Goal: Task Accomplishment & Management: Complete application form

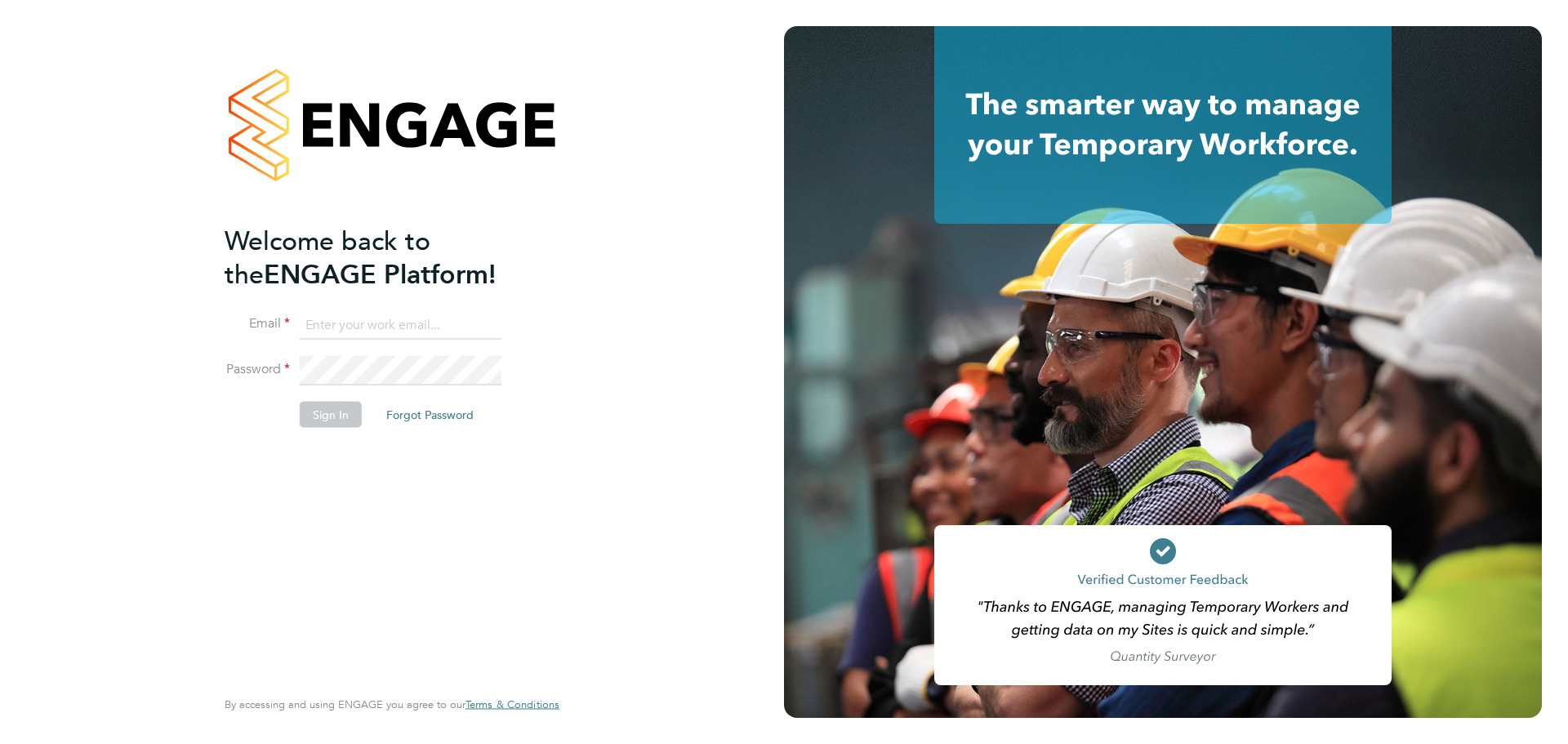
type input "laurence.Elkington@huntereducation.co.uk"
click at [348, 410] on button "Sign In" at bounding box center [331, 414] width 62 height 26
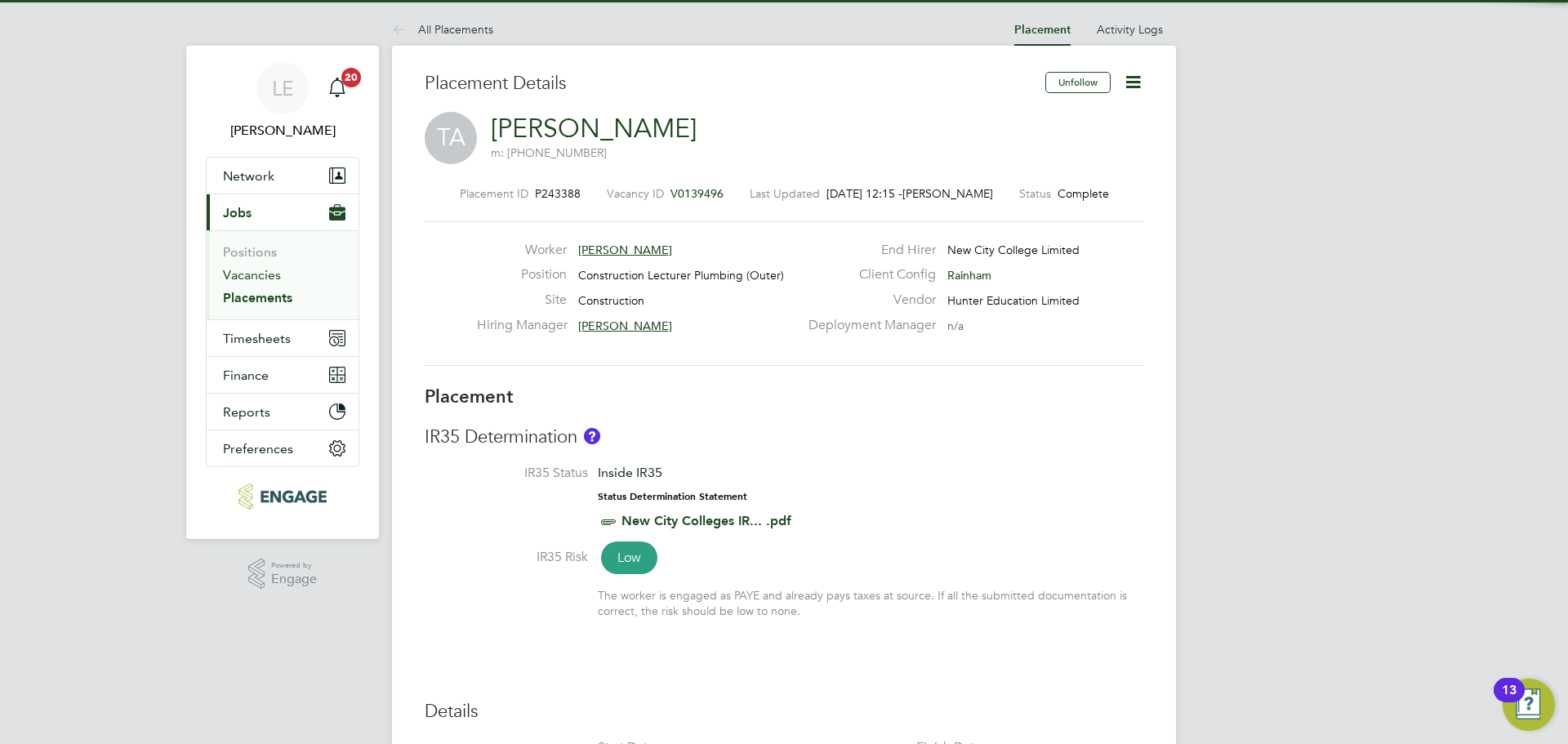
click at [241, 277] on link "Vacancies" at bounding box center [252, 275] width 58 height 16
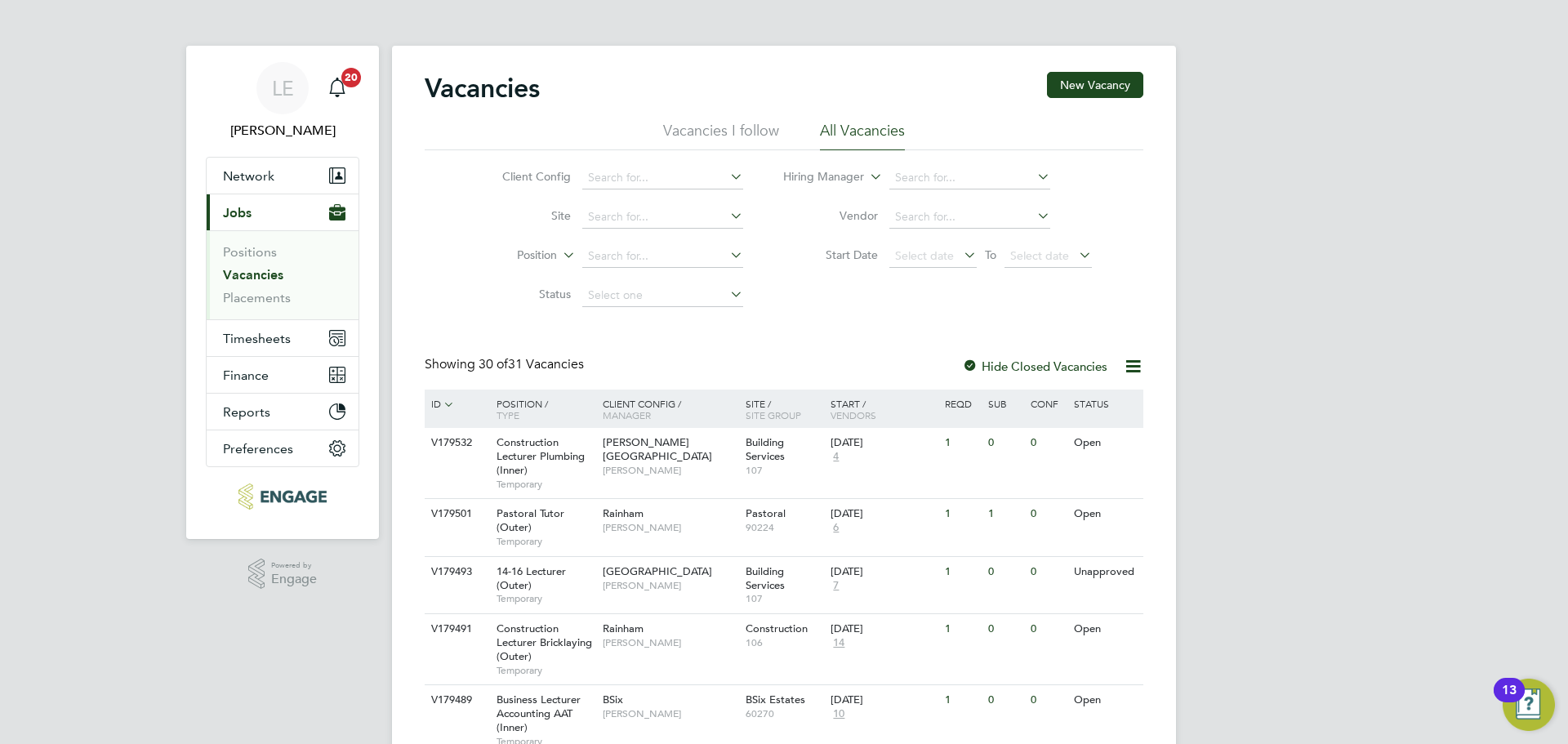
scroll to position [82, 0]
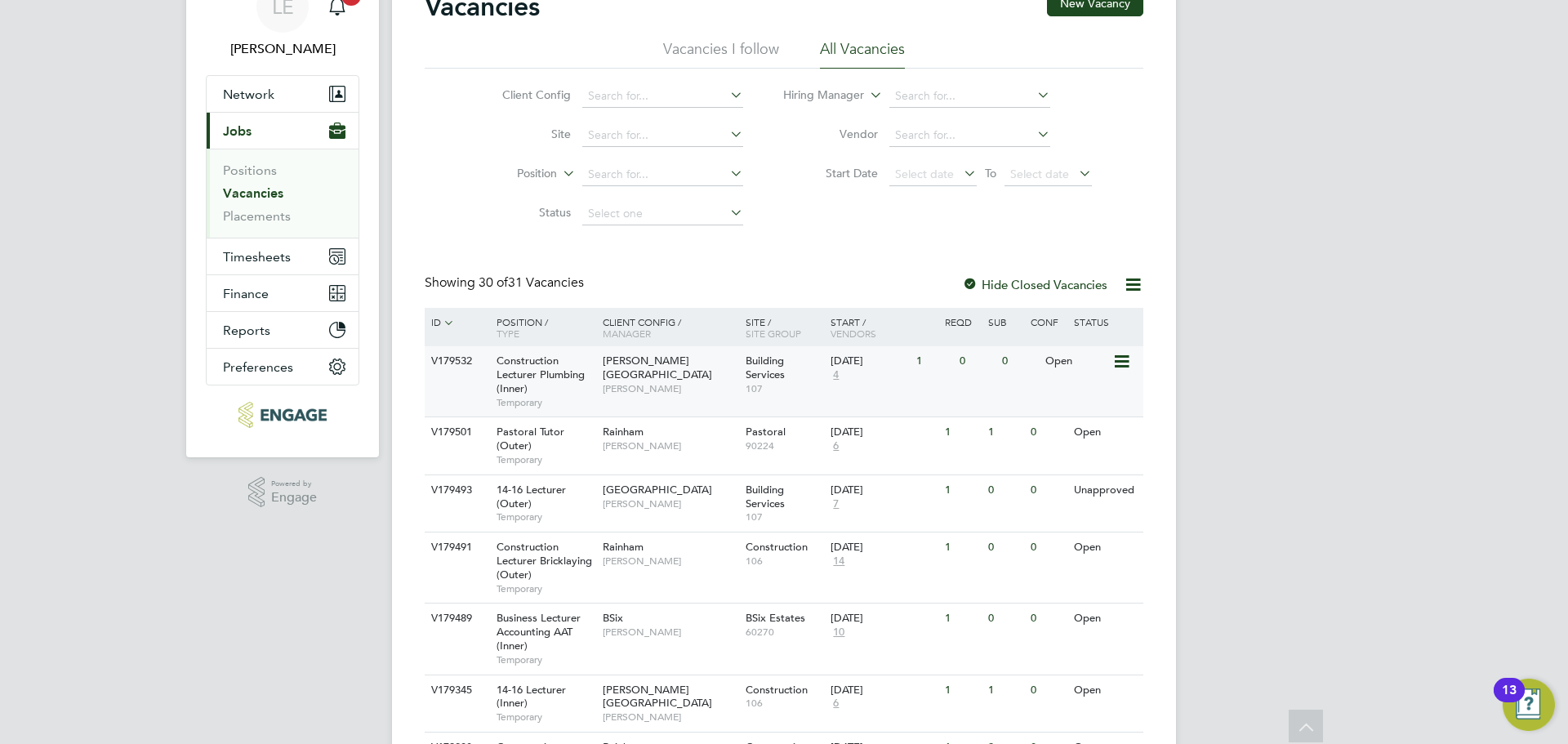
click at [841, 375] on span "4" at bounding box center [836, 375] width 11 height 14
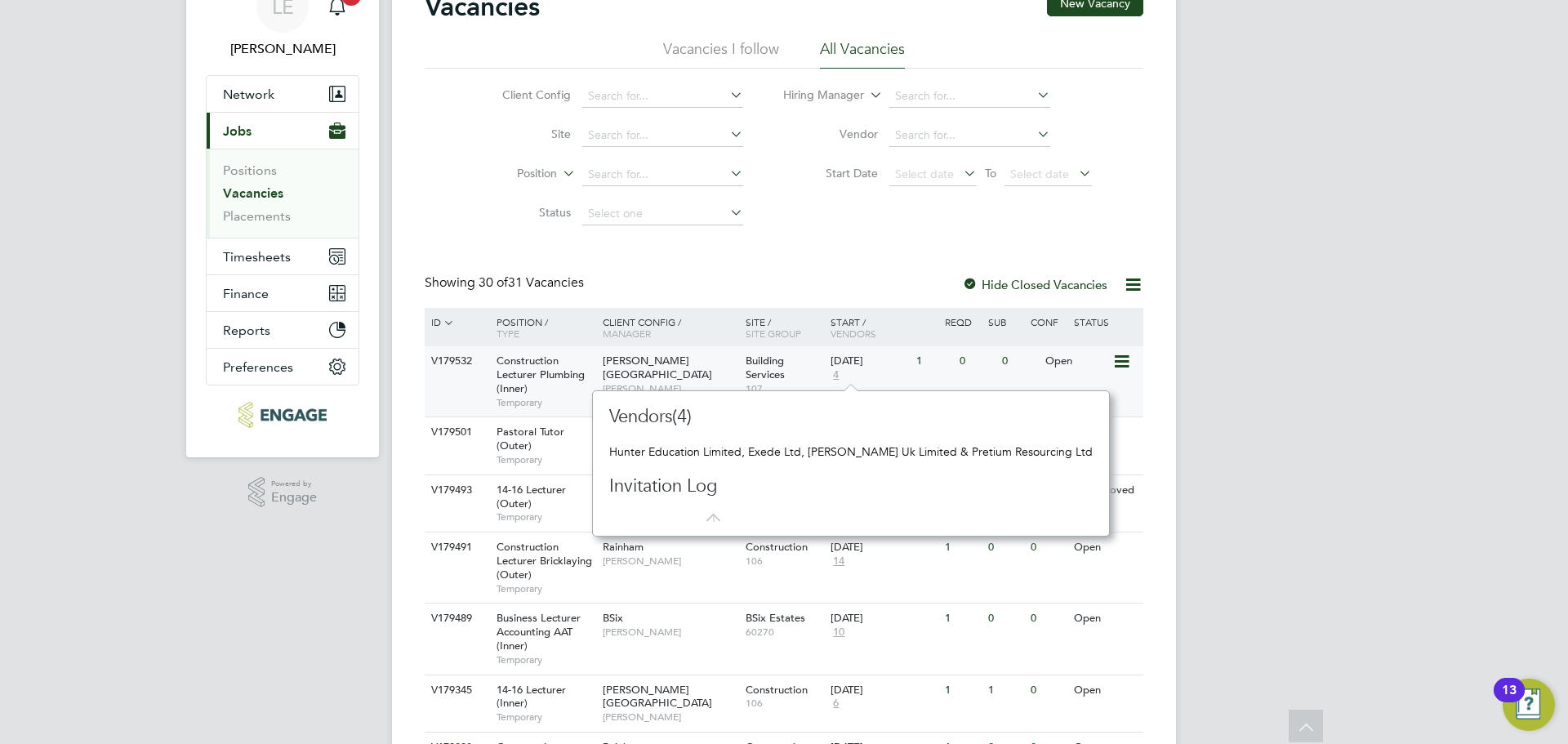
click at [577, 389] on div "Construction Lecturer Plumbing (Inner) Temporary" at bounding box center [541, 382] width 114 height 70
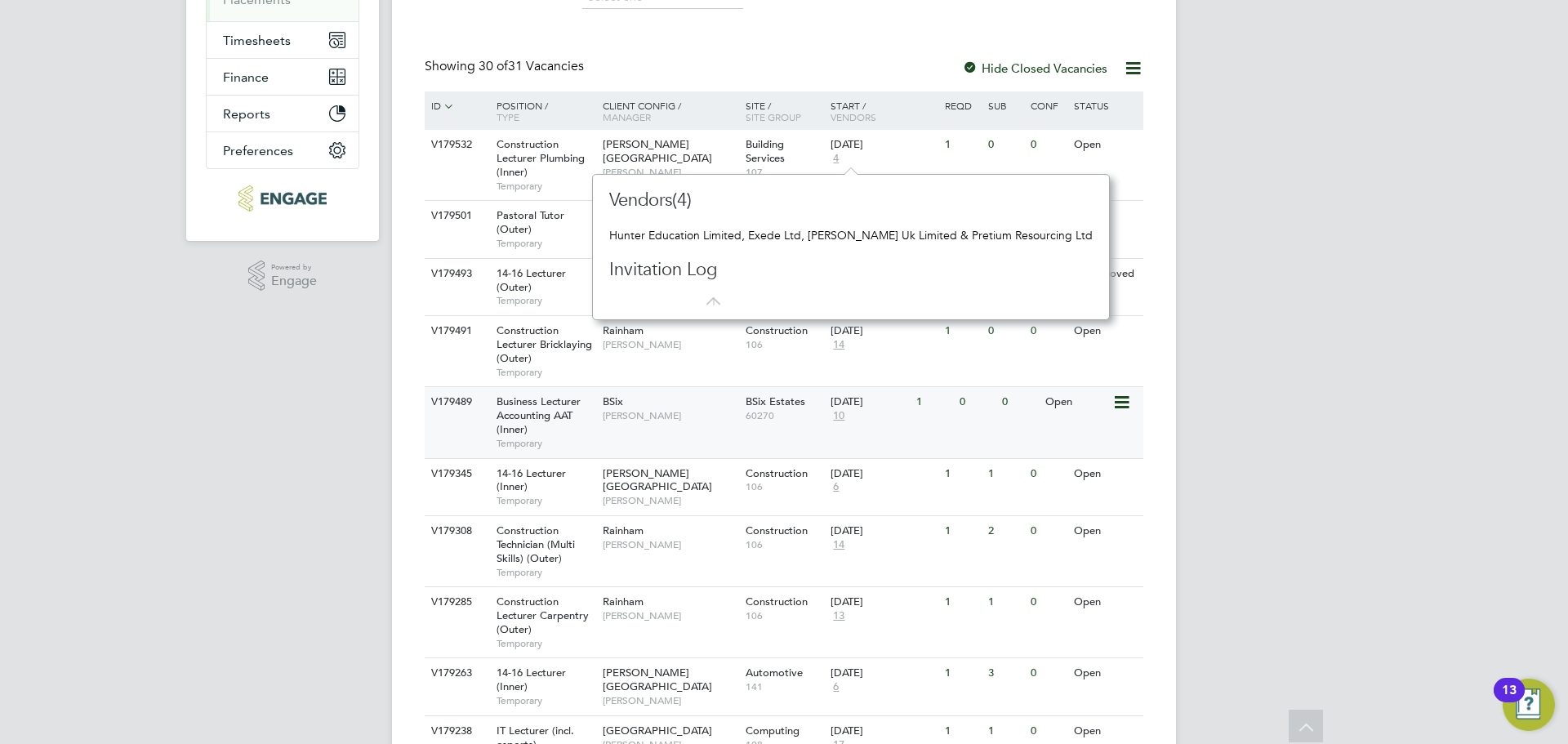
scroll to position [327, 0]
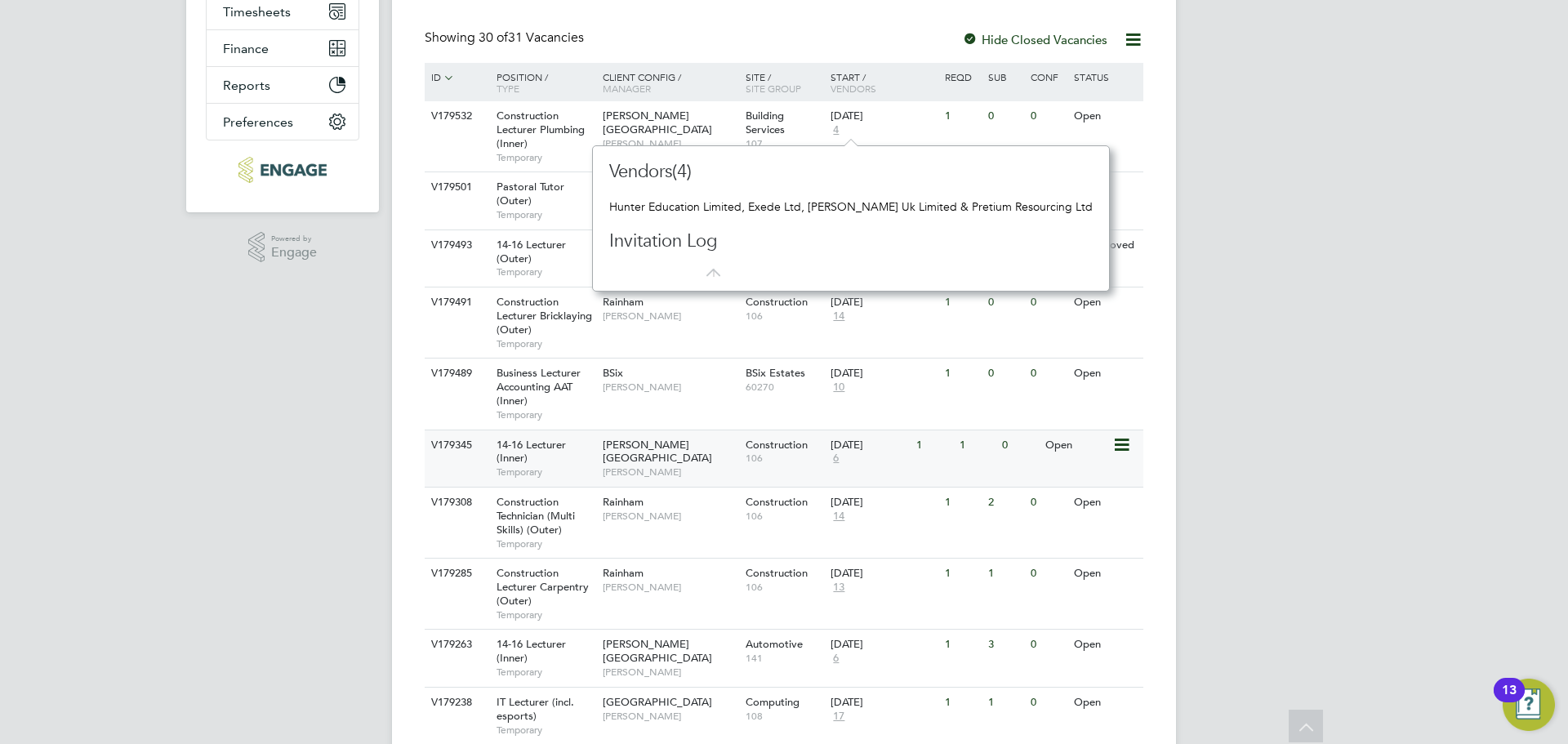
click at [835, 457] on span "6" at bounding box center [836, 458] width 11 height 14
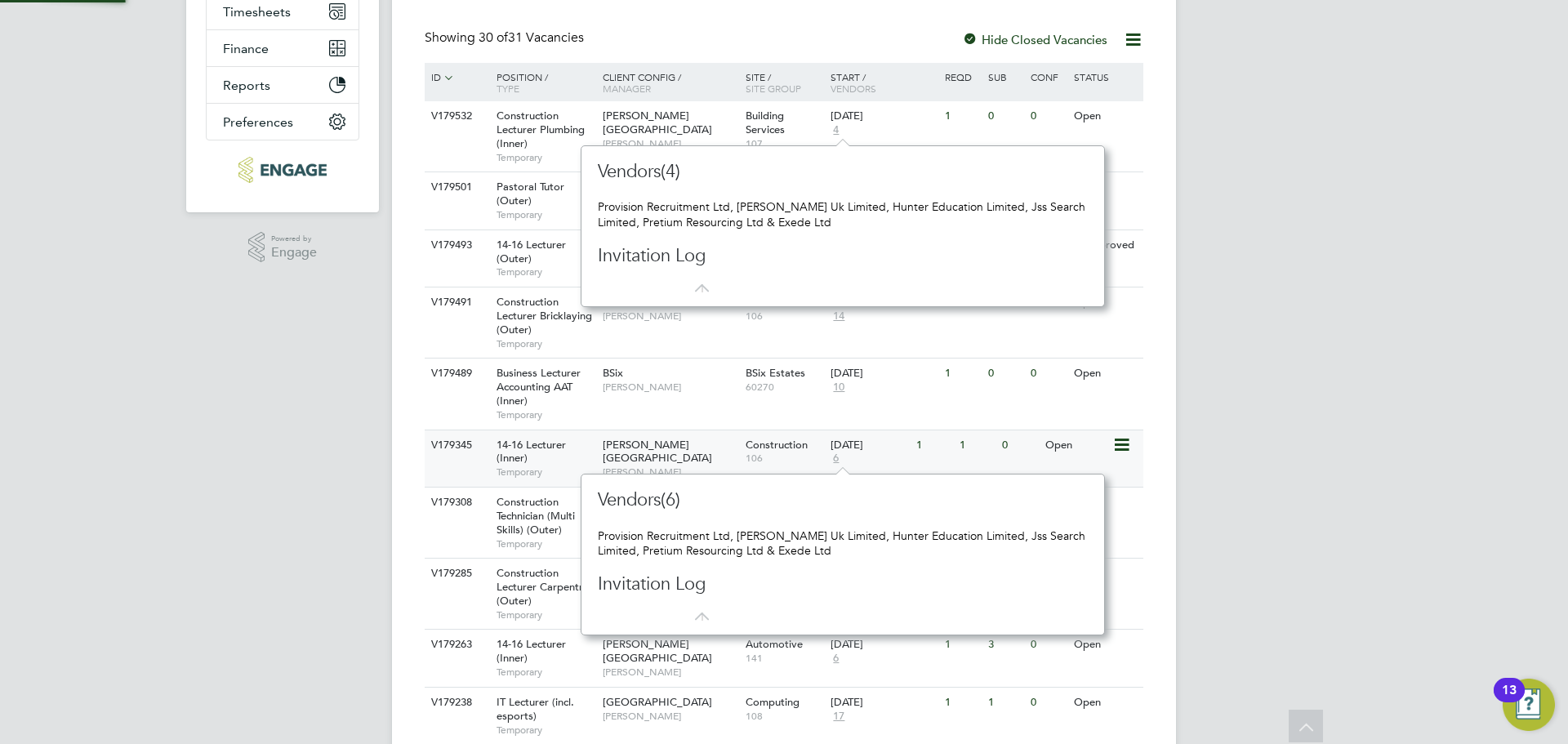
scroll to position [15, 12]
drag, startPoint x: 328, startPoint y: 273, endPoint x: 342, endPoint y: 266, distance: 15.7
click at [328, 274] on div ".st0{fill:#C0C1C2;} Powered by Engage" at bounding box center [282, 247] width 192 height 70
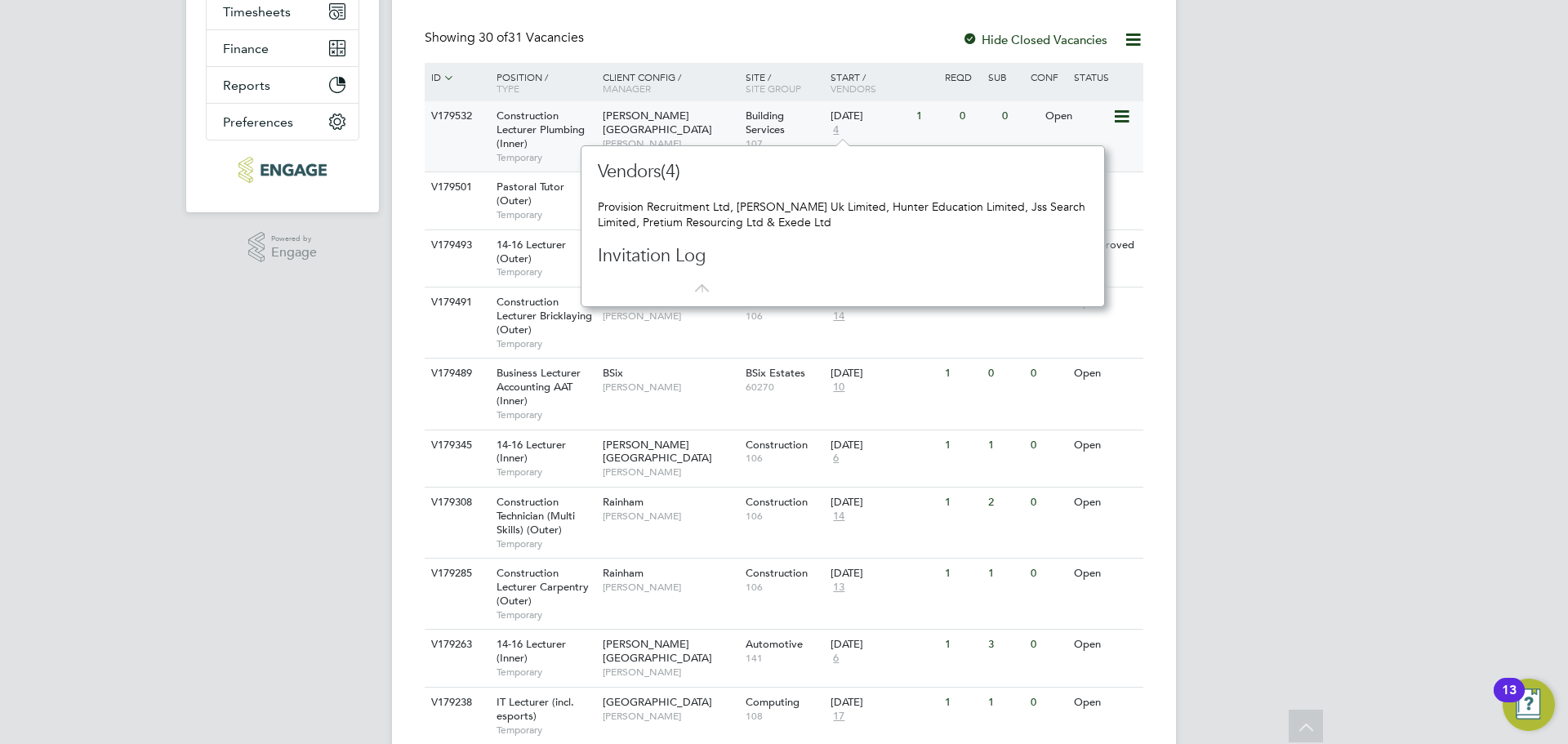
click at [557, 142] on div "Construction Lecturer Plumbing (Inner) Temporary" at bounding box center [541, 137] width 114 height 70
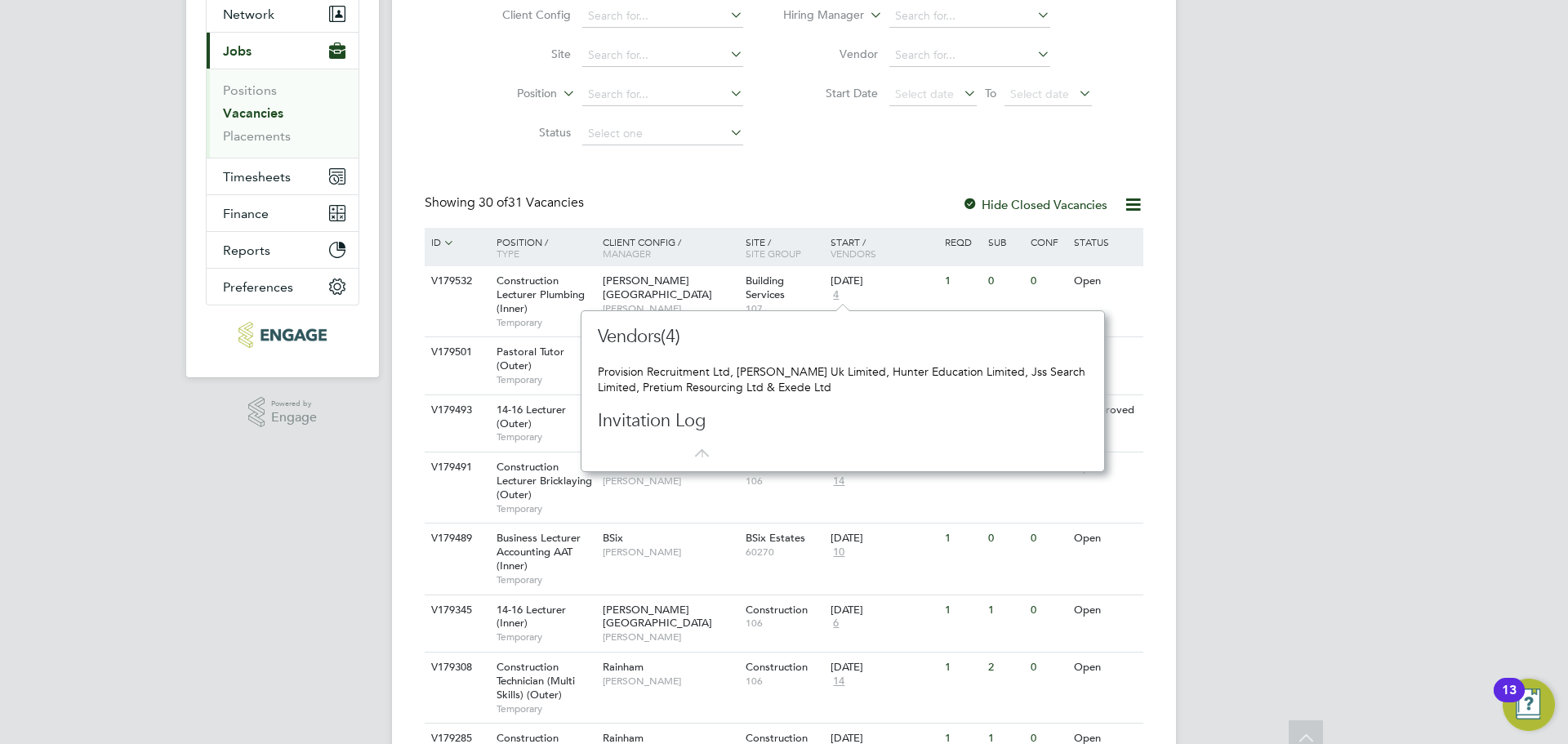
scroll to position [163, 0]
click at [240, 17] on span "Network" at bounding box center [249, 12] width 52 height 16
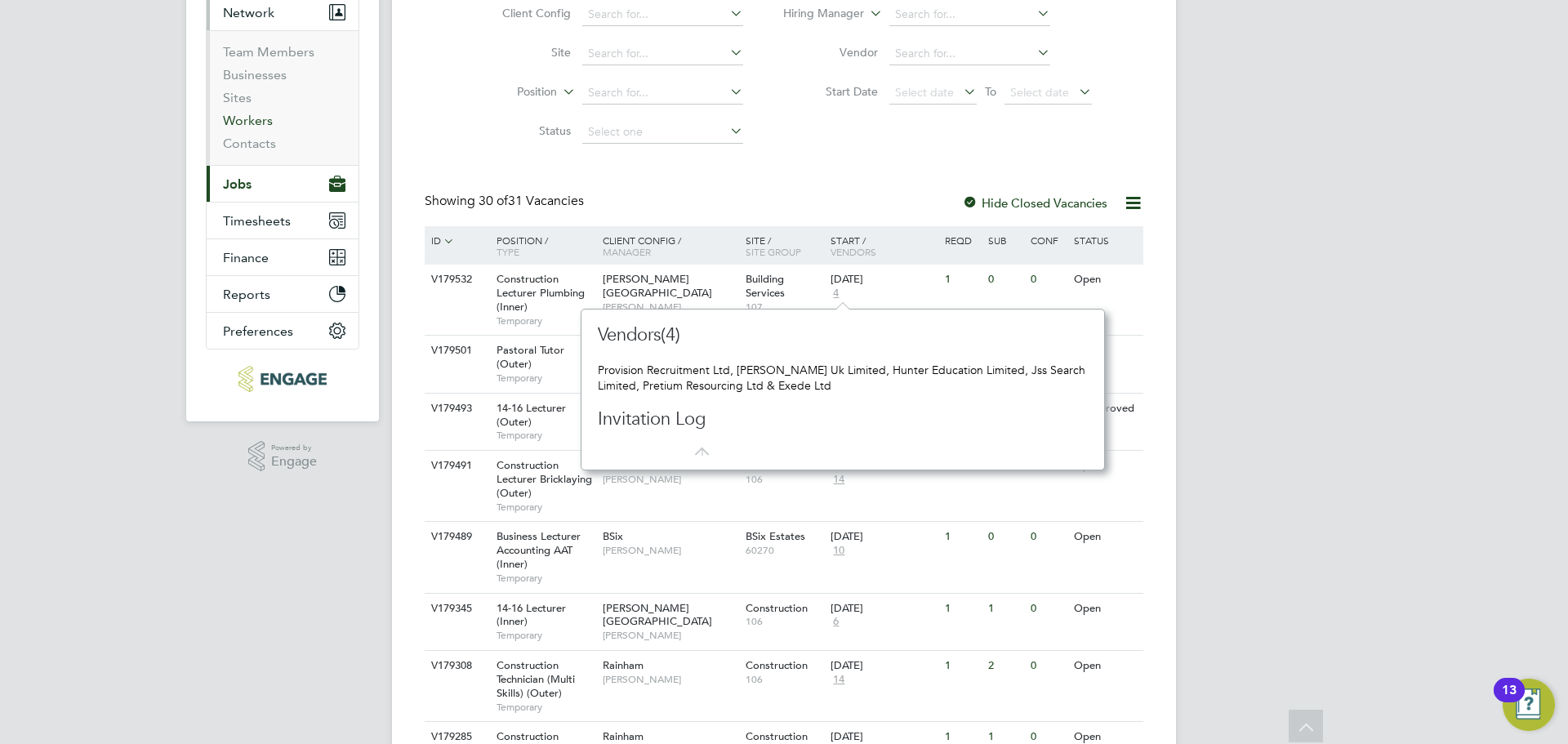
click at [254, 120] on link "Workers" at bounding box center [248, 120] width 50 height 16
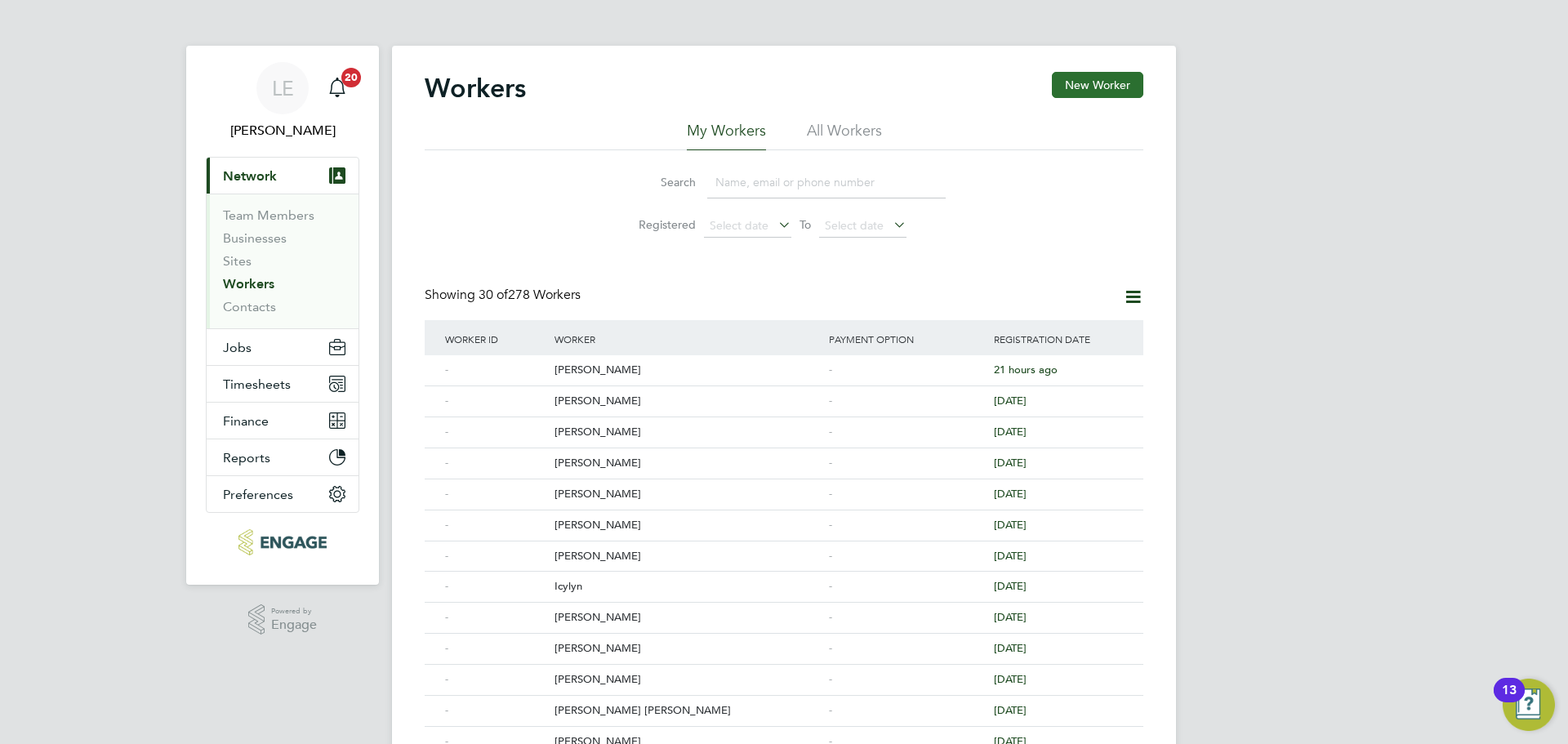
click at [1076, 78] on button "New Worker" at bounding box center [1097, 84] width 92 height 26
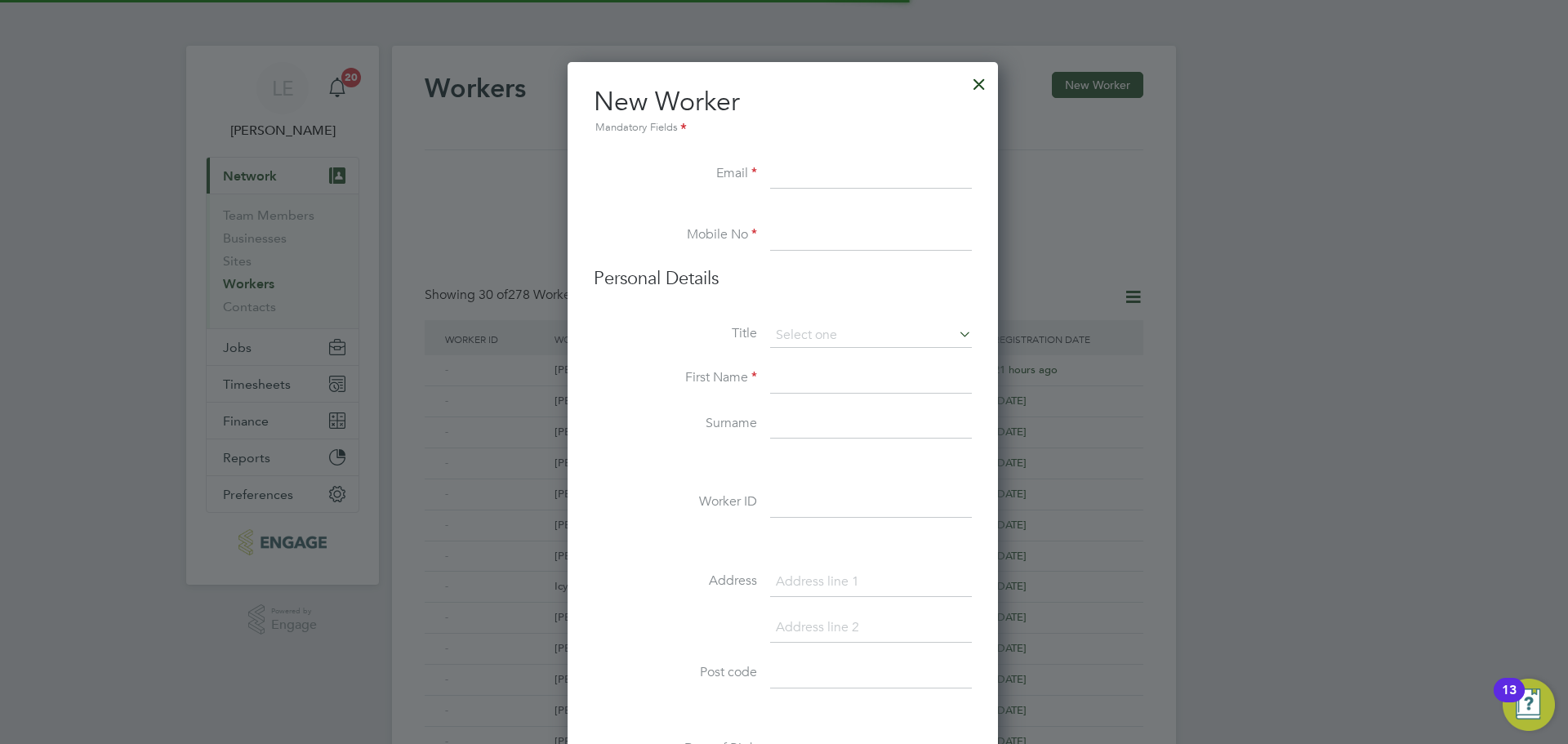
scroll to position [1390, 432]
paste input "[EMAIL_ADDRESS][DOMAIN_NAME]"
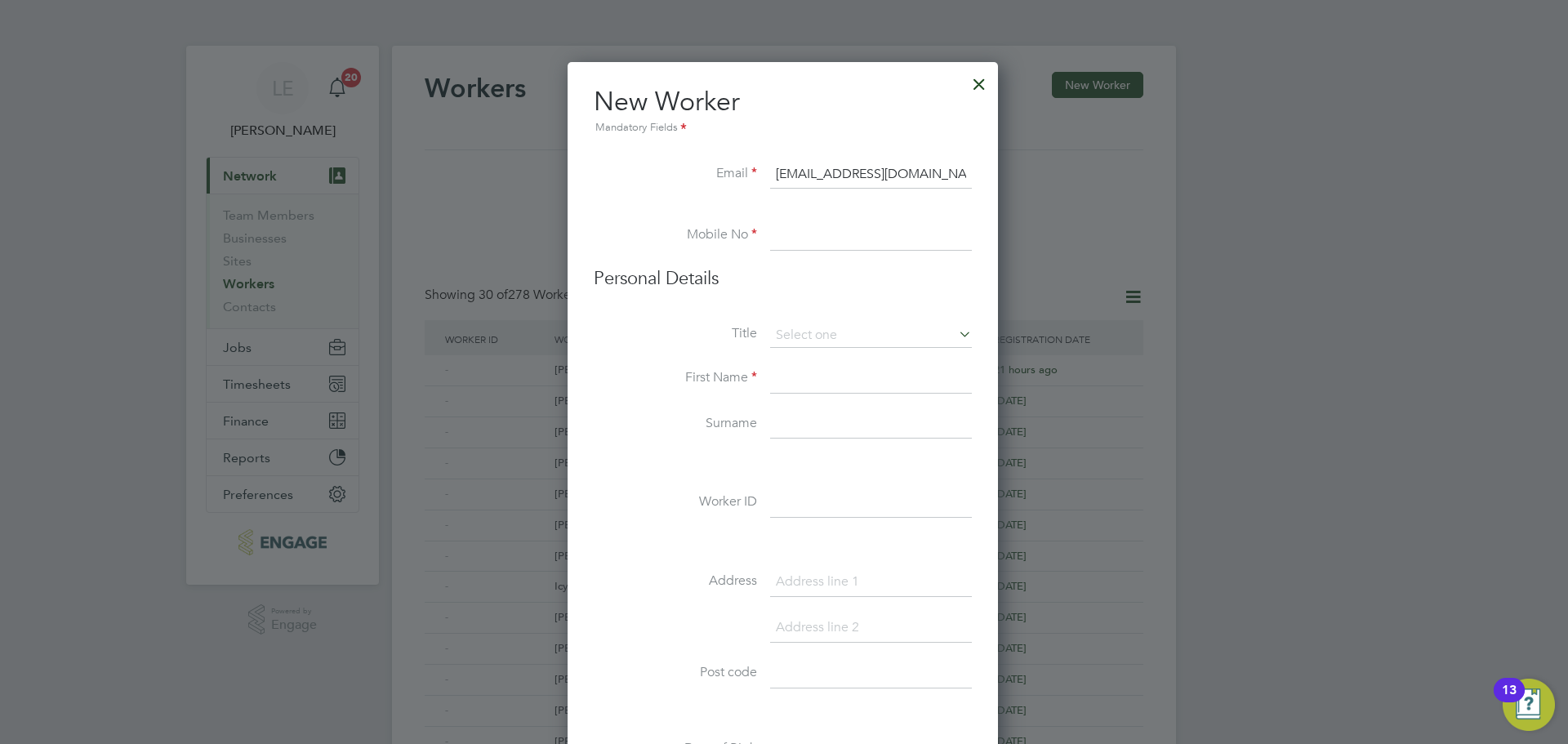
type input "[EMAIL_ADDRESS][DOMAIN_NAME]"
click at [803, 226] on input at bounding box center [871, 236] width 202 height 29
paste input "07704 761494"
type input "07704 761494"
click at [801, 338] on input at bounding box center [871, 335] width 202 height 24
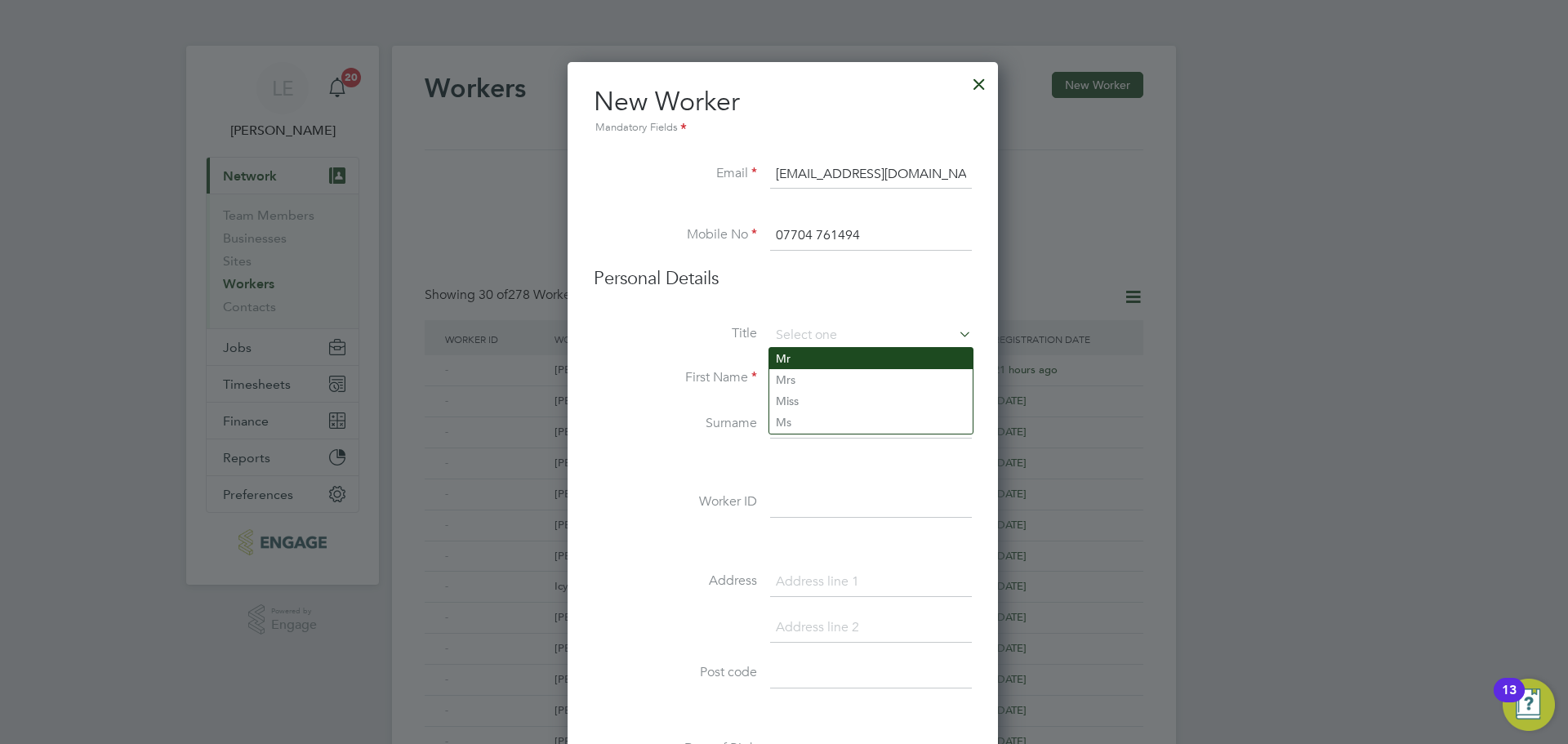
click at [813, 367] on li "Mr" at bounding box center [871, 358] width 203 height 21
type input "Mr"
click at [812, 373] on input at bounding box center [871, 378] width 202 height 29
type input "Steve"
type input "Flynn"
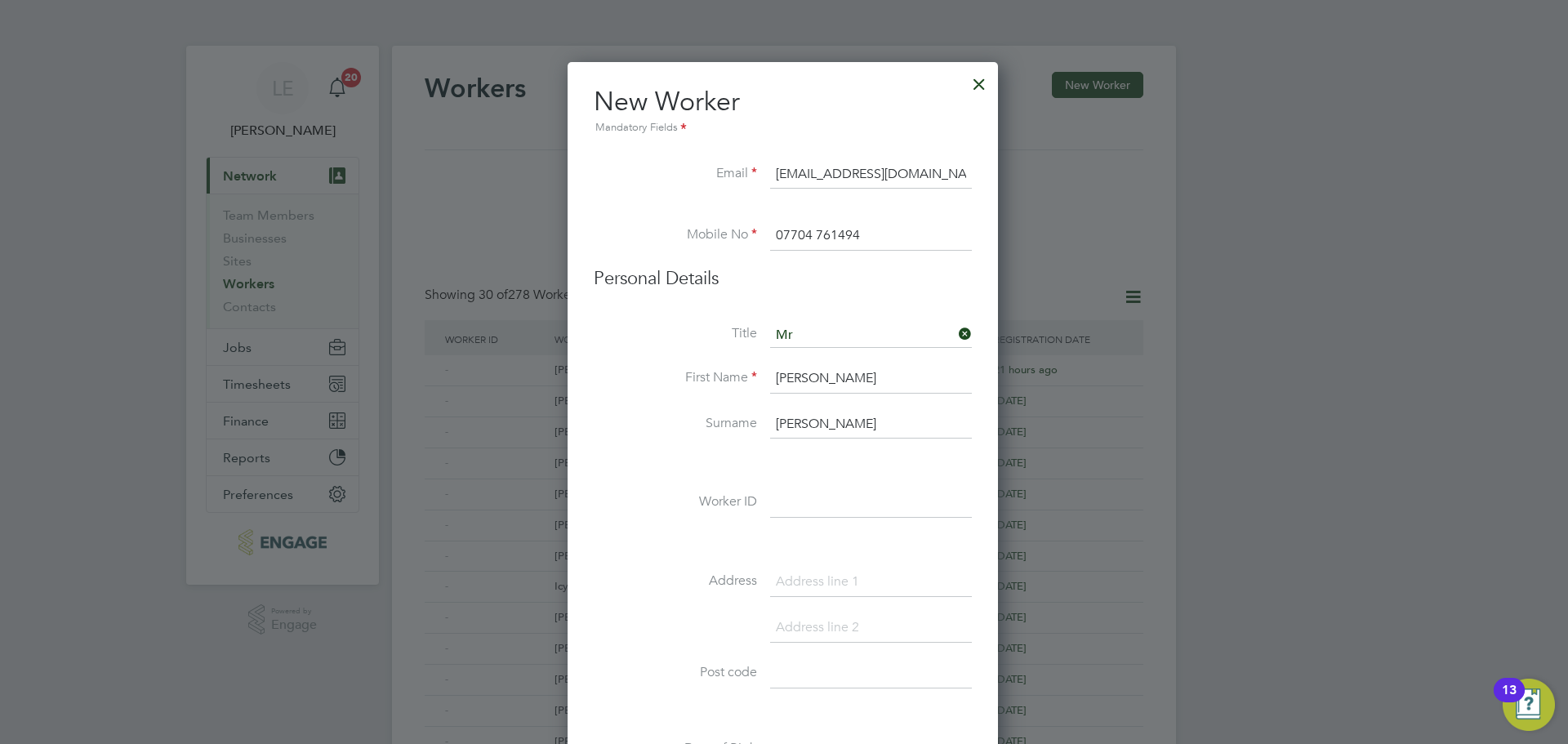
click at [691, 451] on li "Surname Flynn" at bounding box center [783, 432] width 378 height 46
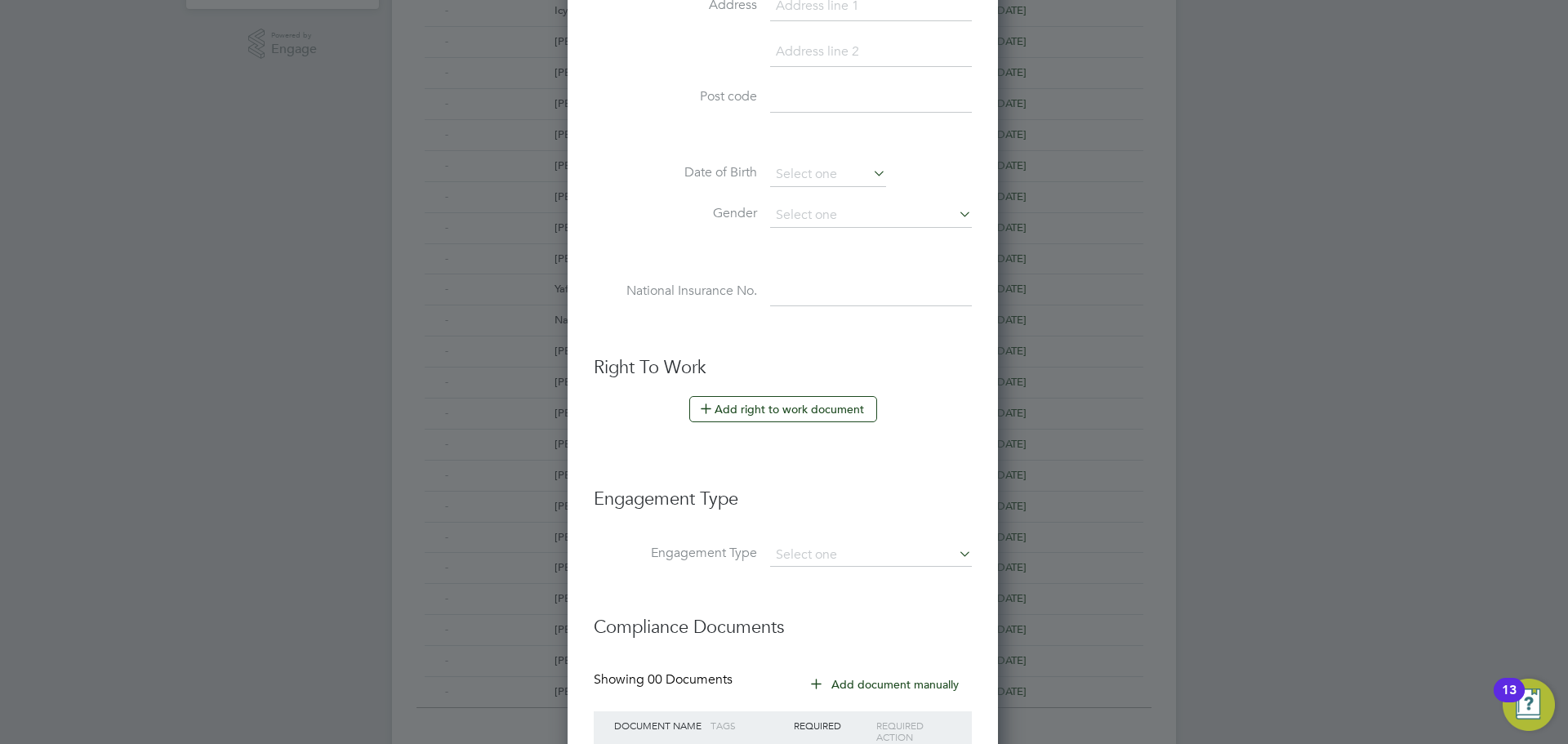
scroll to position [707, 0]
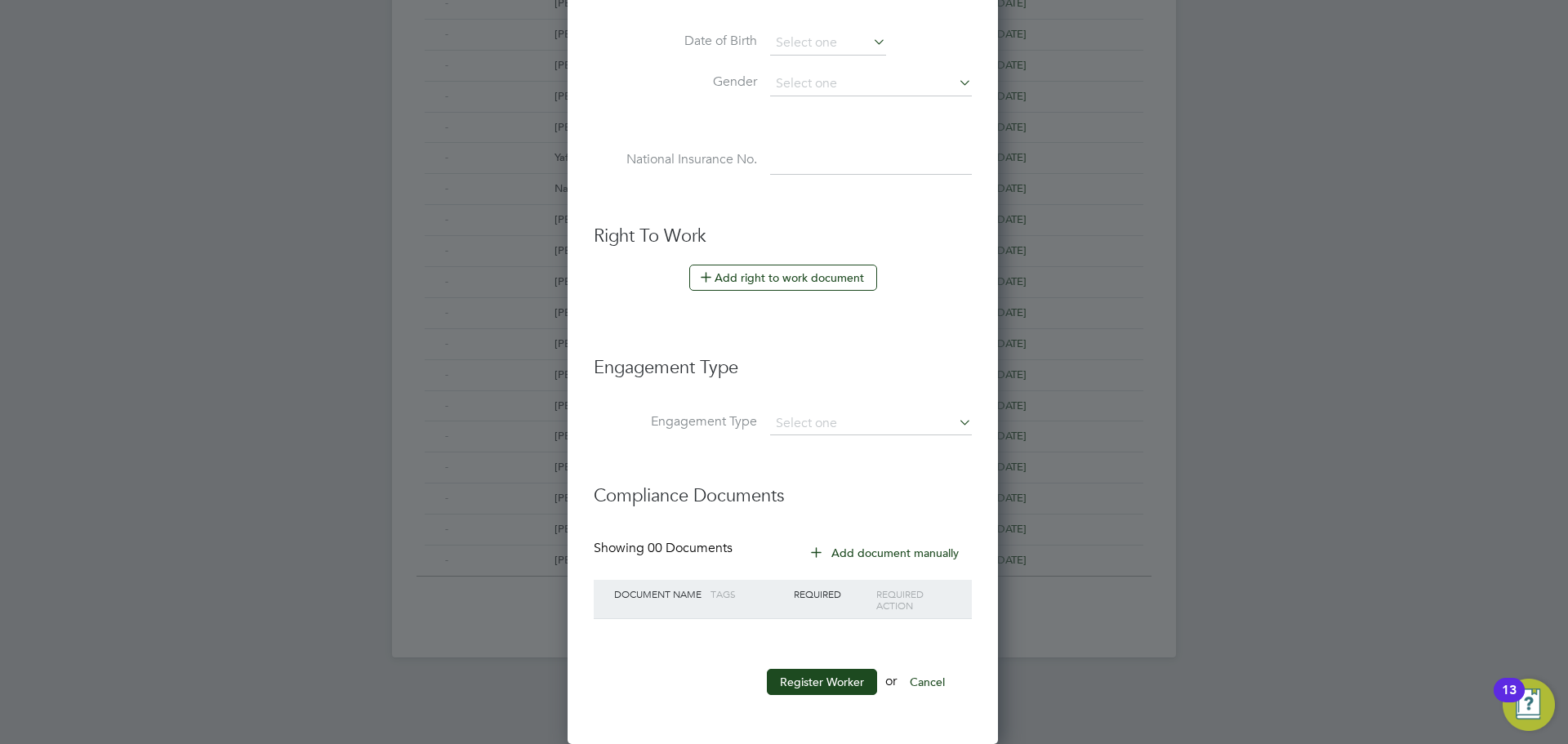
click at [821, 674] on button "Register Worker" at bounding box center [821, 682] width 110 height 26
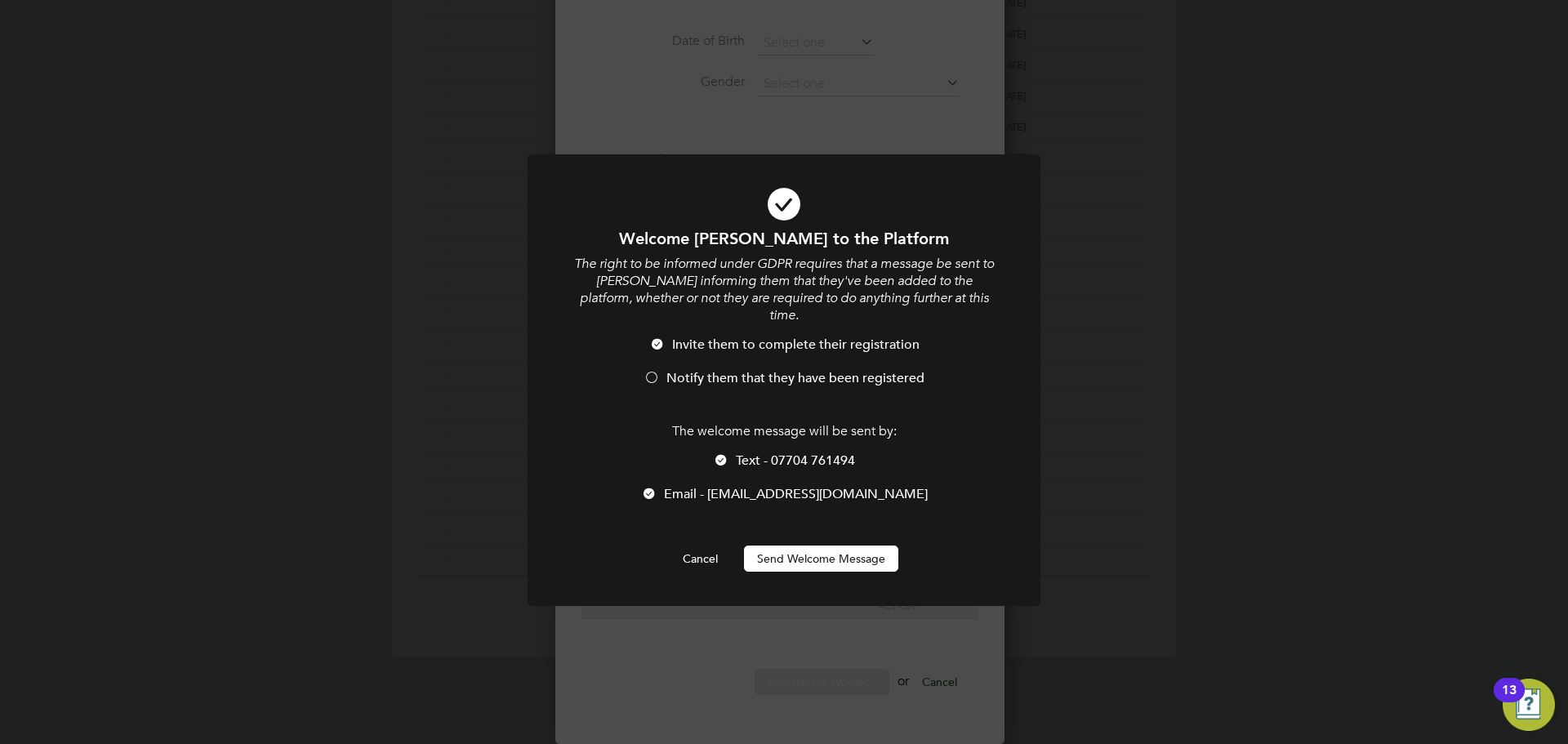
scroll to position [1390, 457]
click at [708, 370] on span "Notify them that they have been registered" at bounding box center [796, 378] width 258 height 17
click at [741, 452] on span "Text - 07704 761494" at bounding box center [795, 461] width 119 height 17
click at [797, 546] on button "Send Welcome Message" at bounding box center [821, 558] width 154 height 26
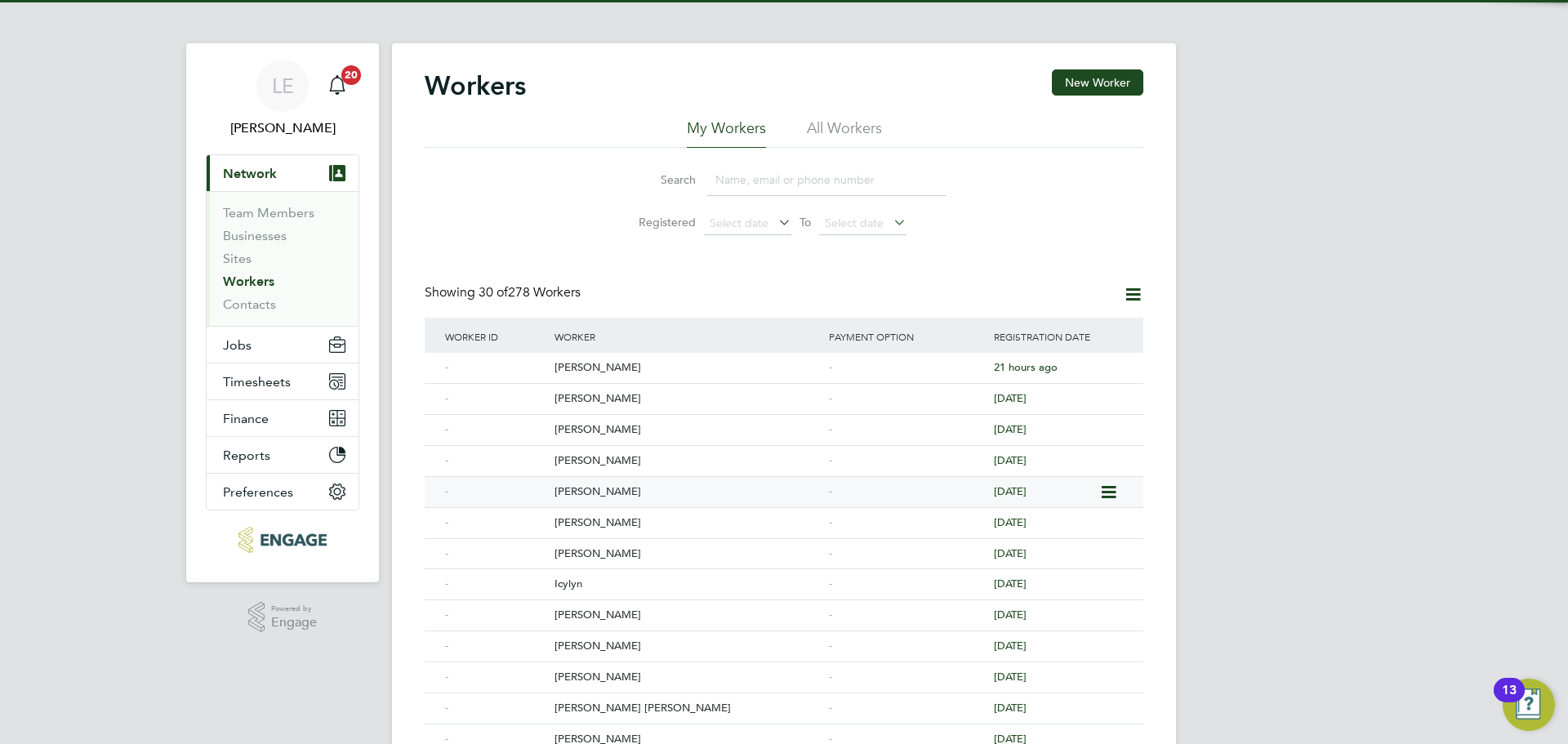
scroll to position [0, 0]
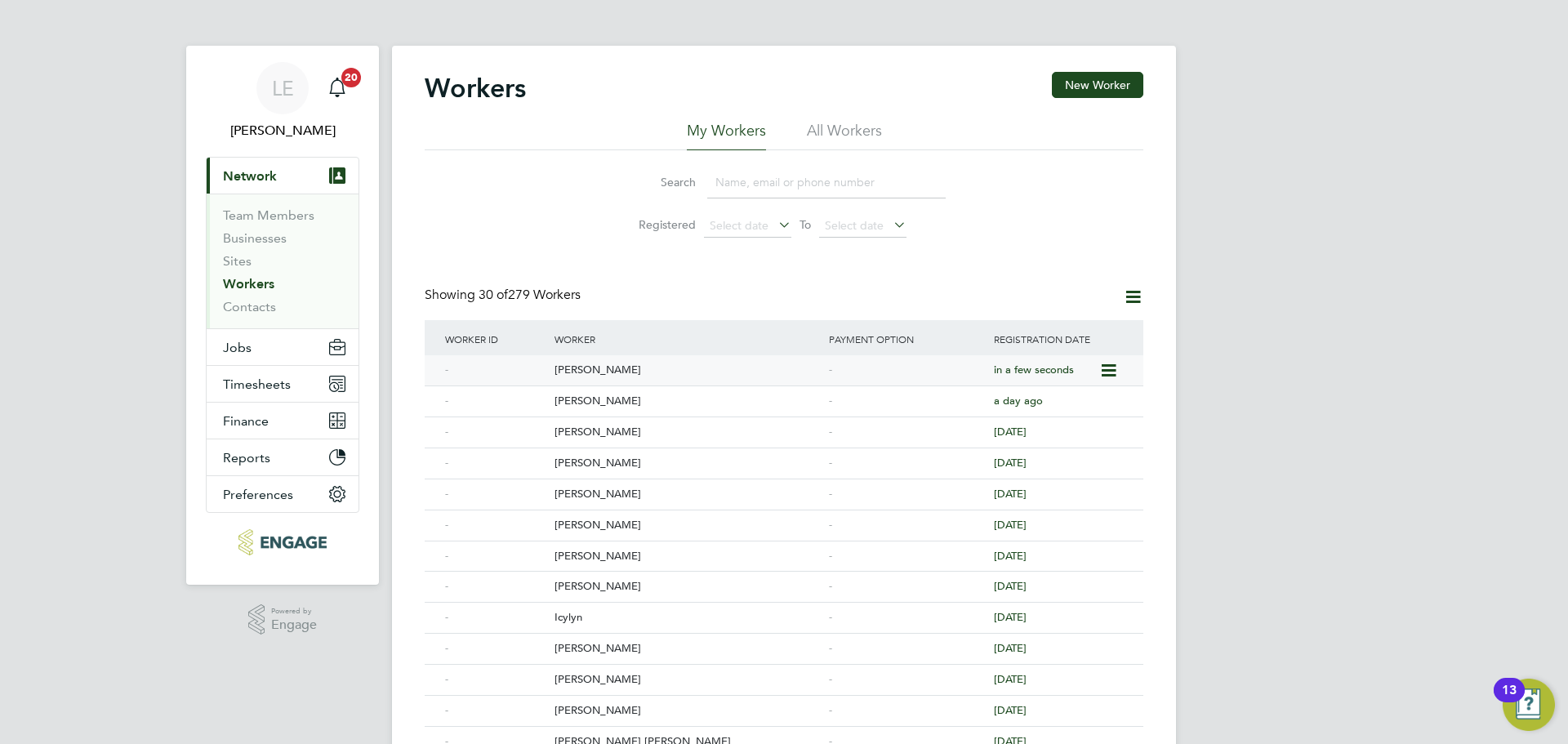
click at [587, 372] on div "Steve Flynn" at bounding box center [687, 370] width 274 height 30
click at [254, 281] on link "Workers" at bounding box center [249, 283] width 52 height 16
click at [1065, 87] on button "New Worker" at bounding box center [1097, 84] width 92 height 26
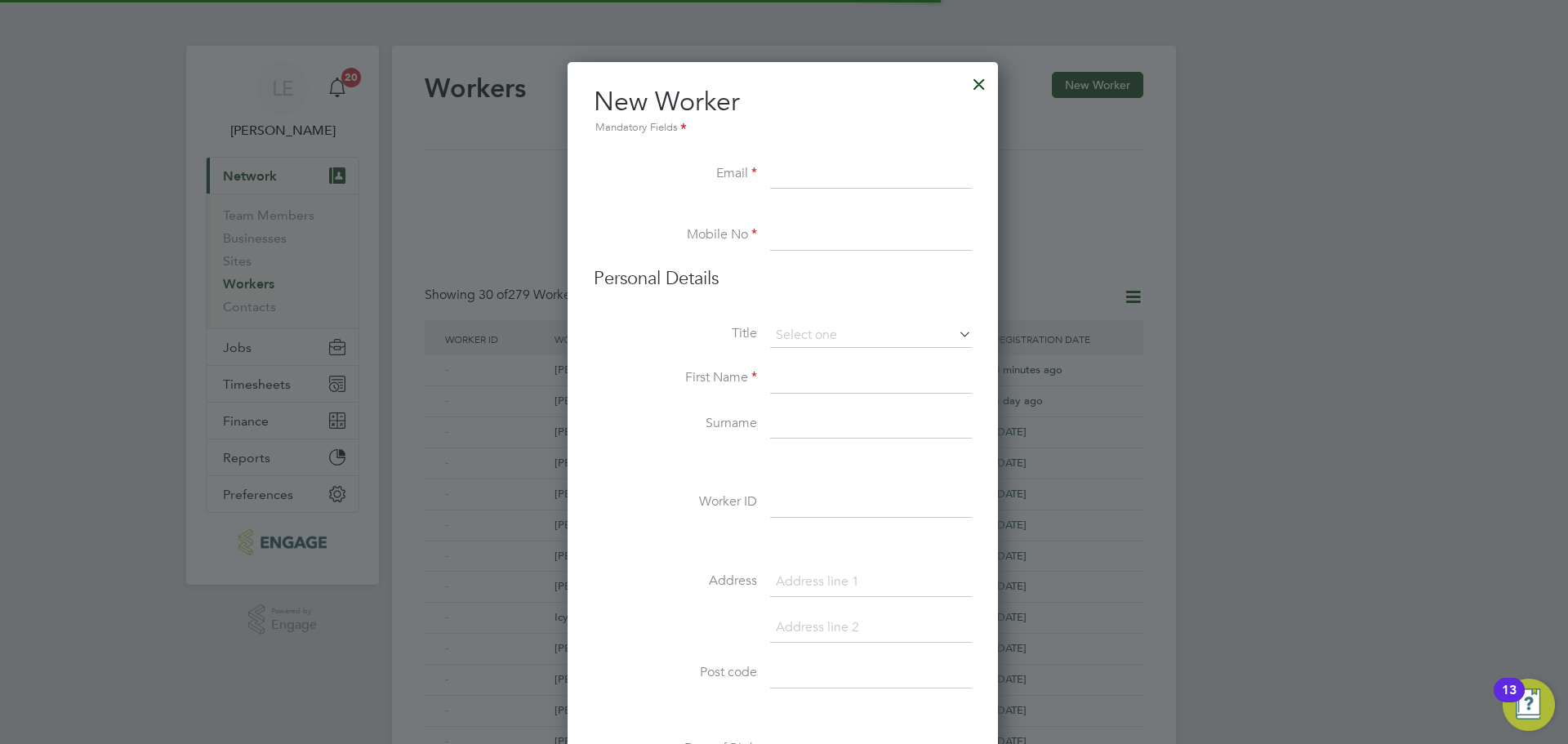
scroll to position [1390, 432]
paste input "[EMAIL_ADDRESS][DOMAIN_NAME]"
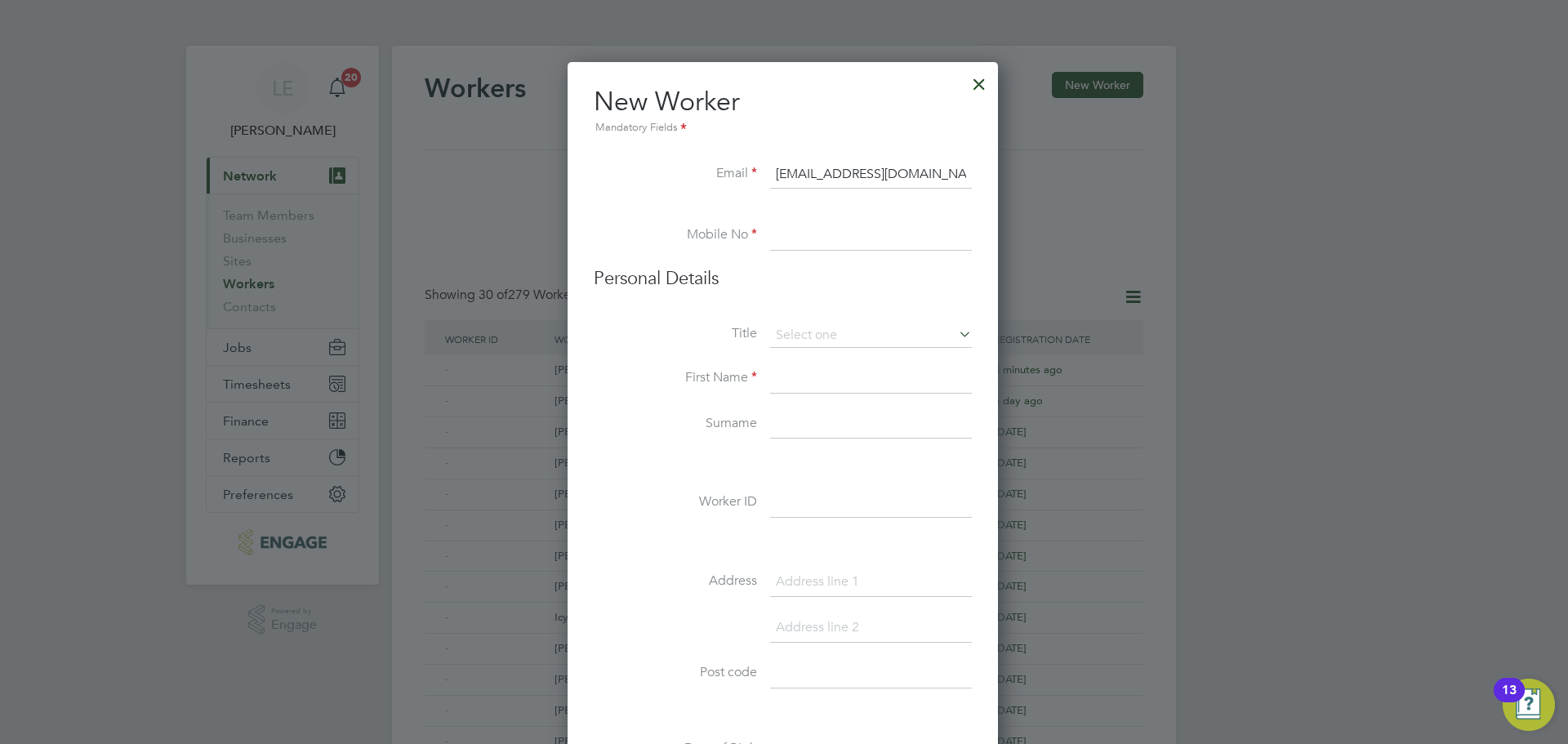
type input "[EMAIL_ADDRESS][DOMAIN_NAME]"
click at [859, 240] on input at bounding box center [871, 236] width 202 height 29
paste input "07539252946"
type input "07539252946"
click at [826, 325] on input at bounding box center [871, 335] width 202 height 24
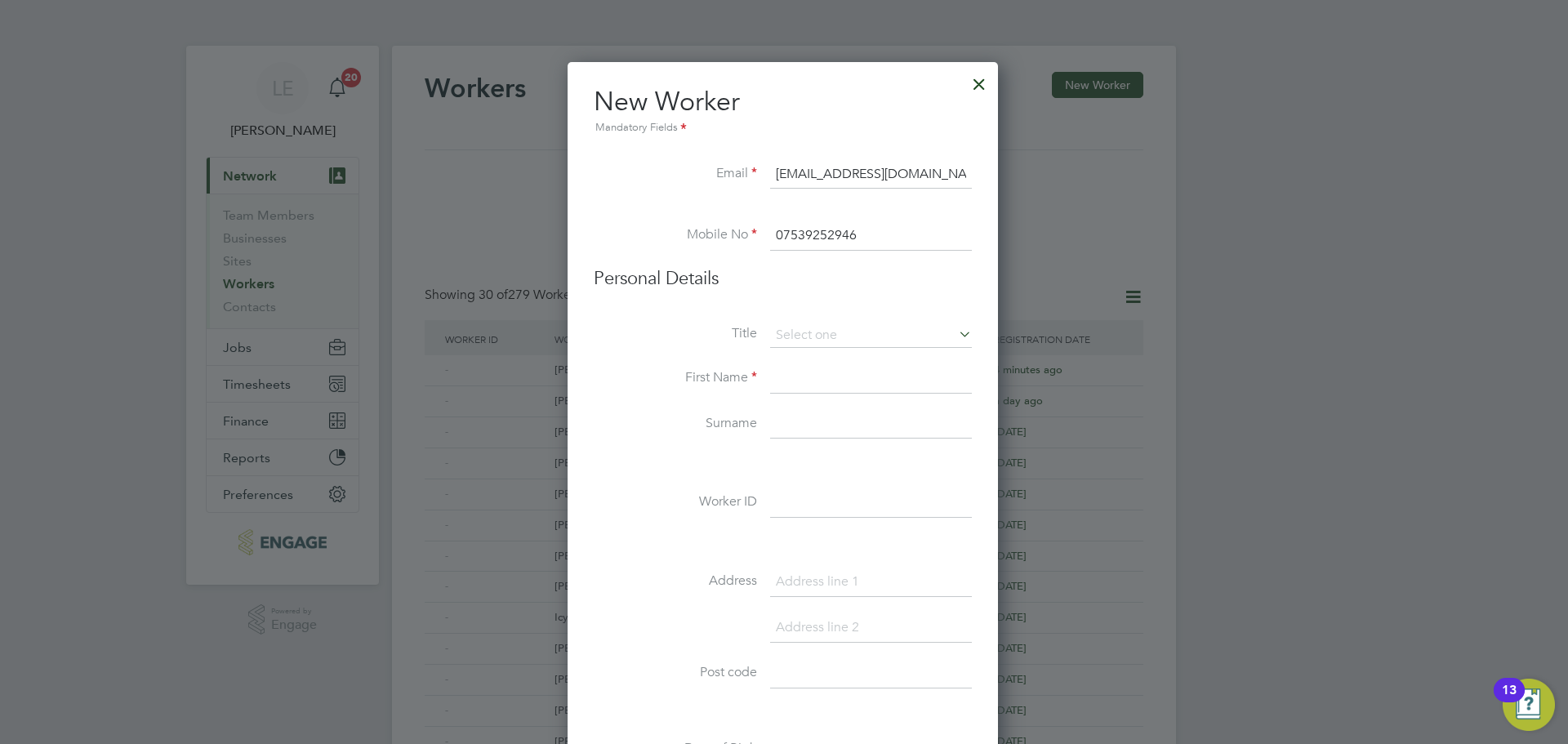
click at [815, 352] on li "Mr" at bounding box center [871, 358] width 203 height 21
type input "Mr"
click at [806, 376] on input at bounding box center [871, 378] width 202 height 29
type input "Nik"
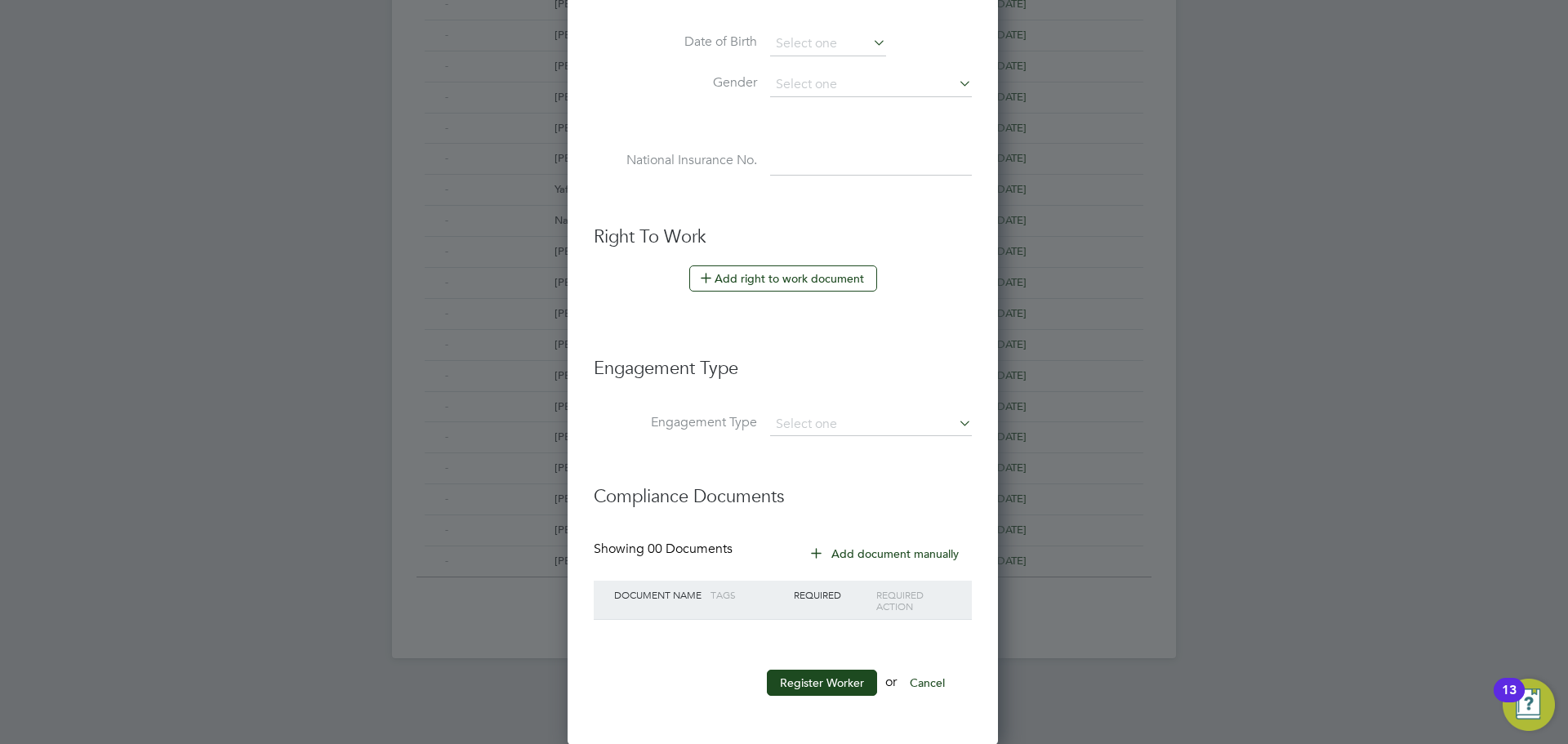
scroll to position [707, 0]
type input "[PERSON_NAME]"
click at [811, 682] on button "Register Worker" at bounding box center [821, 682] width 110 height 26
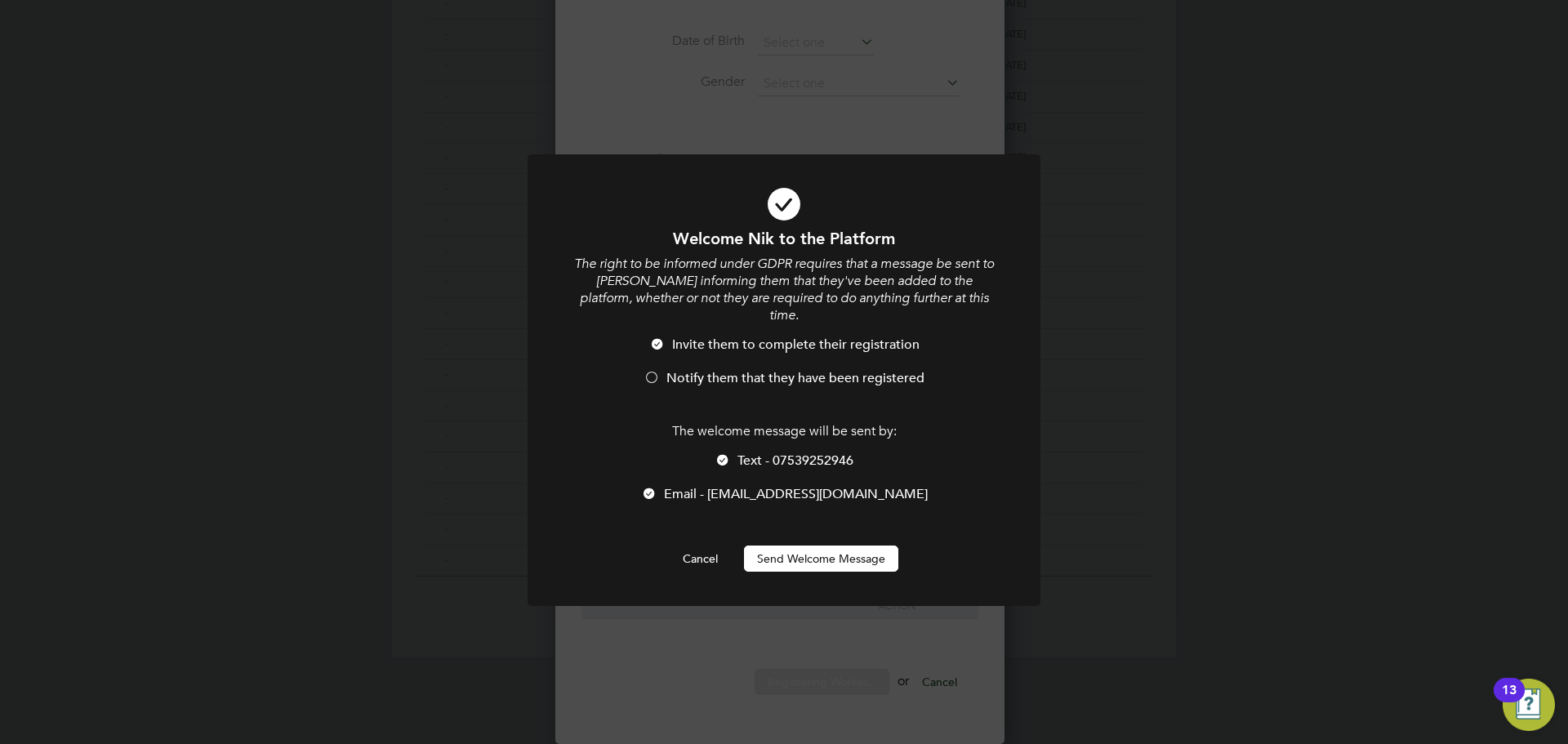
scroll to position [0, 0]
click at [696, 370] on span "Notify them that they have been registered" at bounding box center [796, 378] width 258 height 17
click at [752, 452] on span "Text - 07539252946" at bounding box center [795, 461] width 116 height 17
click at [771, 546] on button "Send Welcome Message" at bounding box center [821, 558] width 154 height 26
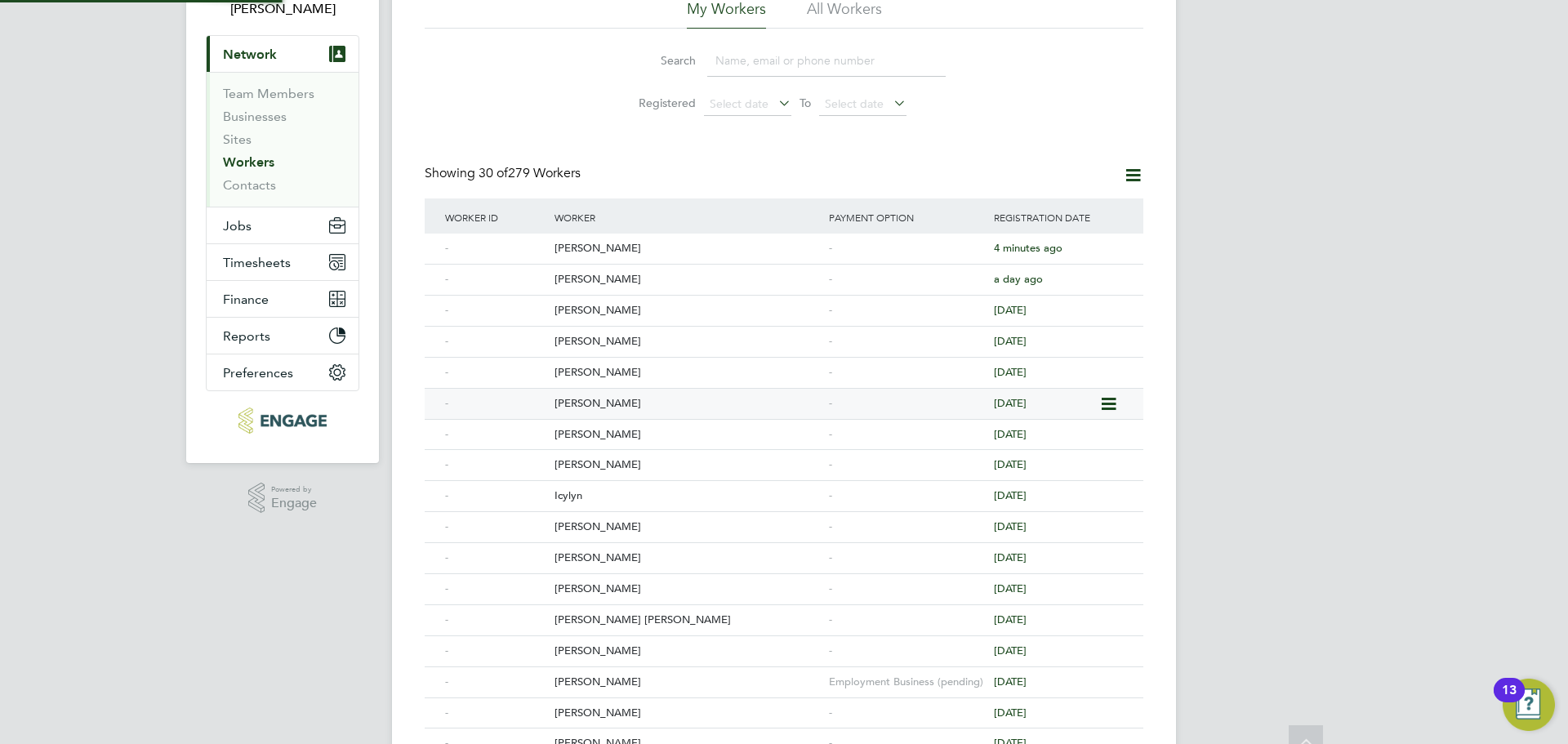
scroll to position [0, 0]
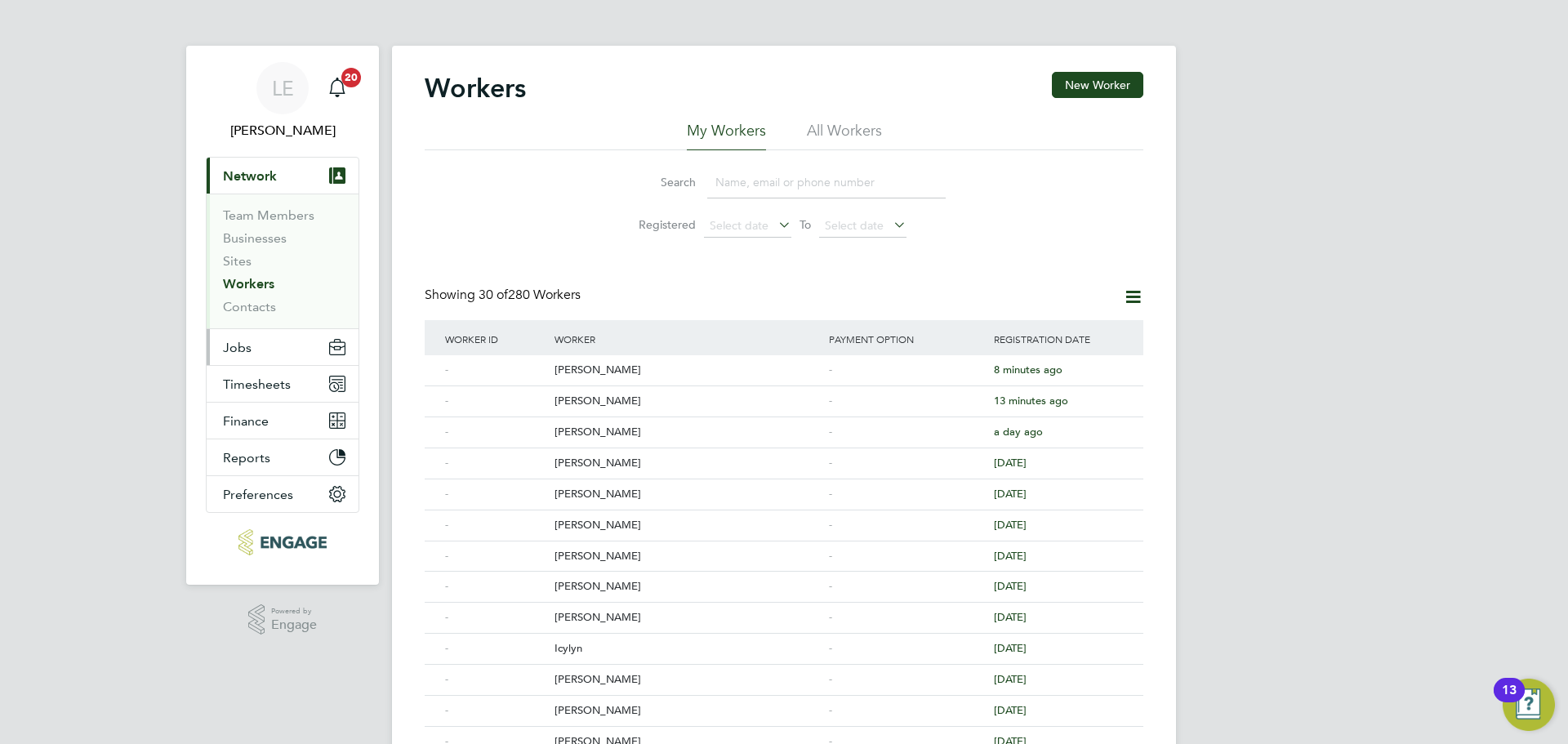
click at [238, 346] on span "Jobs" at bounding box center [237, 347] width 28 height 16
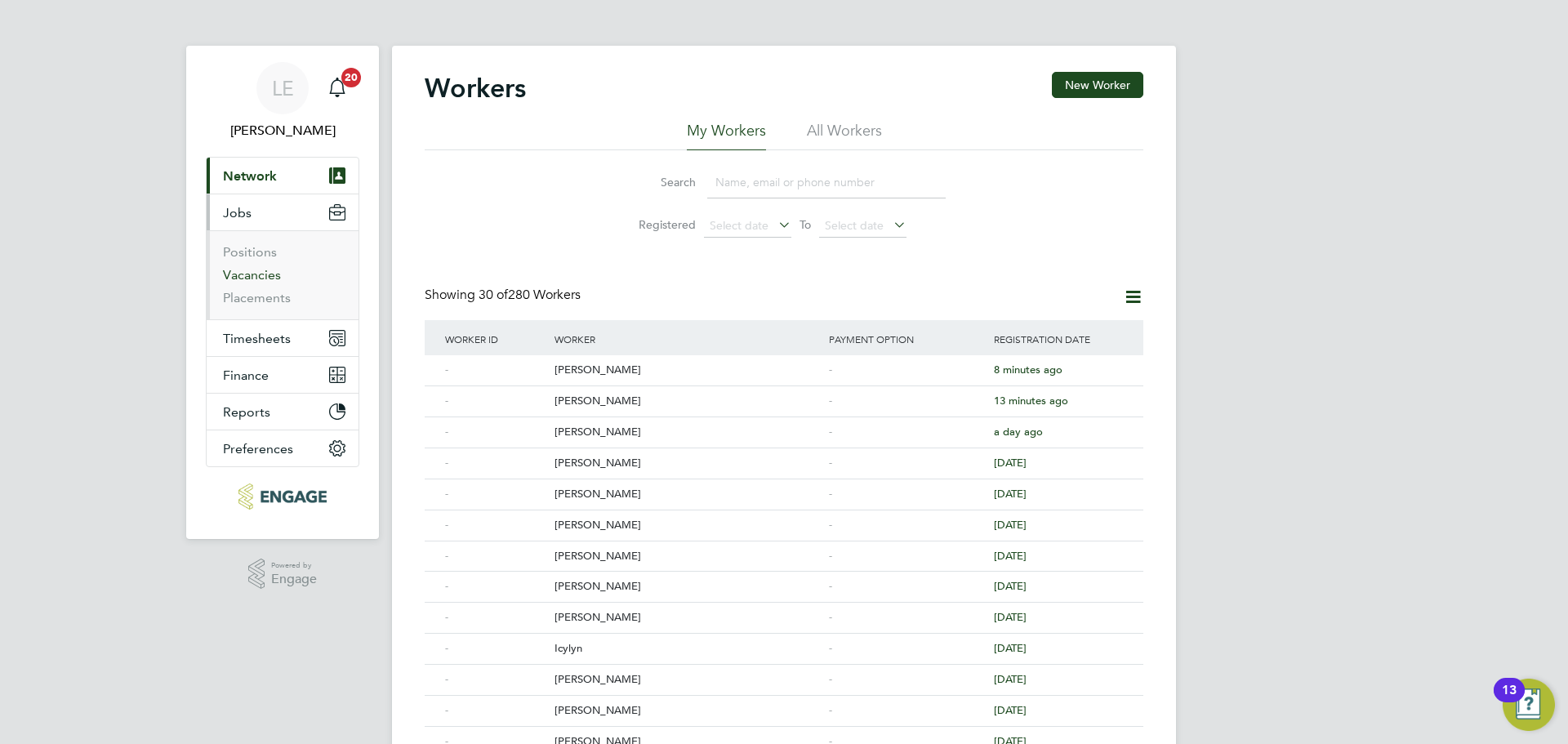
click at [238, 280] on link "Vacancies" at bounding box center [252, 275] width 58 height 16
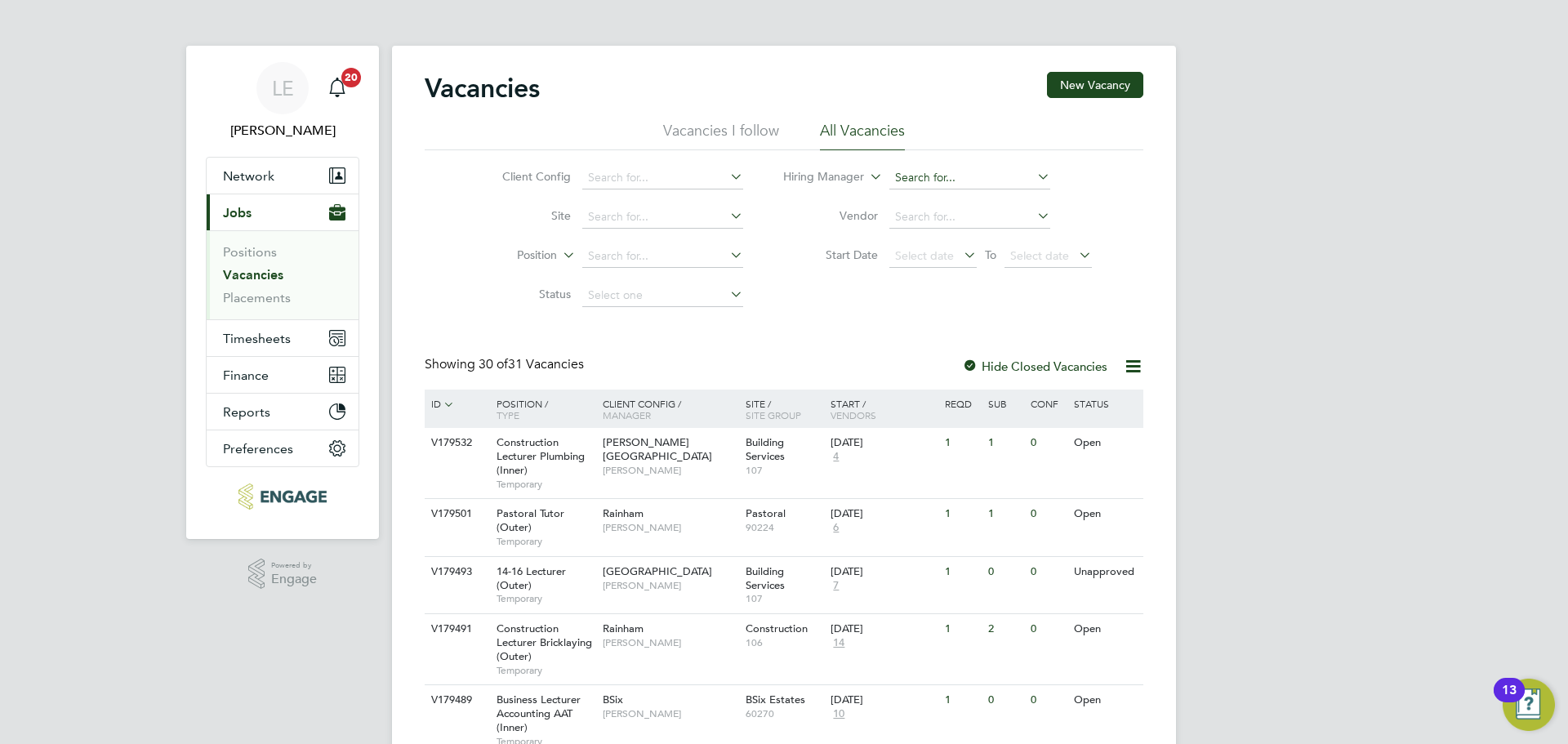
click at [946, 180] on input at bounding box center [969, 177] width 161 height 22
click at [923, 216] on b "Nathan" at bounding box center [941, 222] width 95 height 14
type input "Nathan Morris"
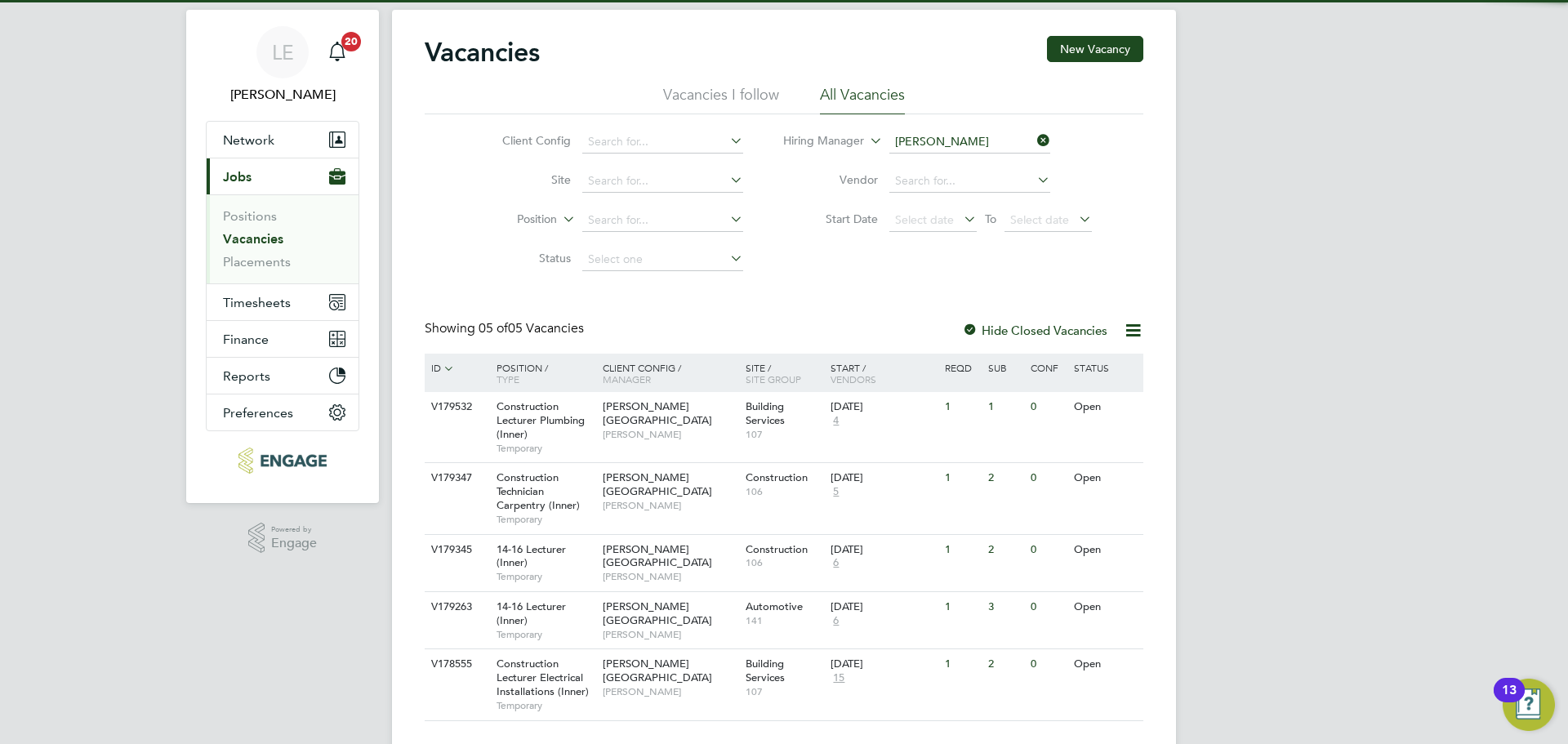
scroll to position [72, 0]
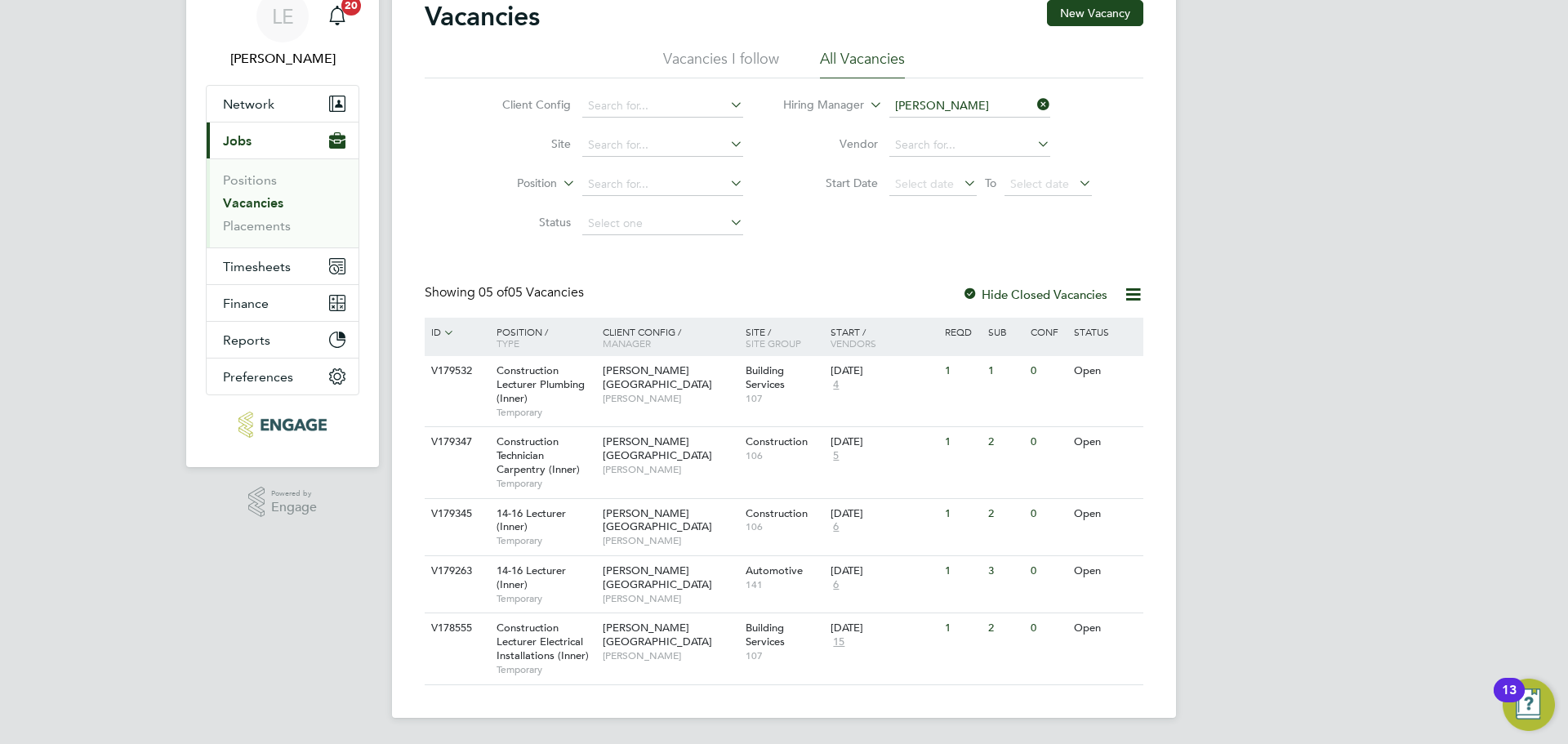
click at [1034, 97] on icon at bounding box center [1034, 104] width 0 height 22
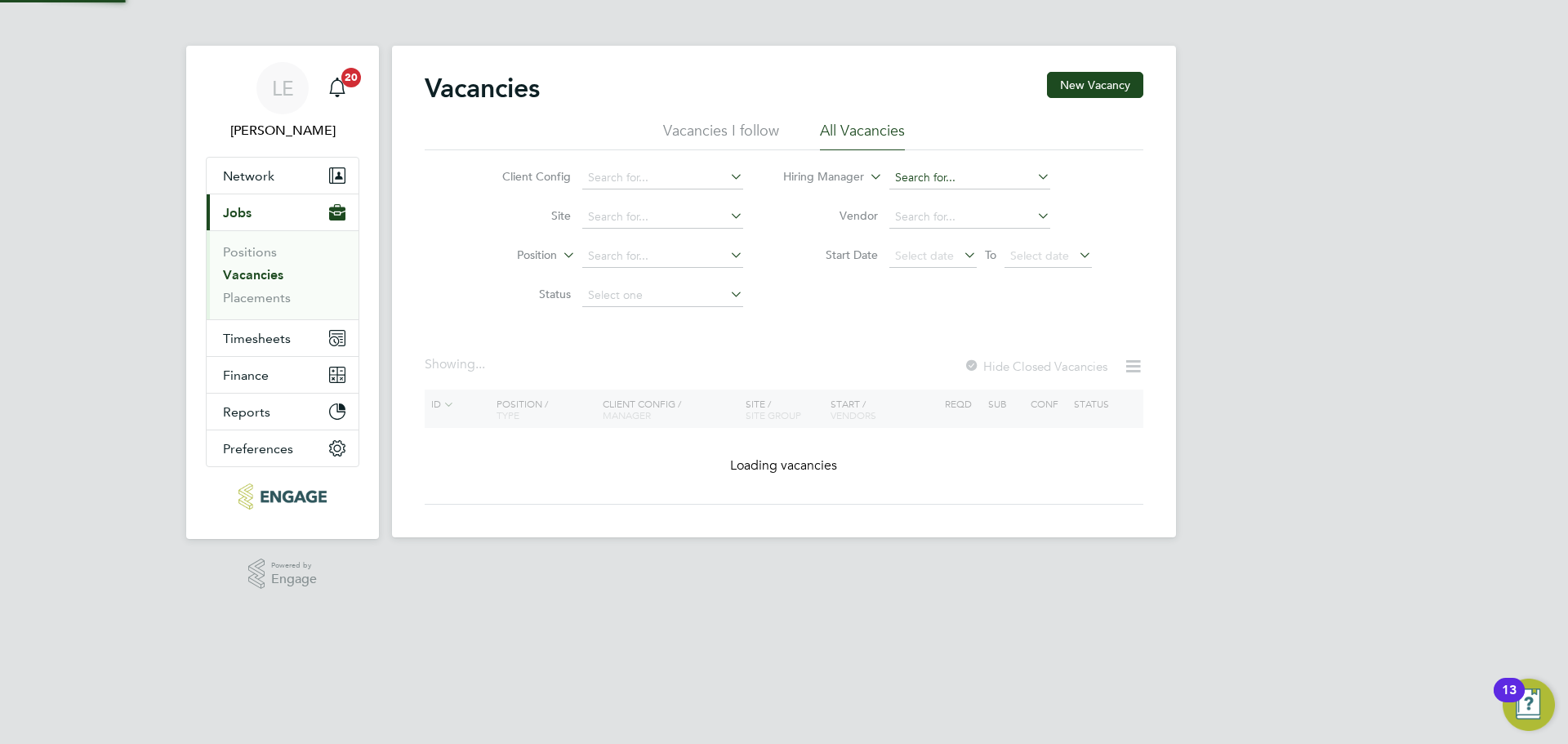
click at [921, 173] on input at bounding box center [969, 177] width 161 height 22
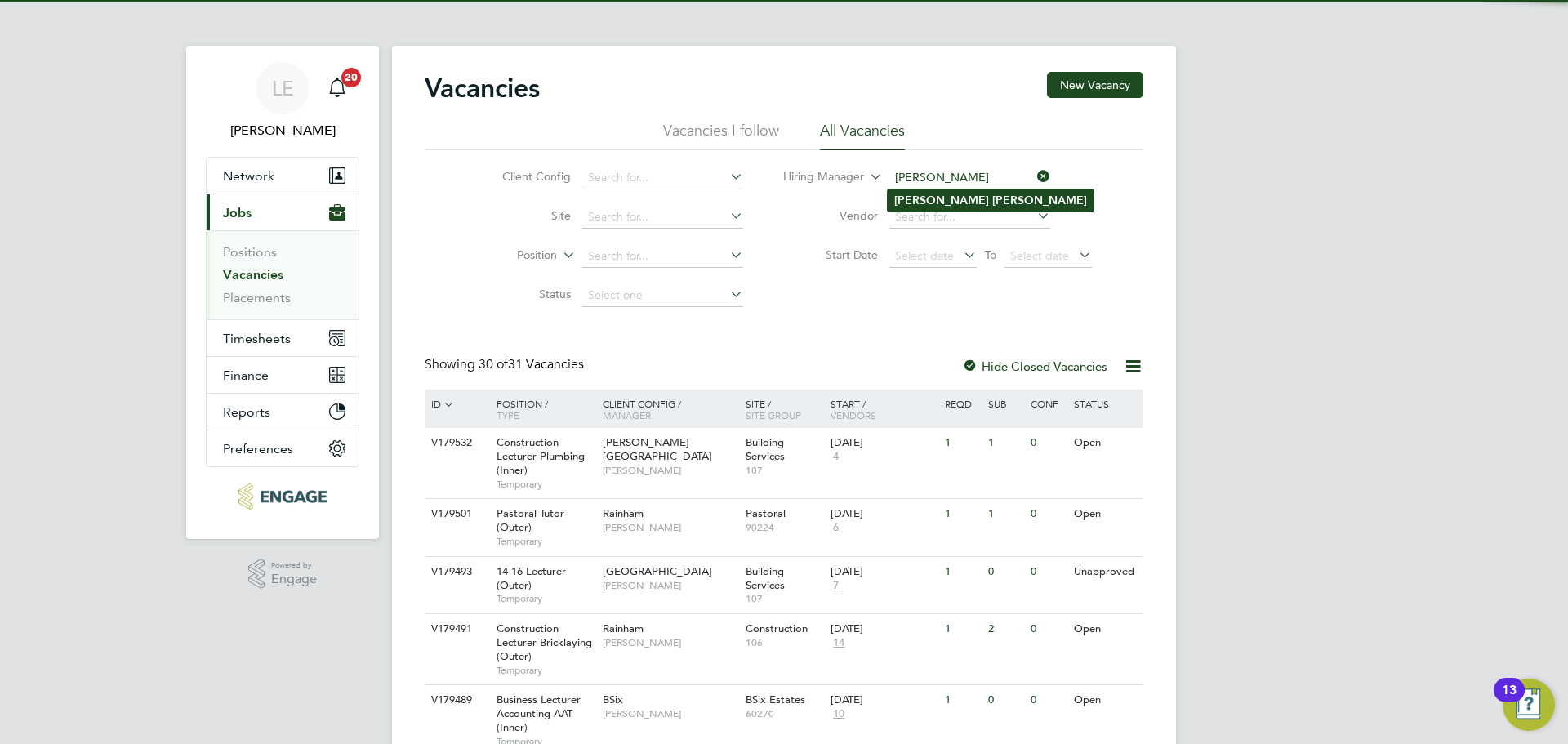
click at [916, 190] on li "Ian Rist" at bounding box center [990, 200] width 206 height 22
type input "[PERSON_NAME]"
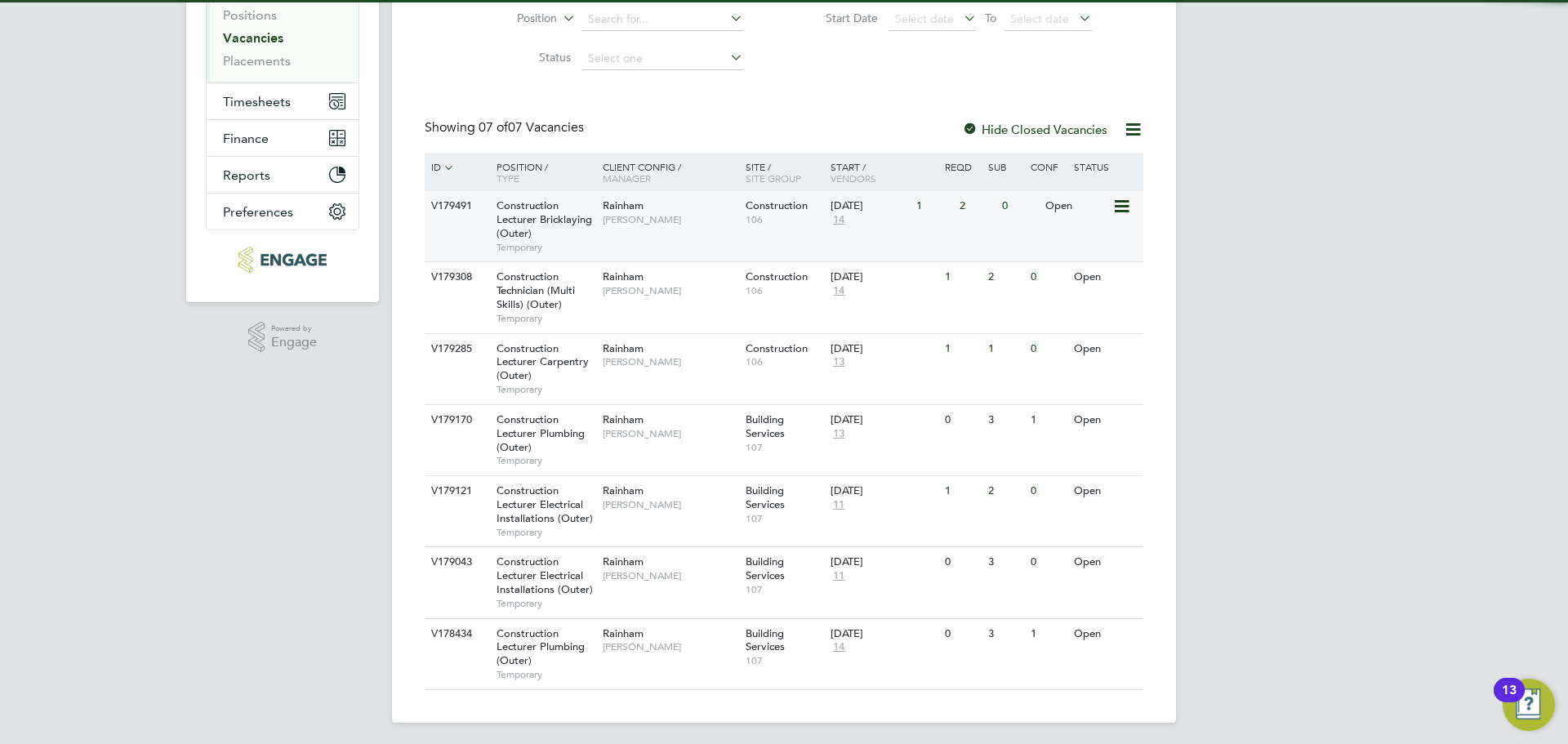
scroll to position [242, 0]
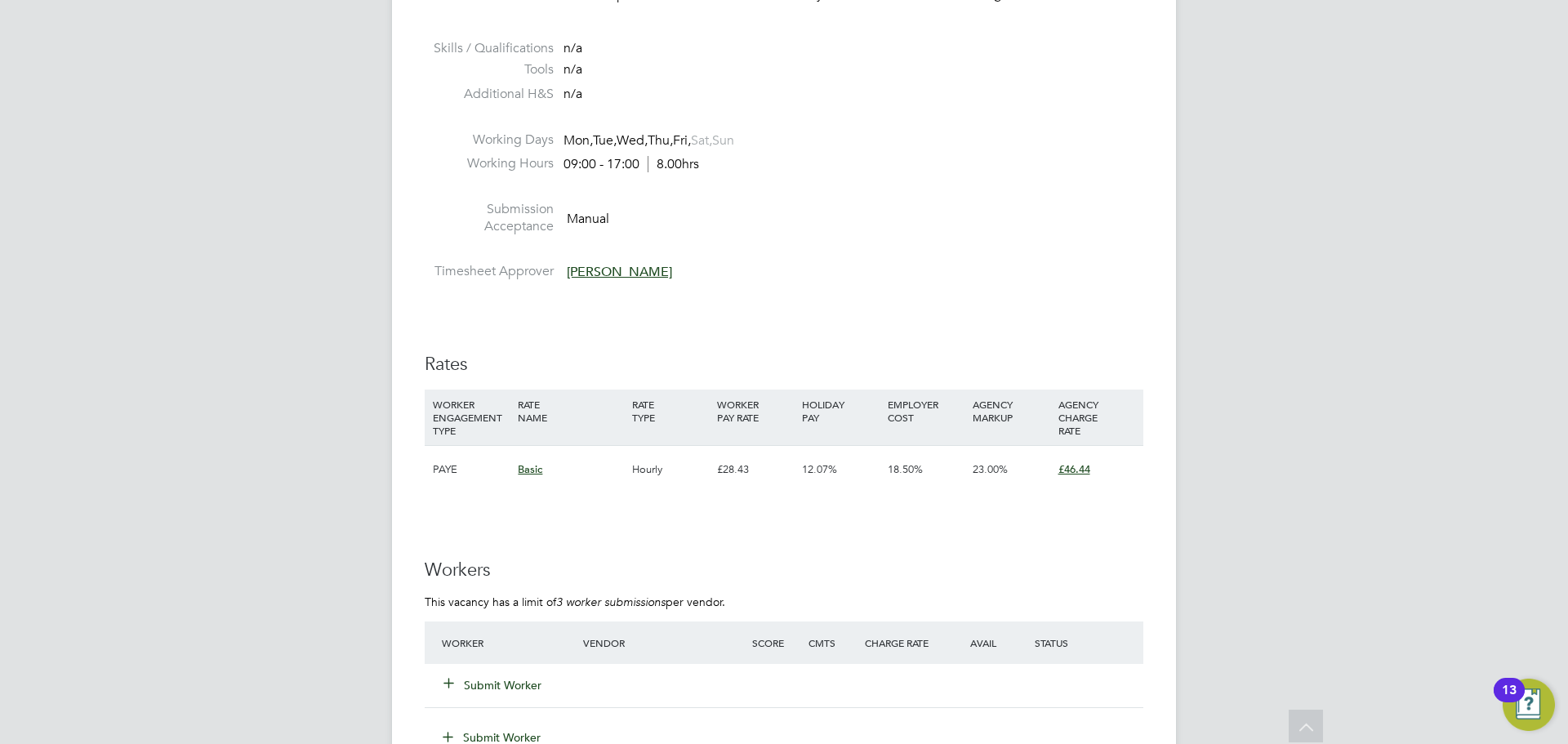
scroll to position [2613, 0]
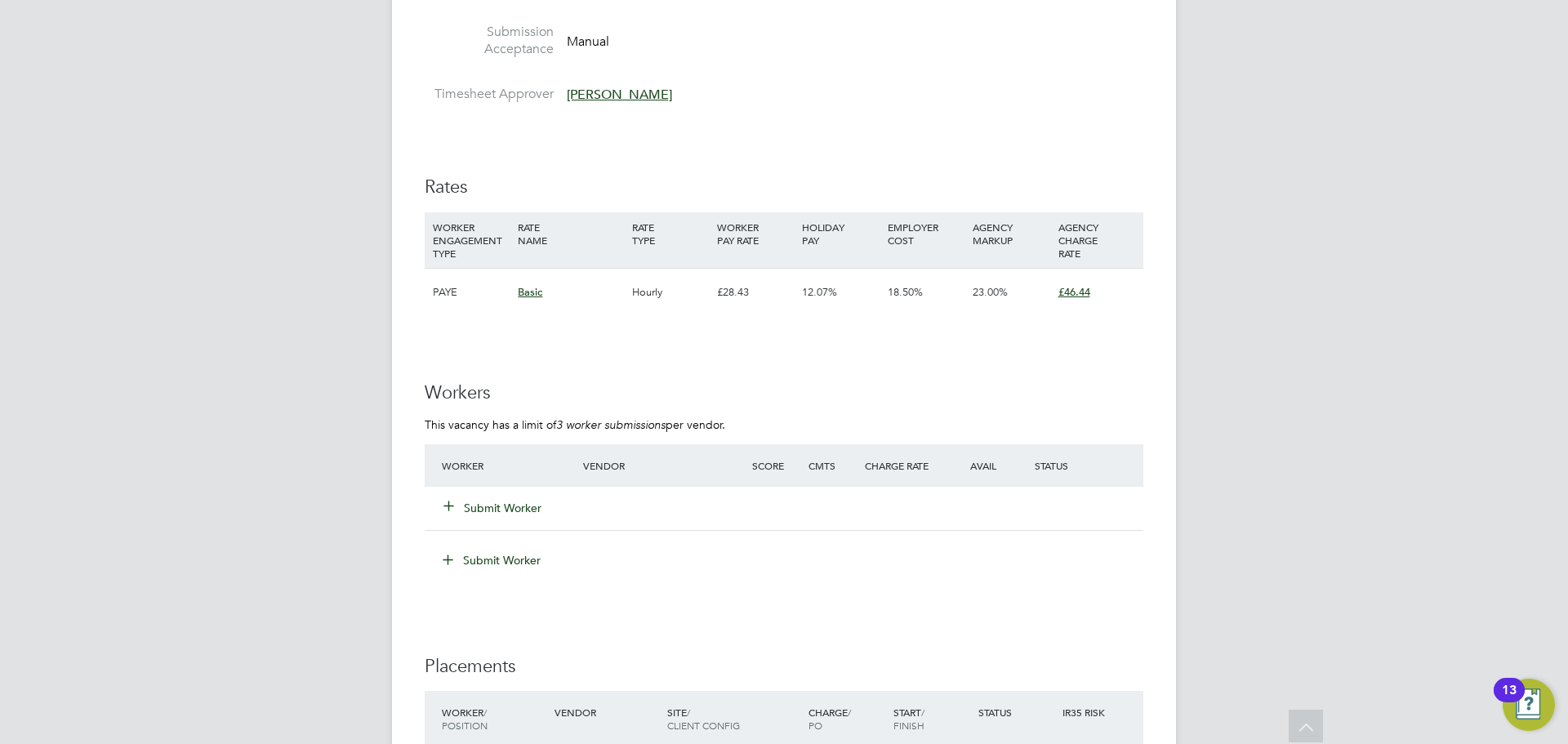
click at [526, 511] on button "Submit Worker" at bounding box center [493, 508] width 98 height 17
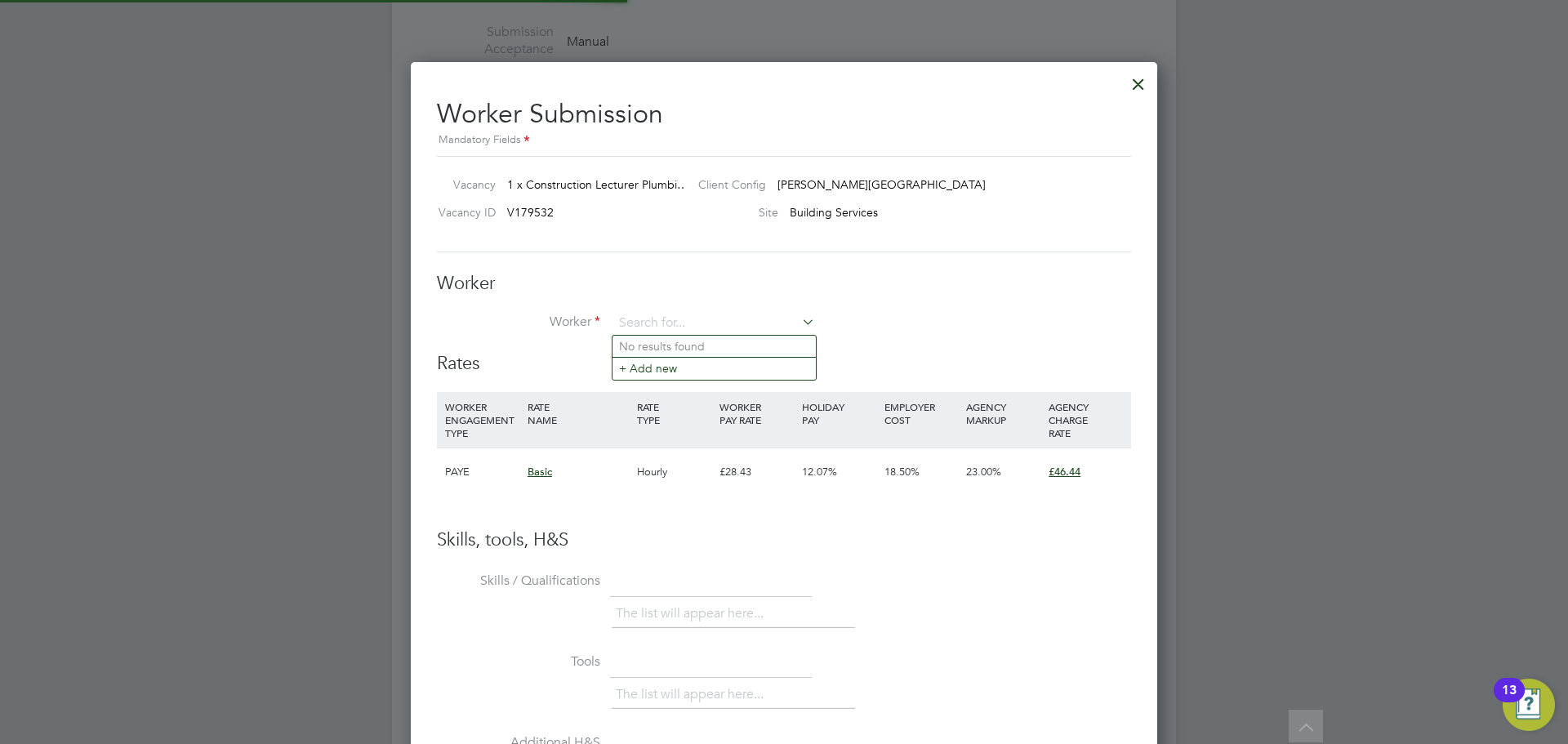
scroll to position [991, 747]
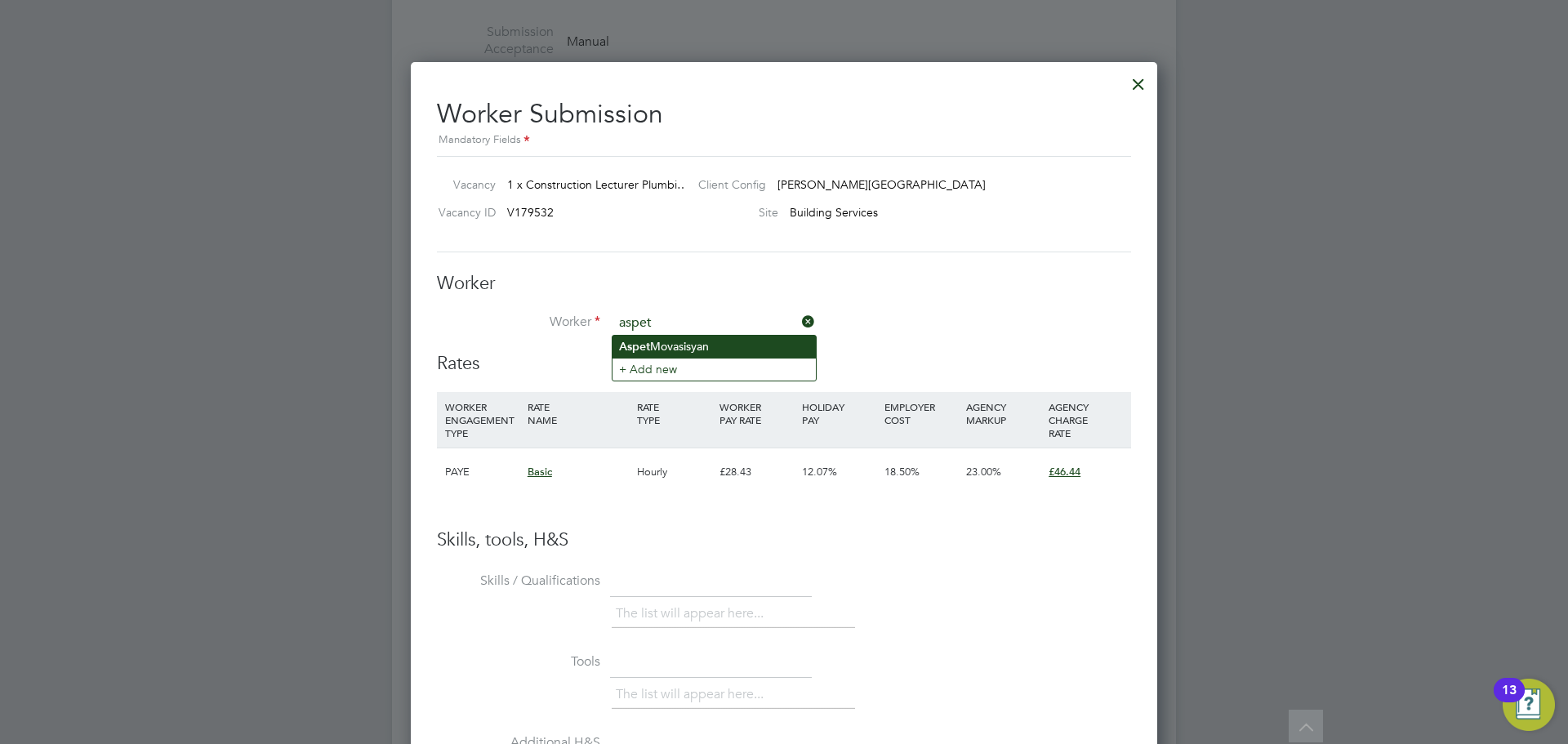
click at [645, 348] on b "Aspet" at bounding box center [634, 347] width 31 height 14
type input "Aspet Movasisyan"
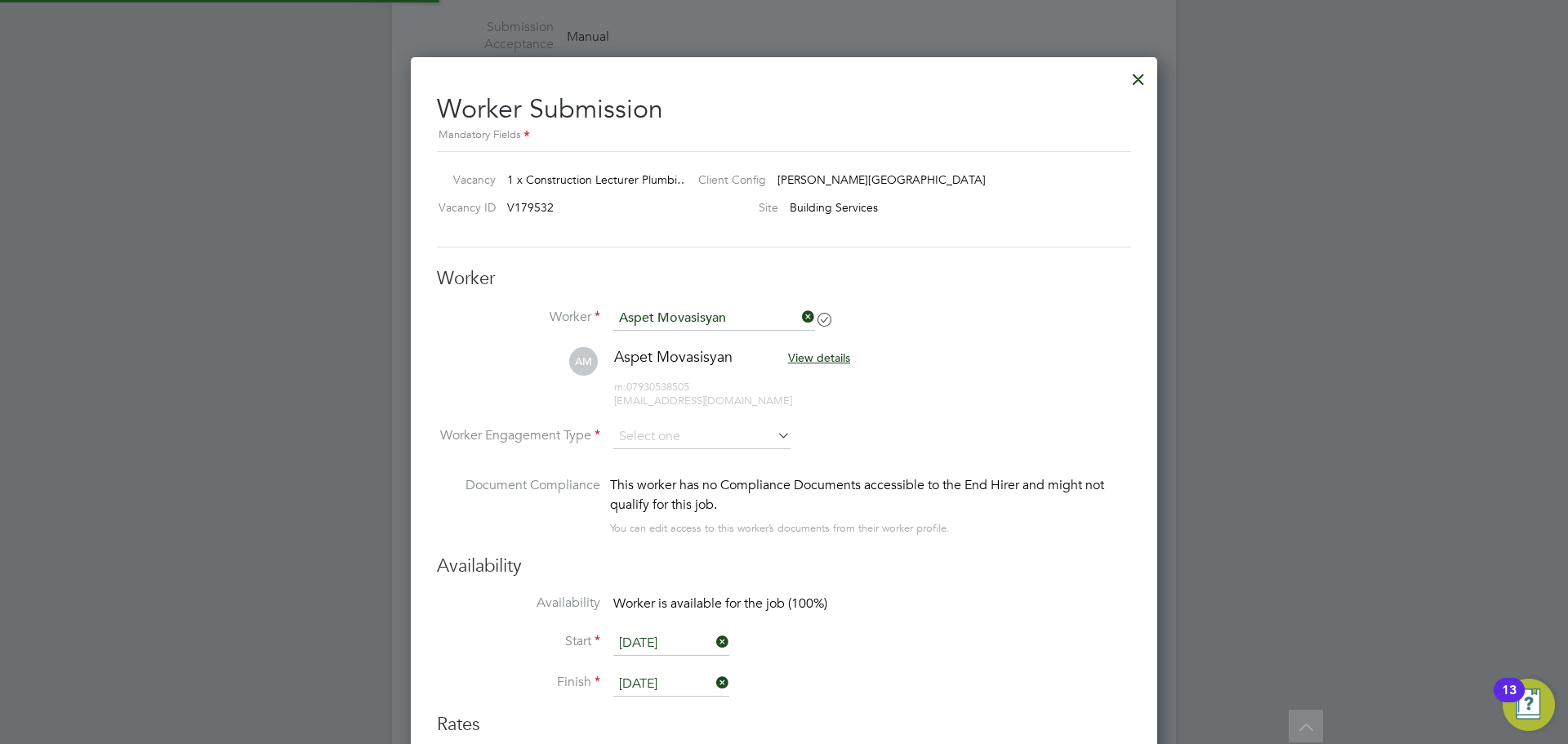
scroll to position [2696, 0]
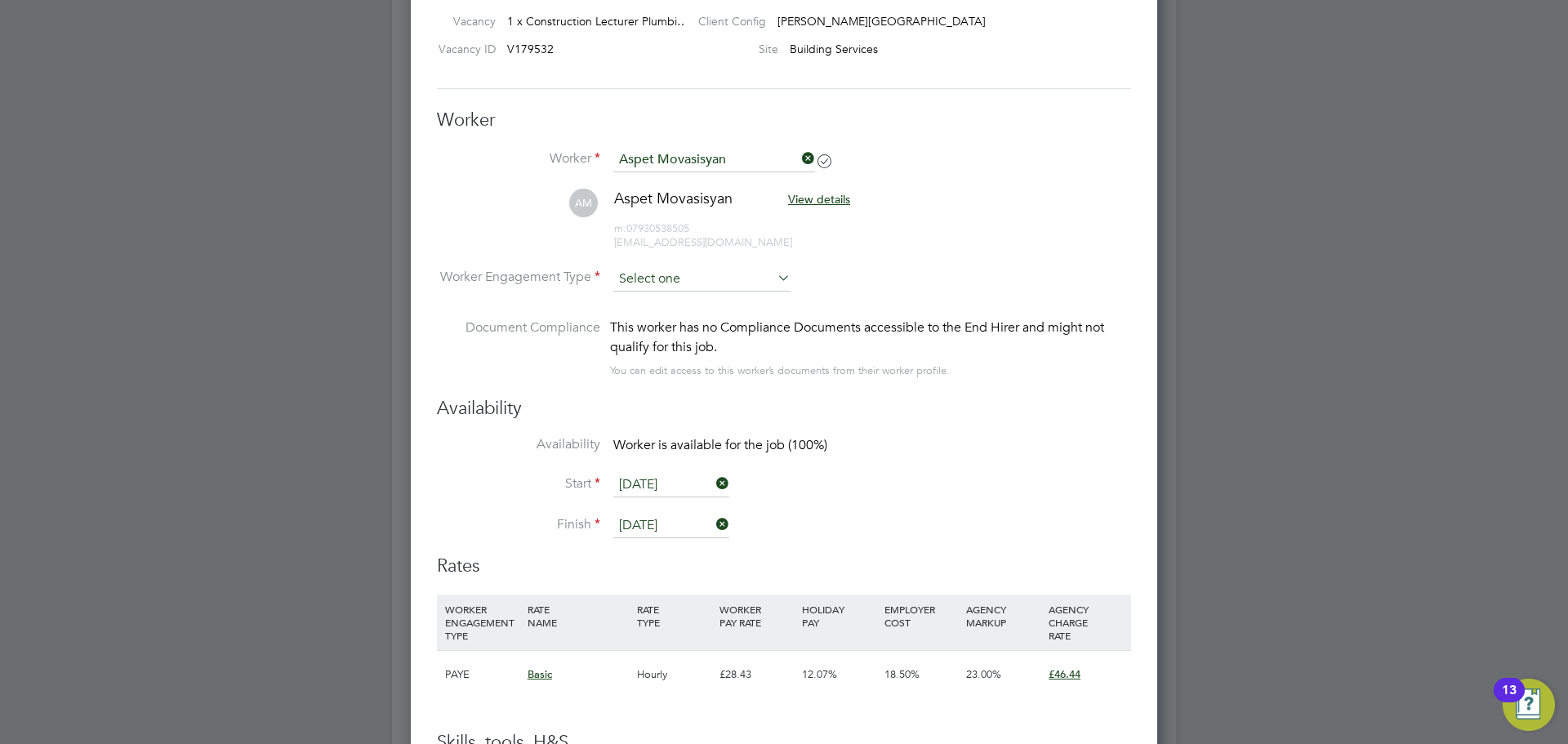
click at [717, 278] on input at bounding box center [702, 279] width 177 height 24
click at [707, 290] on ul "Contract PAYE" at bounding box center [702, 312] width 181 height 44
click at [703, 278] on input at bounding box center [702, 279] width 177 height 24
click at [698, 298] on li "Contract" at bounding box center [702, 301] width 179 height 21
type input "Contract"
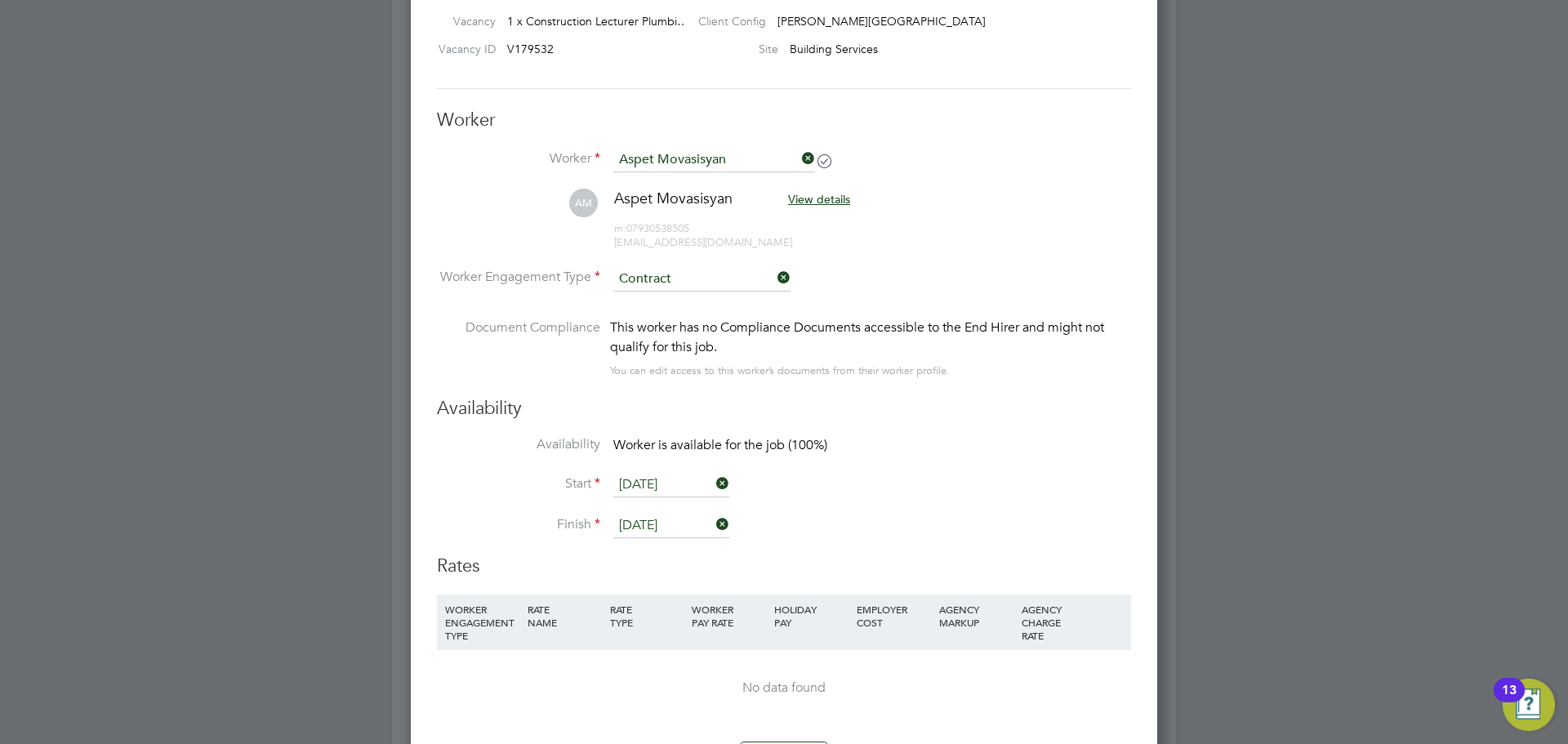
click at [310, 356] on div at bounding box center [784, 372] width 1568 height 744
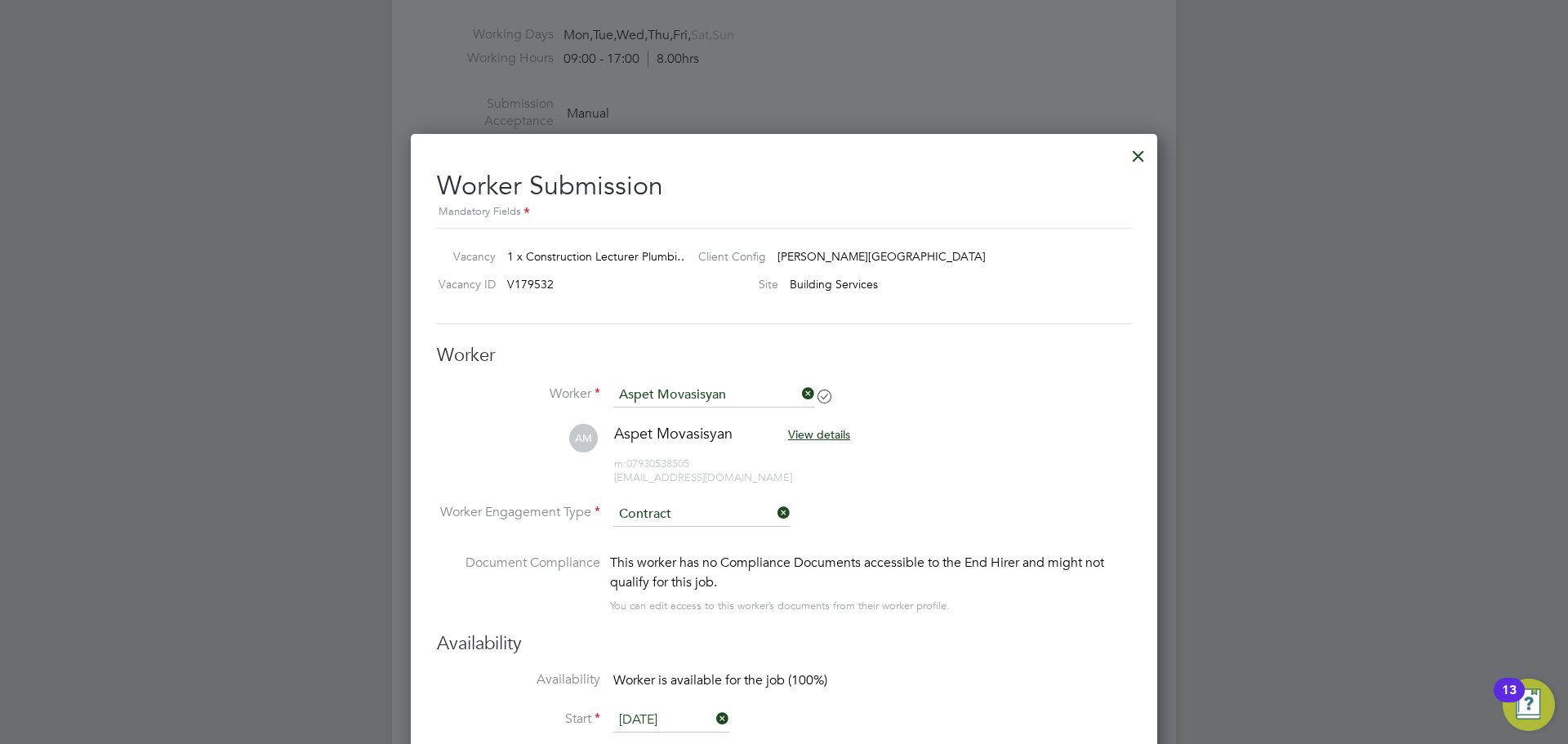
click at [1253, 565] on div at bounding box center [784, 372] width 1568 height 744
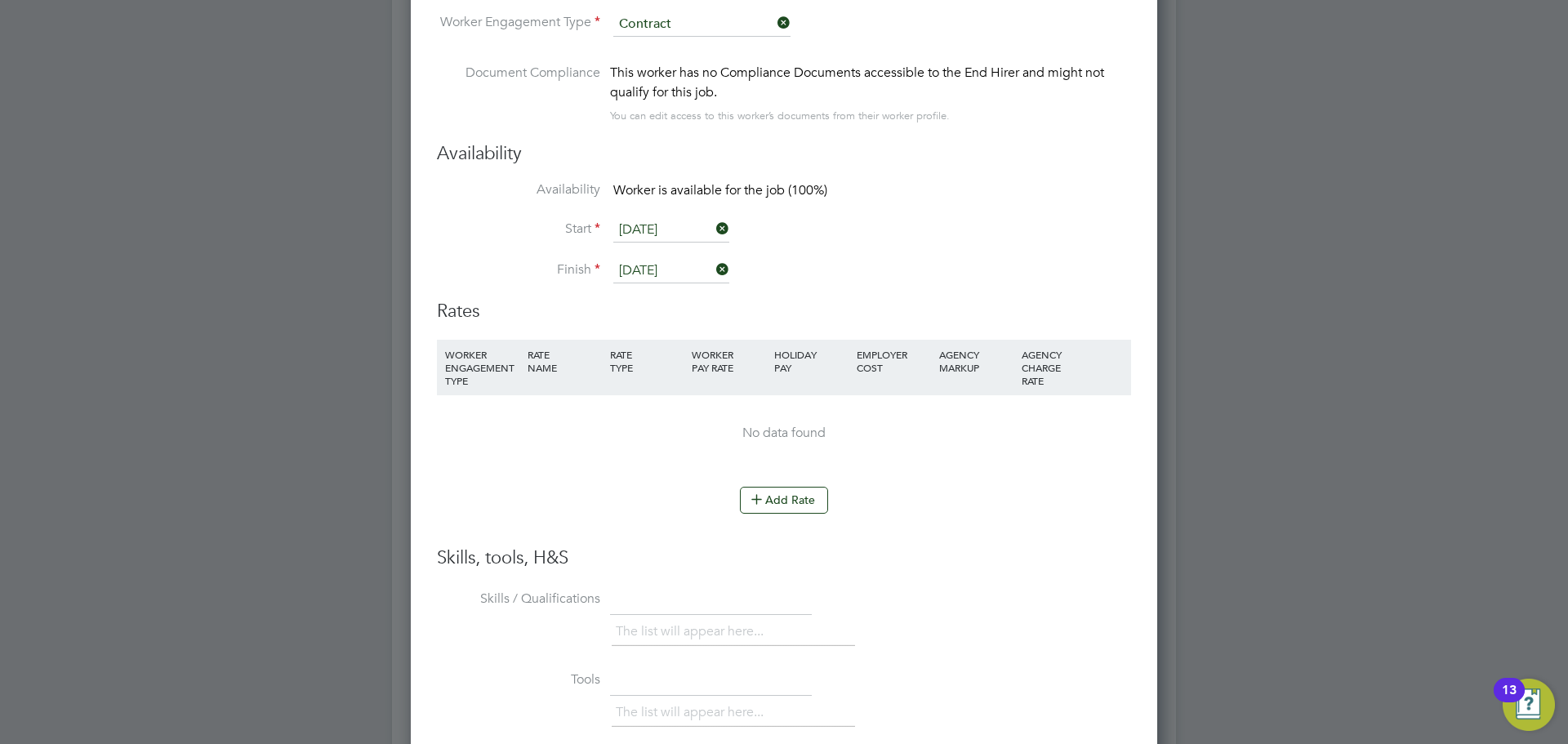
click at [1362, 476] on div at bounding box center [784, 372] width 1568 height 744
click at [1313, 486] on div at bounding box center [784, 372] width 1568 height 744
click at [770, 492] on button "Add Rate" at bounding box center [784, 499] width 88 height 26
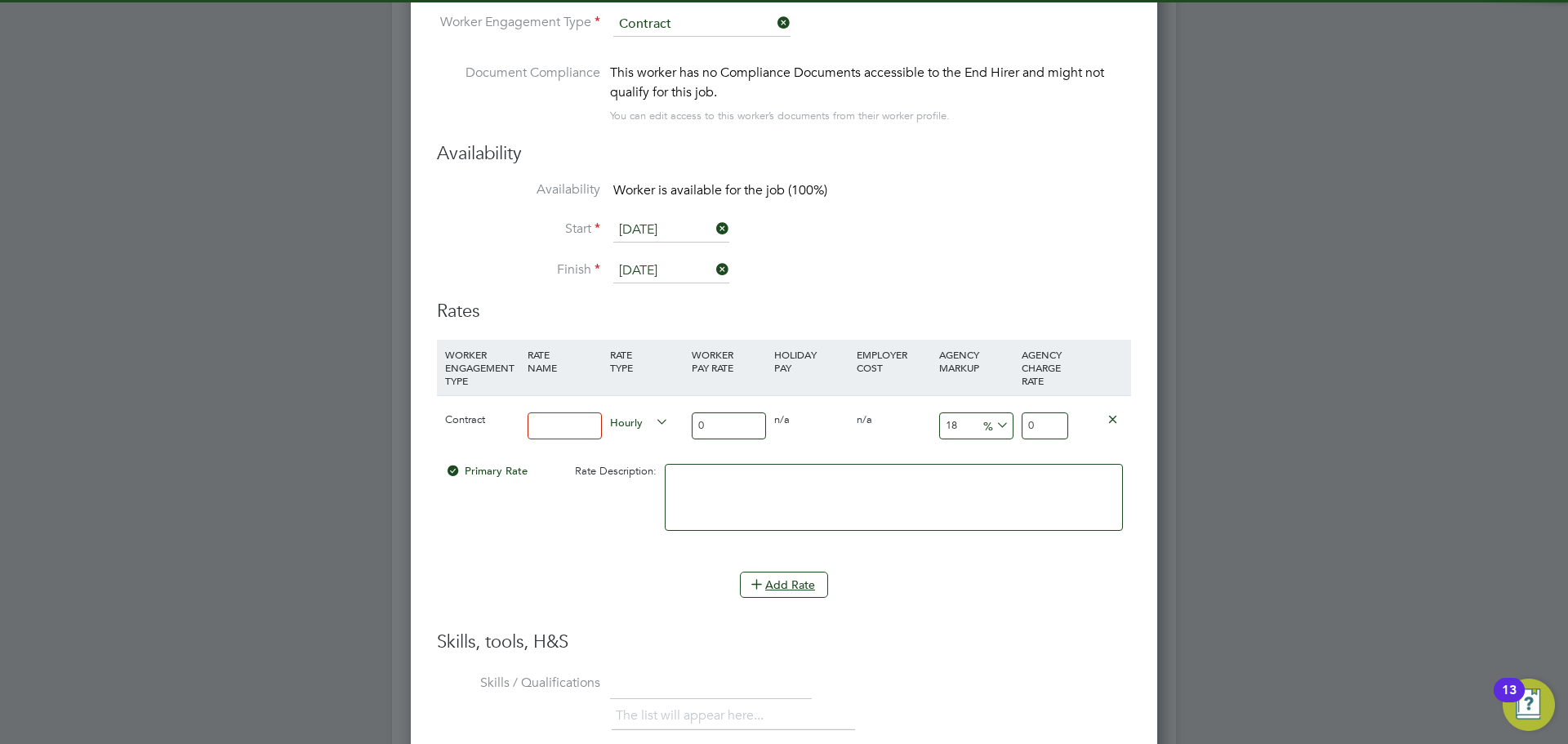
click at [572, 419] on input at bounding box center [564, 426] width 74 height 27
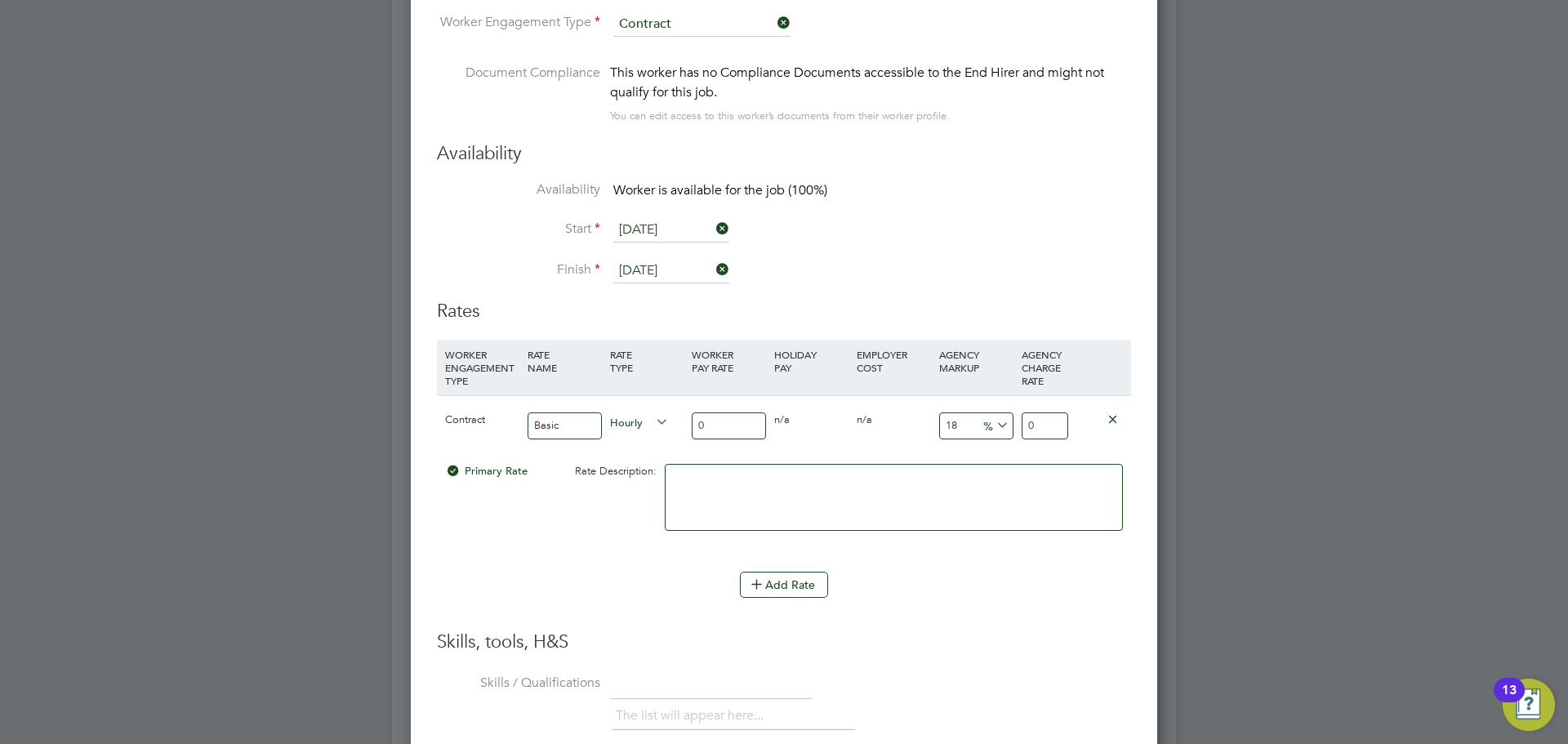
type input "Basic"
click at [710, 429] on input "0" at bounding box center [728, 426] width 74 height 27
drag, startPoint x: 713, startPoint y: 426, endPoint x: 687, endPoint y: 426, distance: 26.0
click at [687, 426] on div "Contract Basic Hourly 0 0 n/a 0 n/a 18 0 % 0" at bounding box center [783, 425] width 694 height 61
type input "4"
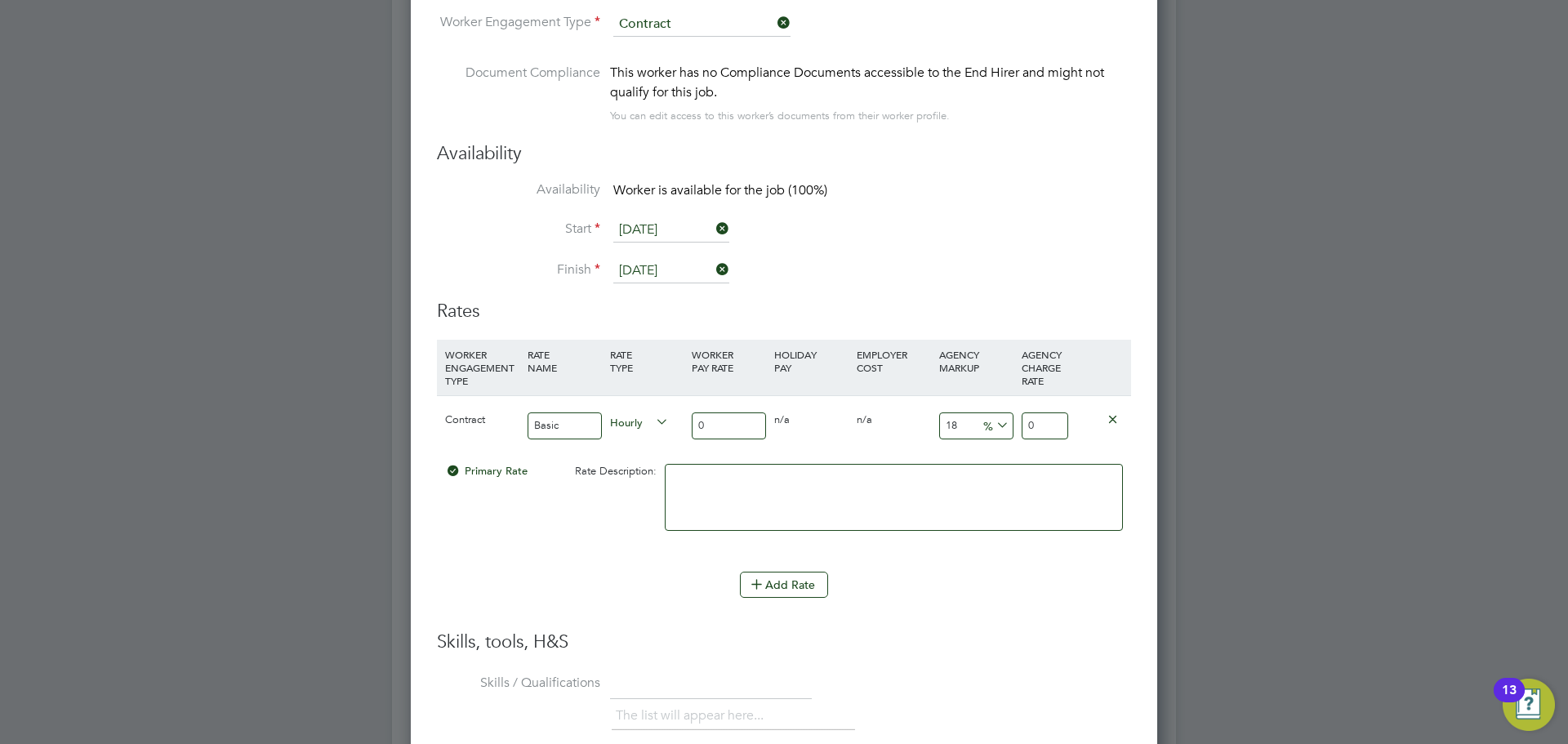
type input "4.72"
type input "46"
type input "54.28"
type input "46"
drag, startPoint x: 1060, startPoint y: 423, endPoint x: 1002, endPoint y: 424, distance: 58.0
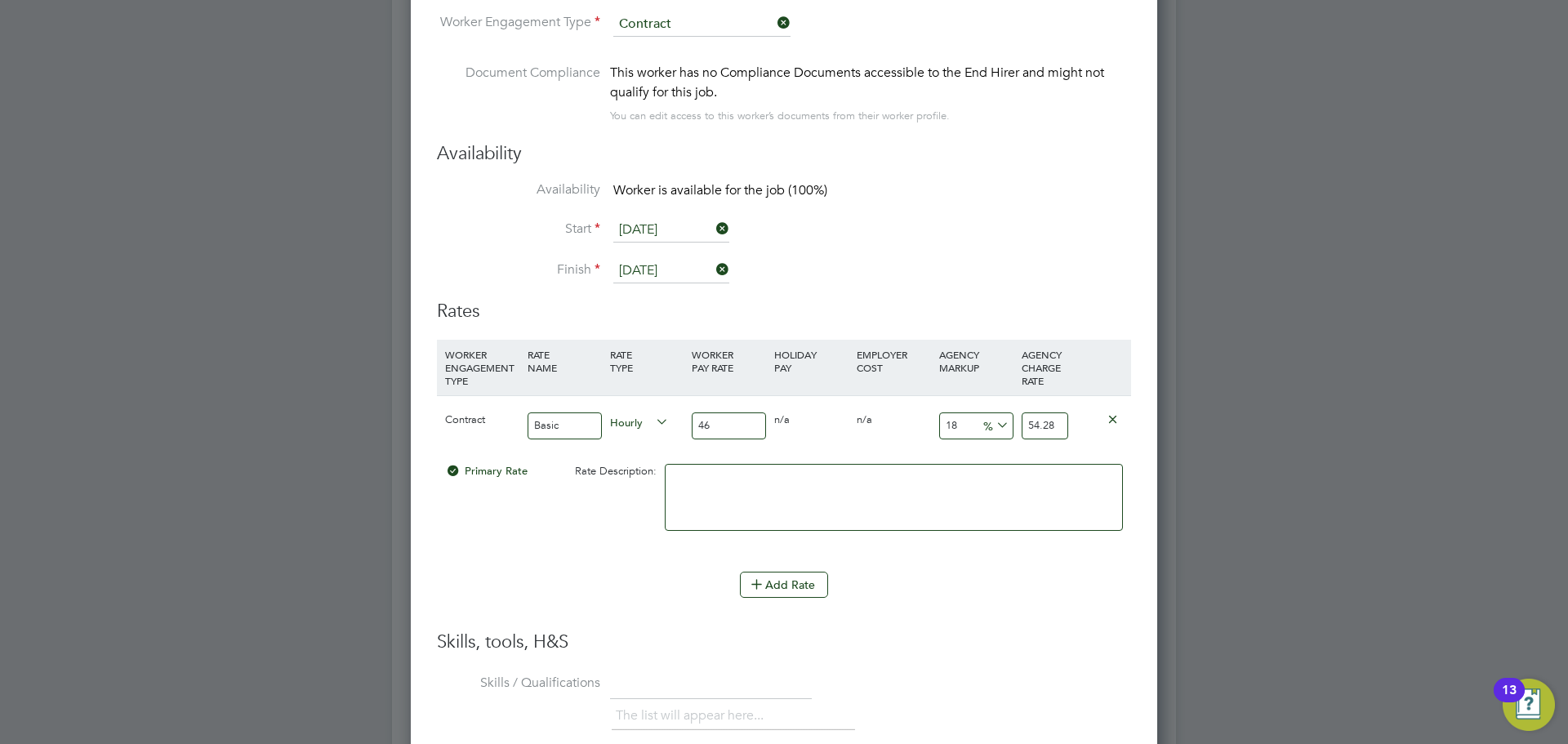
click at [1002, 424] on div "Contract Basic Hourly 46 0 n/a 0 n/a 18 8.28 % 54.28" at bounding box center [783, 425] width 694 height 61
type input "-89.1304347826087"
type input "5"
type input "23.91304347826087"
type input "57"
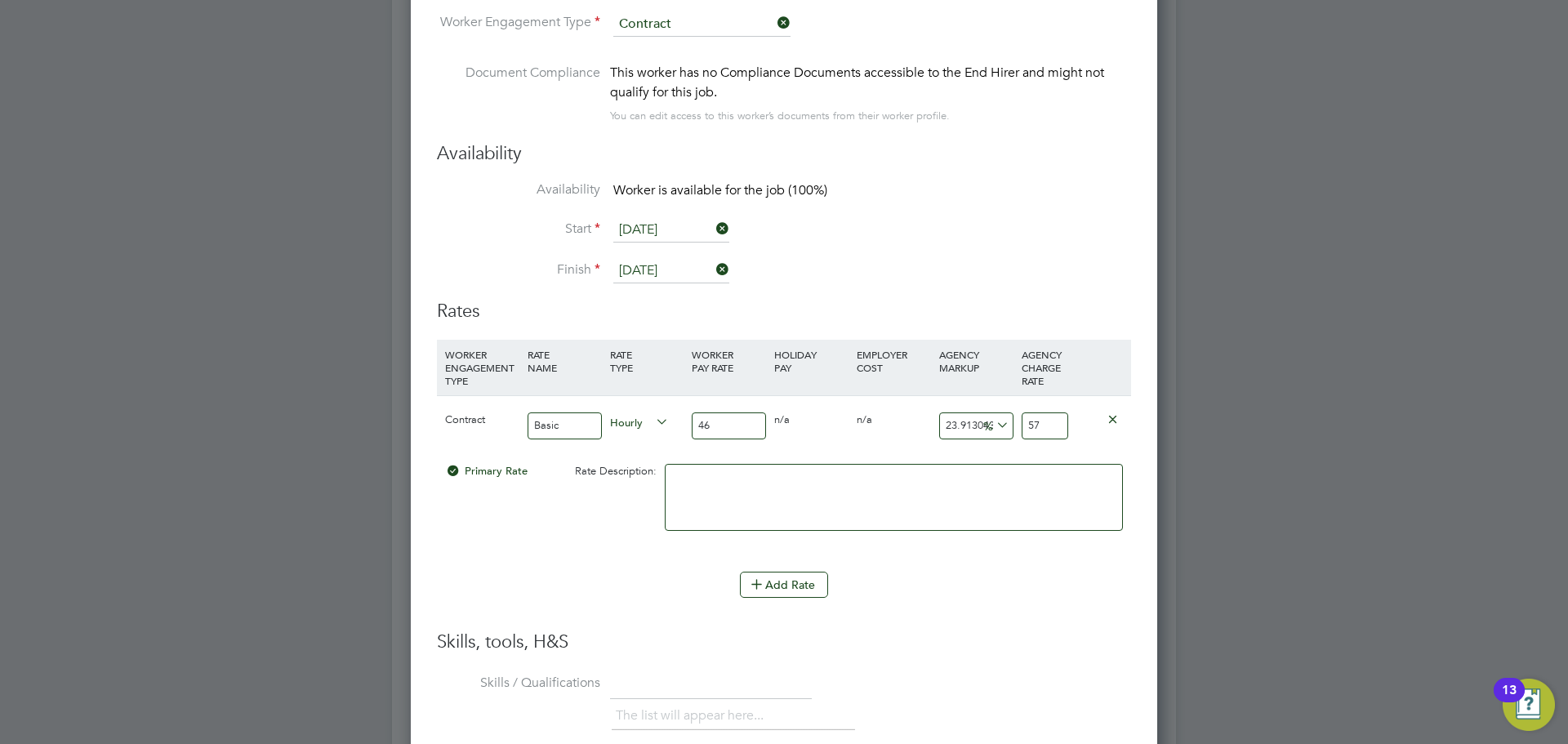
click at [583, 553] on div "Primary Rate Rate Description:" at bounding box center [783, 506] width 694 height 100
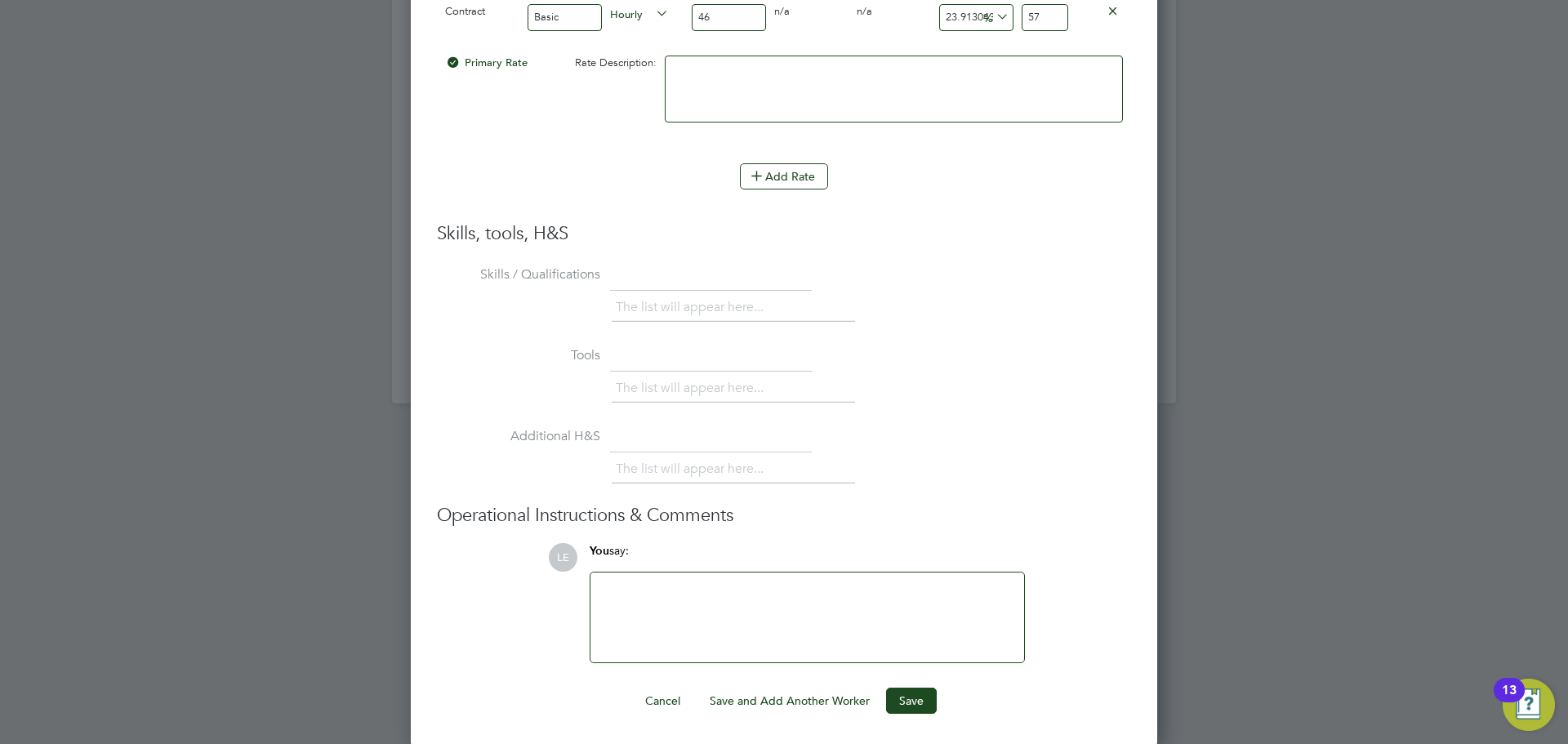
scroll to position [3442, 0]
click at [910, 700] on button "Save" at bounding box center [911, 697] width 51 height 26
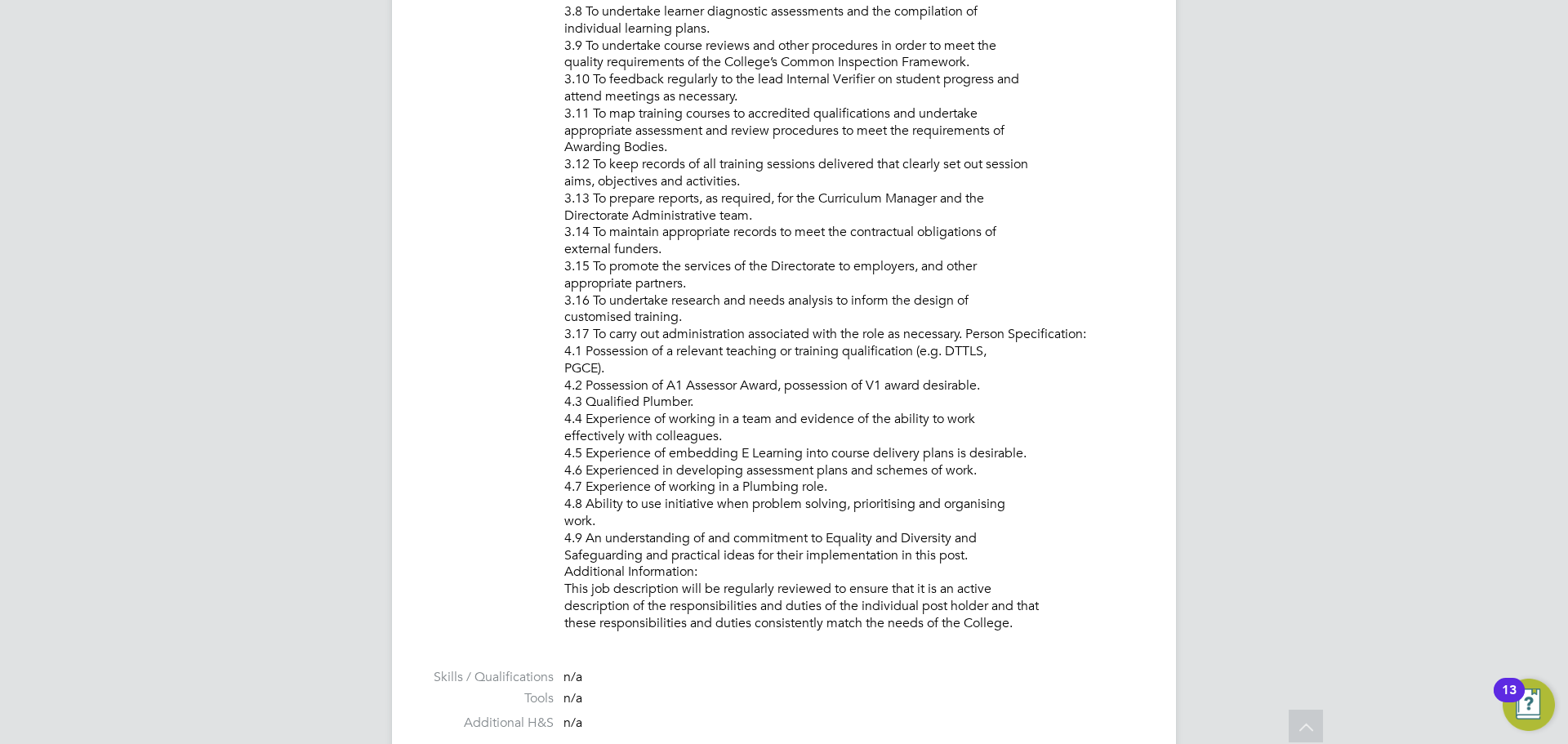
scroll to position [1796, 0]
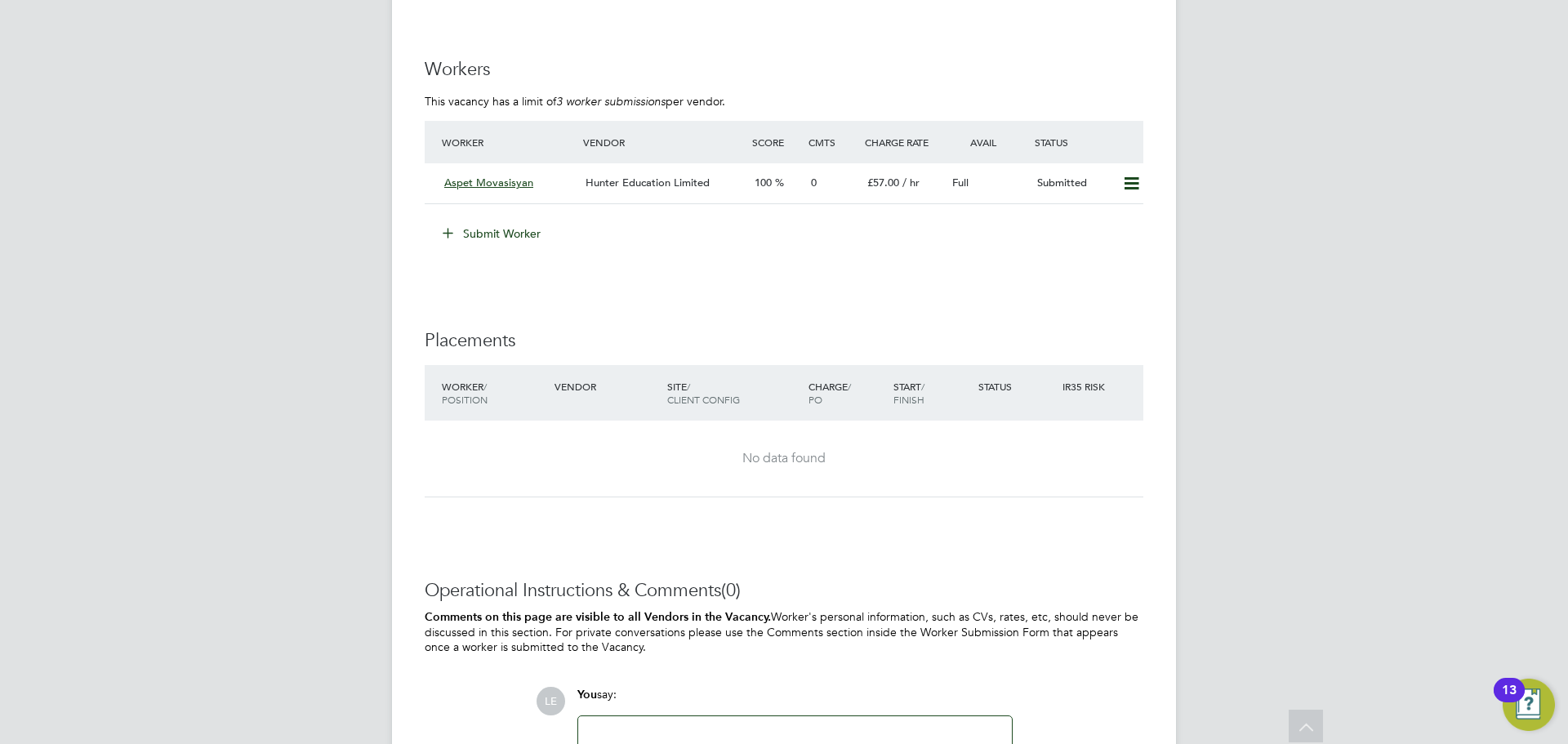
scroll to position [2939, 0]
click at [556, 172] on div "Aspet Movasisyan" at bounding box center [508, 180] width 142 height 27
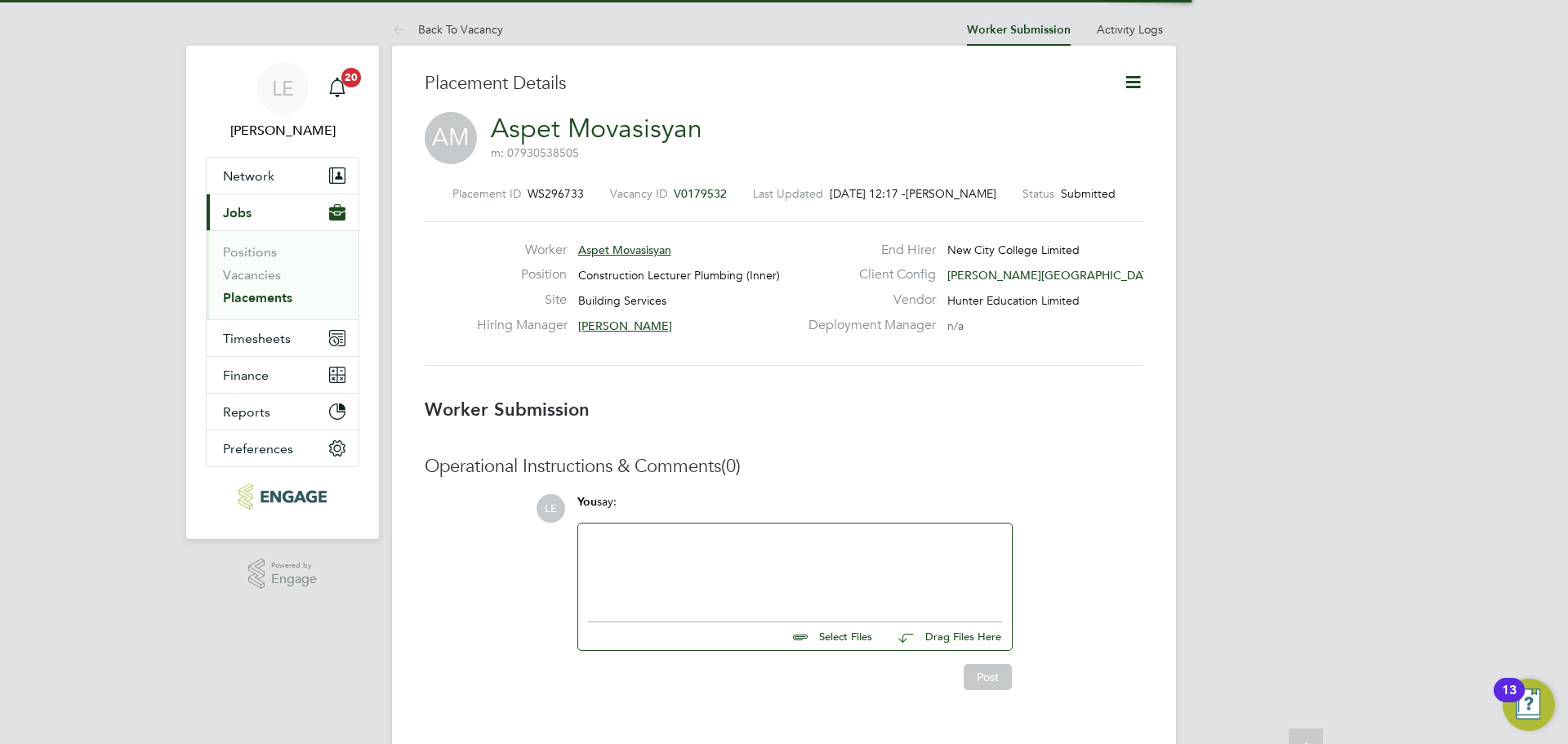
scroll to position [16, 283]
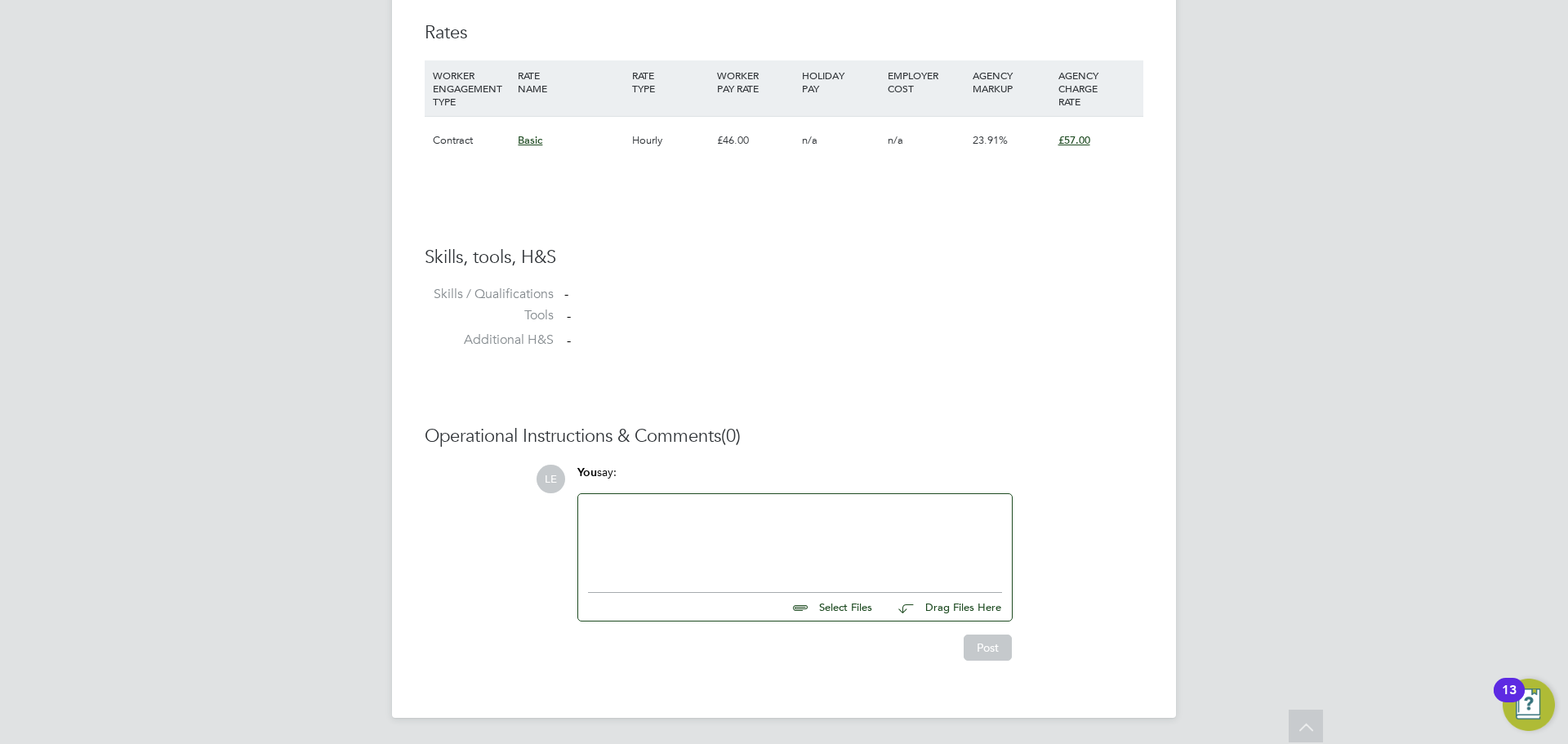
click at [692, 521] on div at bounding box center [795, 539] width 414 height 70
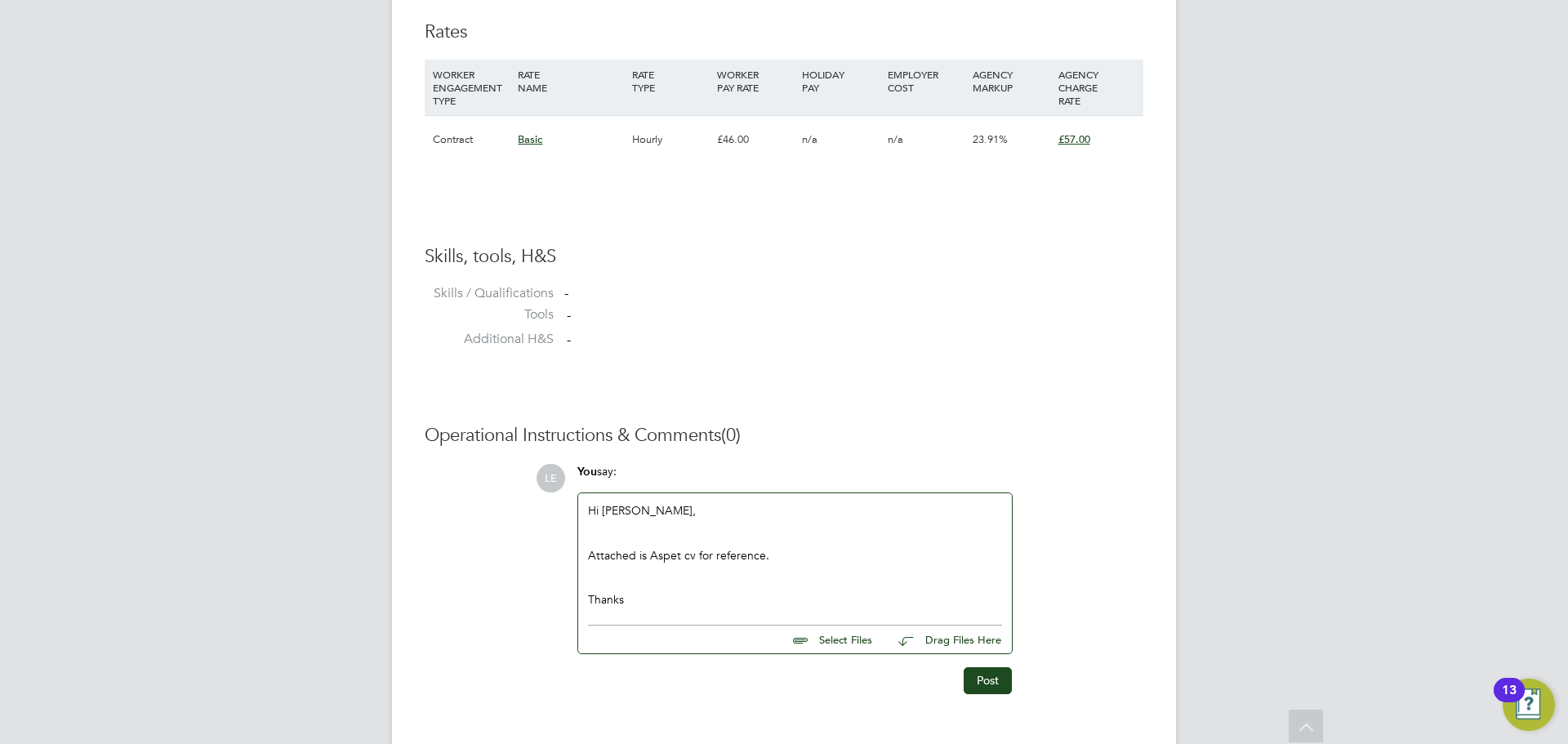
click at [848, 640] on input "file" at bounding box center [880, 637] width 245 height 22
click at [829, 641] on input "file" at bounding box center [880, 637] width 245 height 22
type input "C:\fakepath\CV Aspet.docx"
click at [971, 688] on button "Post" at bounding box center [988, 695] width 48 height 26
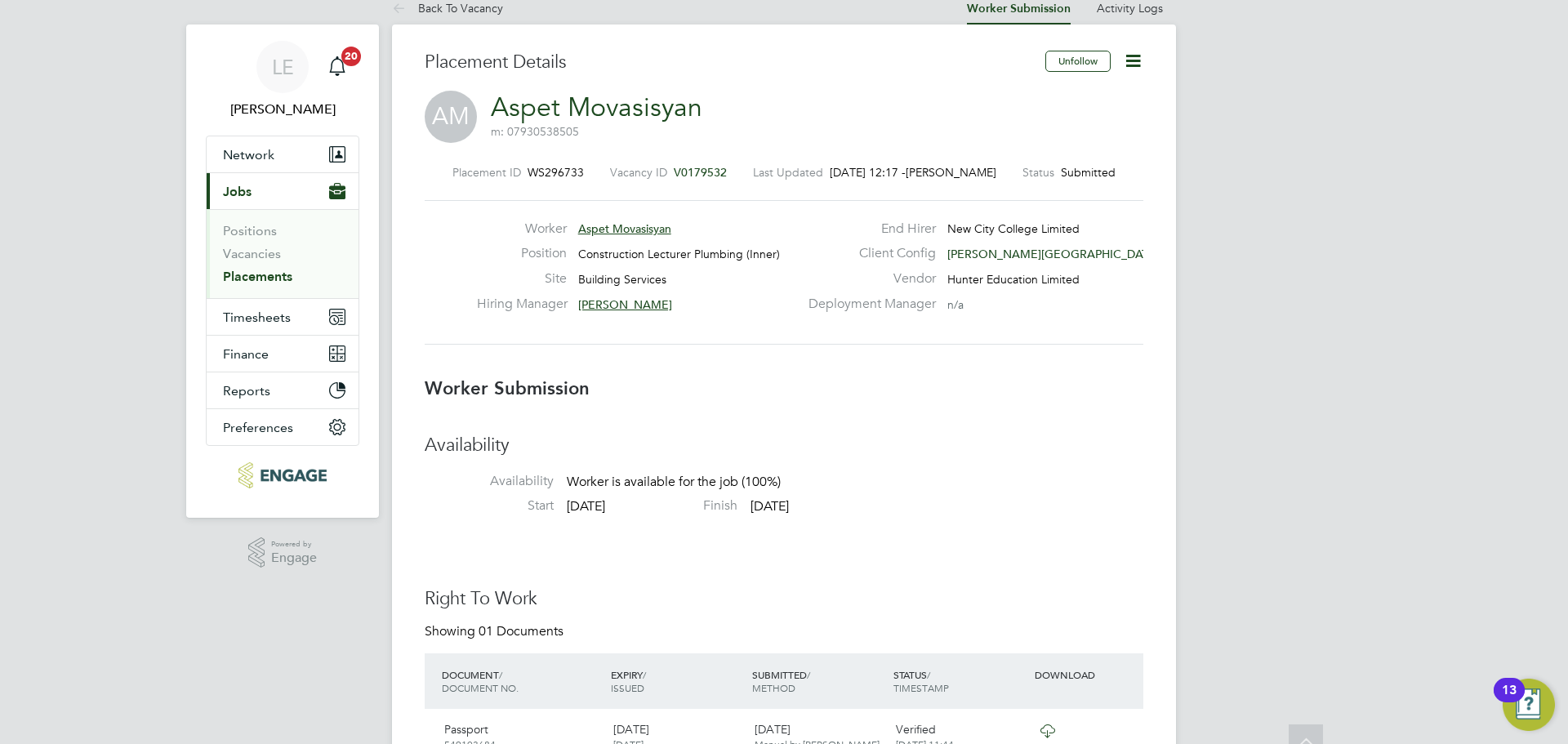
scroll to position [0, 0]
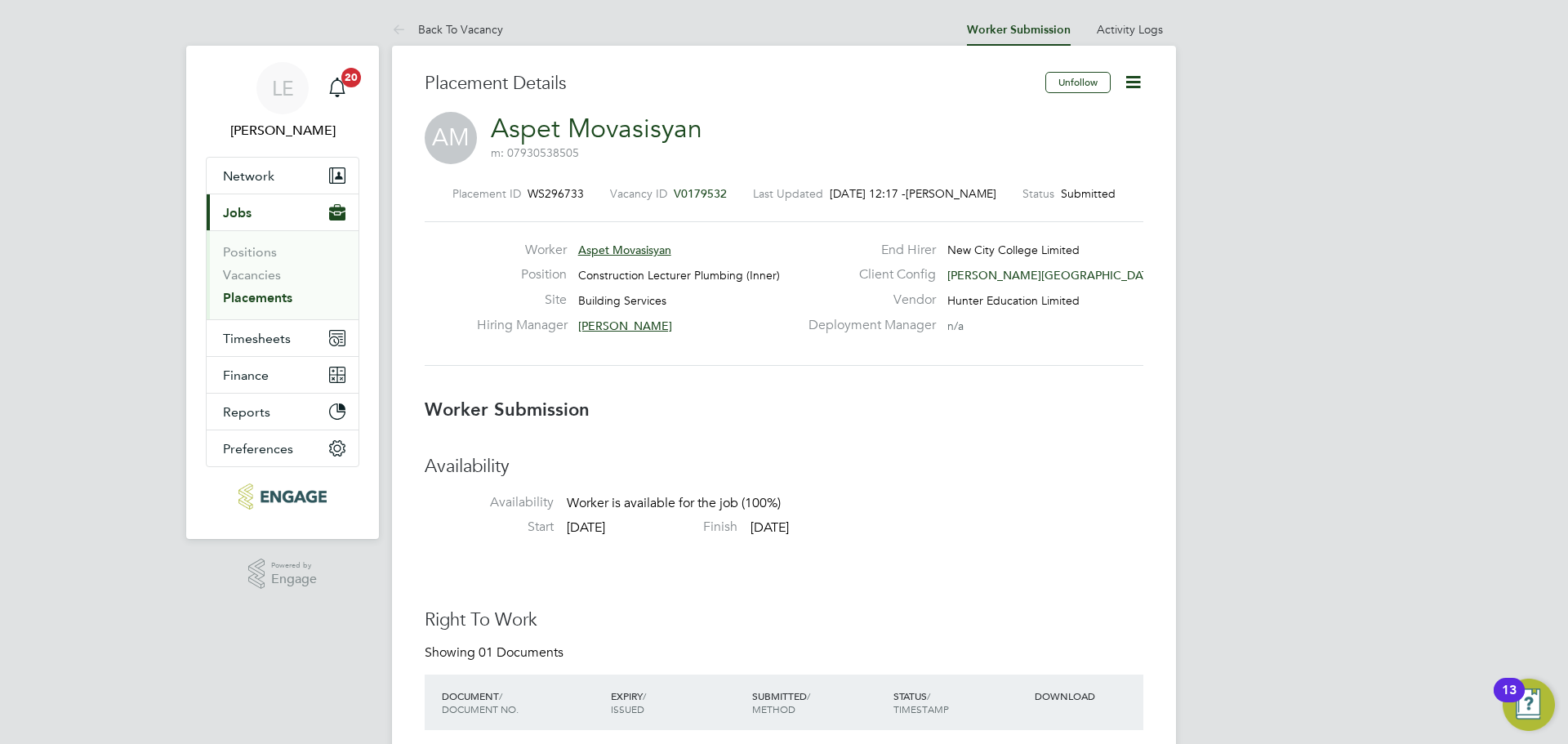
click at [242, 214] on span "Jobs" at bounding box center [237, 212] width 28 height 16
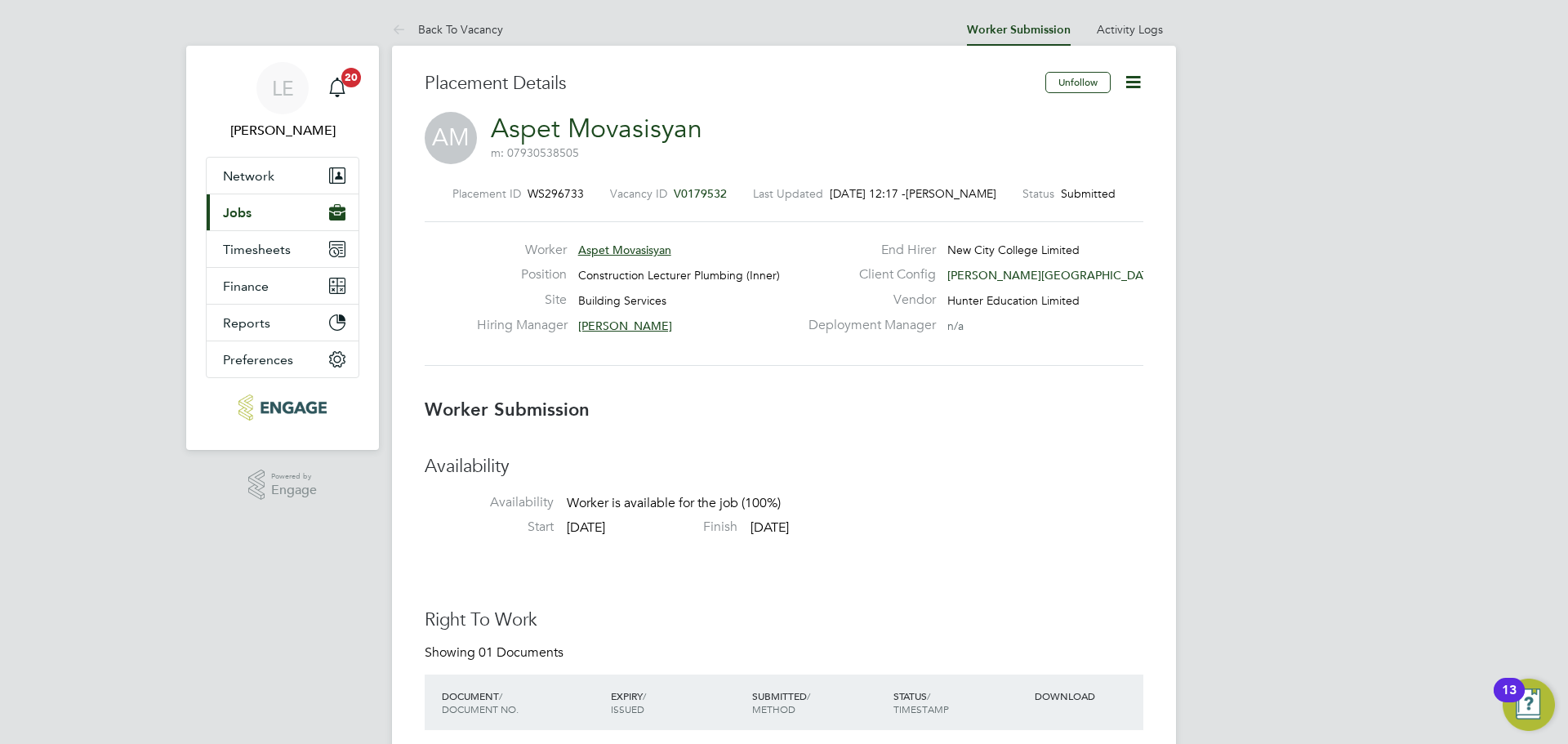
click at [242, 220] on span "Jobs" at bounding box center [237, 212] width 28 height 16
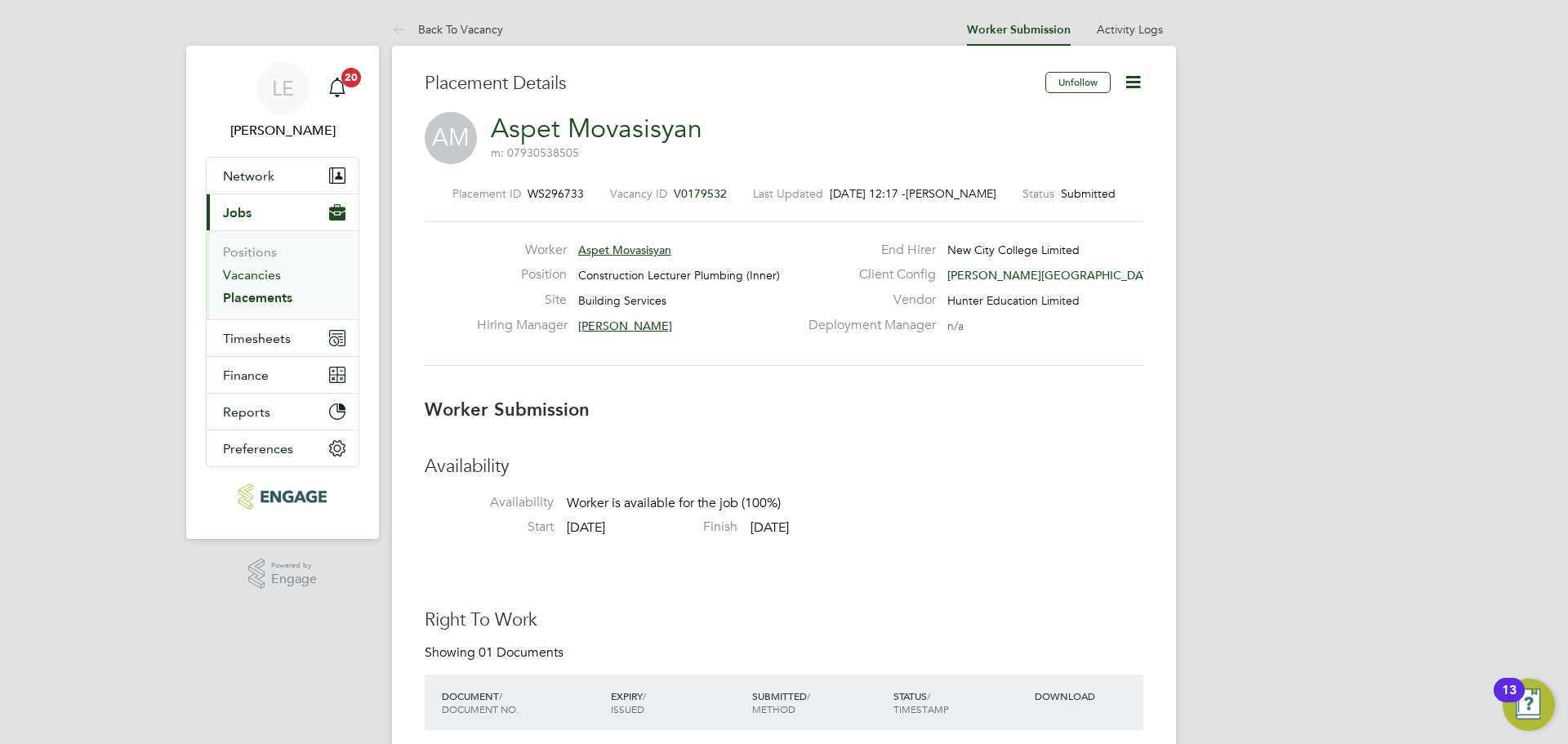
click at [241, 274] on link "Vacancies" at bounding box center [252, 275] width 58 height 16
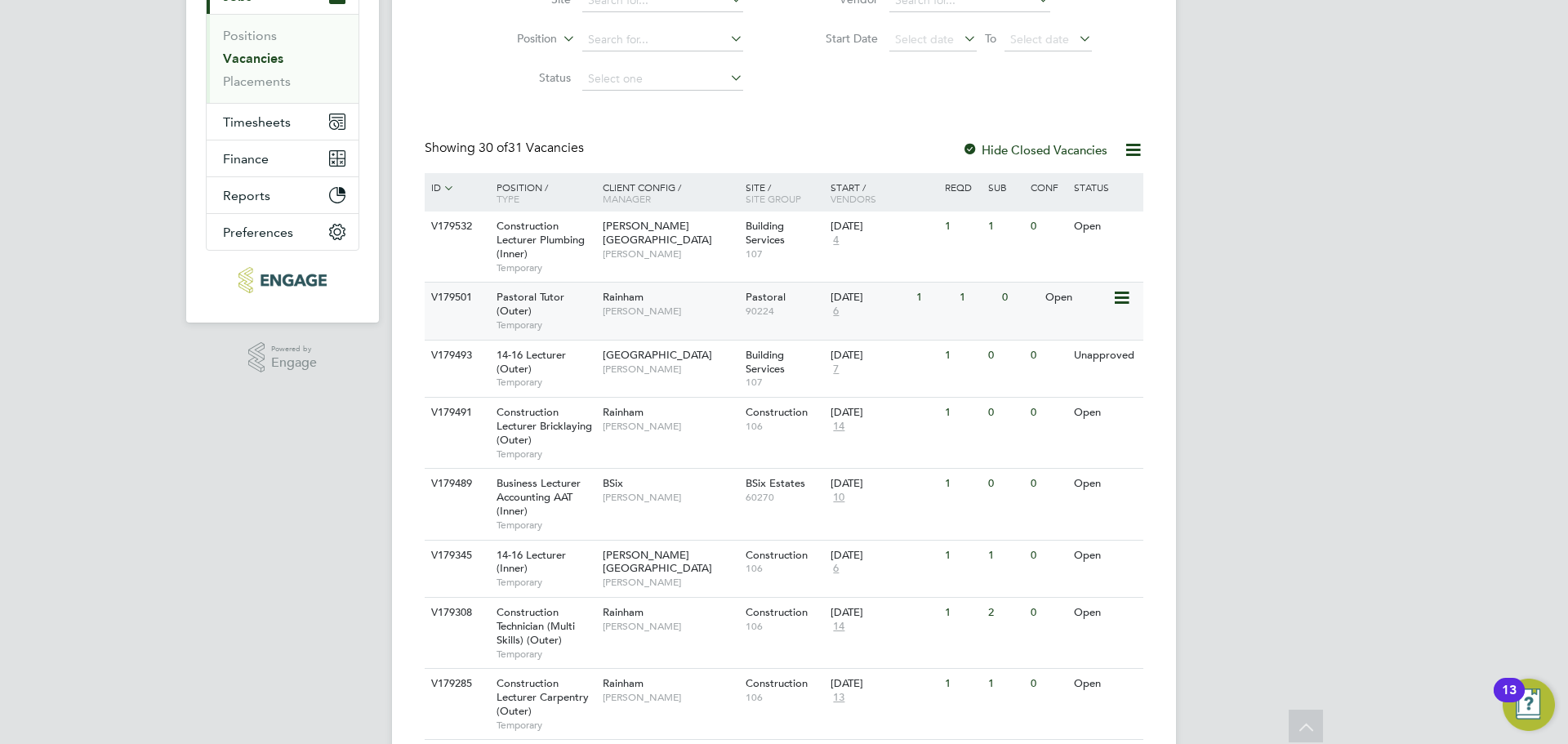
scroll to position [245, 0]
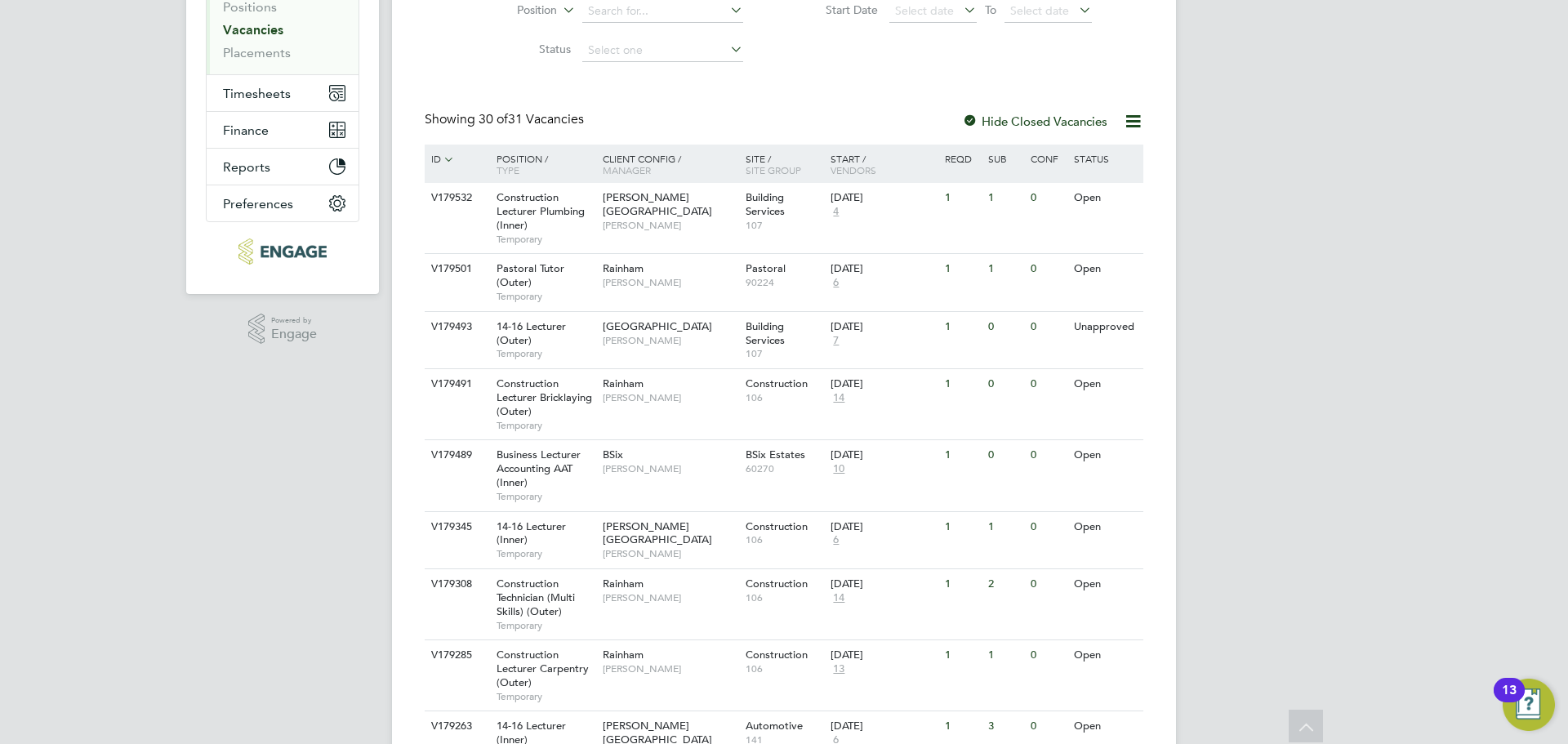
click at [972, 121] on div at bounding box center [971, 122] width 17 height 17
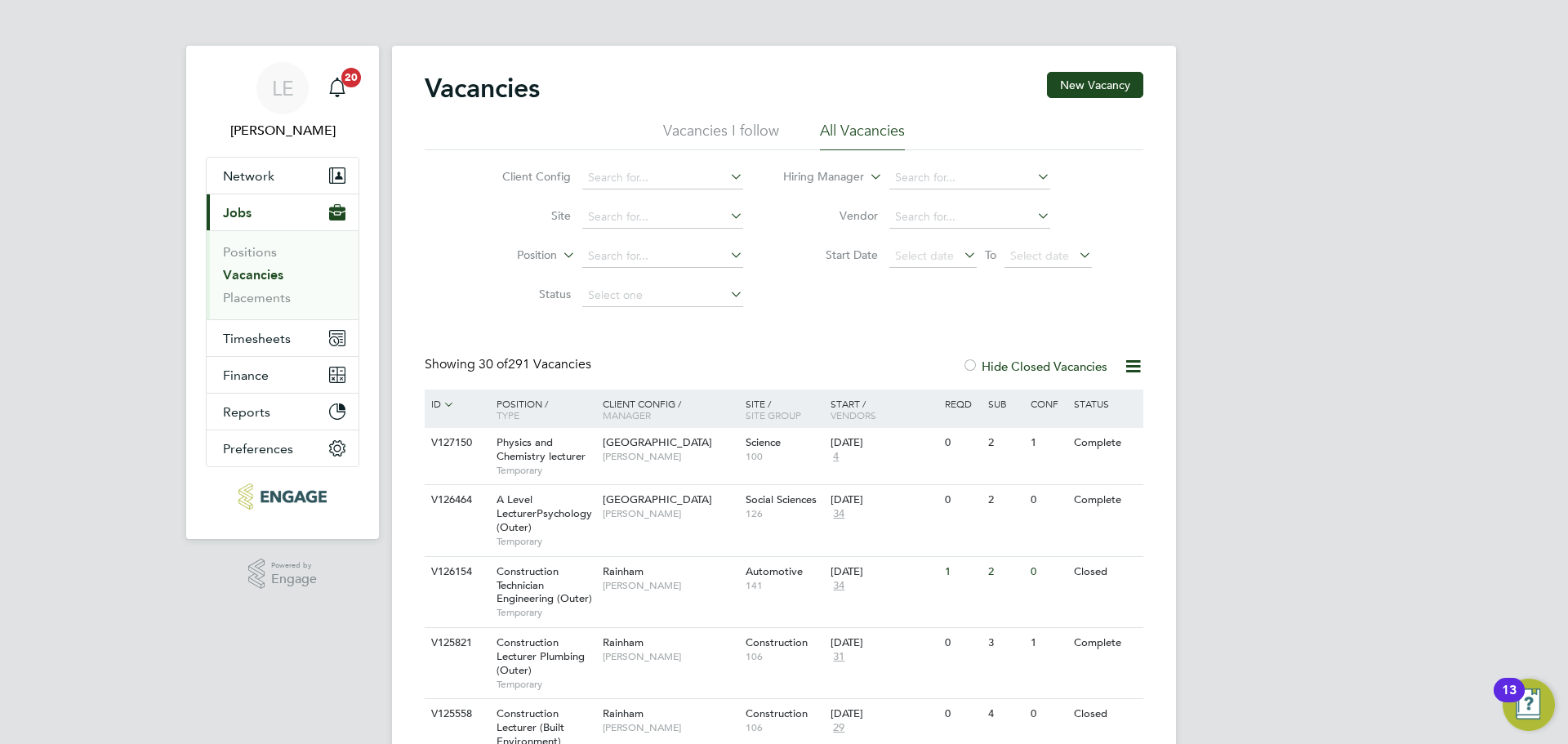
click at [1011, 371] on label "Hide Closed Vacancies" at bounding box center [1035, 366] width 145 height 16
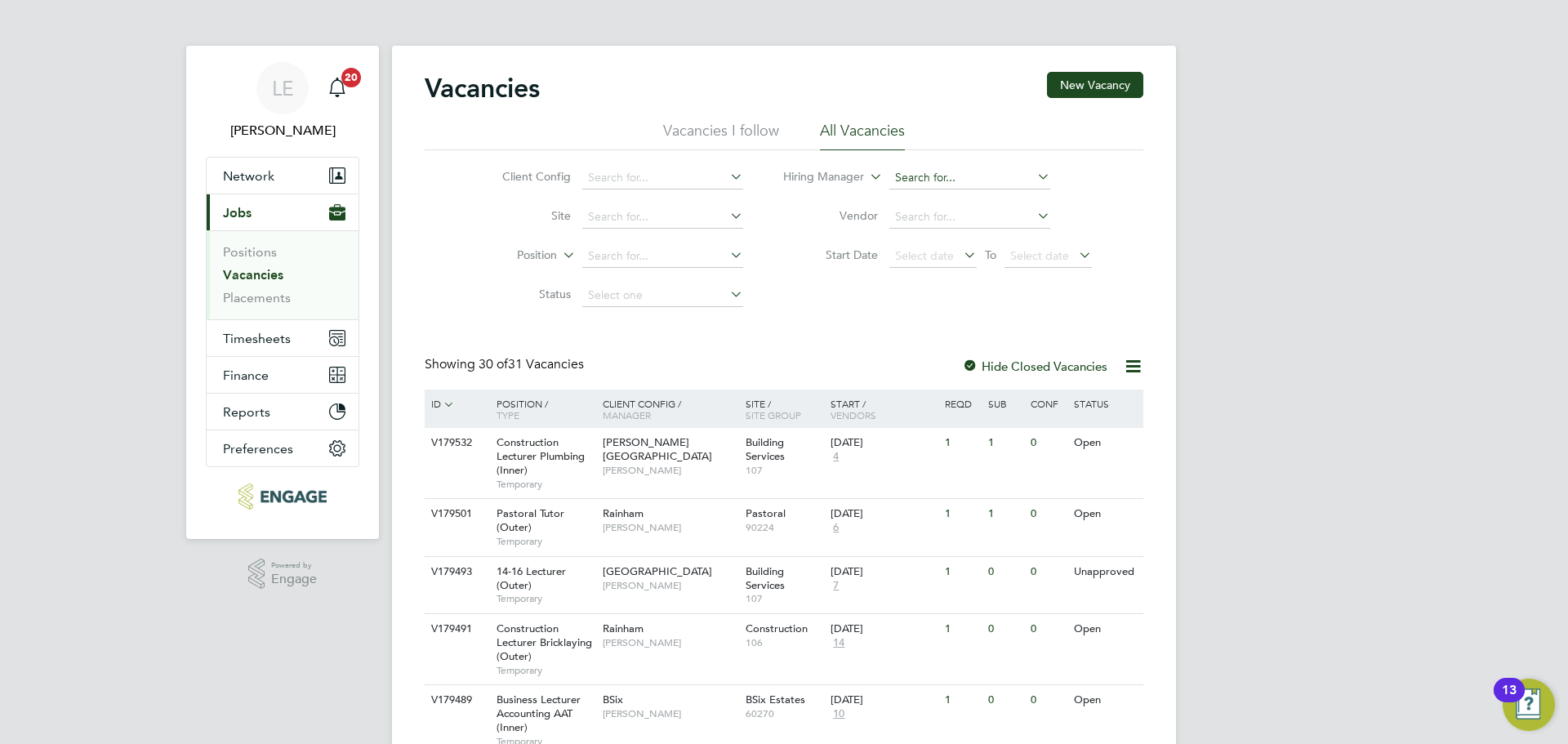
click at [958, 179] on input at bounding box center [969, 177] width 161 height 22
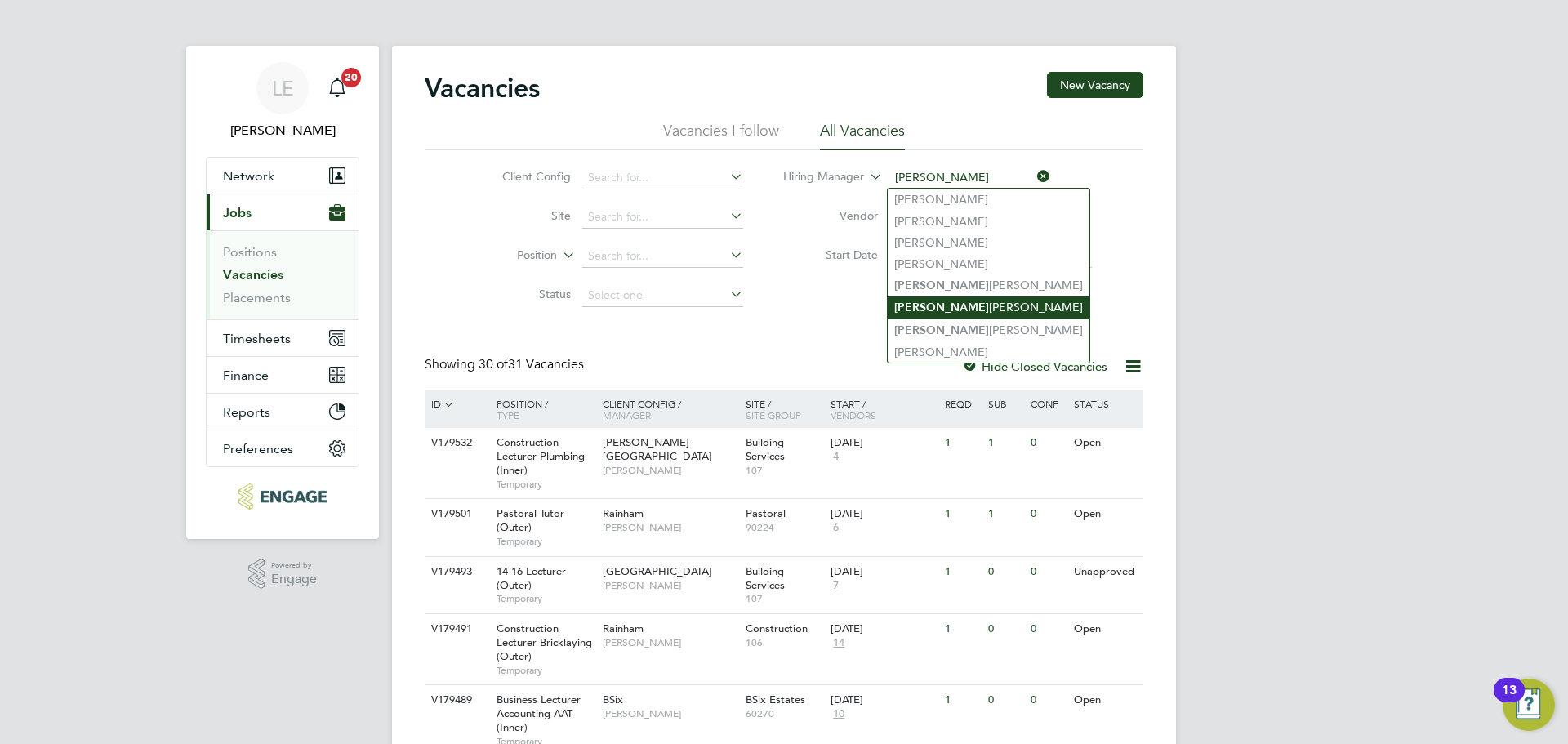
click at [931, 304] on li "Ian Rist" at bounding box center [988, 307] width 202 height 22
type input "[PERSON_NAME]"
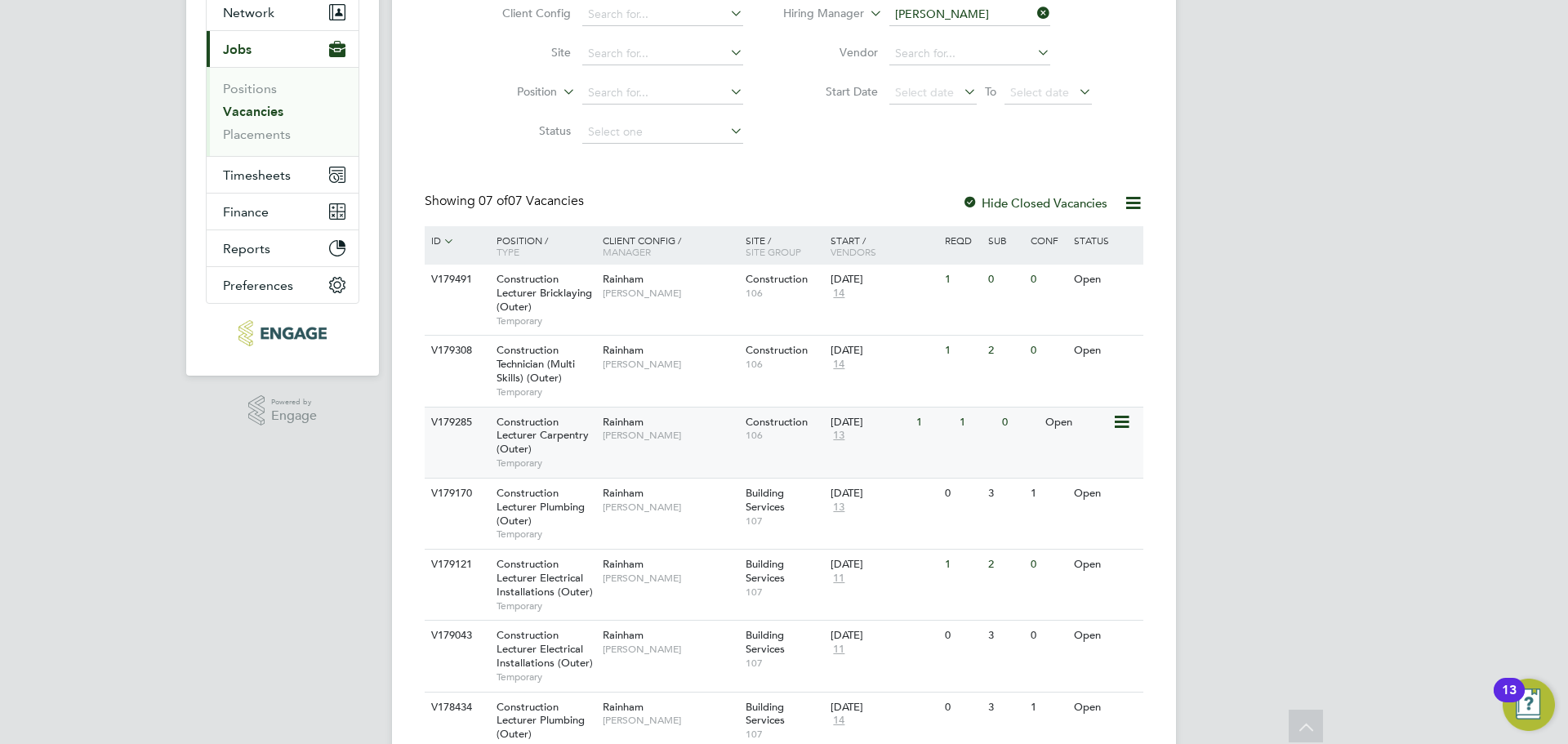
scroll to position [242, 0]
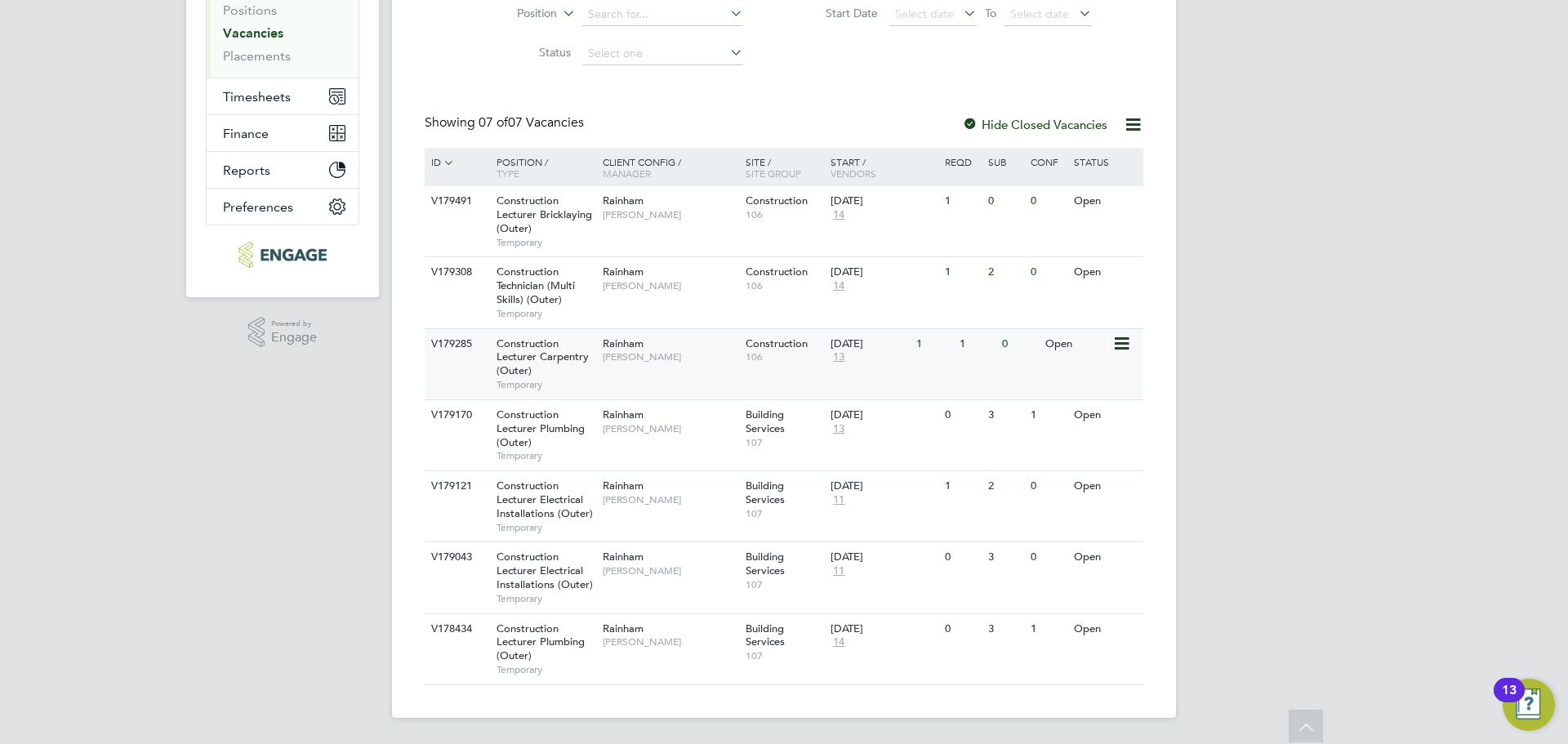
click at [666, 371] on div "Rainham Ian Rist" at bounding box center [670, 350] width 143 height 42
click at [674, 292] on div "Rainham Ian Rist" at bounding box center [670, 278] width 143 height 42
click at [658, 225] on div "Rainham Ian Rist" at bounding box center [670, 207] width 143 height 42
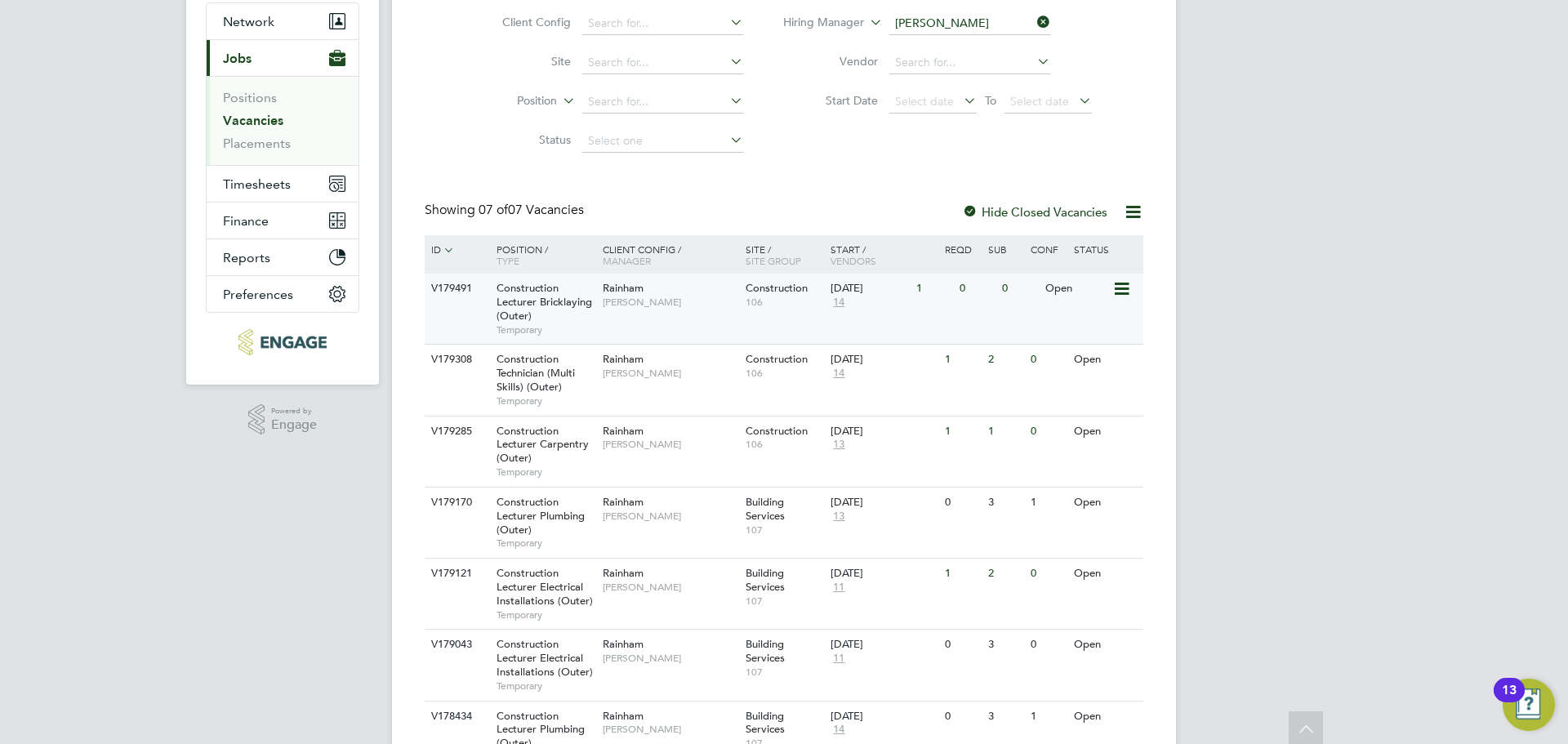
scroll to position [0, 0]
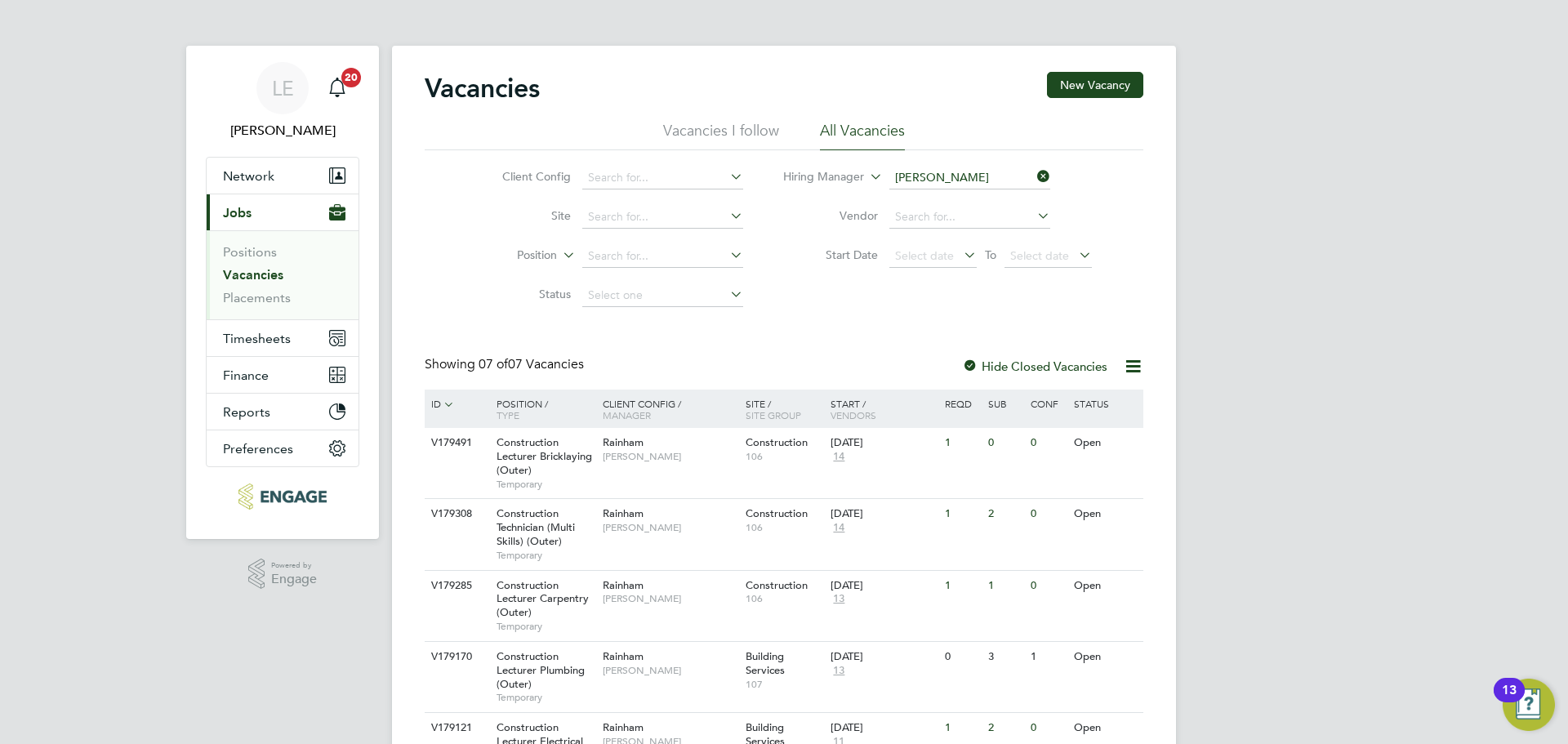
click at [1034, 175] on icon at bounding box center [1034, 176] width 0 height 22
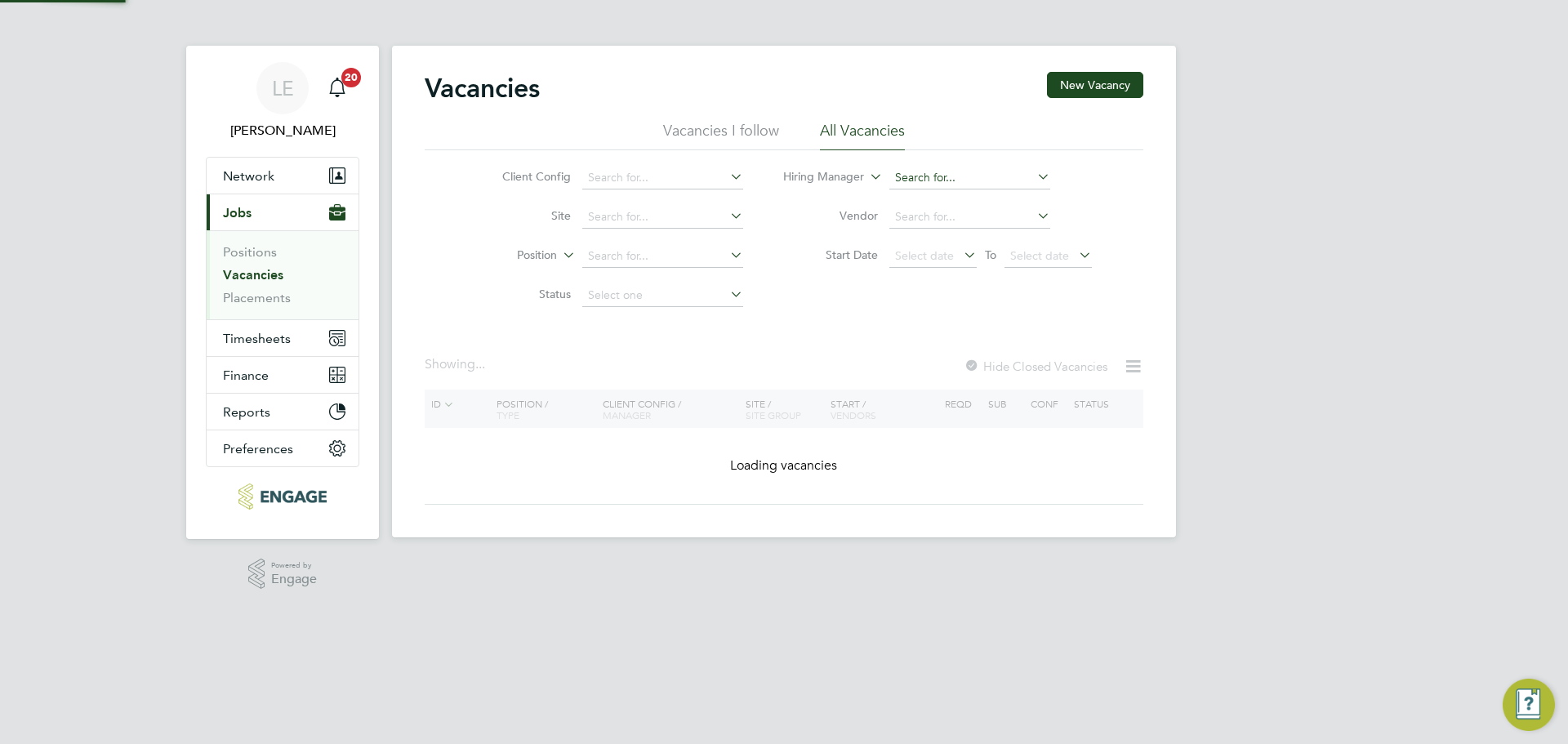
click at [986, 173] on input at bounding box center [969, 177] width 161 height 22
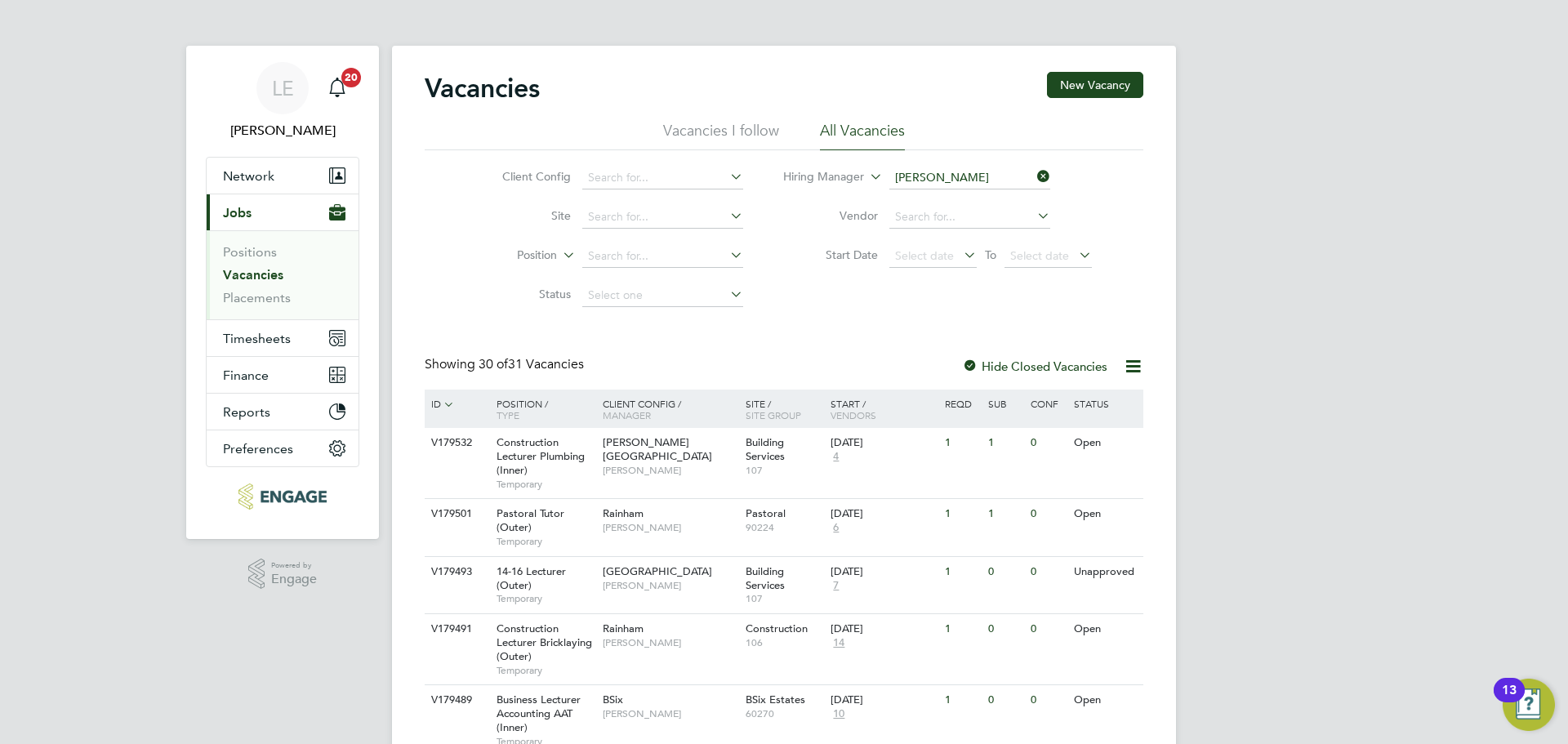
click at [951, 222] on li "Nathan Morris" at bounding box center [988, 222] width 202 height 22
type input "Nathan Morris"
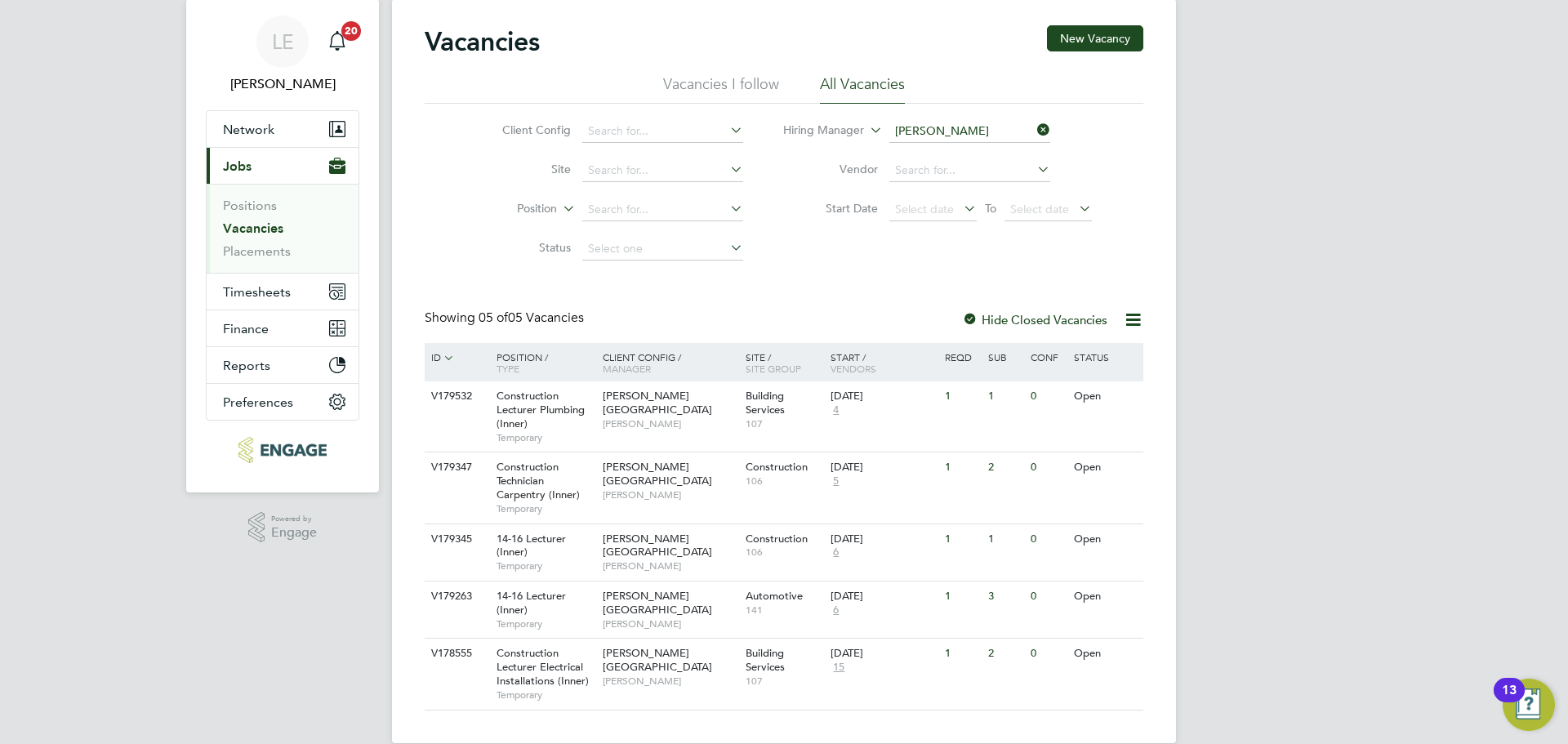
scroll to position [72, 0]
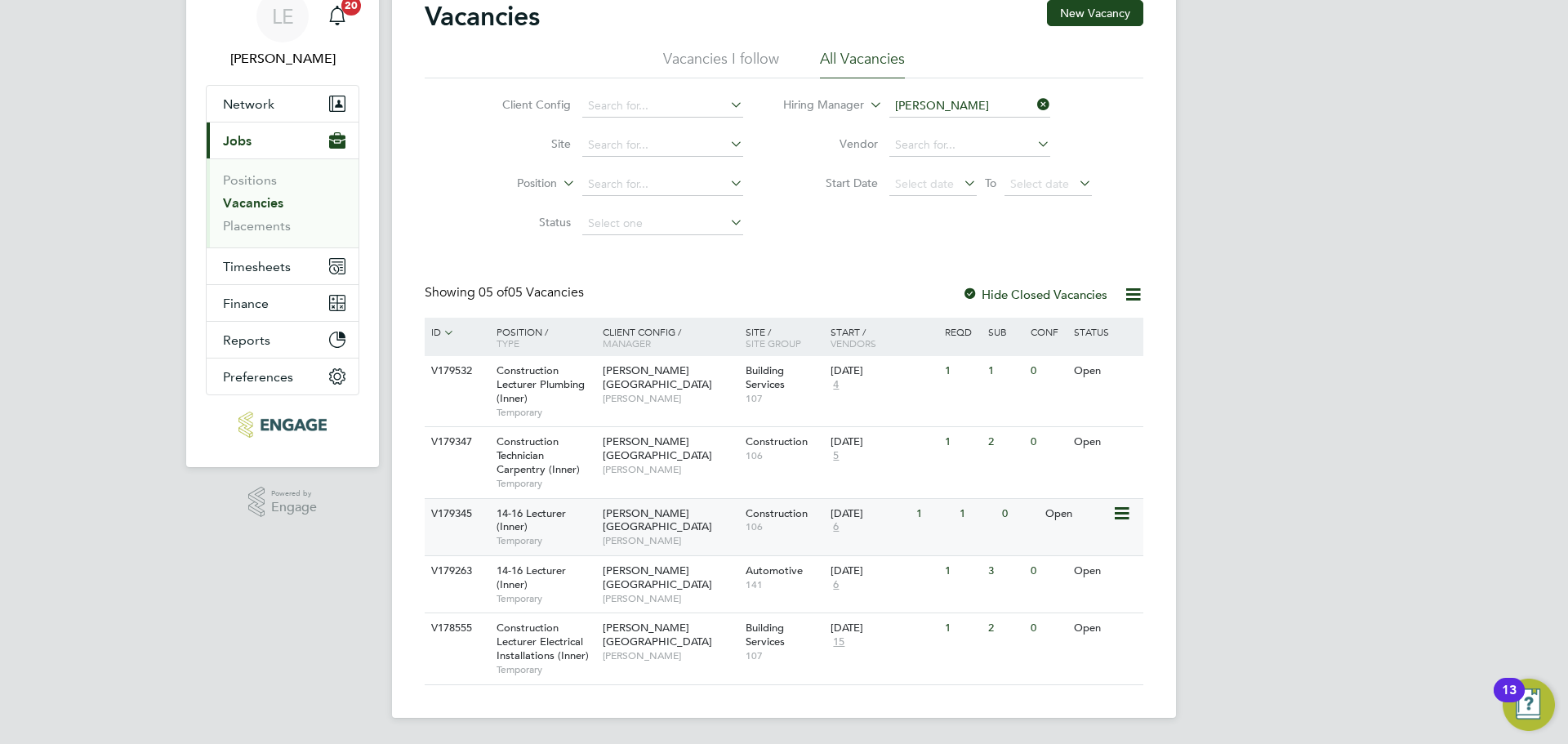
click at [707, 534] on div "Hackney Campus Nathan Morris" at bounding box center [670, 527] width 143 height 57
click at [600, 477] on div "V179347 Construction Technician Carpentry (Inner) Temporary Hackney Campus Nath…" at bounding box center [784, 462] width 719 height 71
click at [605, 391] on div "Hackney Campus Nathan Morris" at bounding box center [670, 384] width 143 height 57
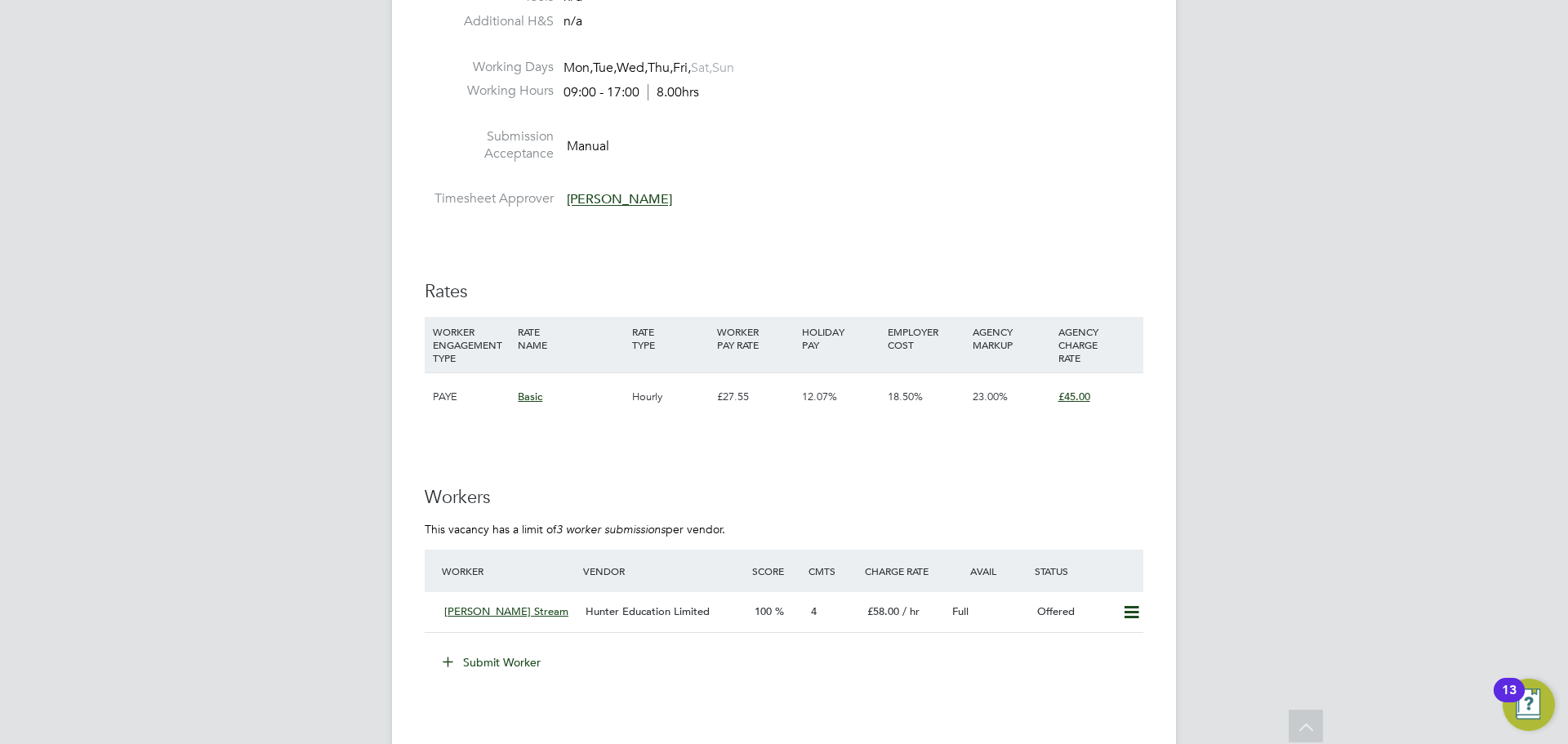
scroll to position [2332, 0]
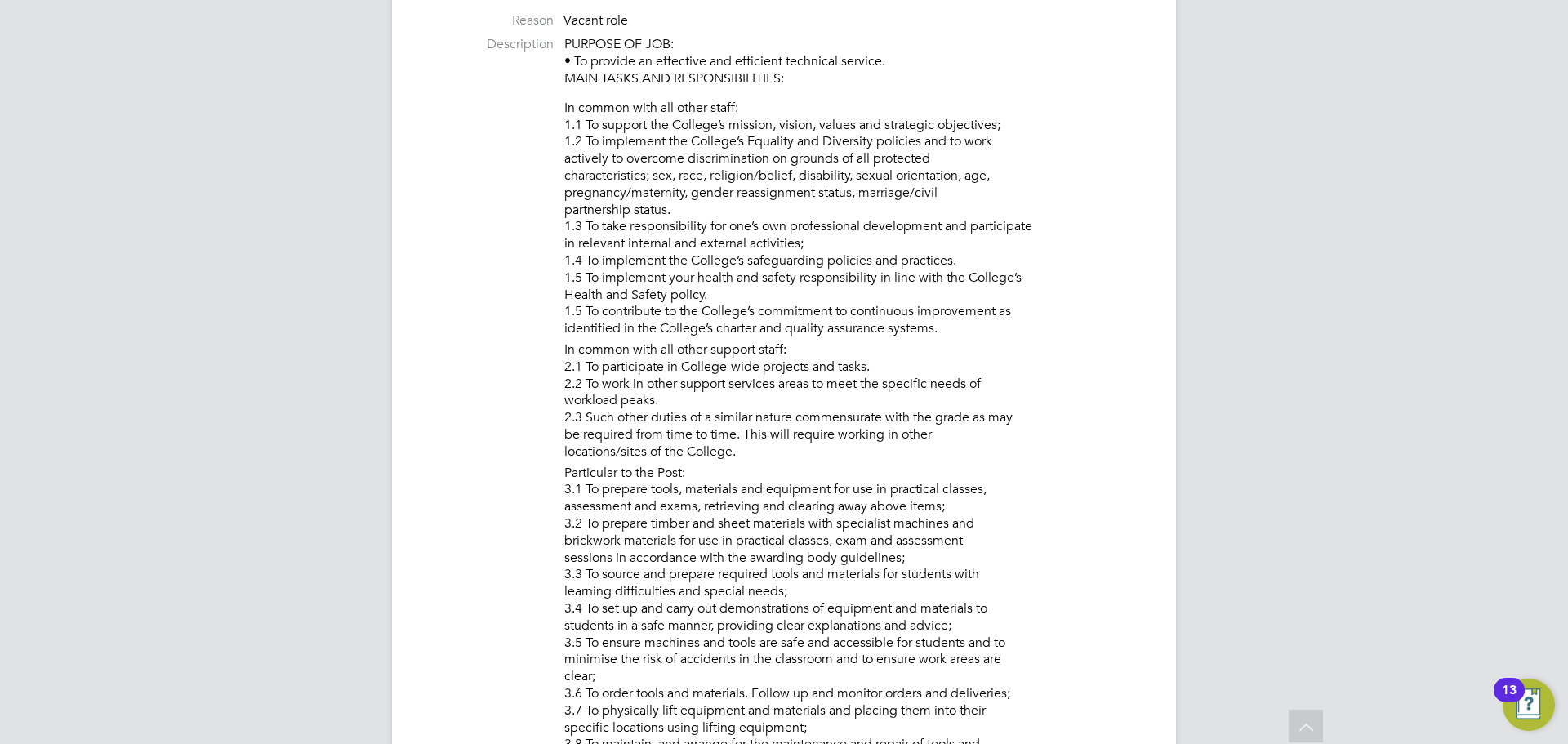
scroll to position [82, 0]
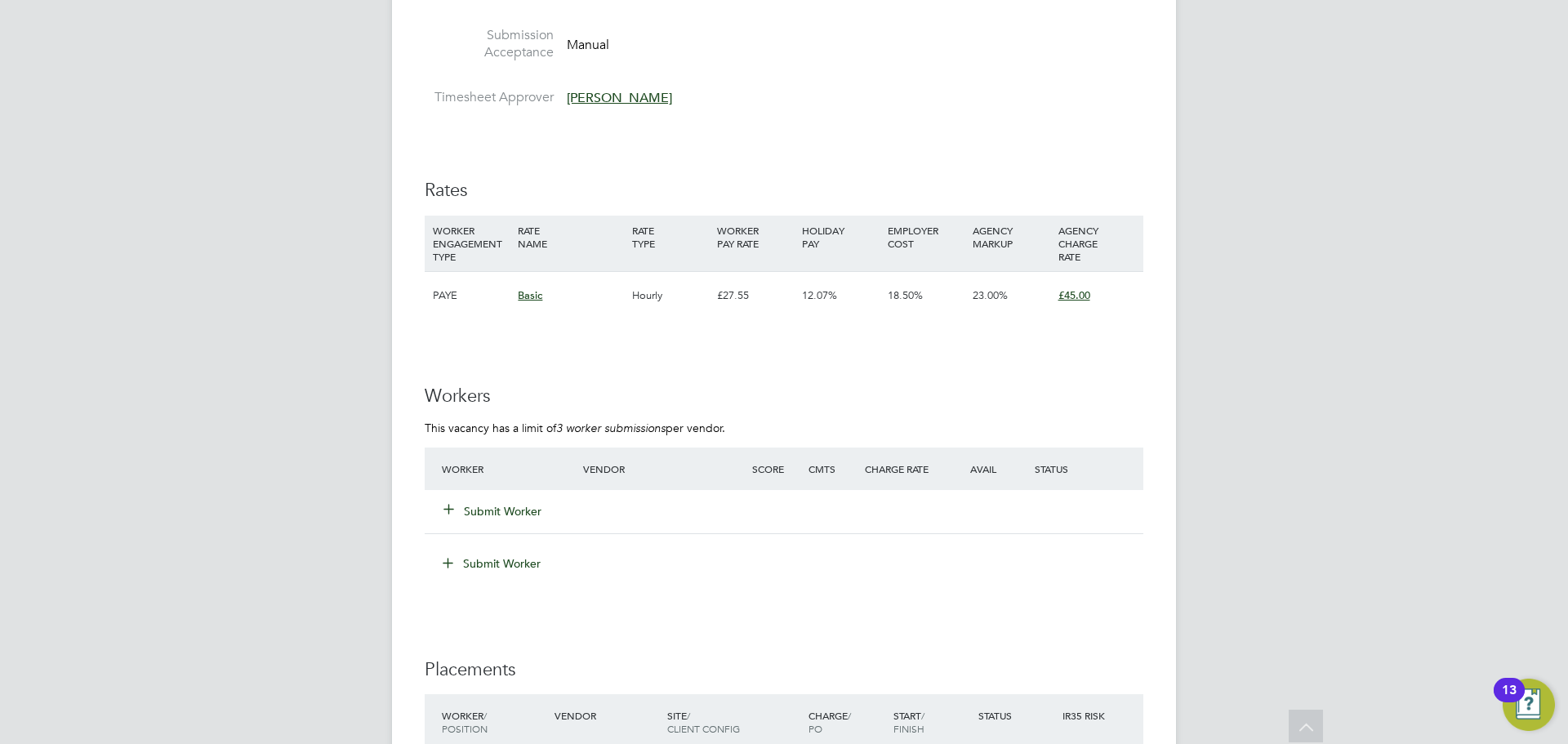
scroll to position [2613, 0]
click at [508, 508] on button "Submit Worker" at bounding box center [493, 508] width 98 height 17
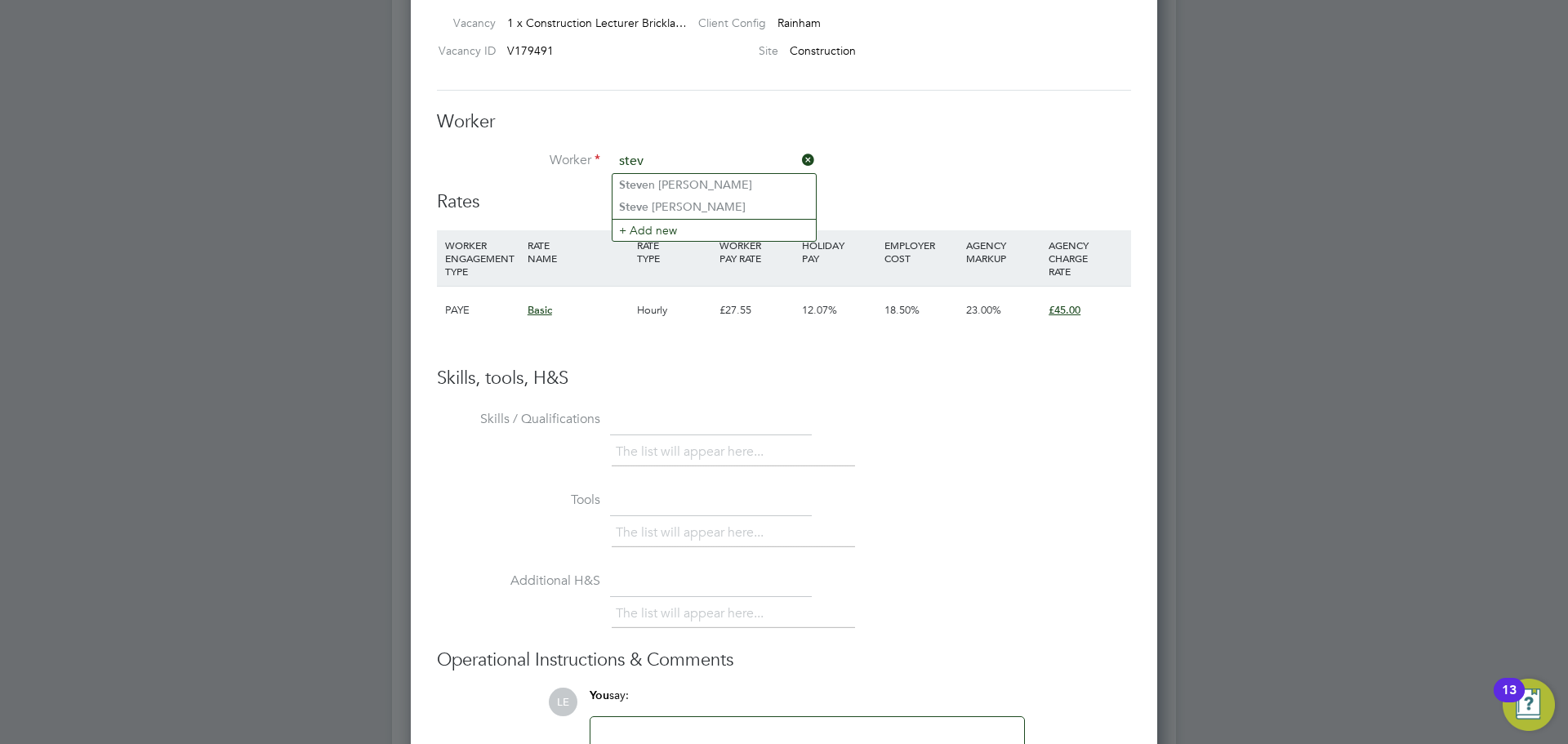
scroll to position [2776, 0]
type input "stev"
click at [799, 155] on icon at bounding box center [799, 157] width 0 height 22
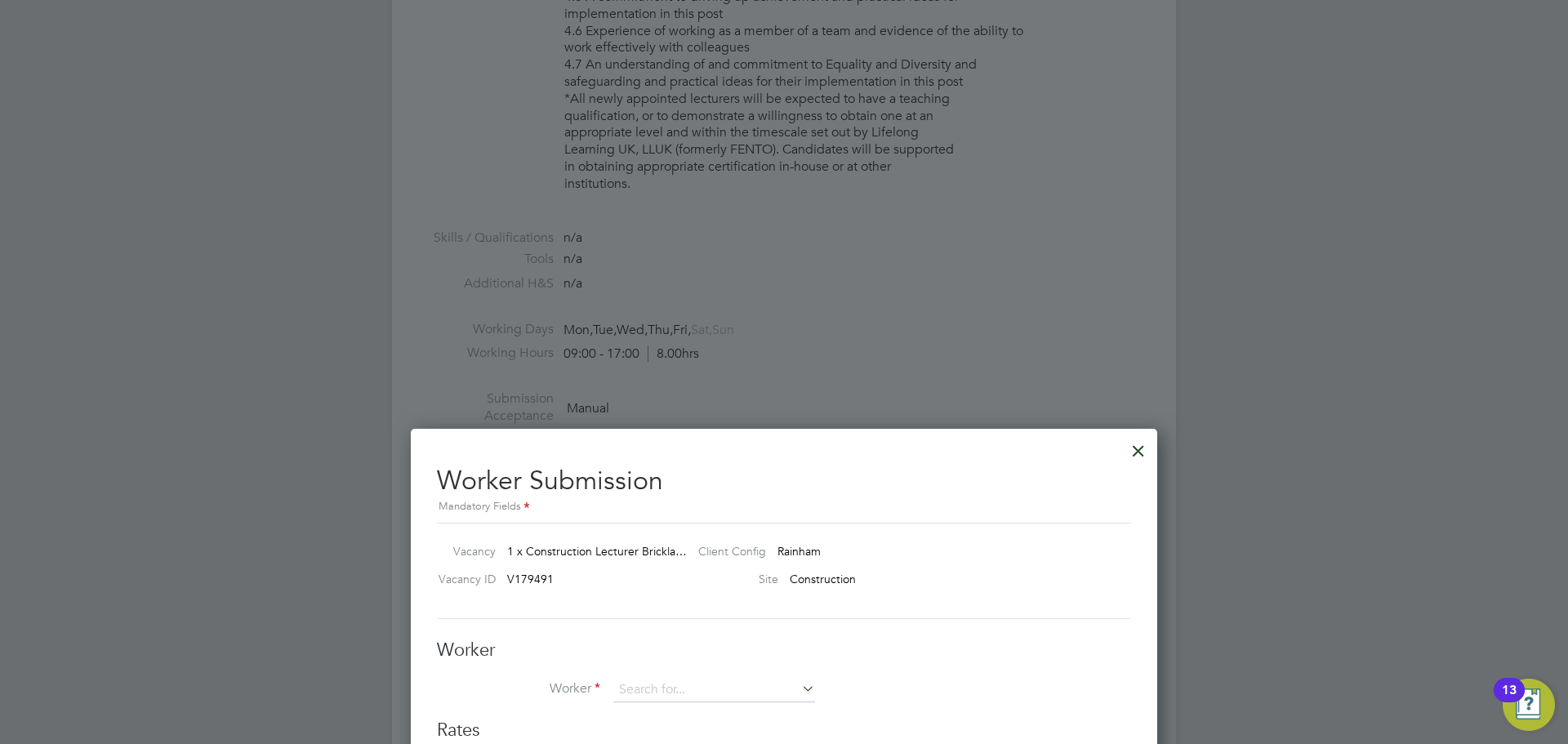
scroll to position [2205, 0]
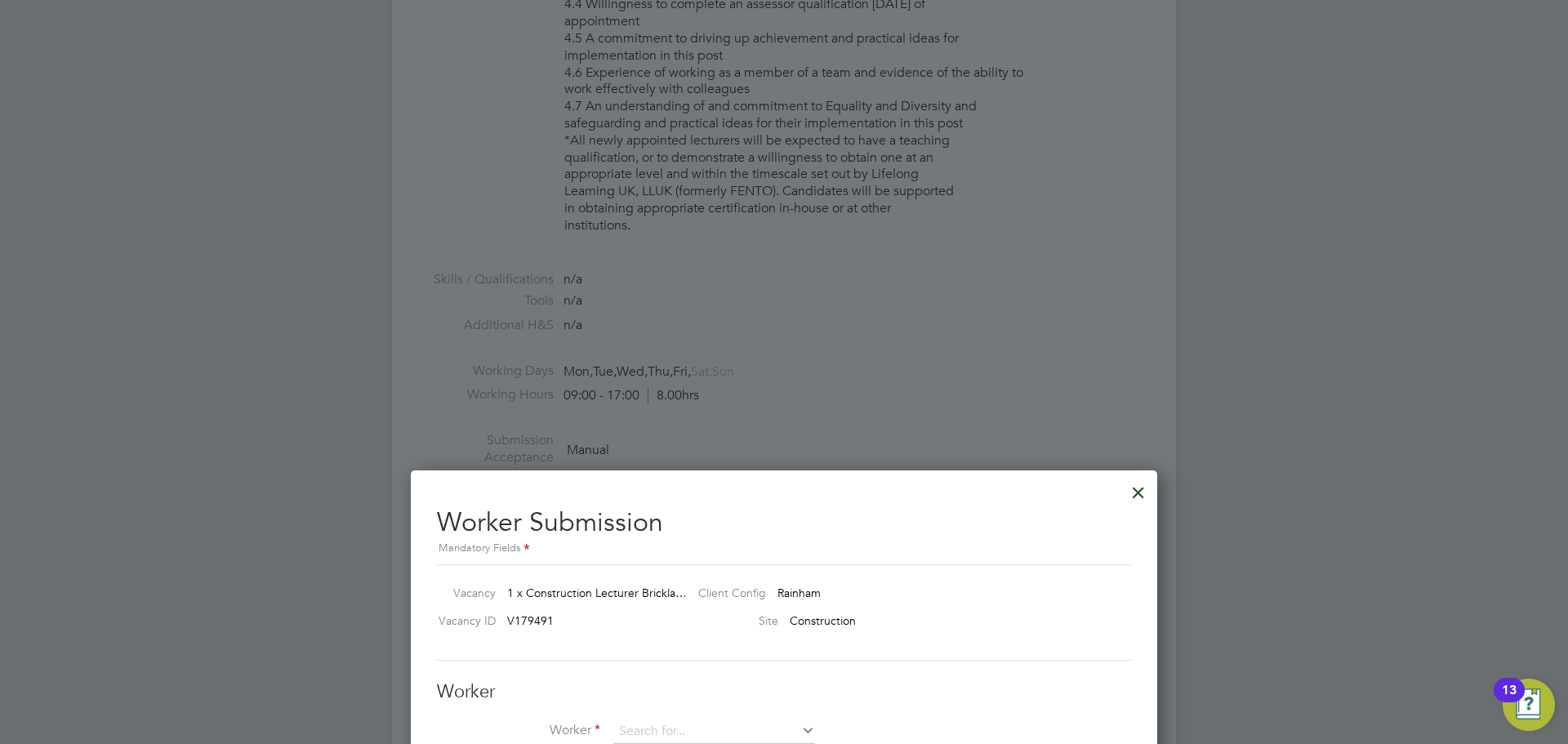
click at [1138, 492] on div at bounding box center [1138, 487] width 29 height 29
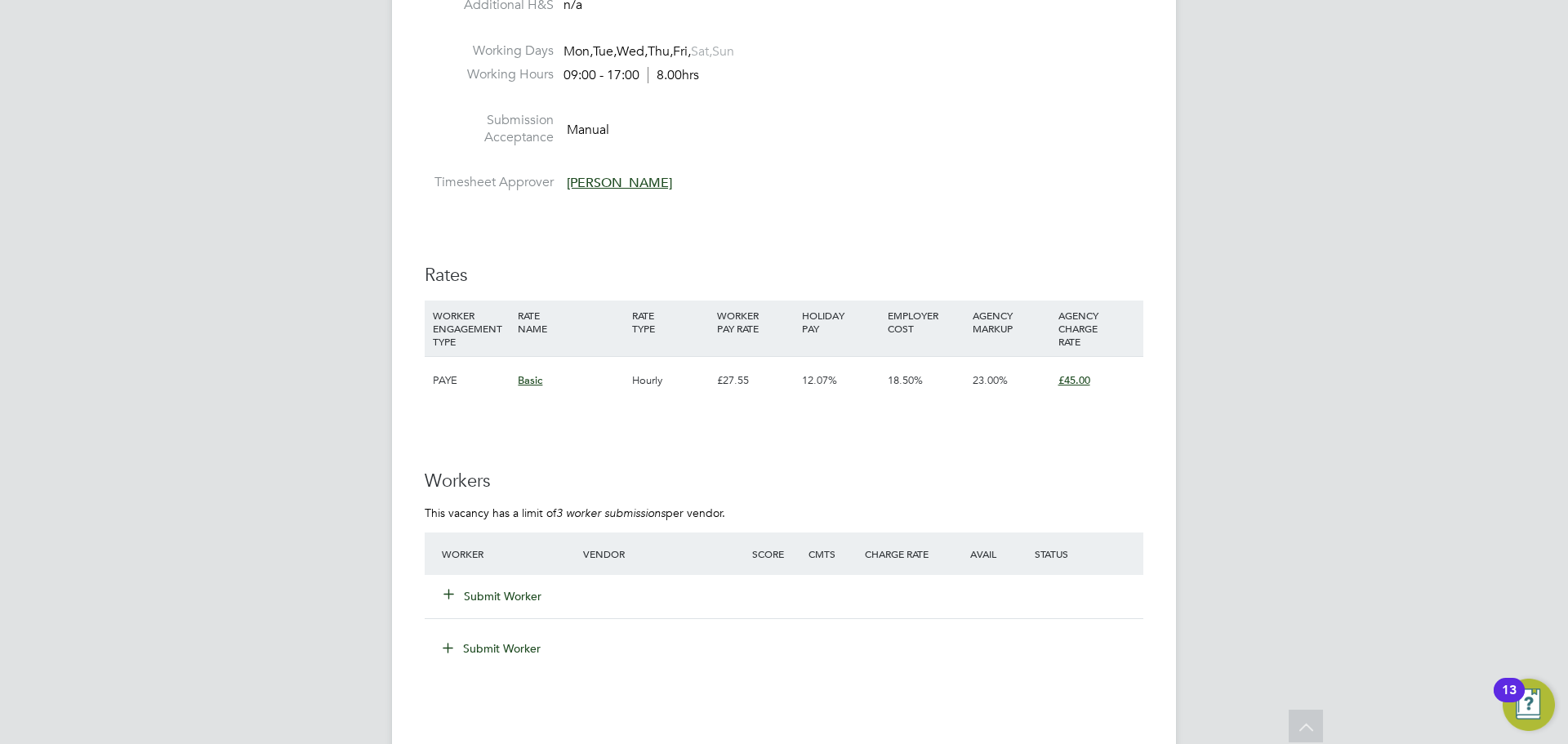
scroll to position [2531, 0]
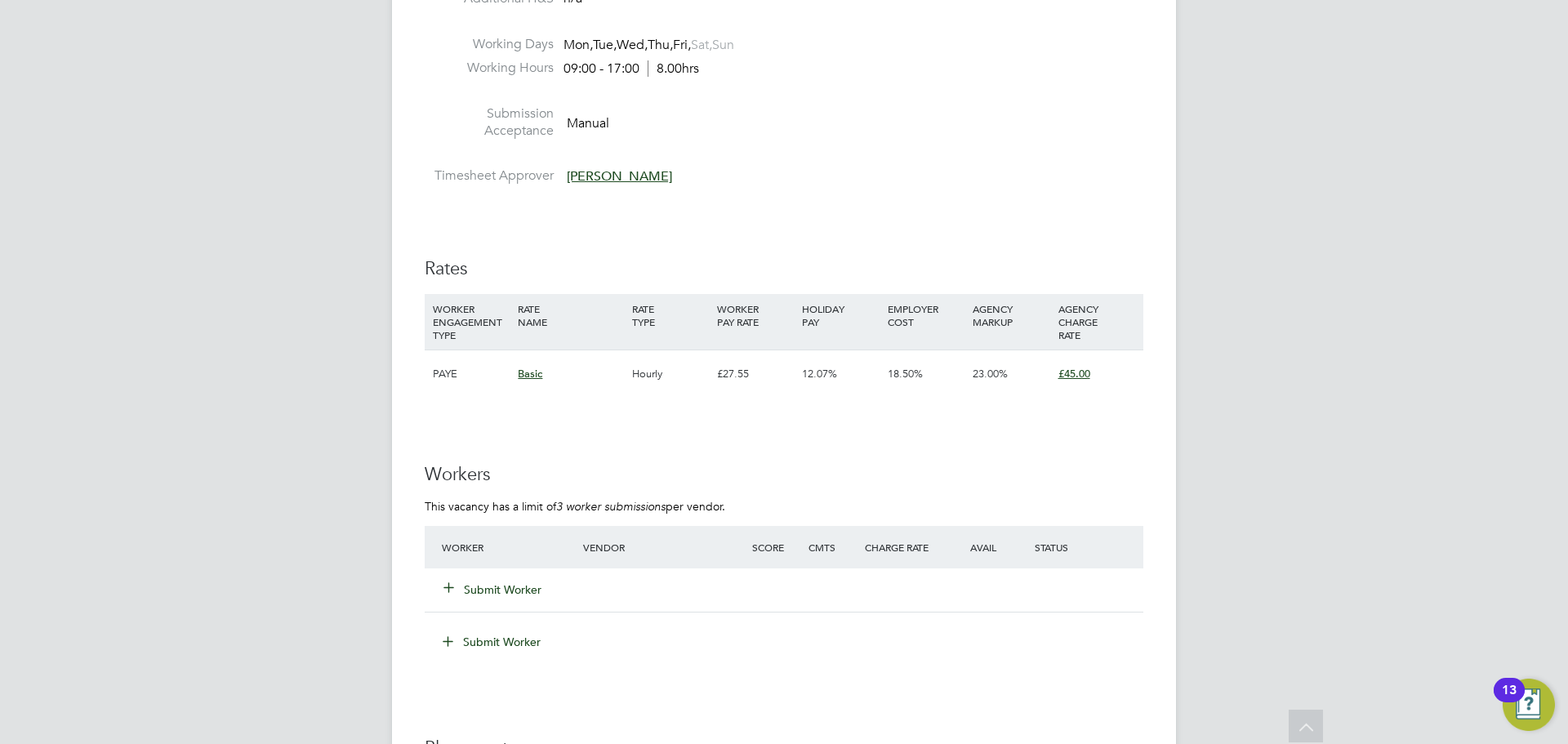
click at [542, 587] on button "Submit Worker" at bounding box center [493, 590] width 98 height 17
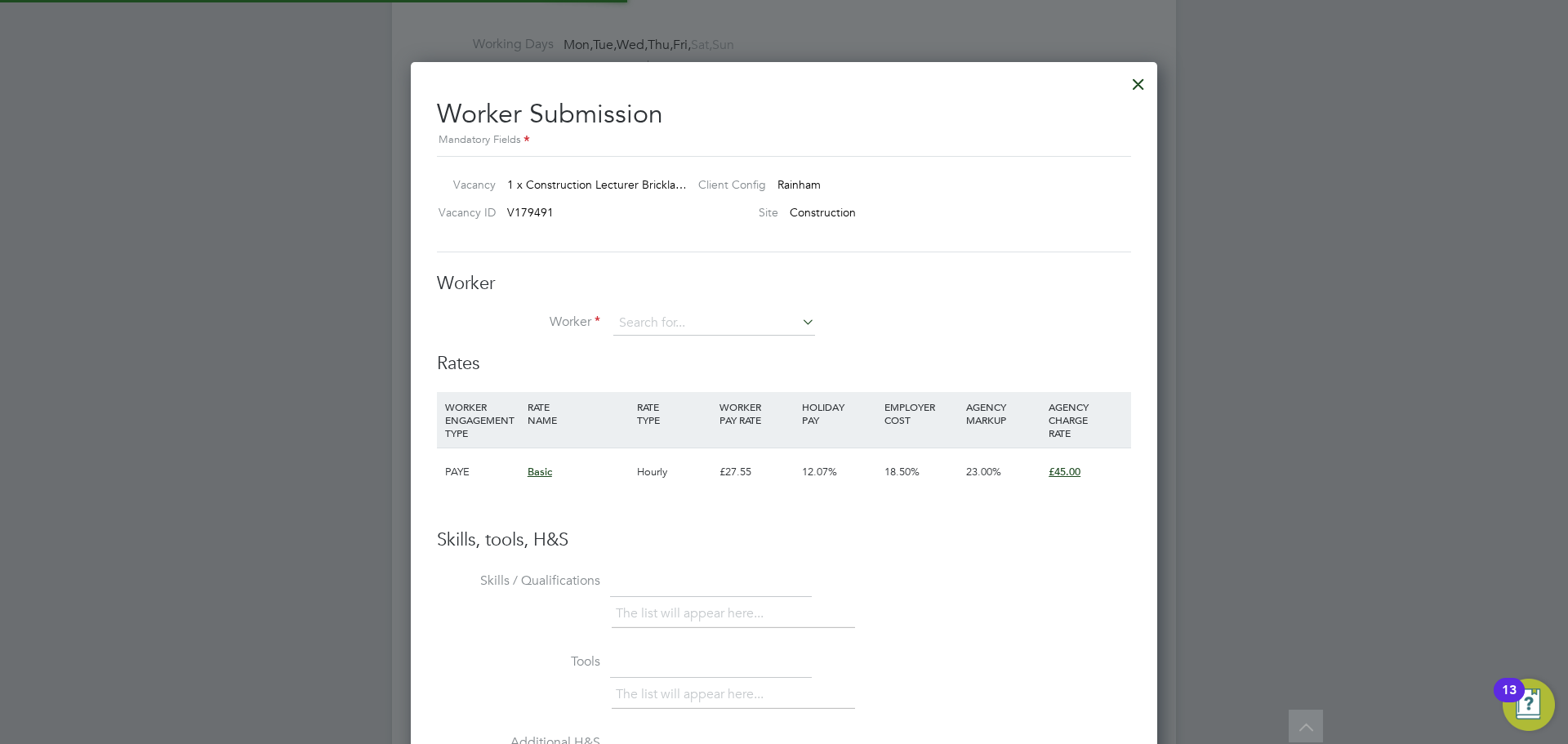
scroll to position [991, 747]
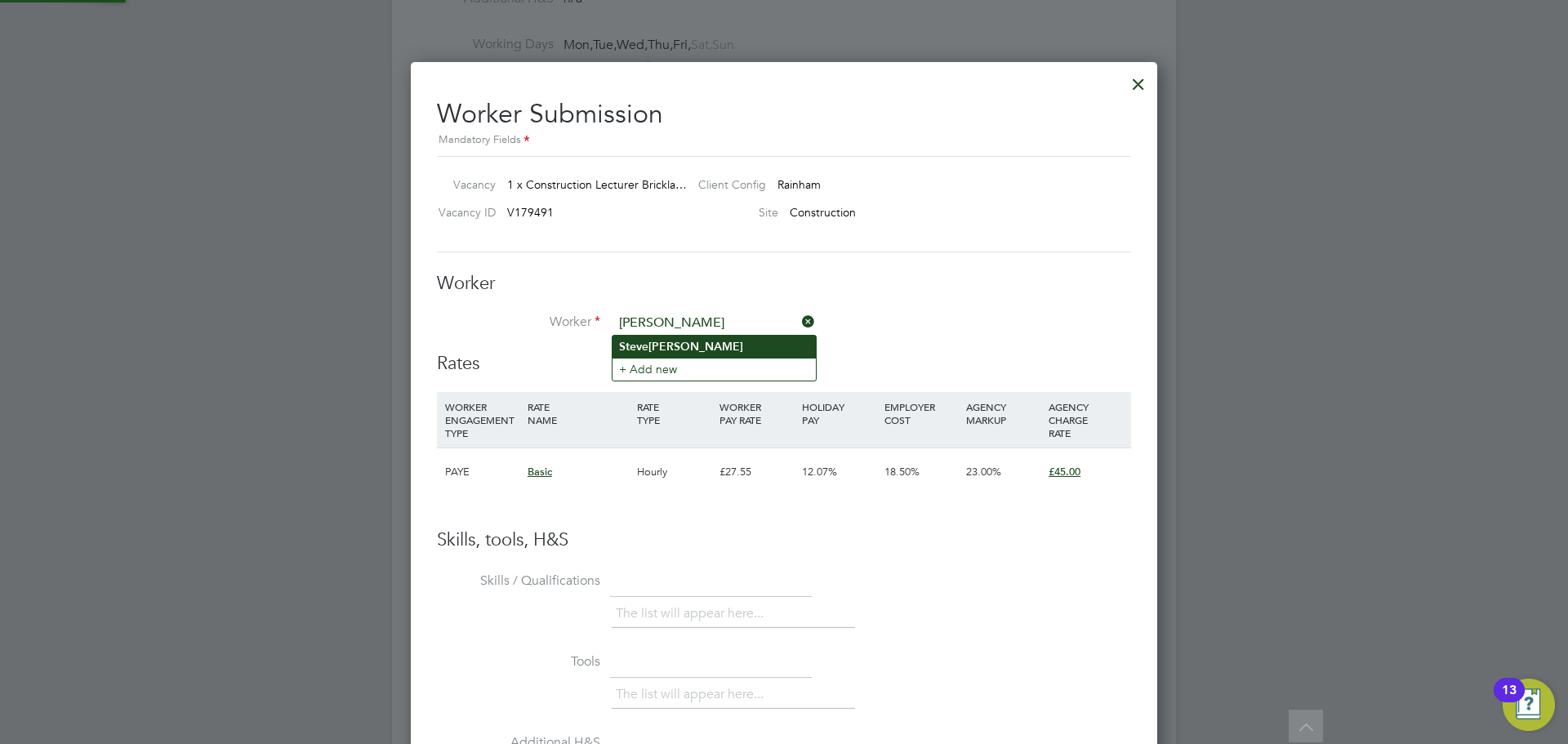
click at [662, 351] on b "Flynn" at bounding box center [696, 347] width 95 height 14
type input "Steve Flynn"
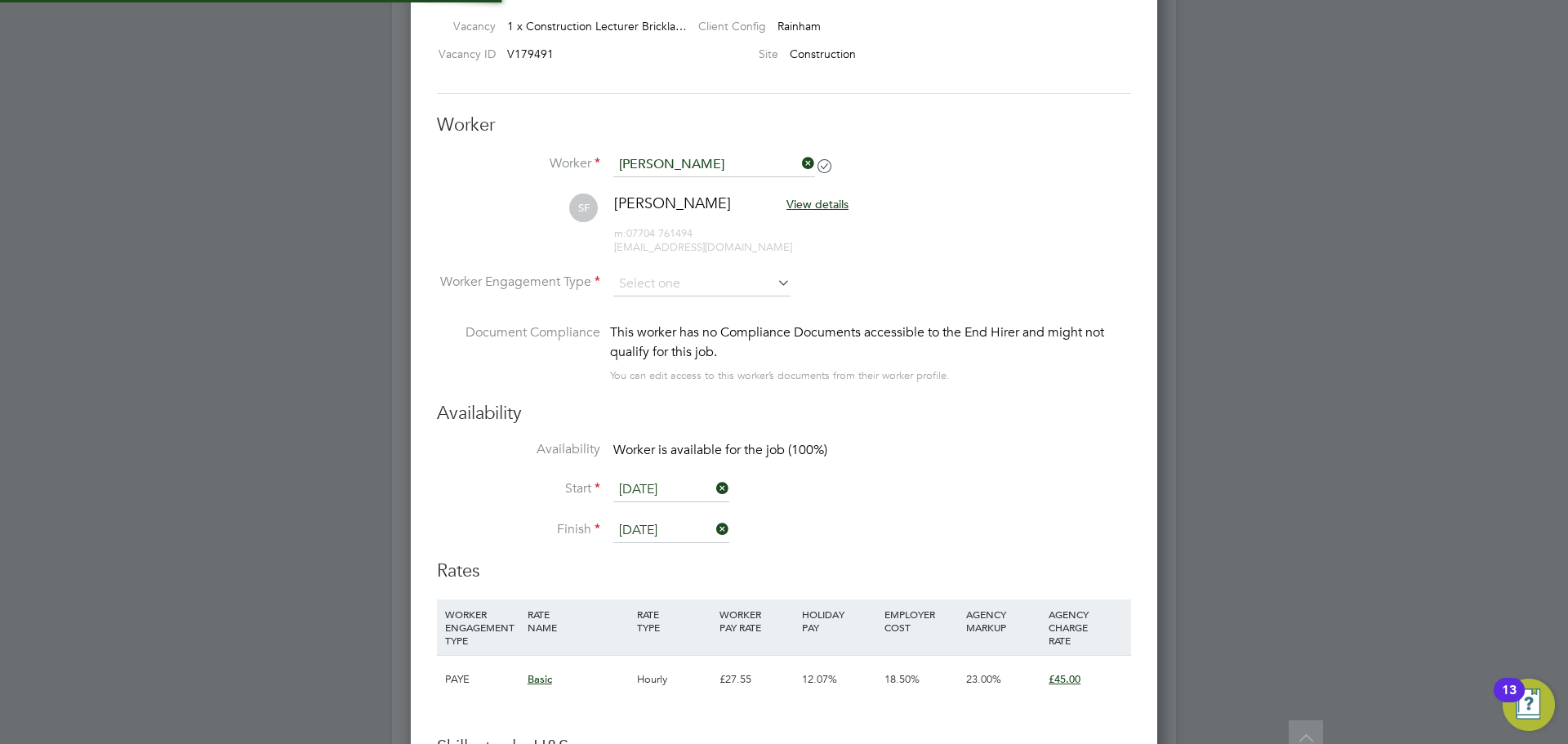
scroll to position [2694, 0]
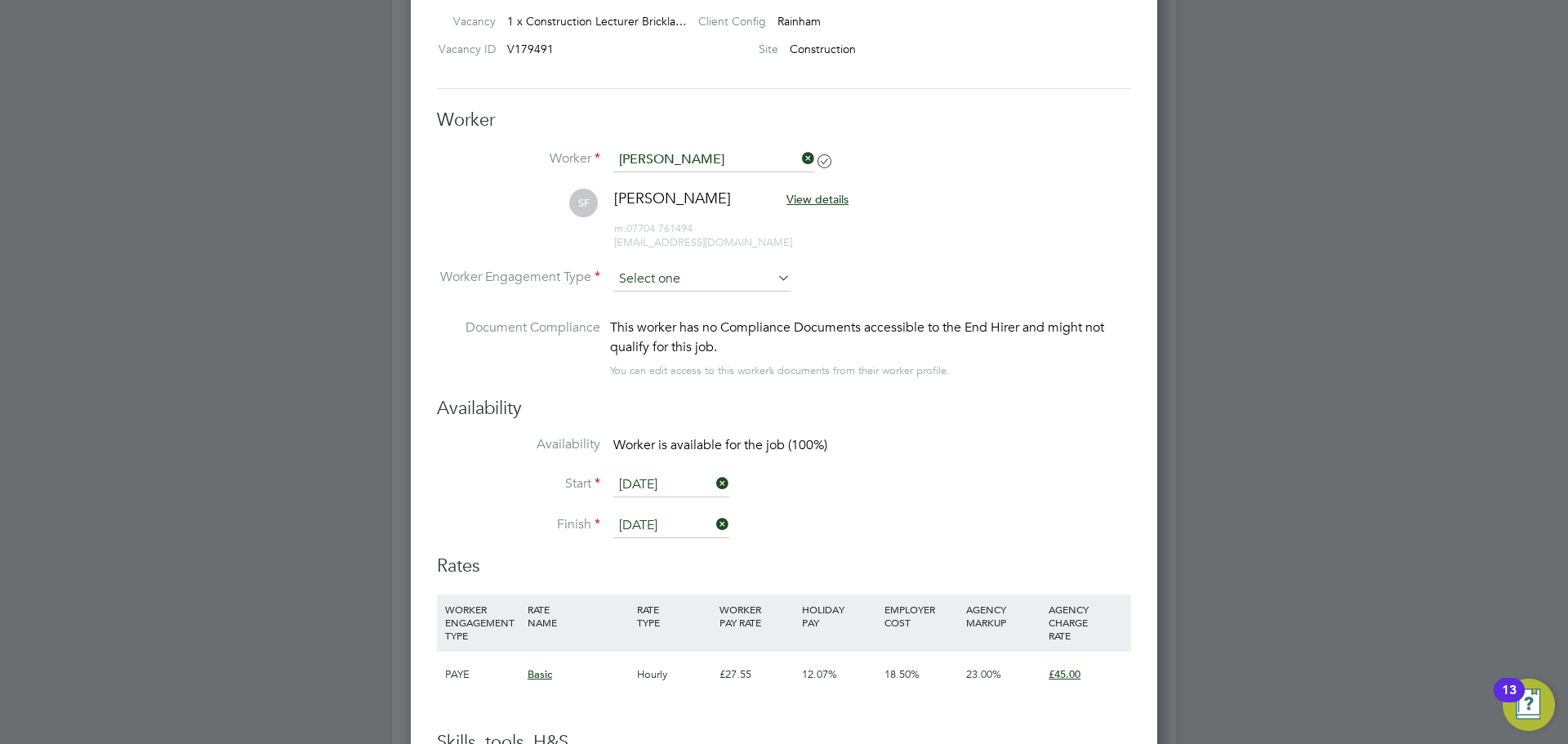
click at [683, 278] on input at bounding box center [702, 279] width 177 height 24
click at [679, 293] on li "Contract" at bounding box center [702, 301] width 179 height 21
type input "Contract"
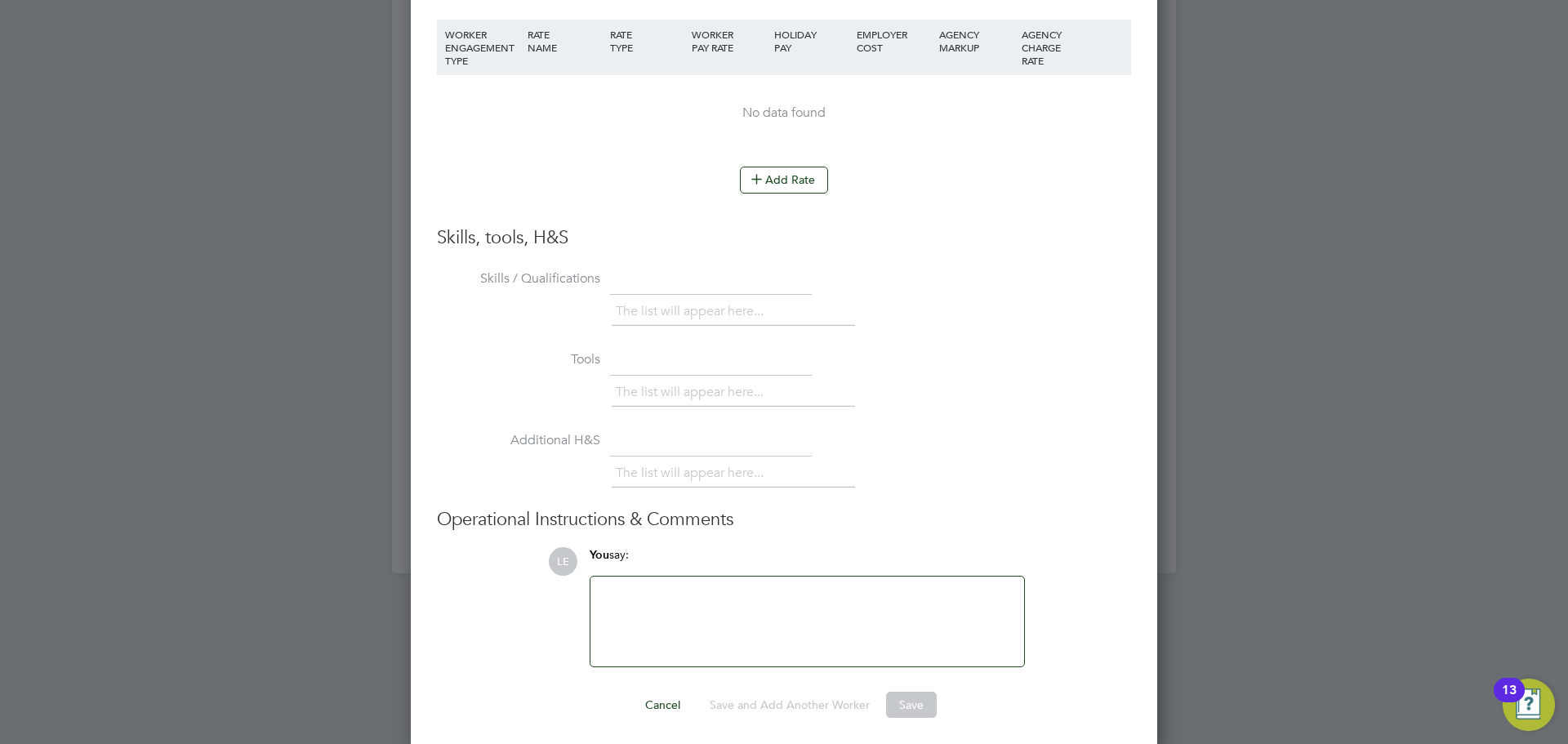
scroll to position [3276, 0]
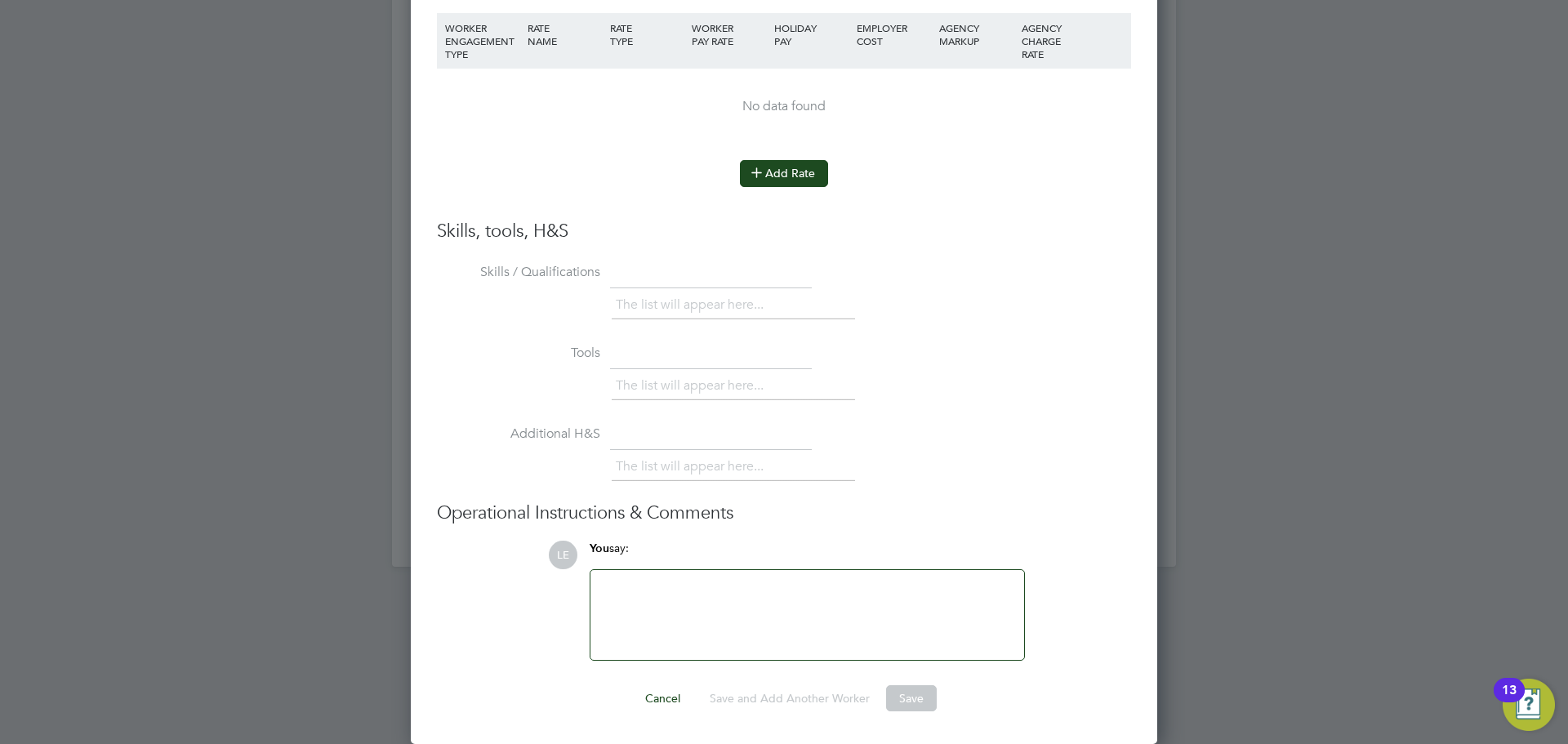
click at [761, 184] on button "Add Rate" at bounding box center [784, 172] width 88 height 26
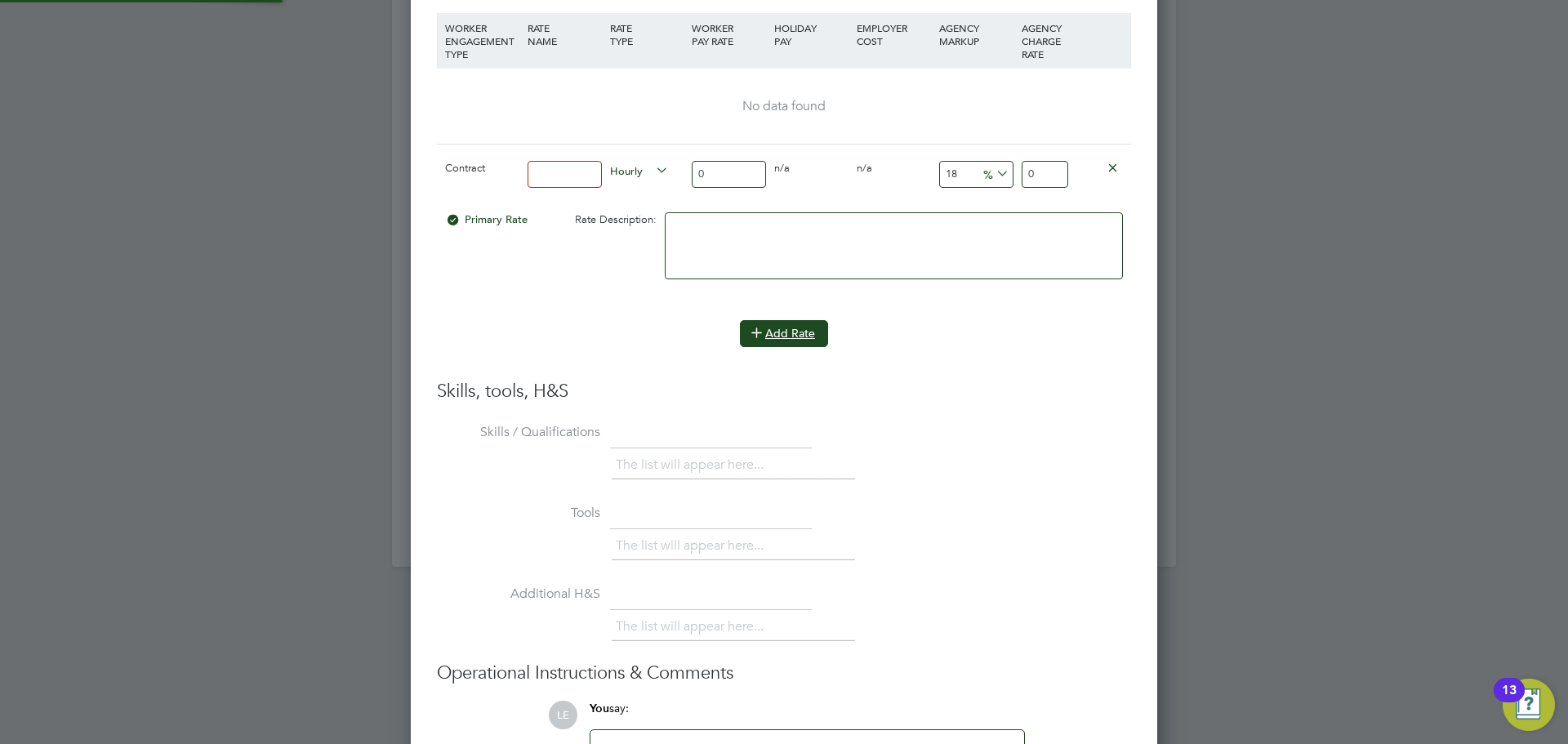
scroll to position [1511, 747]
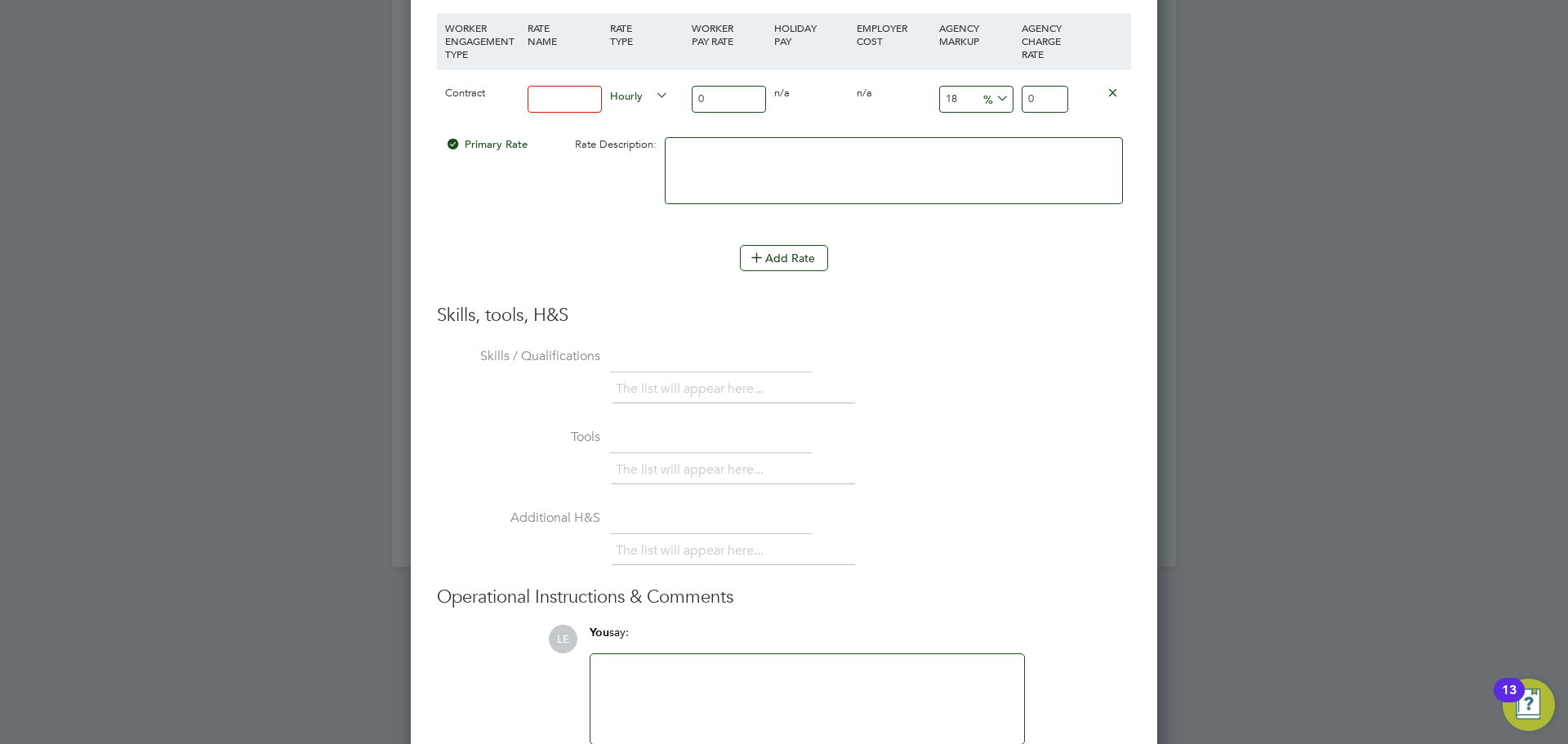
click at [582, 100] on input at bounding box center [564, 99] width 74 height 27
type input "Basic"
drag, startPoint x: 732, startPoint y: 100, endPoint x: 644, endPoint y: 97, distance: 88.1
click at [644, 97] on div "Contract Basic Hourly 0 0 n/a 0 n/a 18 0 % 0" at bounding box center [783, 98] width 694 height 61
type input "4"
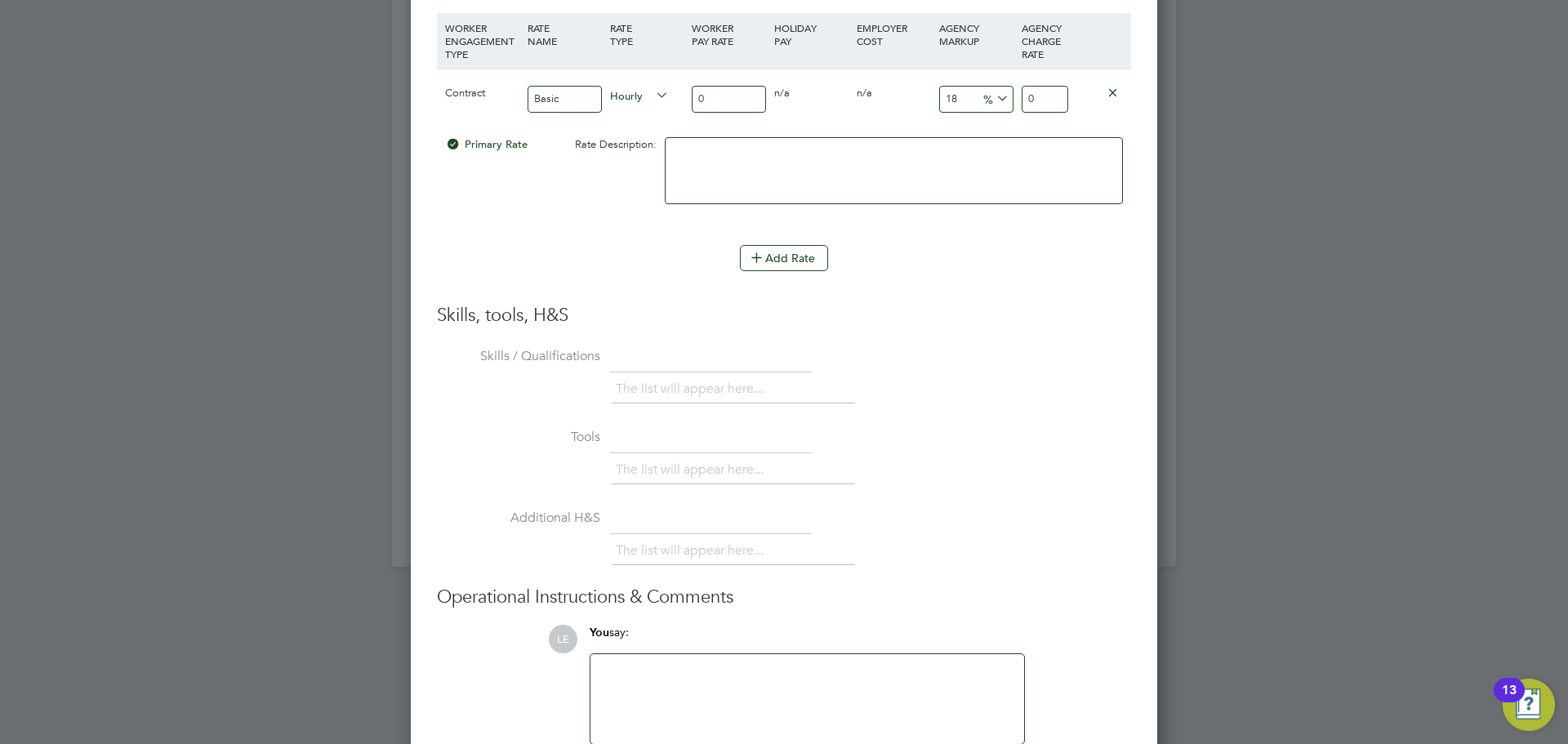
type input "4.72"
type input "45"
type input "53.1"
type input "45"
drag, startPoint x: 1053, startPoint y: 92, endPoint x: 1015, endPoint y: 94, distance: 38.1
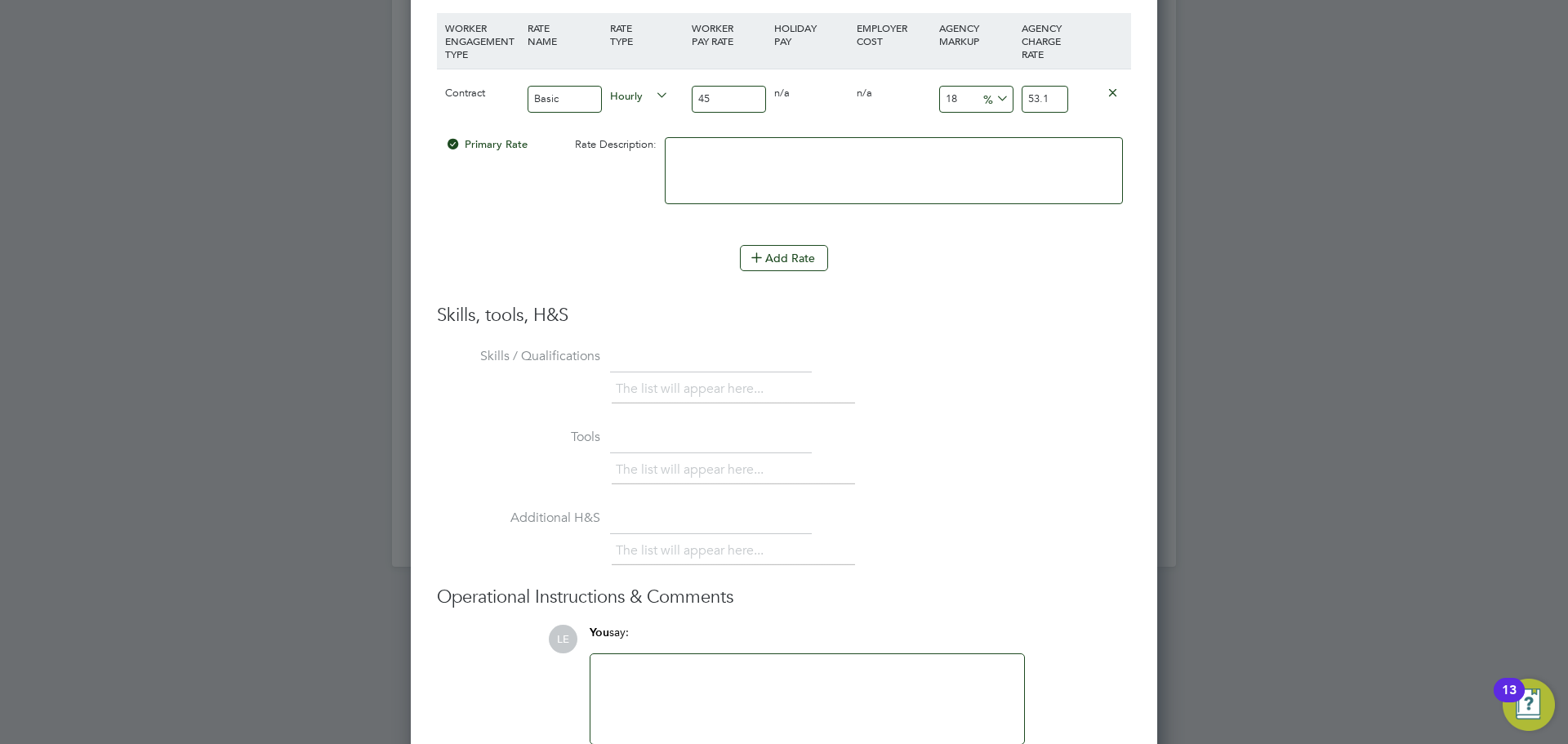
click at [1015, 94] on div "Contract Basic Hourly 45 0 n/a 0 n/a 18 8.1 % 53.1" at bounding box center [783, 98] width 694 height 61
type input "-91.11111111111111"
type input "4"
type input "2.2222222222222223"
type input "46"
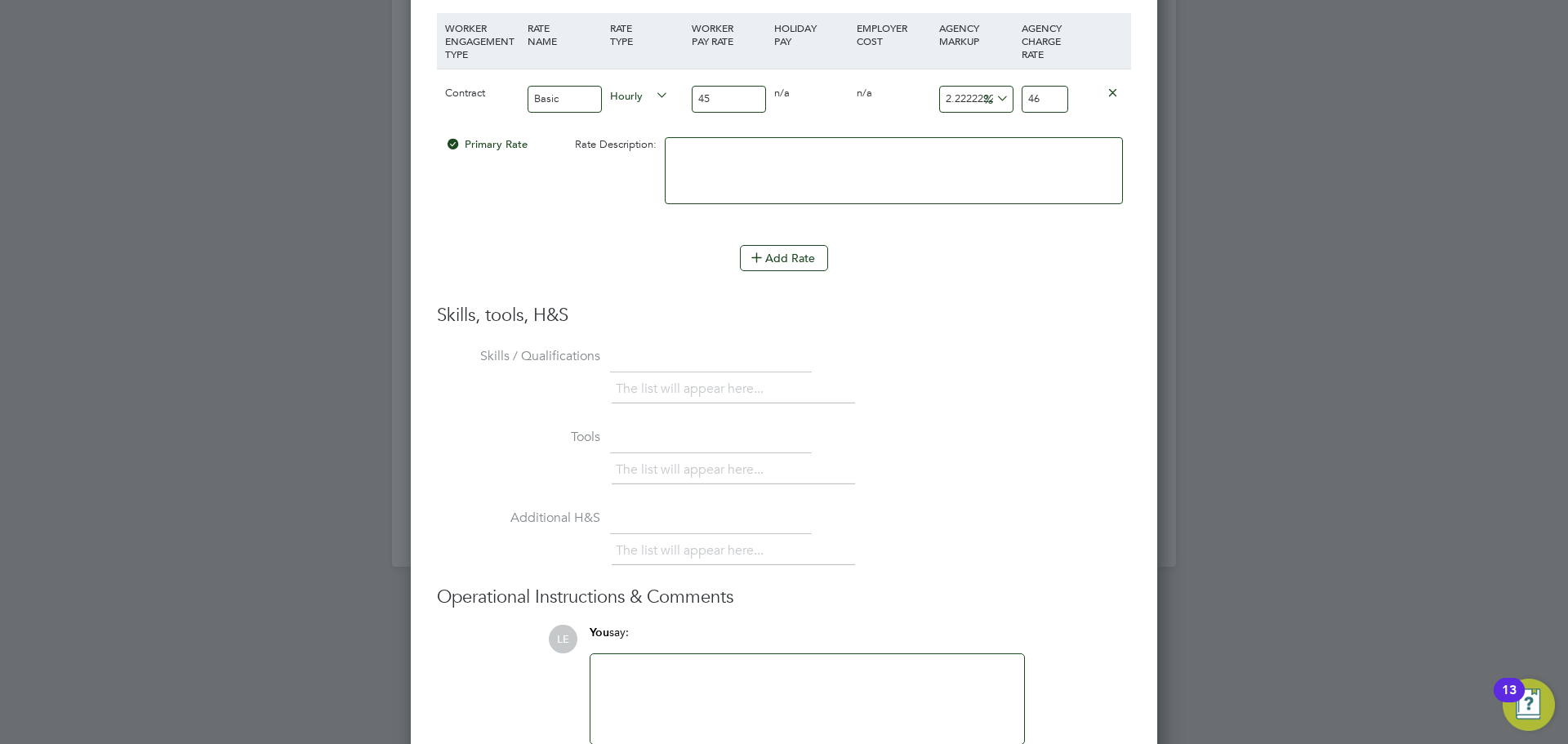
click at [1007, 155] on textarea at bounding box center [894, 171] width 458 height 67
click at [962, 101] on input "2.2222222222222223" at bounding box center [976, 99] width 74 height 27
drag, startPoint x: 961, startPoint y: 97, endPoint x: 933, endPoint y: 97, distance: 28.0
click at [933, 97] on div "Contract Basic Hourly 45 0 n/a 0 n/a 2.2222222222222223 1 % 46" at bounding box center [783, 98] width 694 height 61
type input "222222222222223"
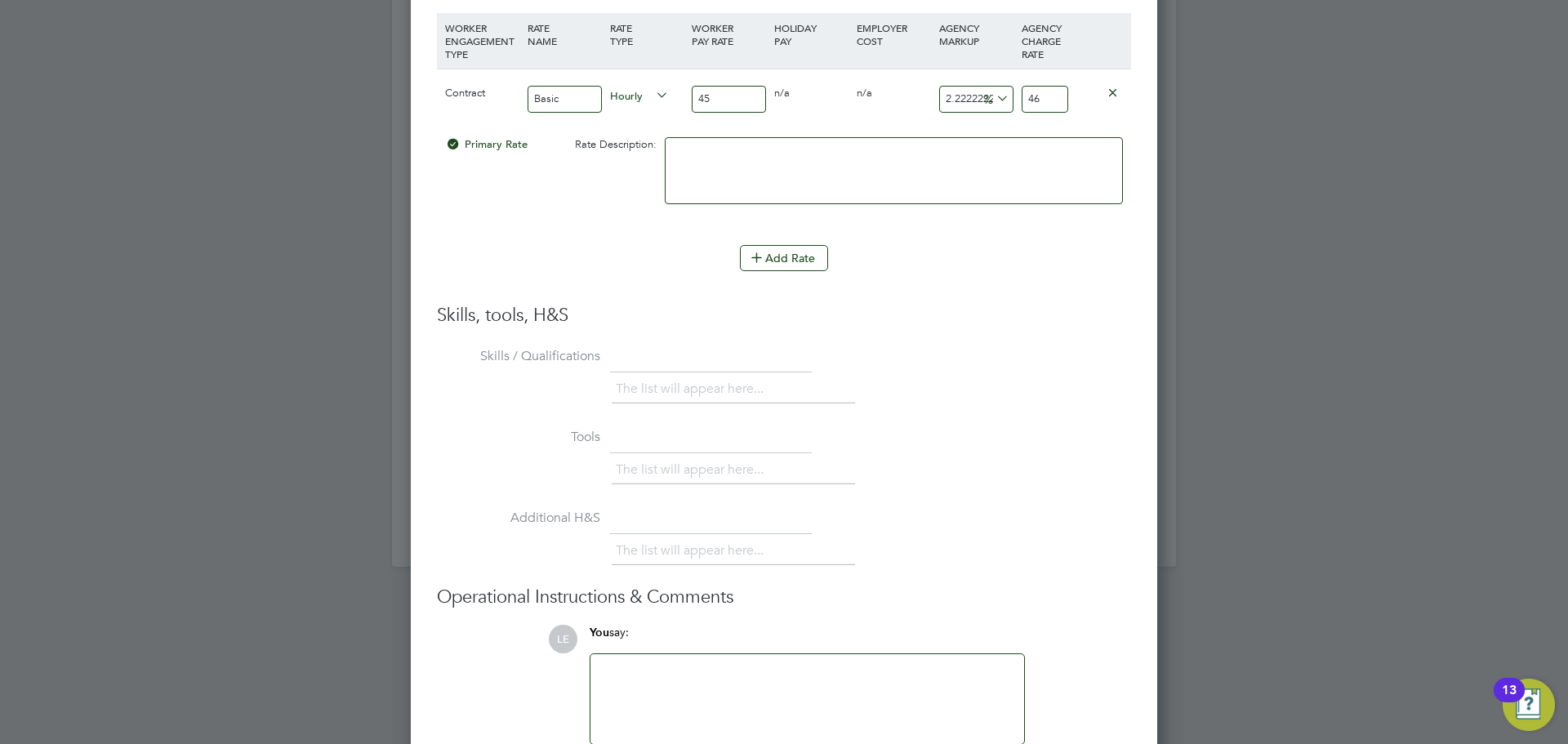
type input "100000000000045.34"
type input "222222222222223"
drag, startPoint x: 980, startPoint y: 89, endPoint x: 946, endPoint y: 89, distance: 34.0
click at [946, 89] on div "222222222222223 100000000000000.34 %" at bounding box center [976, 99] width 82 height 60
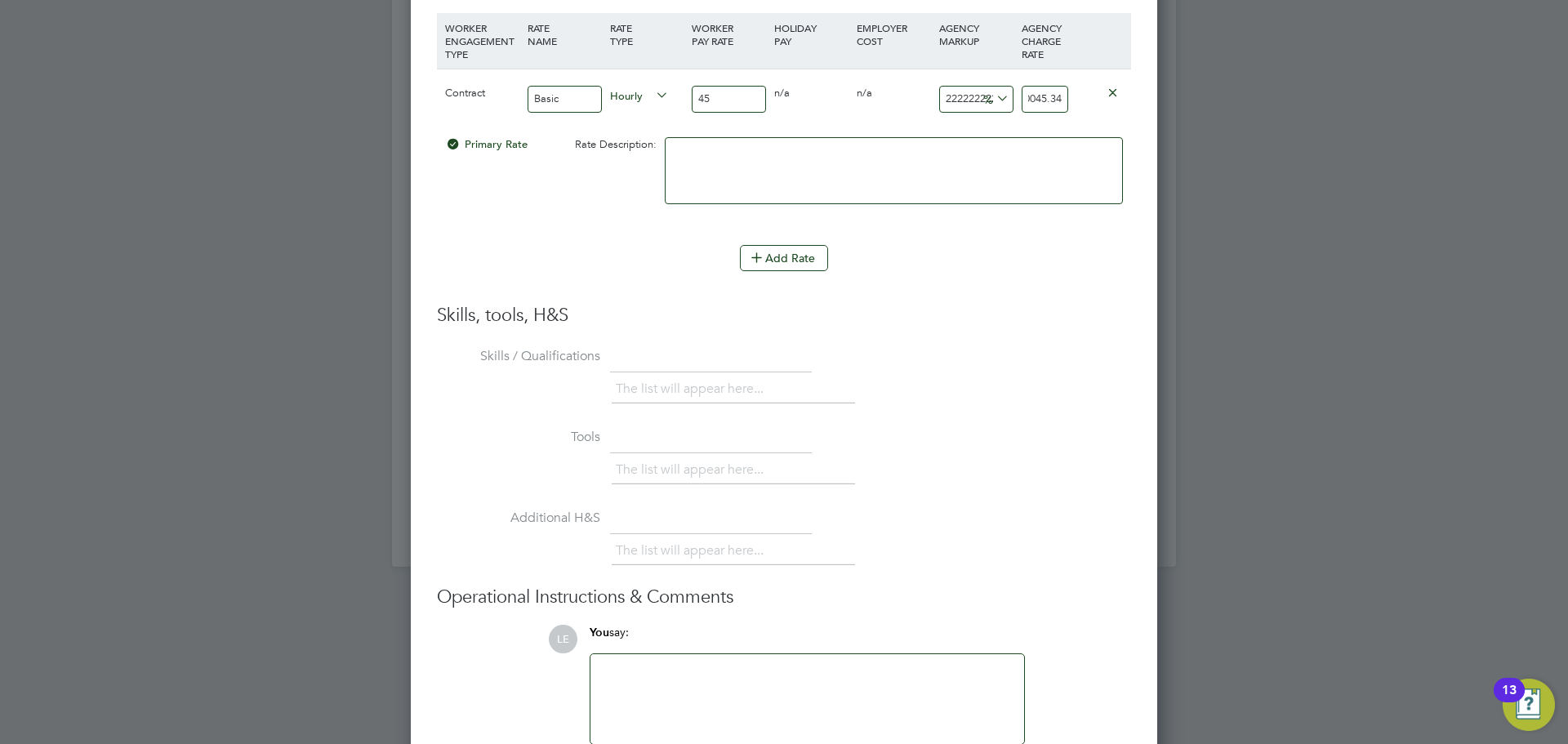
drag, startPoint x: 1028, startPoint y: 91, endPoint x: 1126, endPoint y: 92, distance: 98.0
click at [1126, 92] on div "Contract Basic Hourly 45 0 n/a 0 n/a 222222222222223 100000000000000.34 % 10000…" at bounding box center [783, 98] width 694 height 61
type input "100000000000045.34"
drag, startPoint x: 987, startPoint y: 97, endPoint x: 885, endPoint y: 102, distance: 102.1
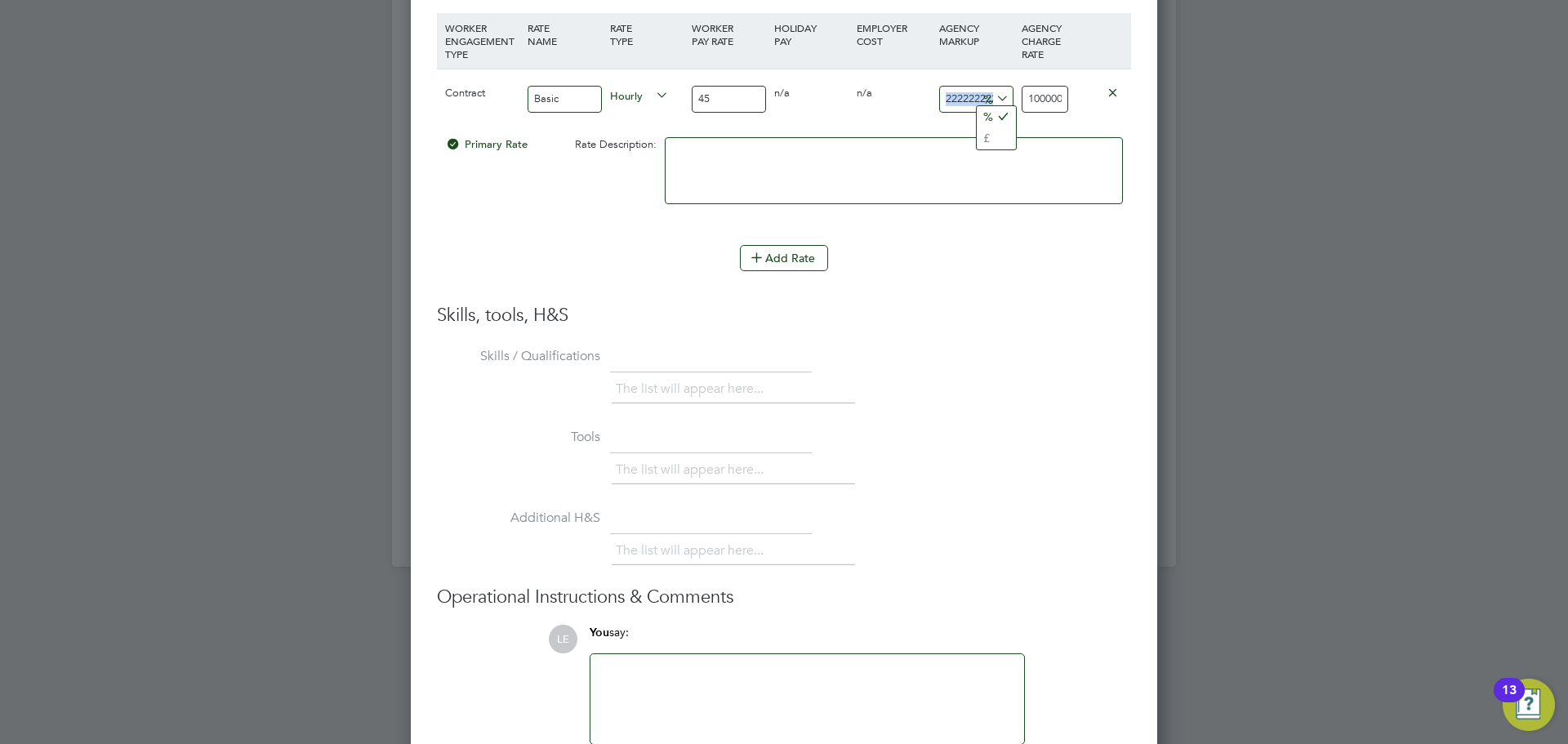
click at [885, 102] on div "Contract Basic Hourly 45 0 n/a 0 n/a 222222222222223 100000000000000.34 % 10000…" at bounding box center [783, 98] width 694 height 61
click at [1042, 99] on input "100000000000045.34" at bounding box center [1045, 99] width 47 height 27
drag, startPoint x: 1036, startPoint y: 97, endPoint x: 1101, endPoint y: 96, distance: 65.0
click at [1101, 96] on div "Contract Basic Hourly 45 0 n/a 0 n/a 222222222222223 100000000000000.34 % 10000…" at bounding box center [783, 98] width 694 height 61
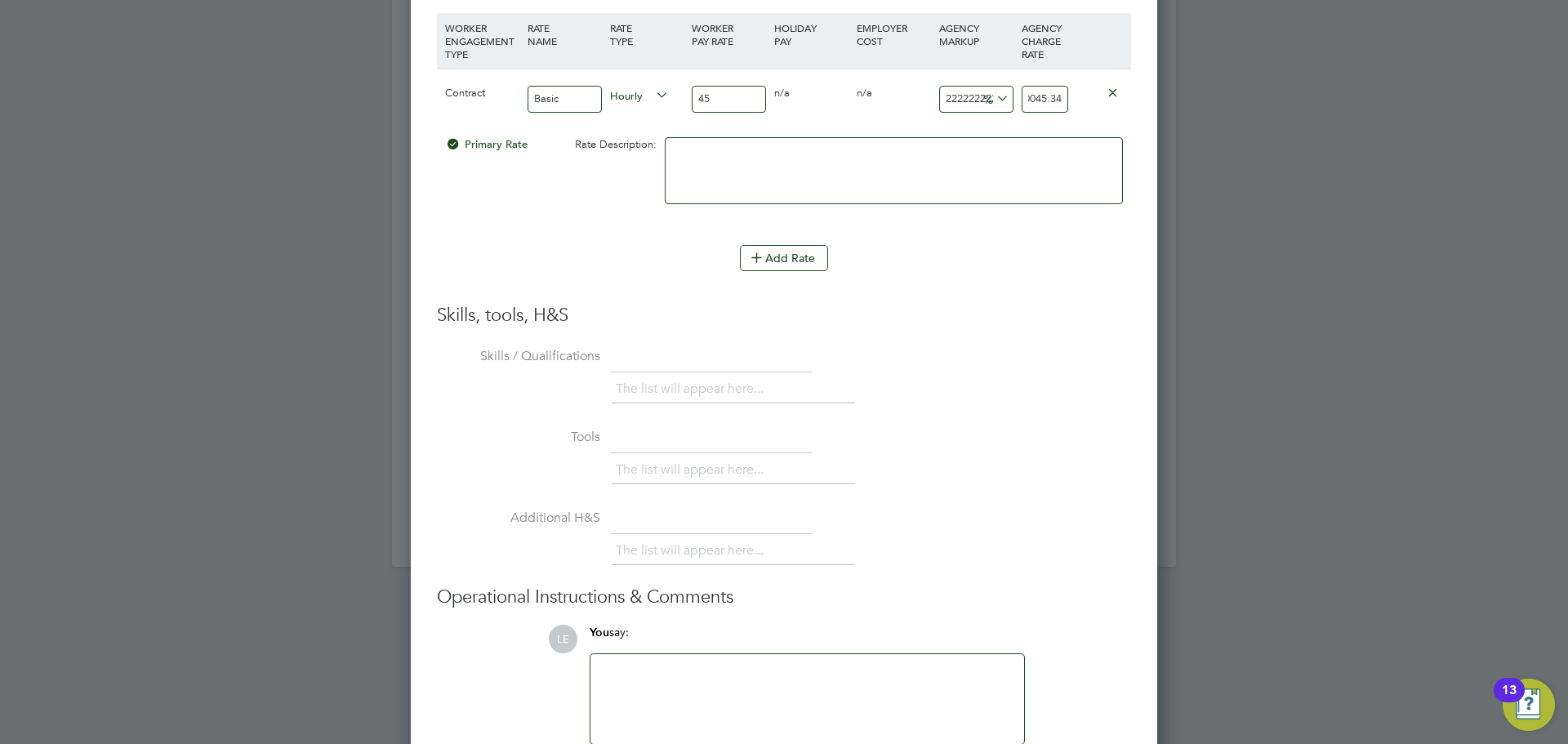
type input "-97.77777777777777"
type input "1"
type input "1.0000000000000036"
click at [993, 95] on icon at bounding box center [993, 98] width 0 height 22
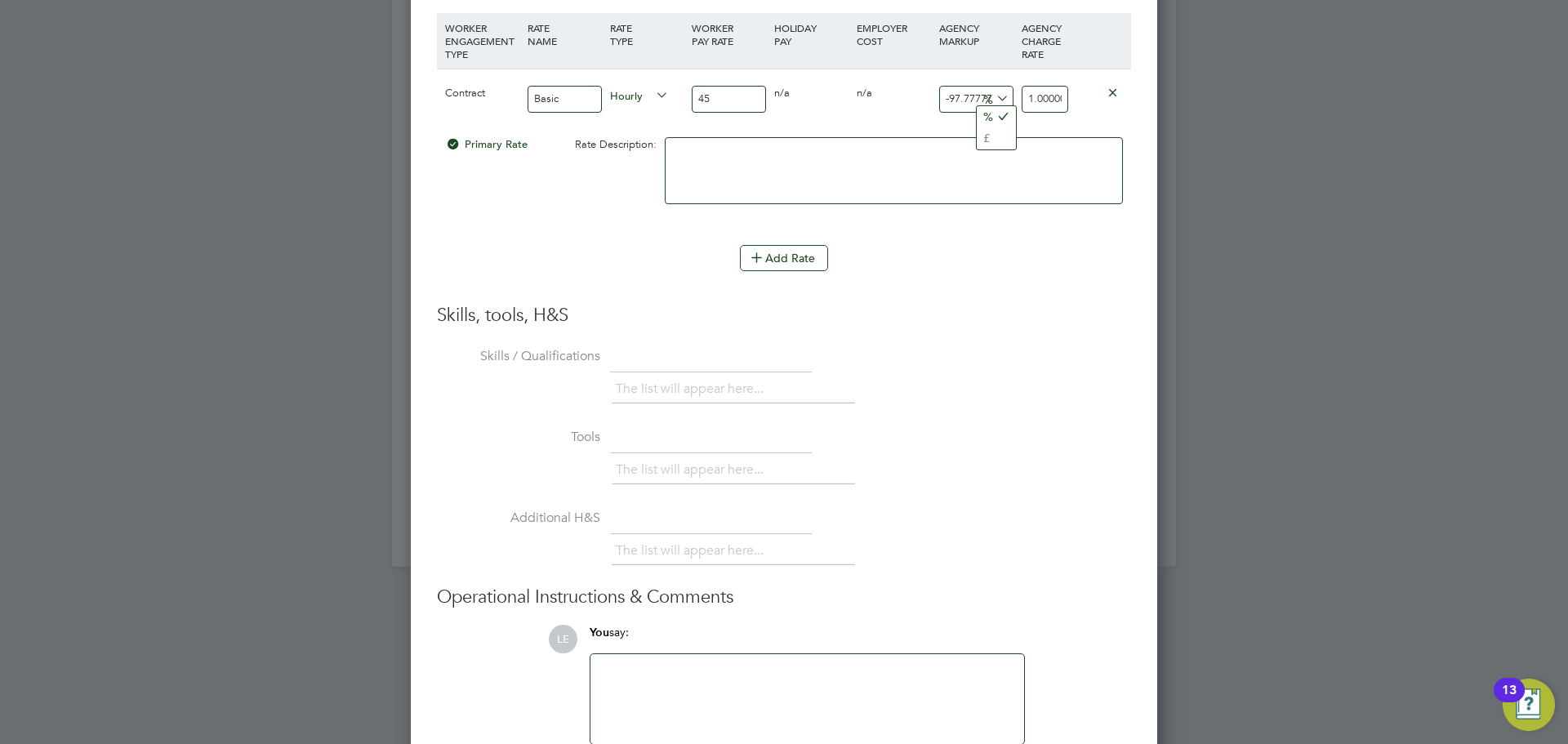
click at [871, 115] on div "0 n/a" at bounding box center [893, 92] width 82 height 47
drag, startPoint x: 1029, startPoint y: 98, endPoint x: 1101, endPoint y: 93, distance: 72.2
click at [1101, 93] on div "Contract Basic Hourly 45 0 n/a 0 n/a -97.77777777777777 -43.99999999999999 % 1.…" at bounding box center [783, 98] width 694 height 61
type input "-91.11111111111111"
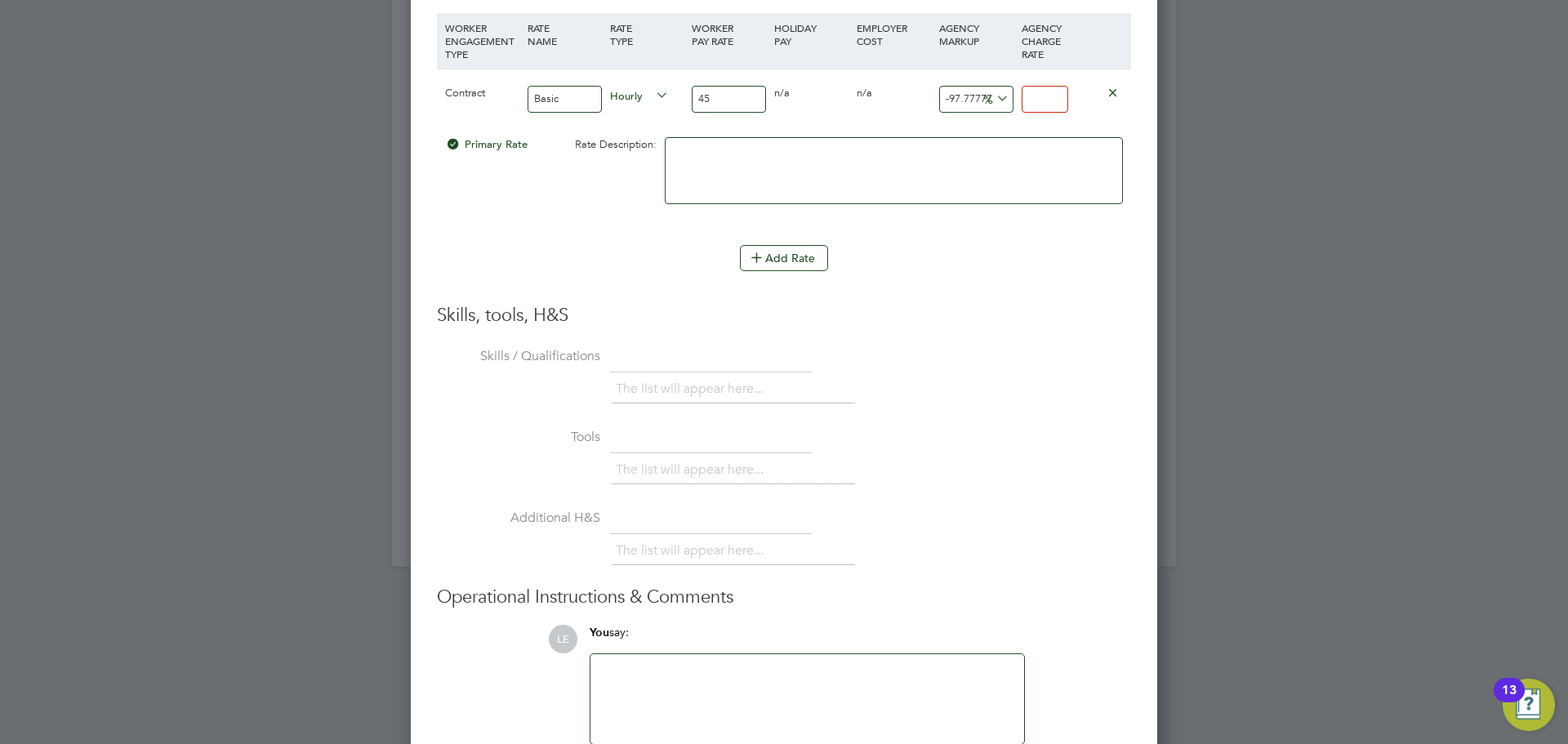
type input "4"
type input "2.2222222222222223"
type input "46"
type input "-91.11111111111111"
type input "4"
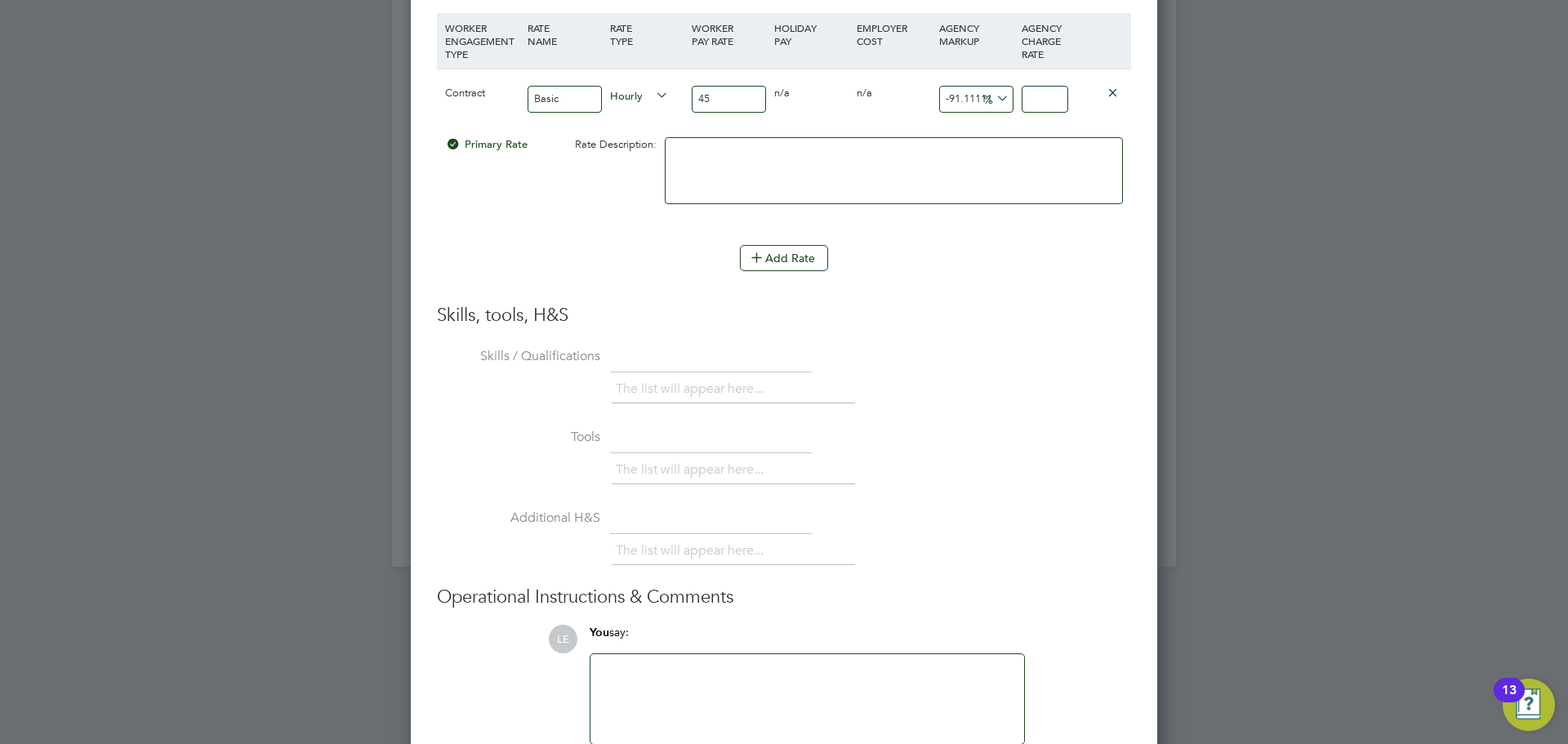
type input "-88.88888888888889"
type input "5"
type input "24.444444444444443"
type input "56"
click at [719, 102] on input "45" at bounding box center [728, 99] width 74 height 27
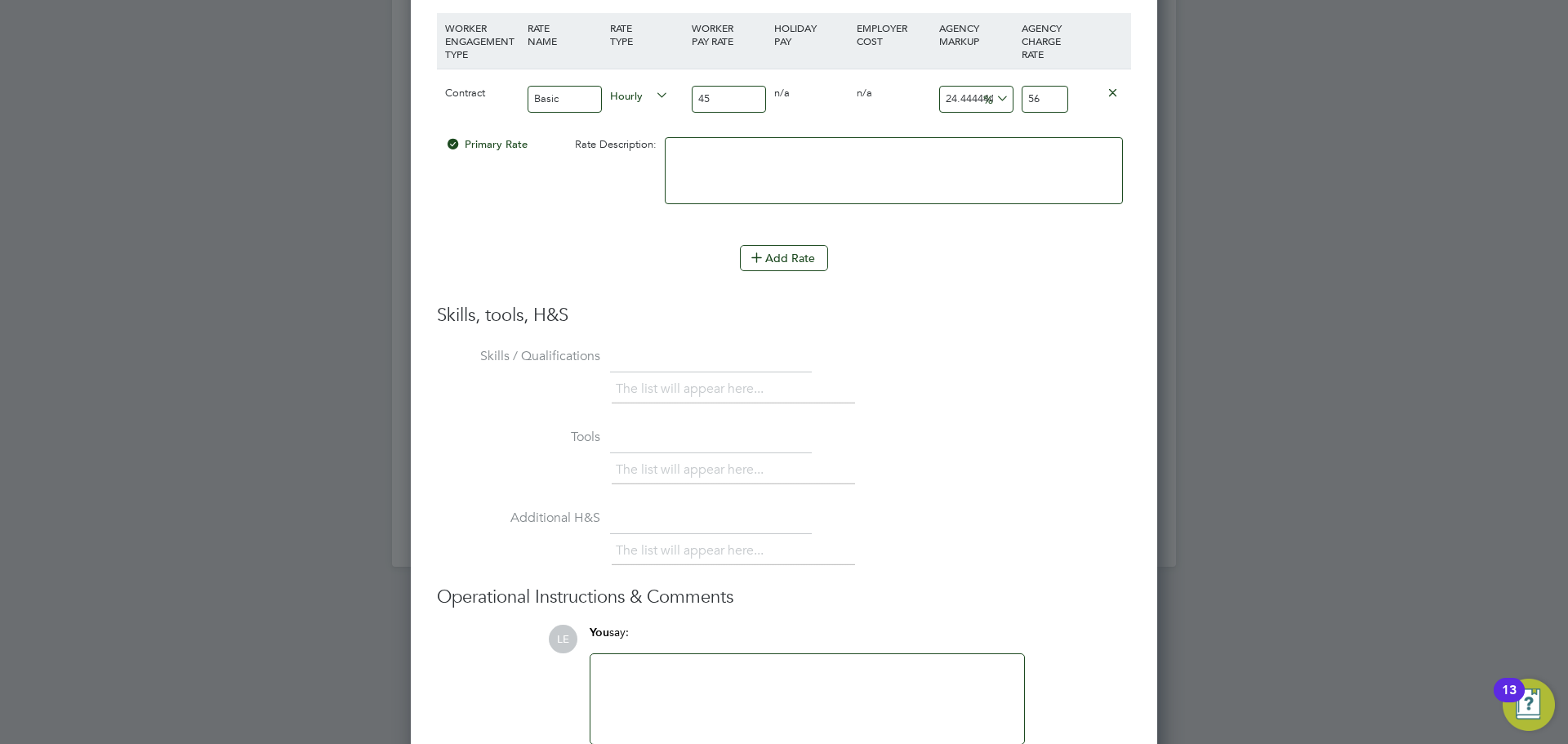
type input "4"
type input "4.977777777777778"
type input "46"
type input "57.24444444444445"
type input "46"
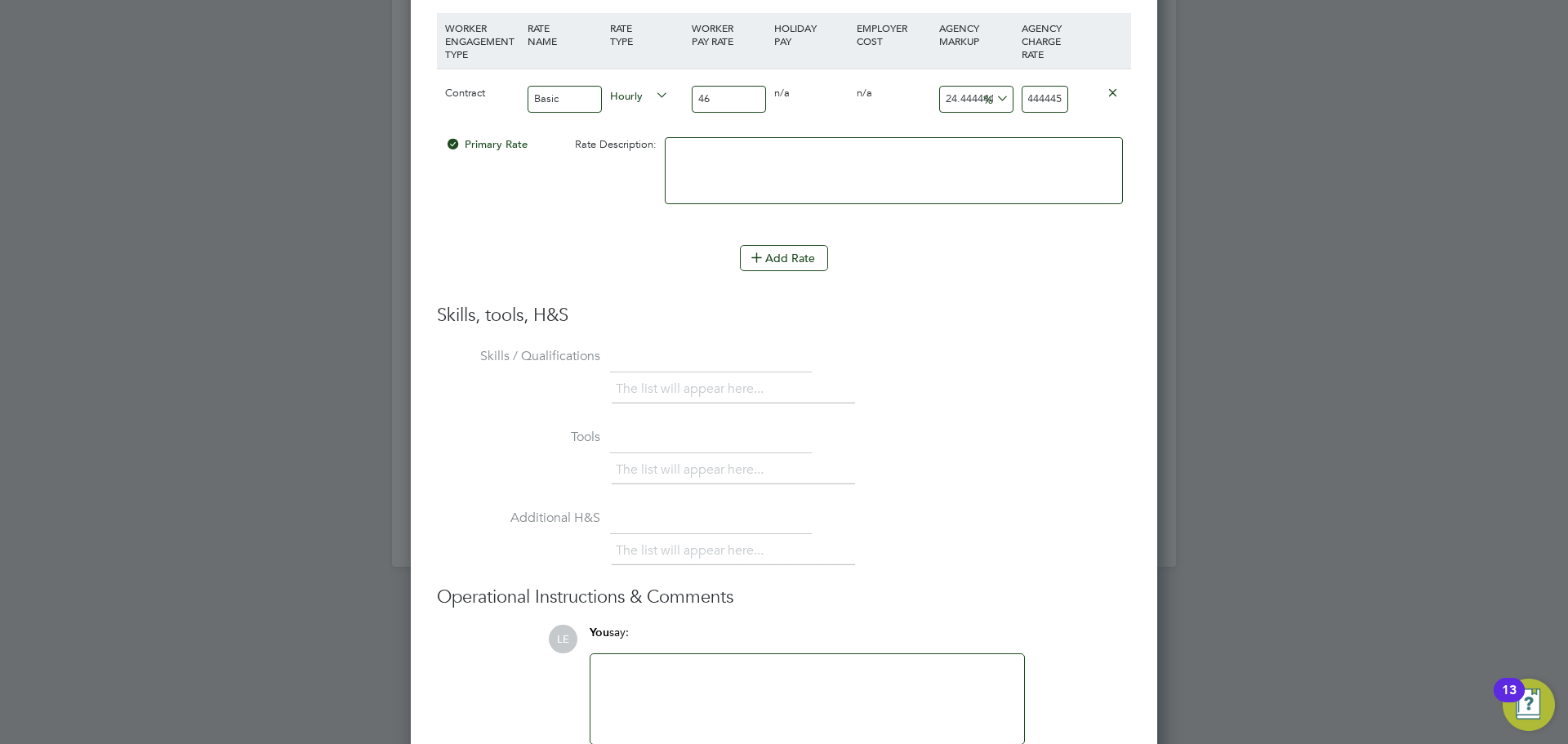
drag, startPoint x: 1026, startPoint y: 101, endPoint x: 1097, endPoint y: 93, distance: 71.4
click at [1097, 93] on div "Contract Basic Hourly 46 0 n/a 0 n/a 24.444444444444443 11.24444444444445 % 57.…" at bounding box center [783, 98] width 694 height 61
type input "-89.1304347826087"
type input "5"
type input "23.91304347826087"
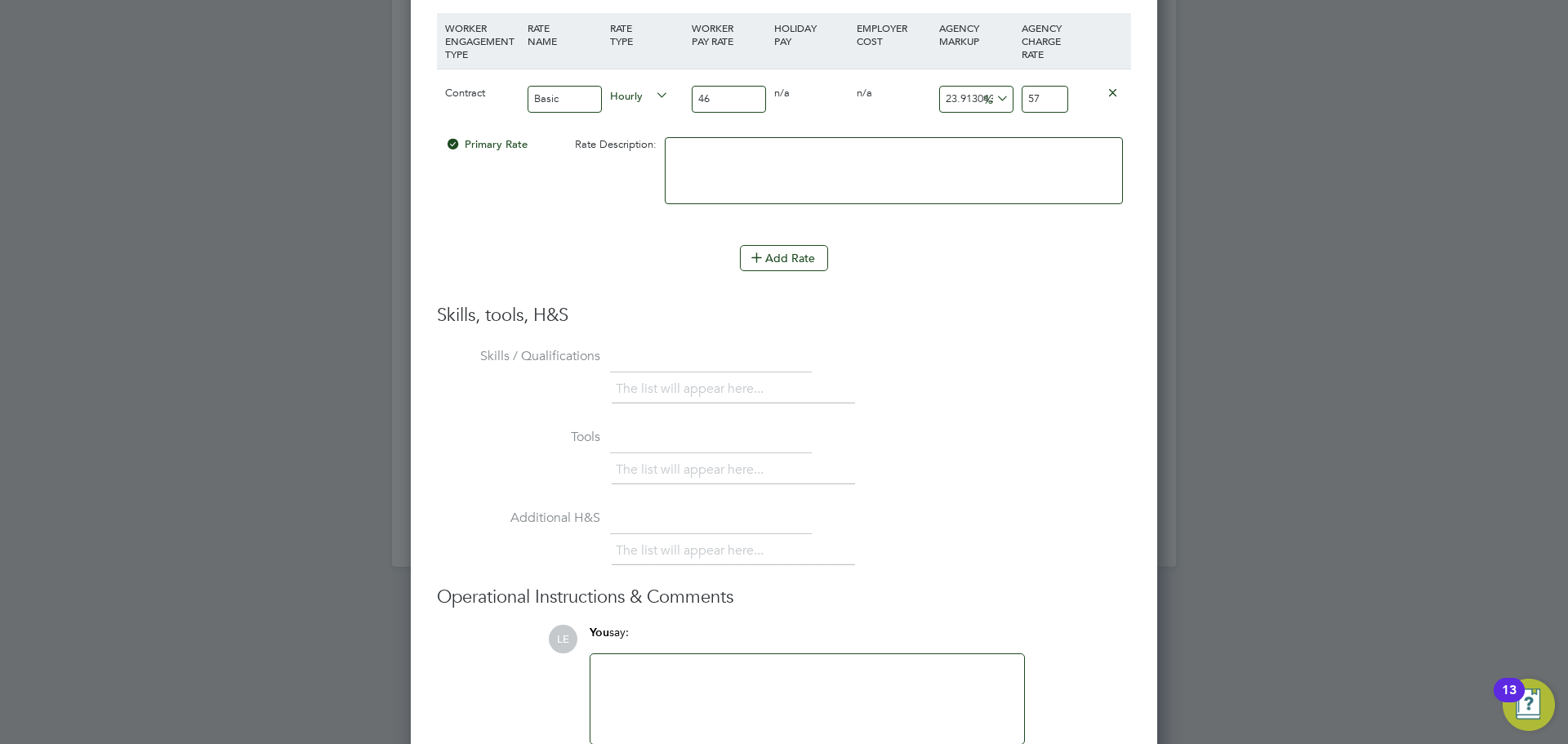
type input "57"
click at [672, 260] on div "Add Rate" at bounding box center [783, 257] width 694 height 26
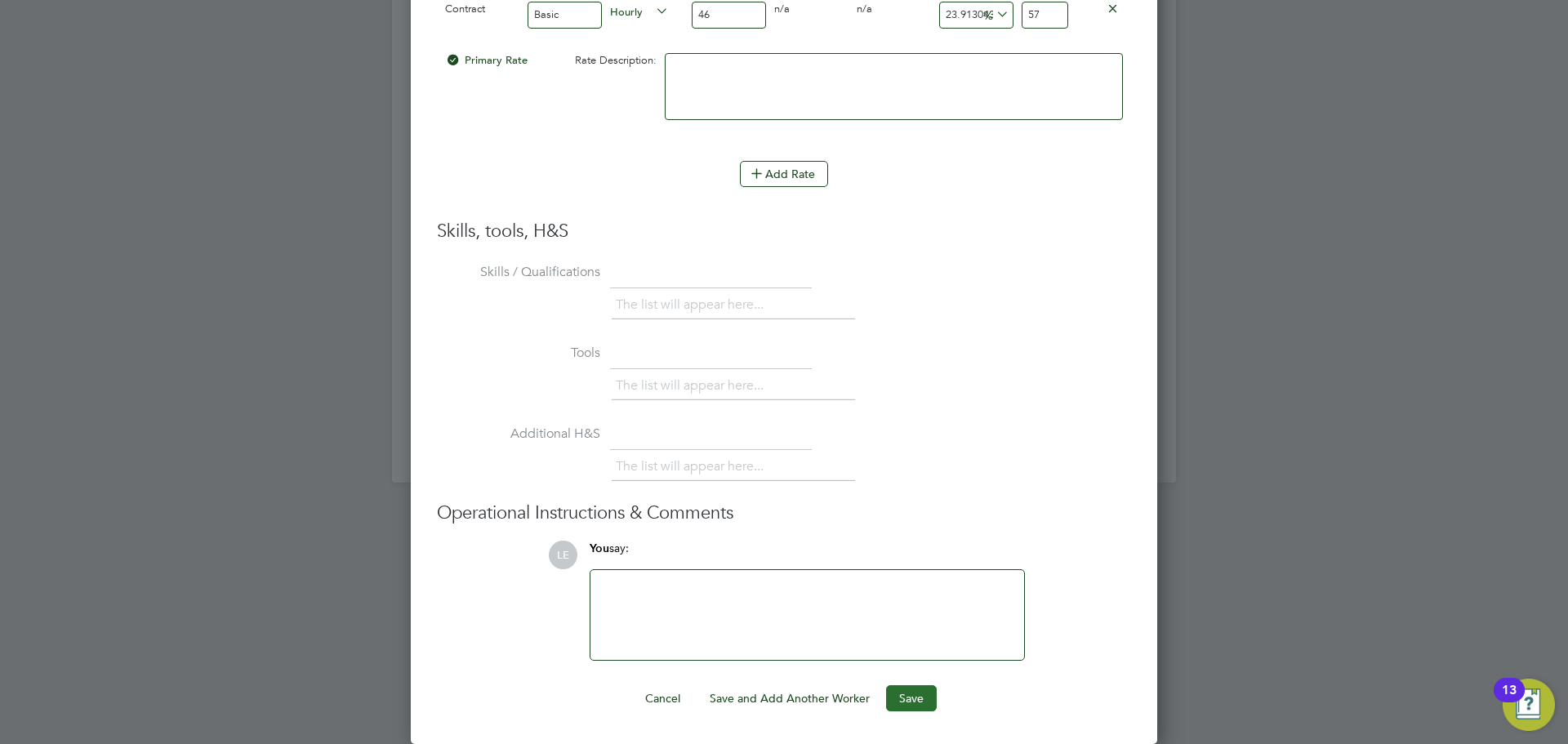
click at [889, 696] on button "Save" at bounding box center [911, 697] width 51 height 26
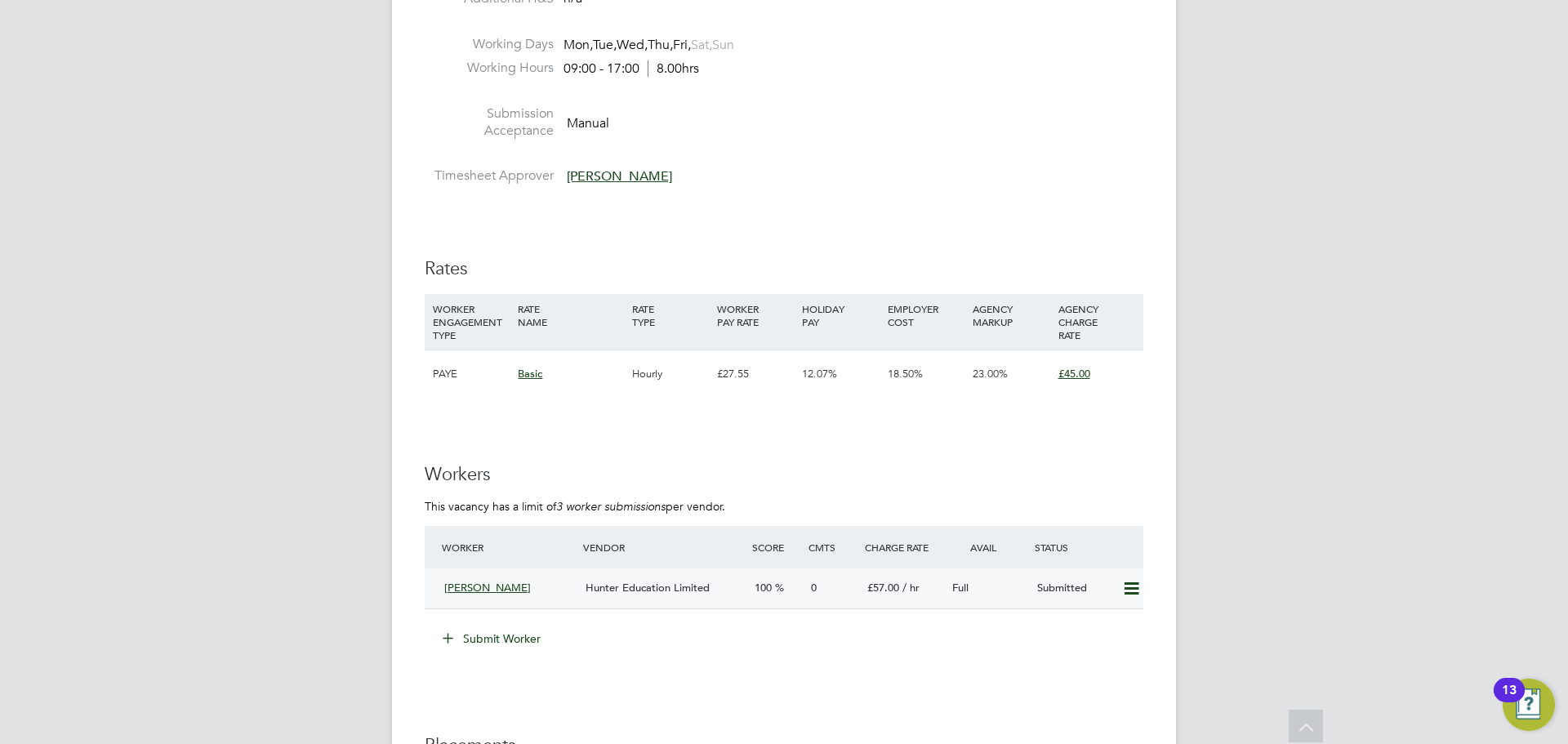
click at [546, 600] on div "[PERSON_NAME]" at bounding box center [508, 588] width 142 height 27
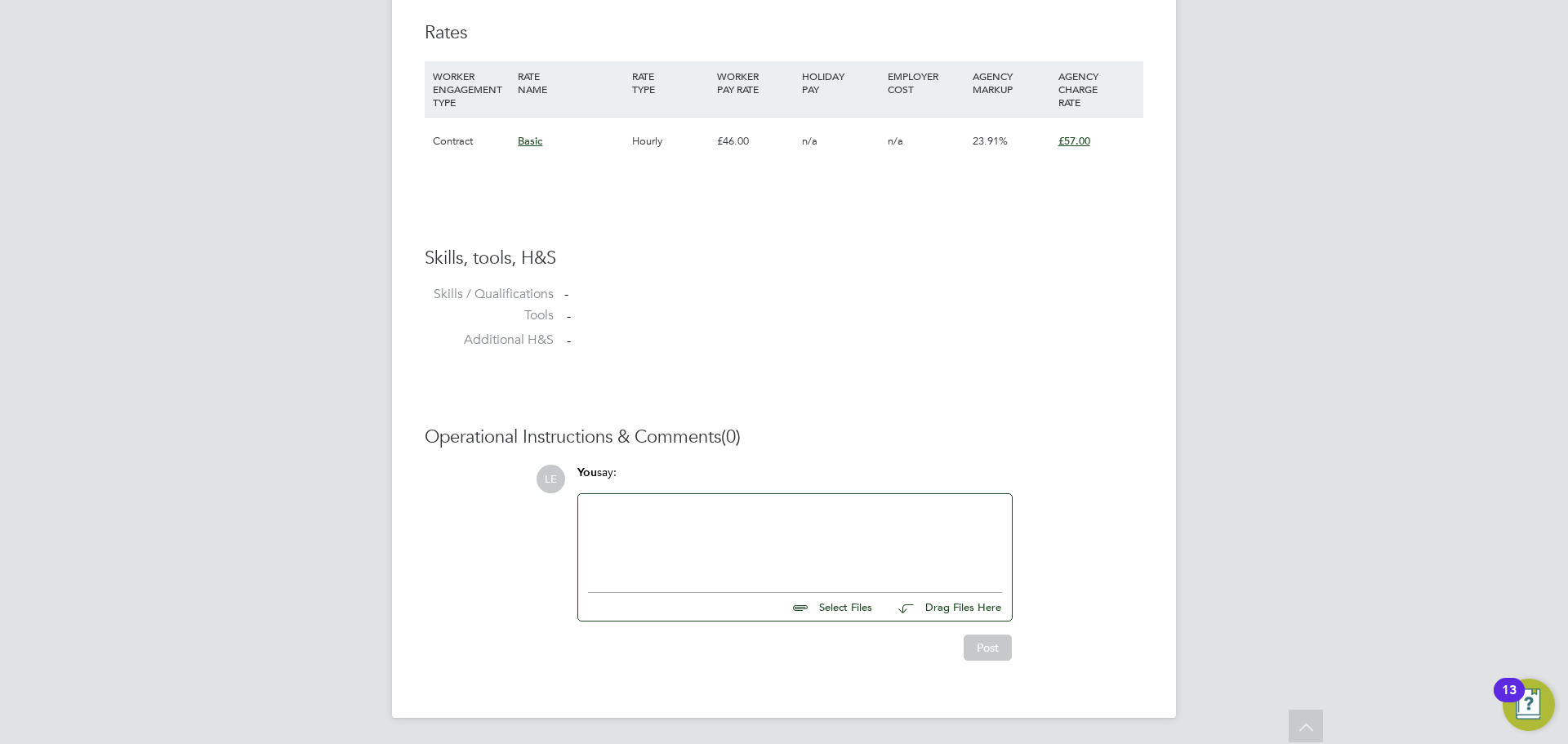
click at [601, 507] on div at bounding box center [795, 539] width 414 height 70
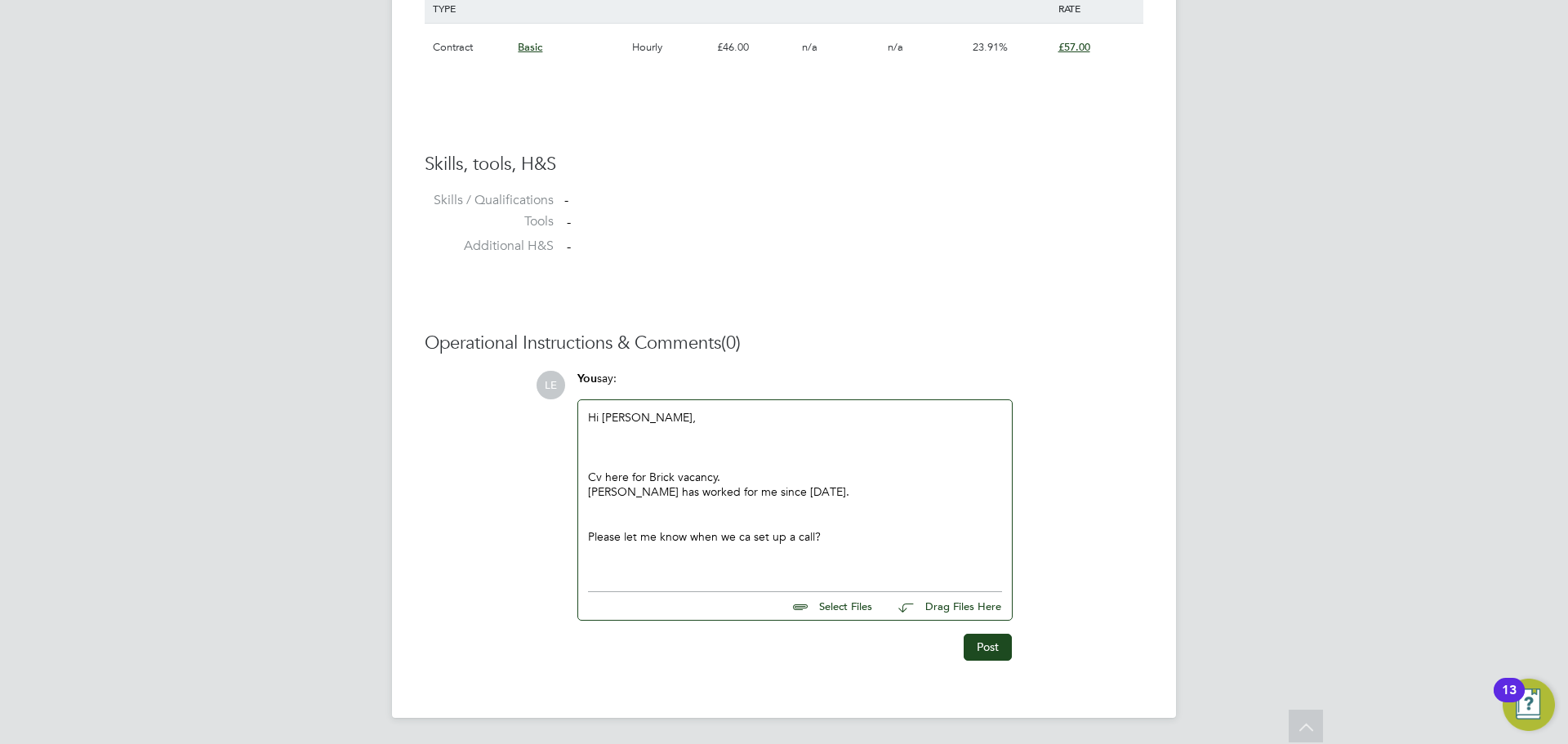
click at [817, 607] on input "file" at bounding box center [880, 603] width 245 height 22
type input "C:\fakepath\SF5792.doc"
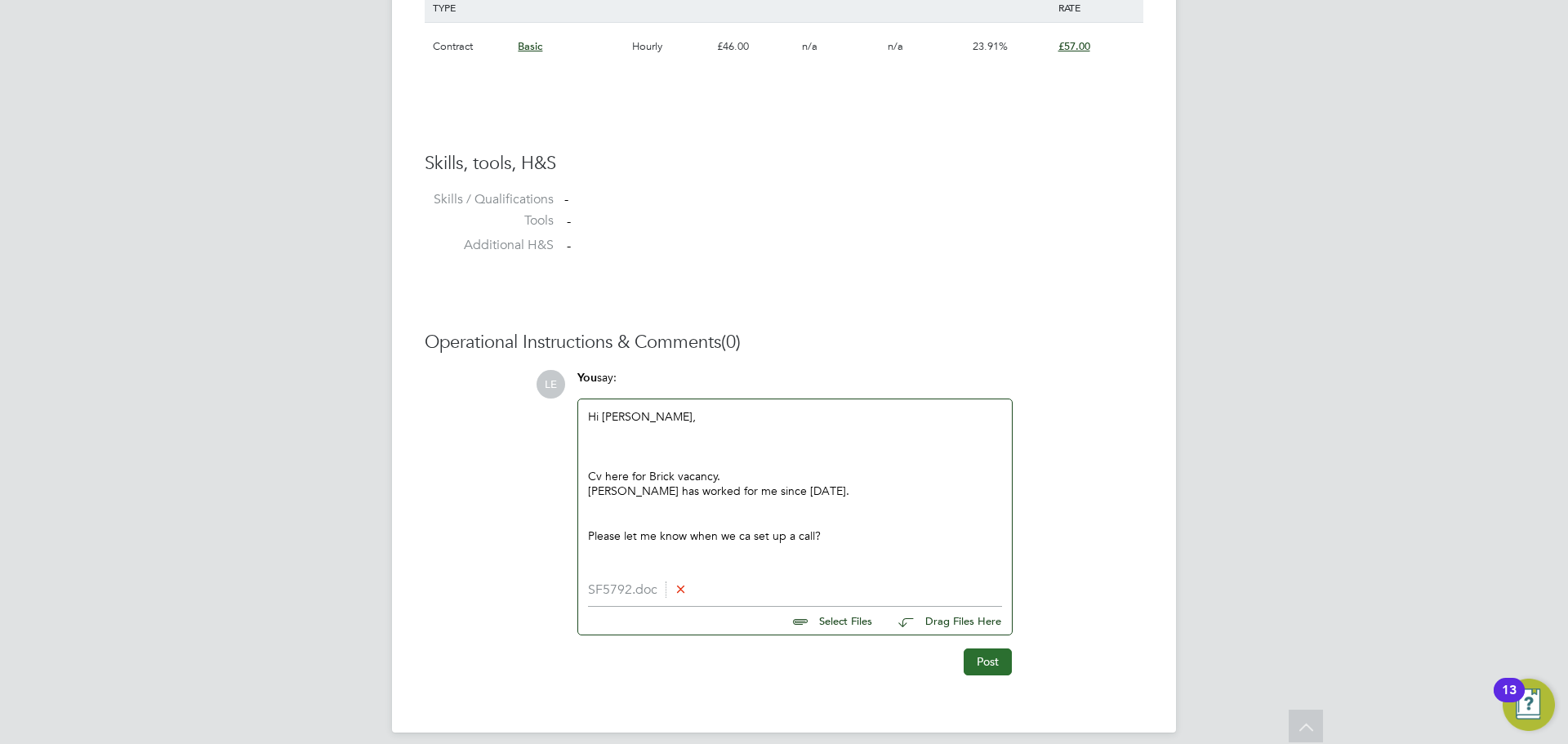
click at [1001, 668] on button "Post" at bounding box center [988, 661] width 48 height 26
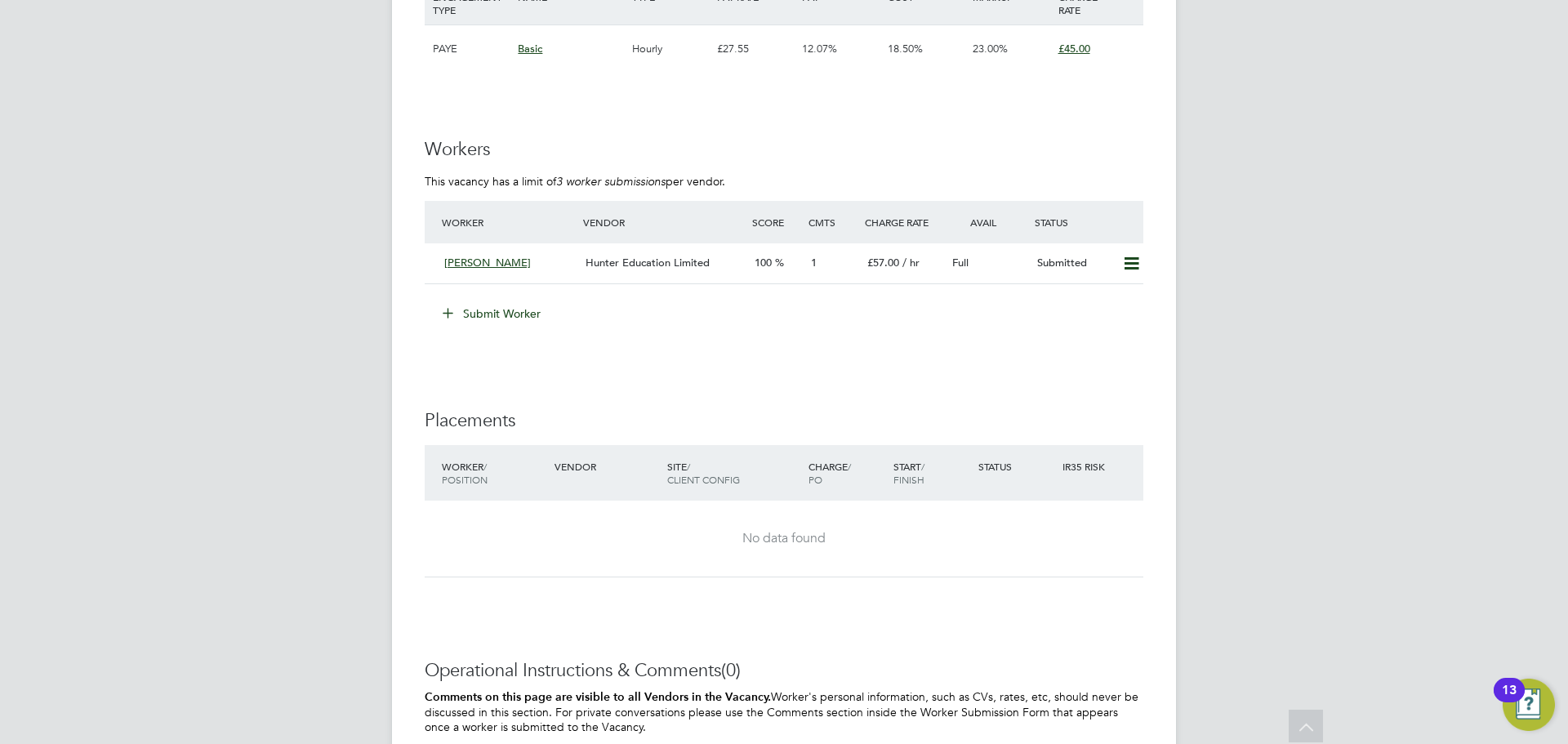
scroll to position [2858, 0]
click at [512, 313] on button "Submit Worker" at bounding box center [492, 312] width 122 height 26
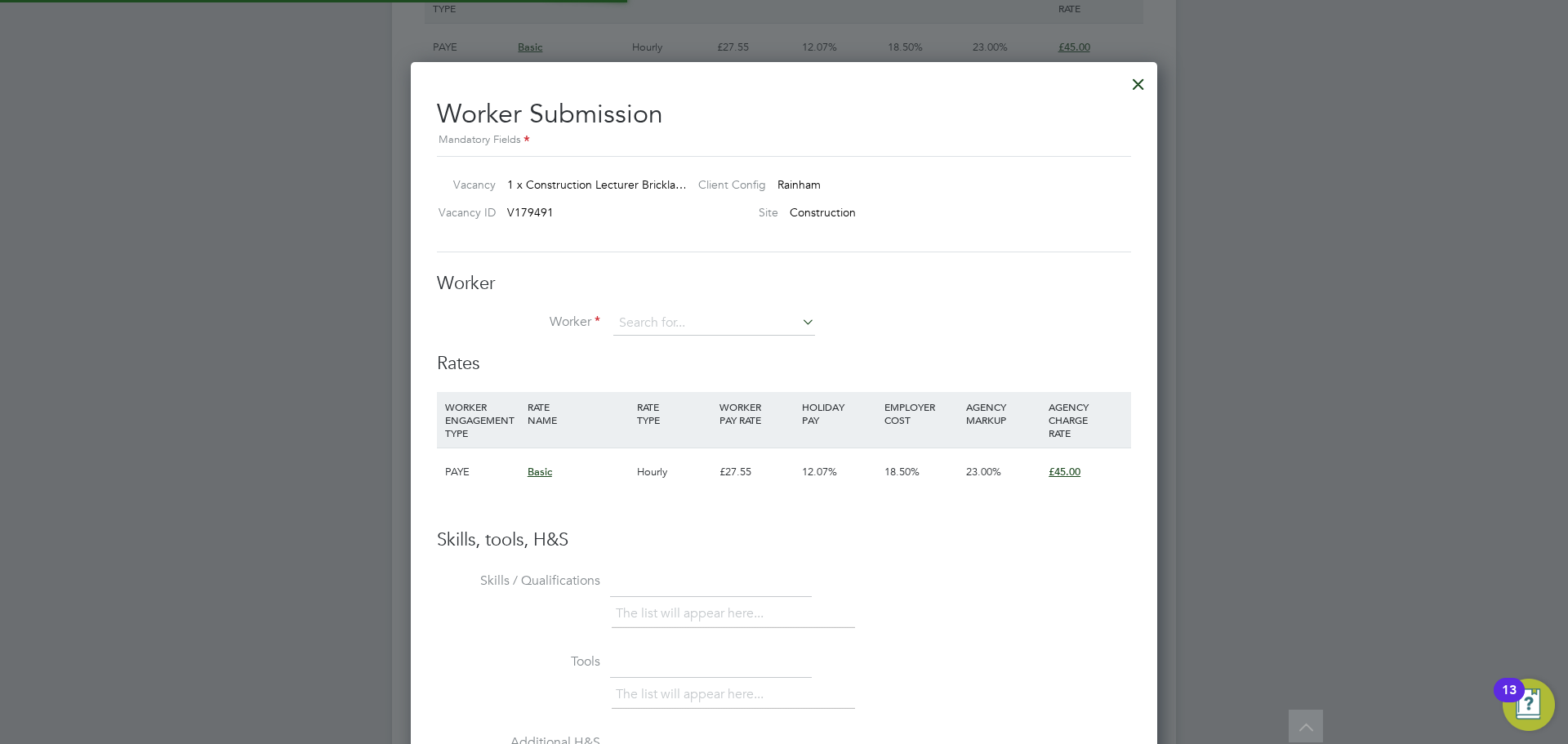
scroll to position [991, 747]
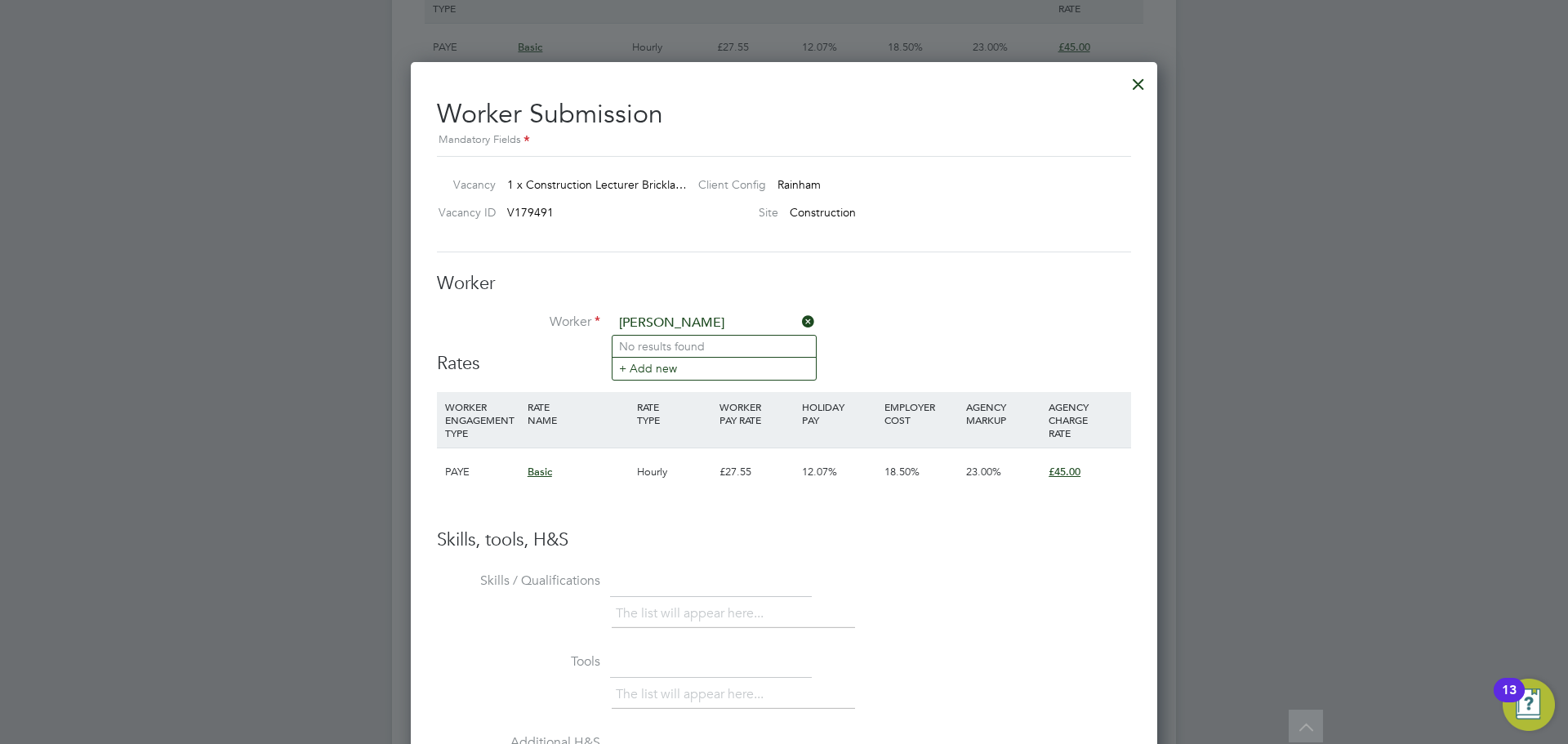
type input "nik smith"
click at [799, 316] on icon at bounding box center [799, 321] width 0 height 22
click at [687, 325] on input at bounding box center [714, 322] width 202 height 24
type input "nik smith"
drag, startPoint x: 805, startPoint y: 318, endPoint x: 816, endPoint y: 310, distance: 13.6
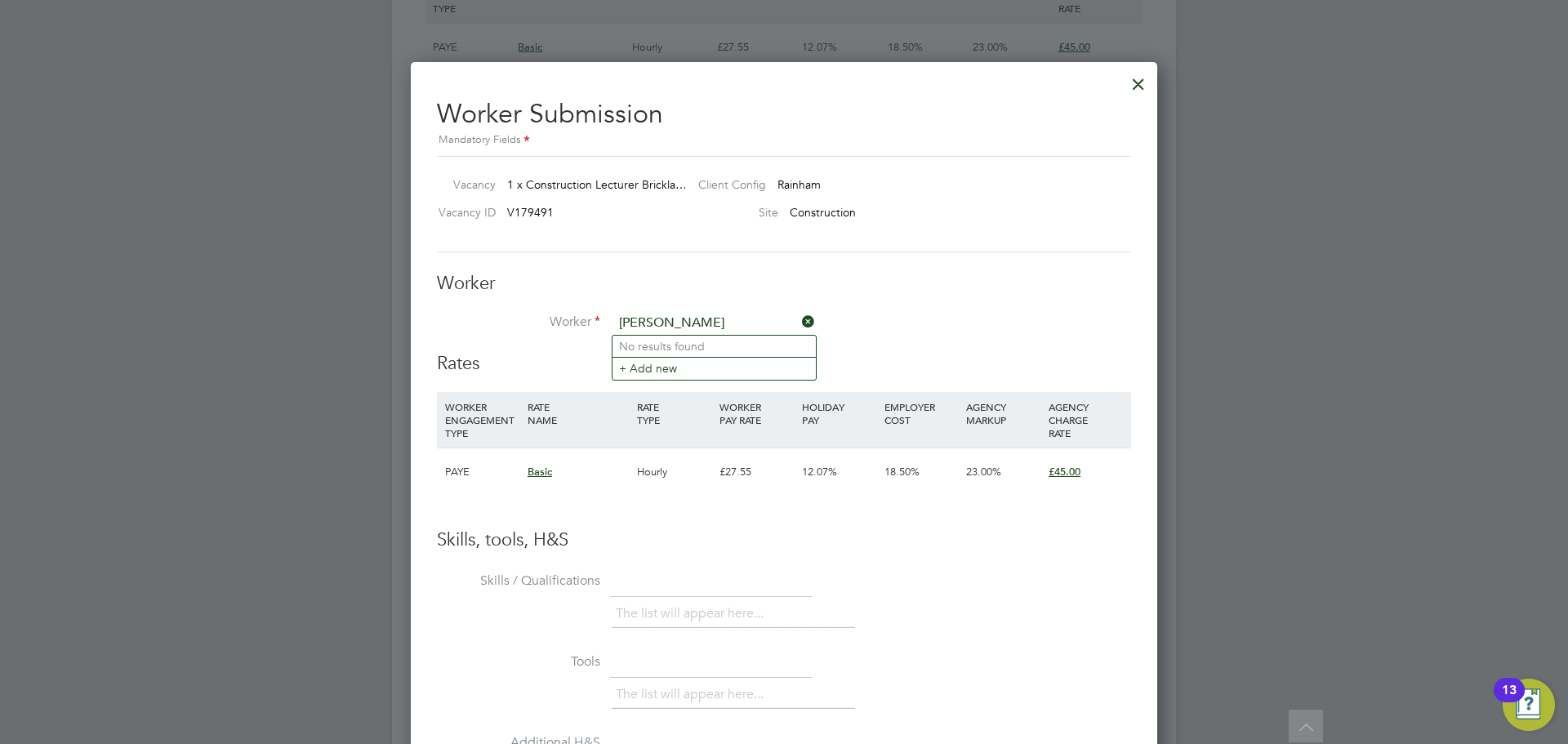
click at [799, 318] on icon at bounding box center [799, 321] width 0 height 22
click at [1140, 81] on div at bounding box center [1138, 79] width 29 height 29
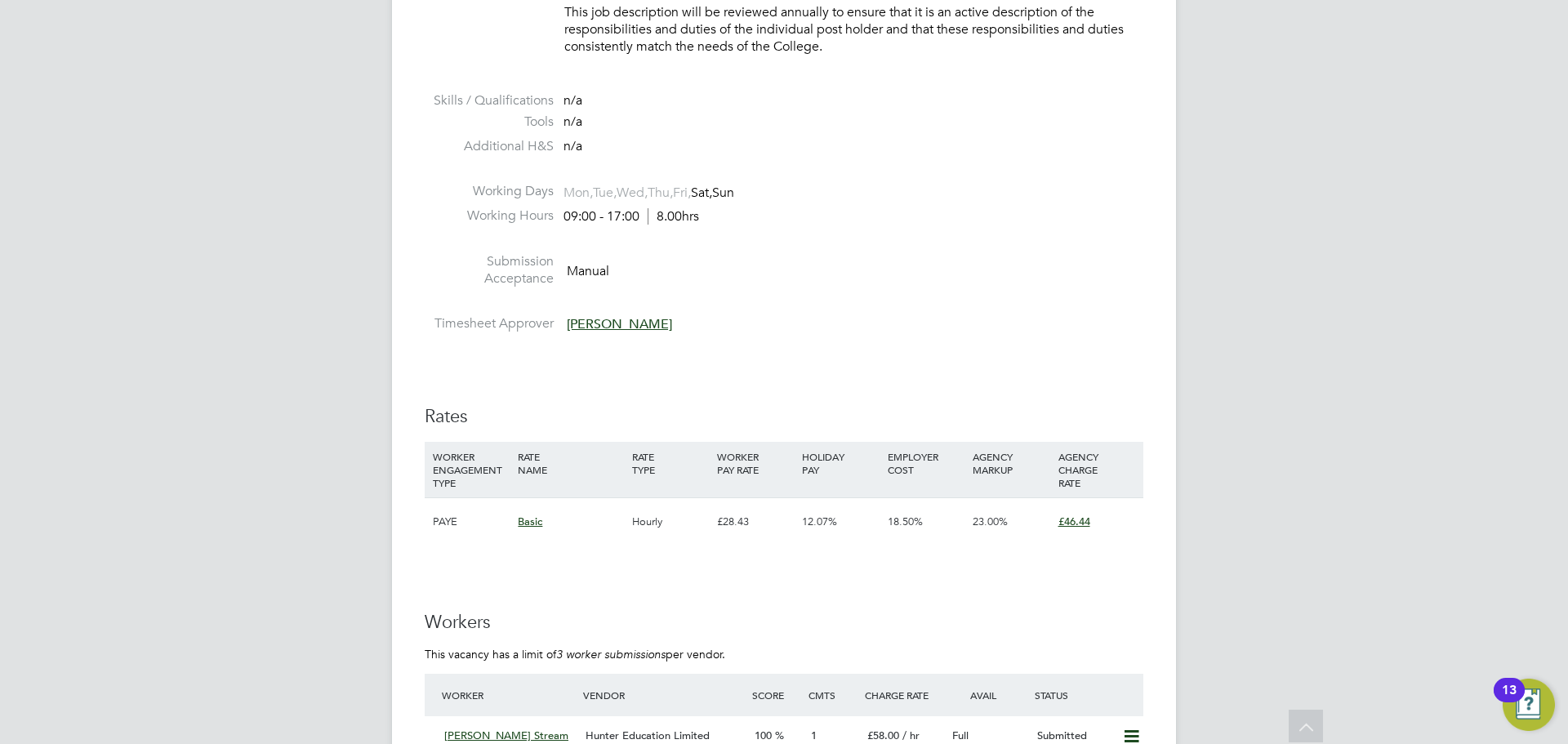
scroll to position [2776, 0]
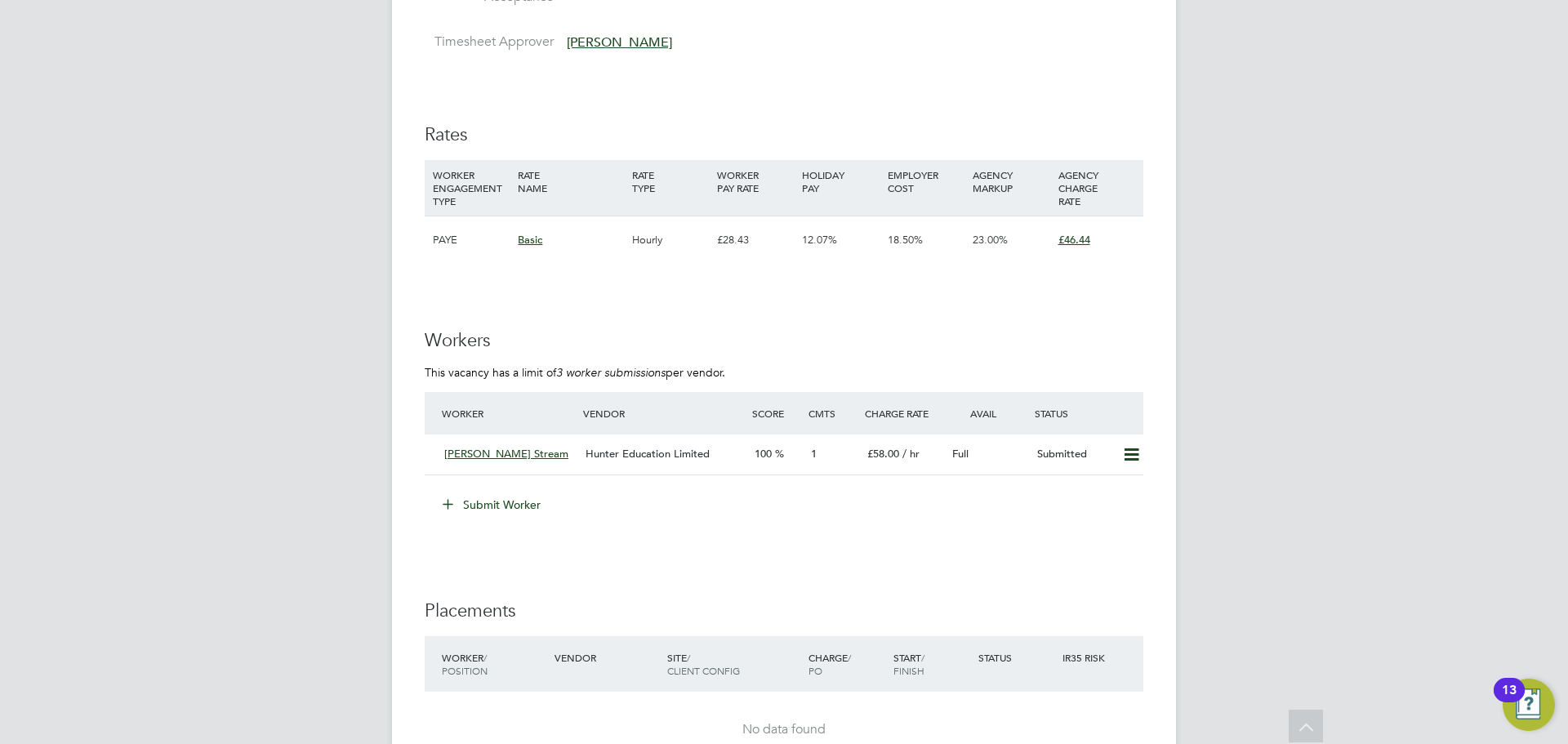
click at [485, 502] on button "Submit Worker" at bounding box center [492, 504] width 122 height 26
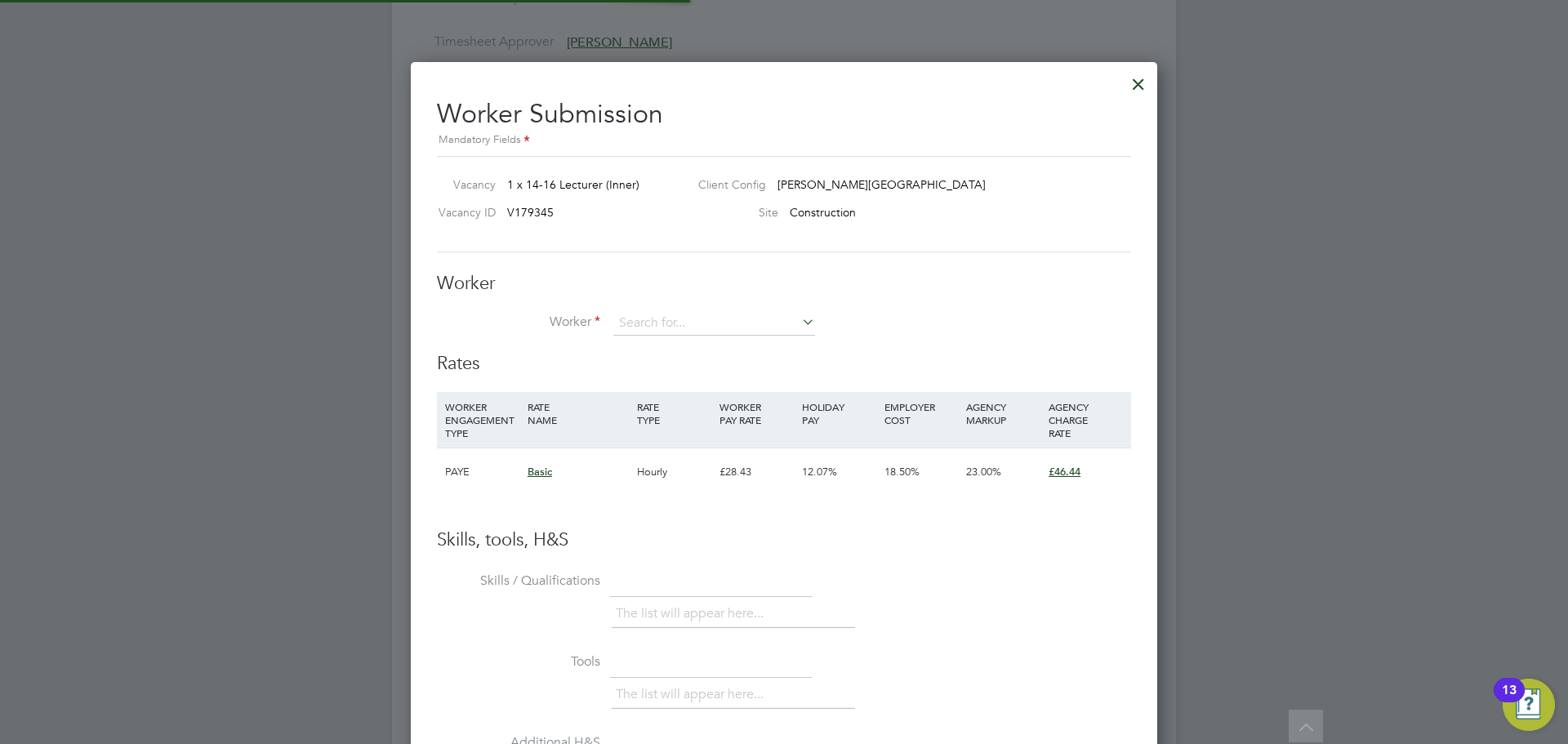
scroll to position [48, 111]
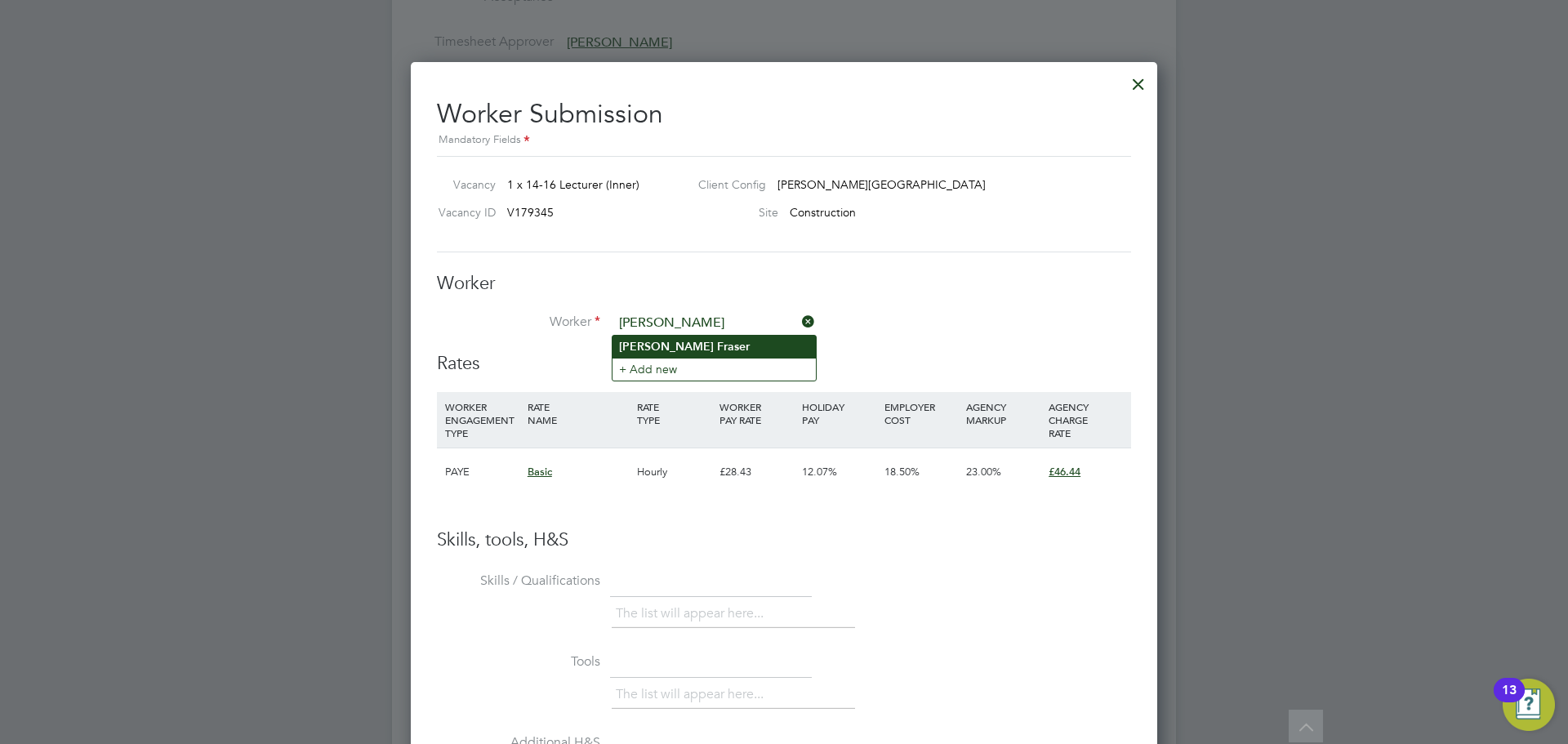
click at [650, 350] on b "Andrew" at bounding box center [667, 347] width 95 height 14
type input "Andrew Fraser"
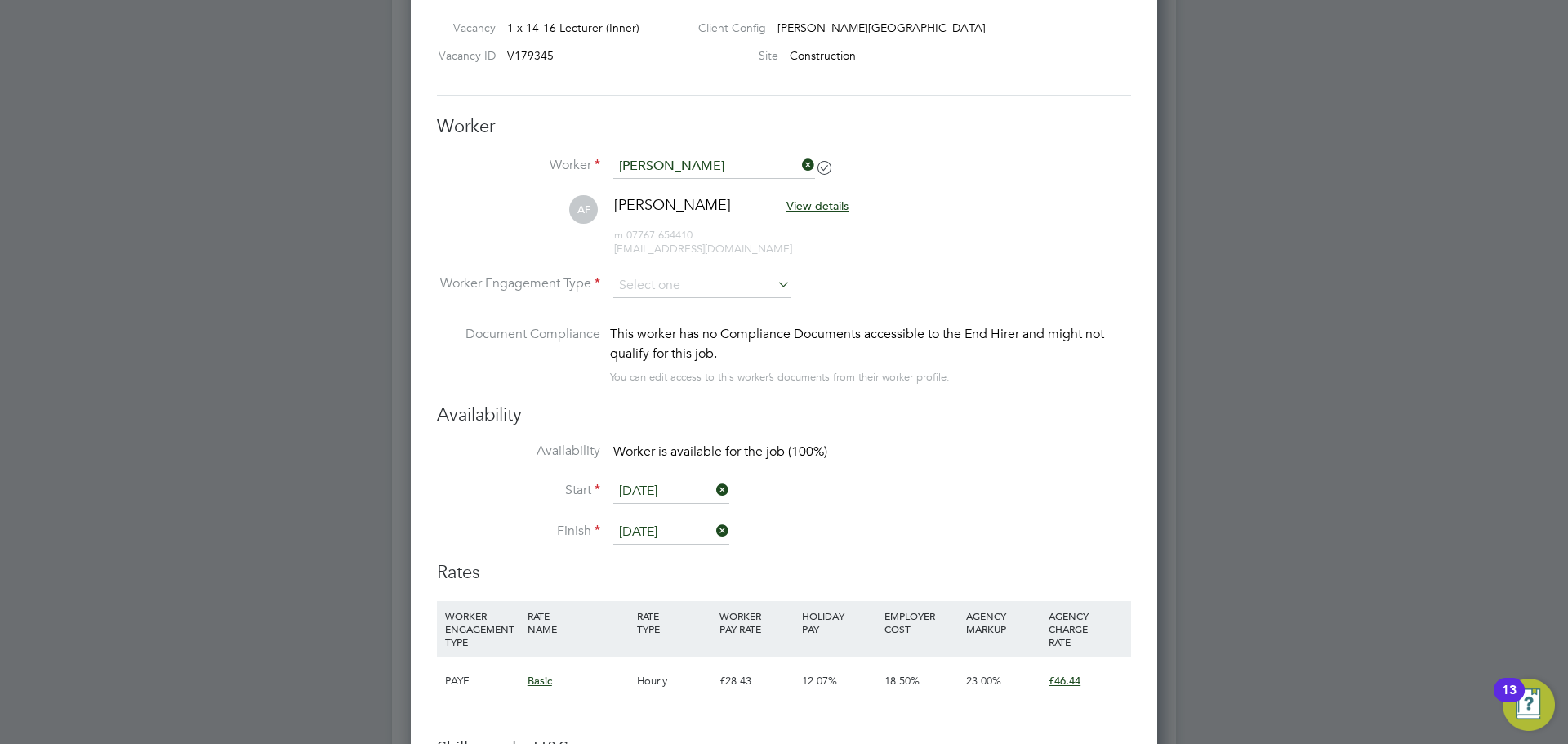
scroll to position [2939, 0]
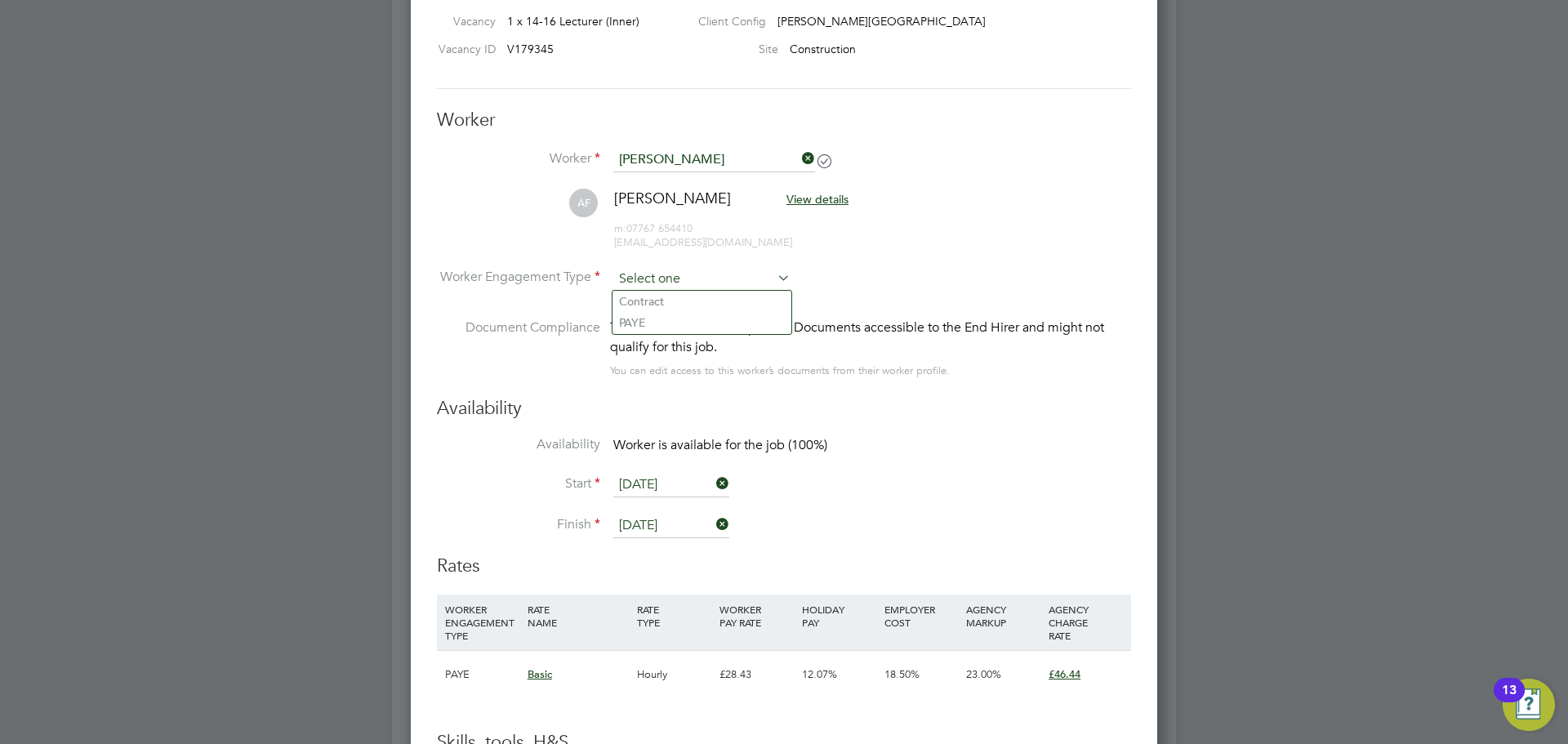
click at [682, 280] on input at bounding box center [702, 279] width 177 height 24
click at [676, 292] on li "Contract" at bounding box center [702, 301] width 179 height 21
type input "Contract"
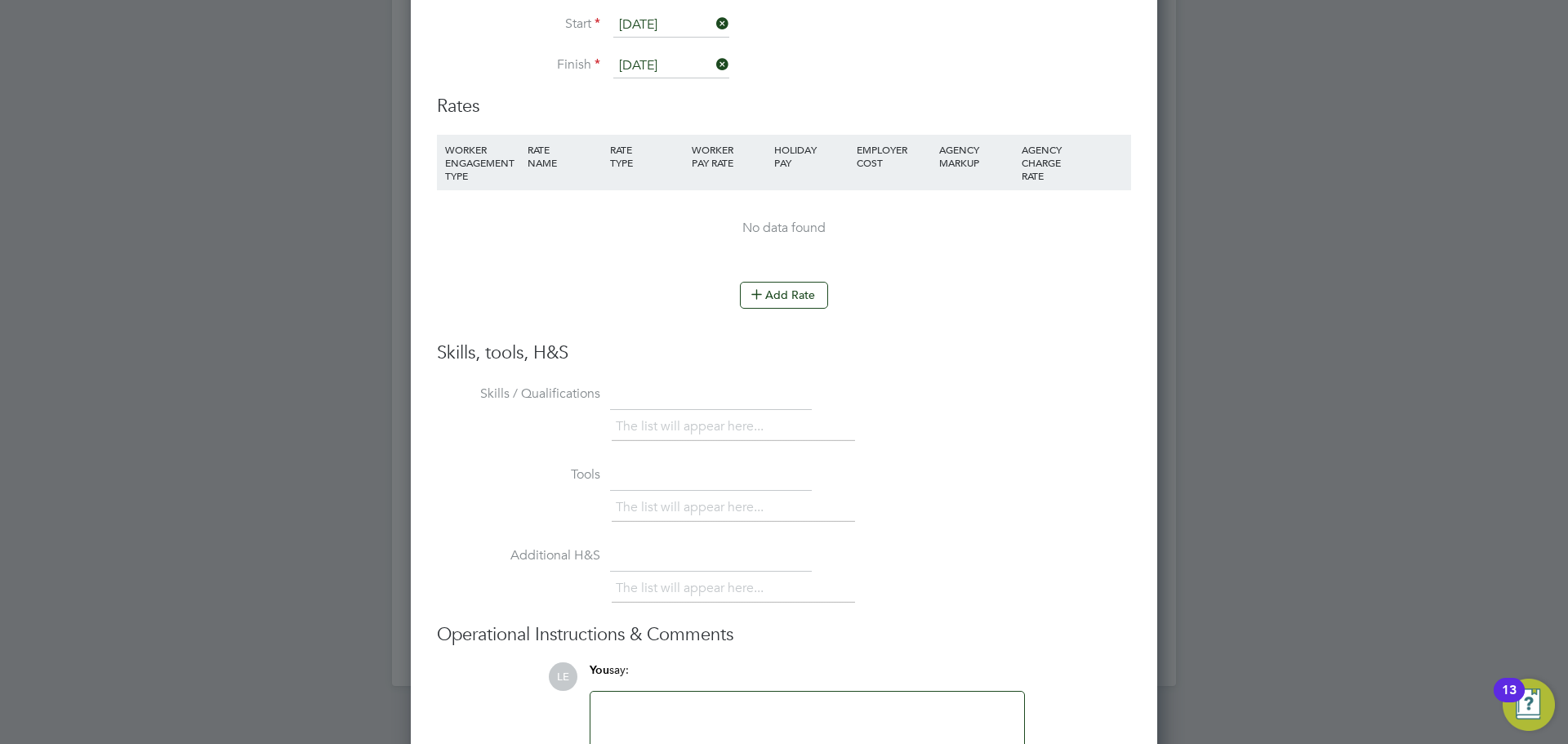
scroll to position [3430, 0]
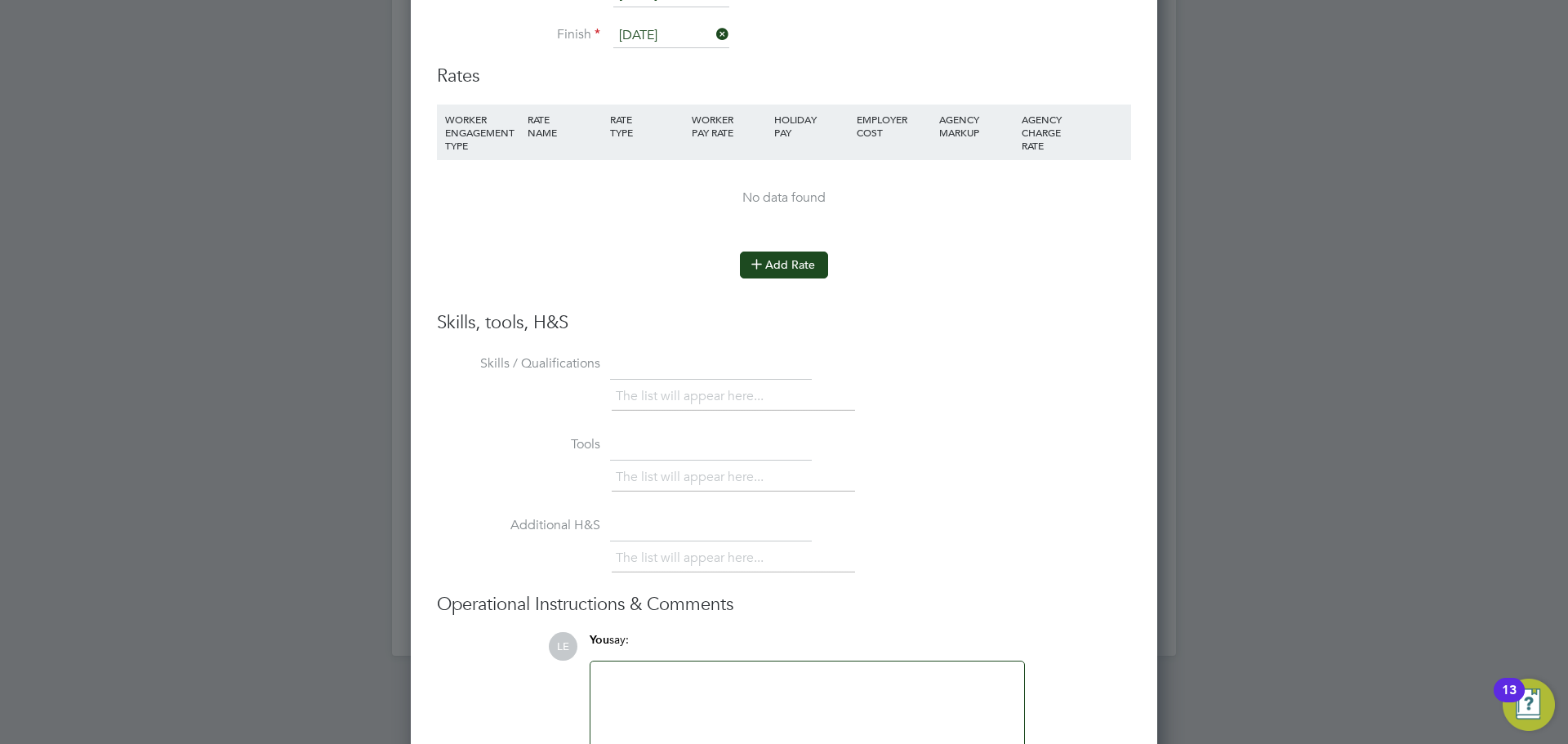
click at [798, 262] on button "Add Rate" at bounding box center [784, 264] width 88 height 26
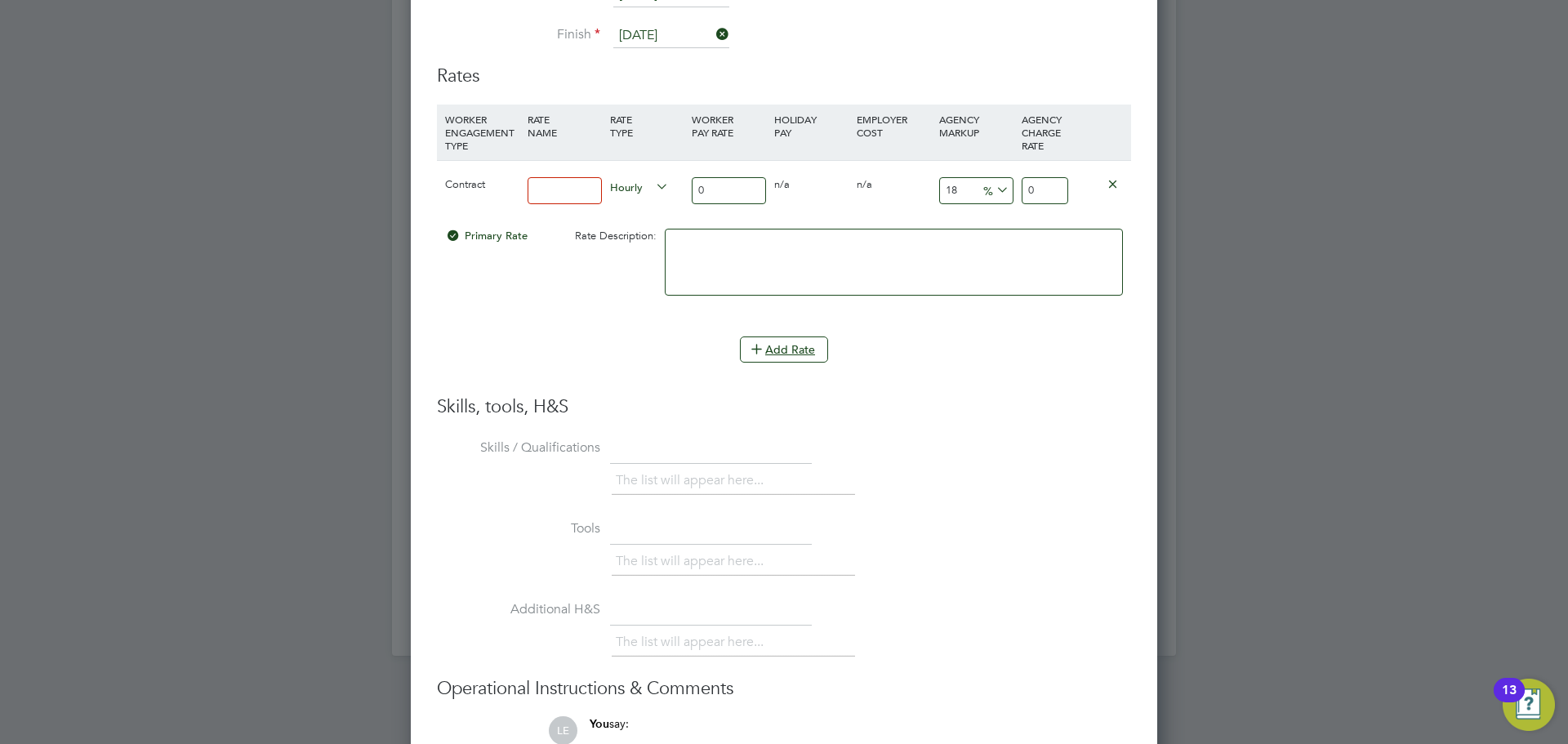
click at [580, 191] on input at bounding box center [564, 191] width 74 height 27
type input "Basic"
drag, startPoint x: 714, startPoint y: 187, endPoint x: 692, endPoint y: 187, distance: 22.0
click at [692, 187] on input "0" at bounding box center [728, 191] width 74 height 27
type input "4"
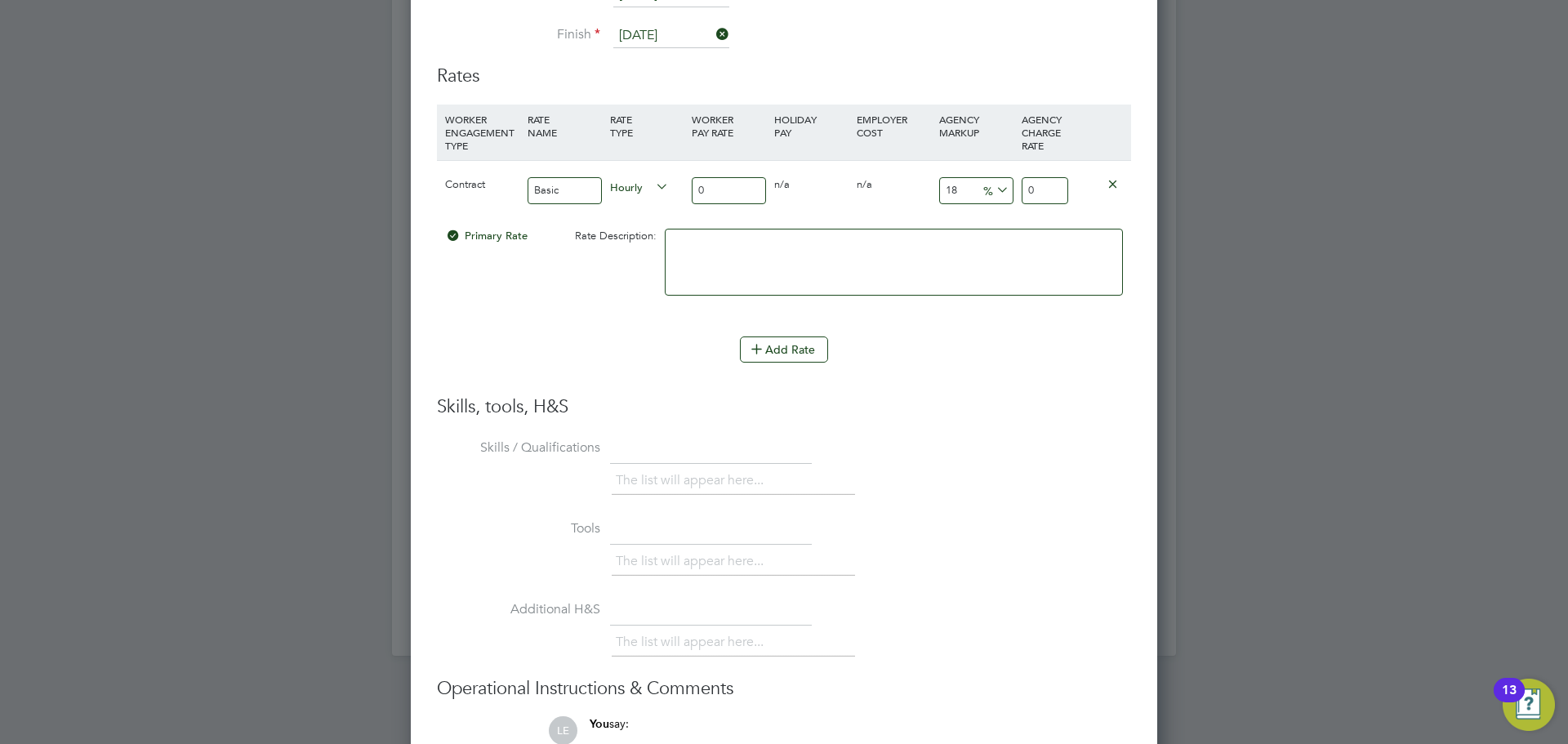
type input "4.72"
type input "46"
type input "54.28"
type input "46"
drag, startPoint x: 1056, startPoint y: 187, endPoint x: 1011, endPoint y: 193, distance: 45.4
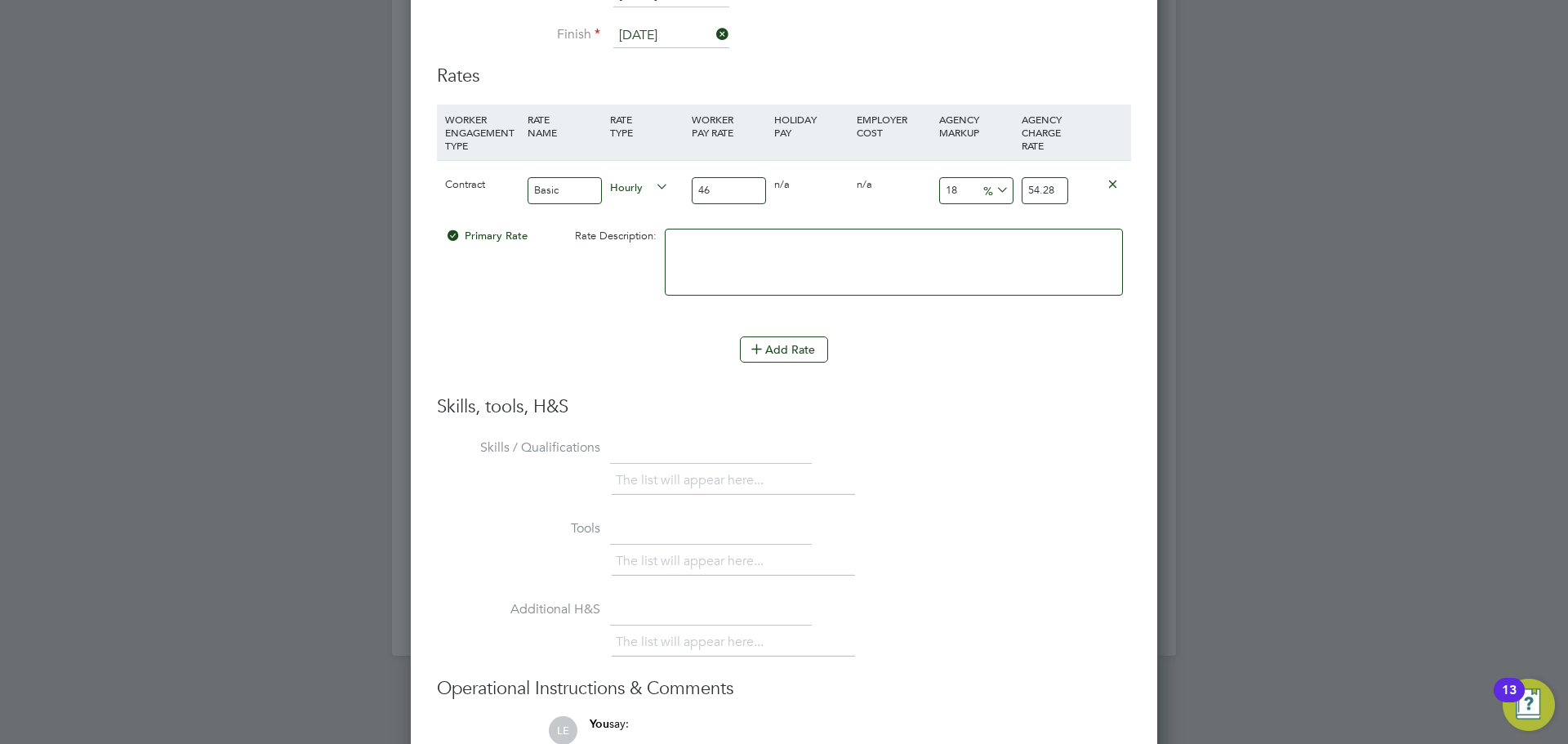
click at [1011, 193] on div "Contract Basic Hourly 46 0 n/a 0 n/a 18 8.28 % 54.28" at bounding box center [783, 190] width 694 height 61
type input "-89.1304347826087"
type input "5"
type input "26.08695652173913"
type input "58"
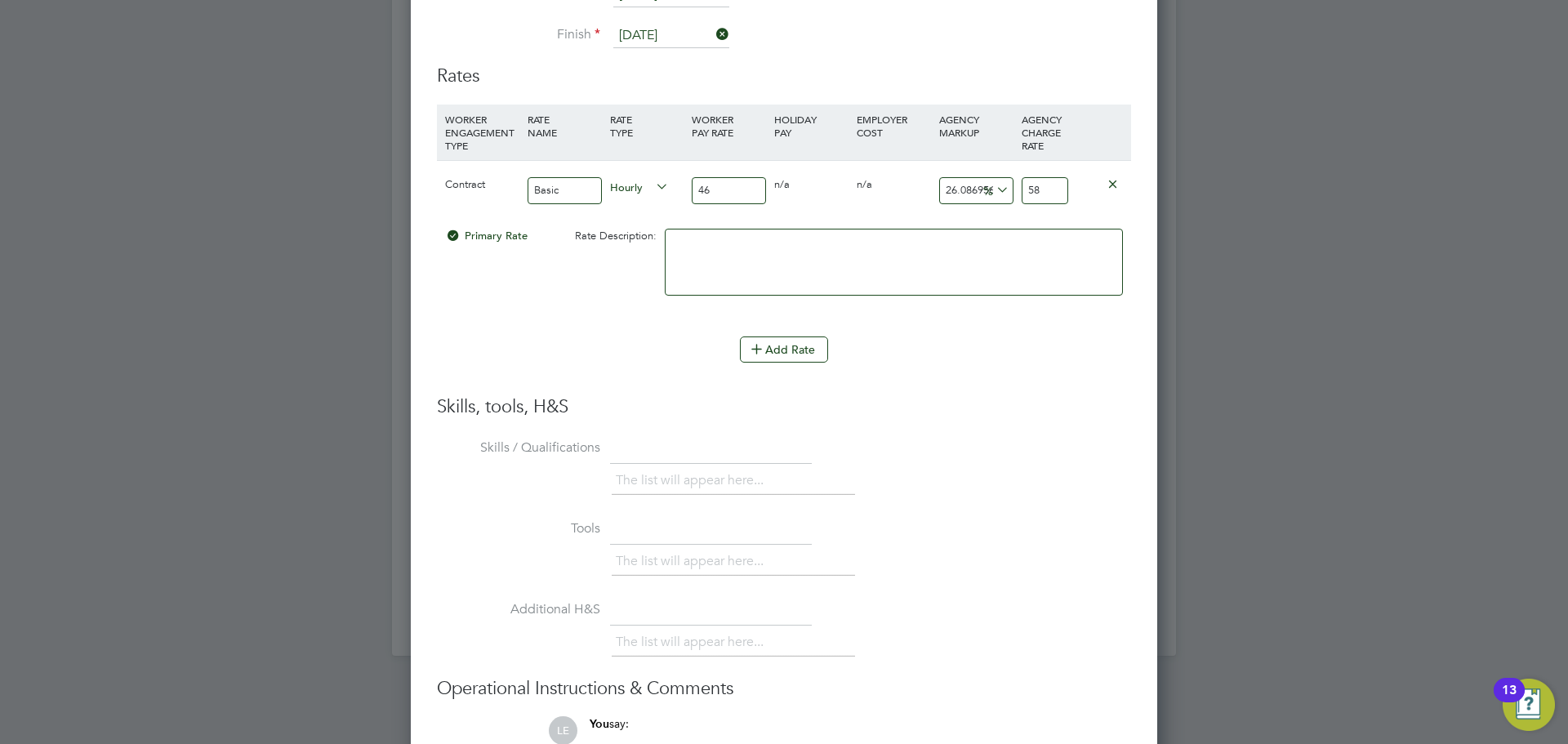
type input "-89.1304347826087"
type input "5"
type input "23.91304347826087"
type input "57"
click at [681, 374] on li "Add Rate" at bounding box center [783, 357] width 694 height 42
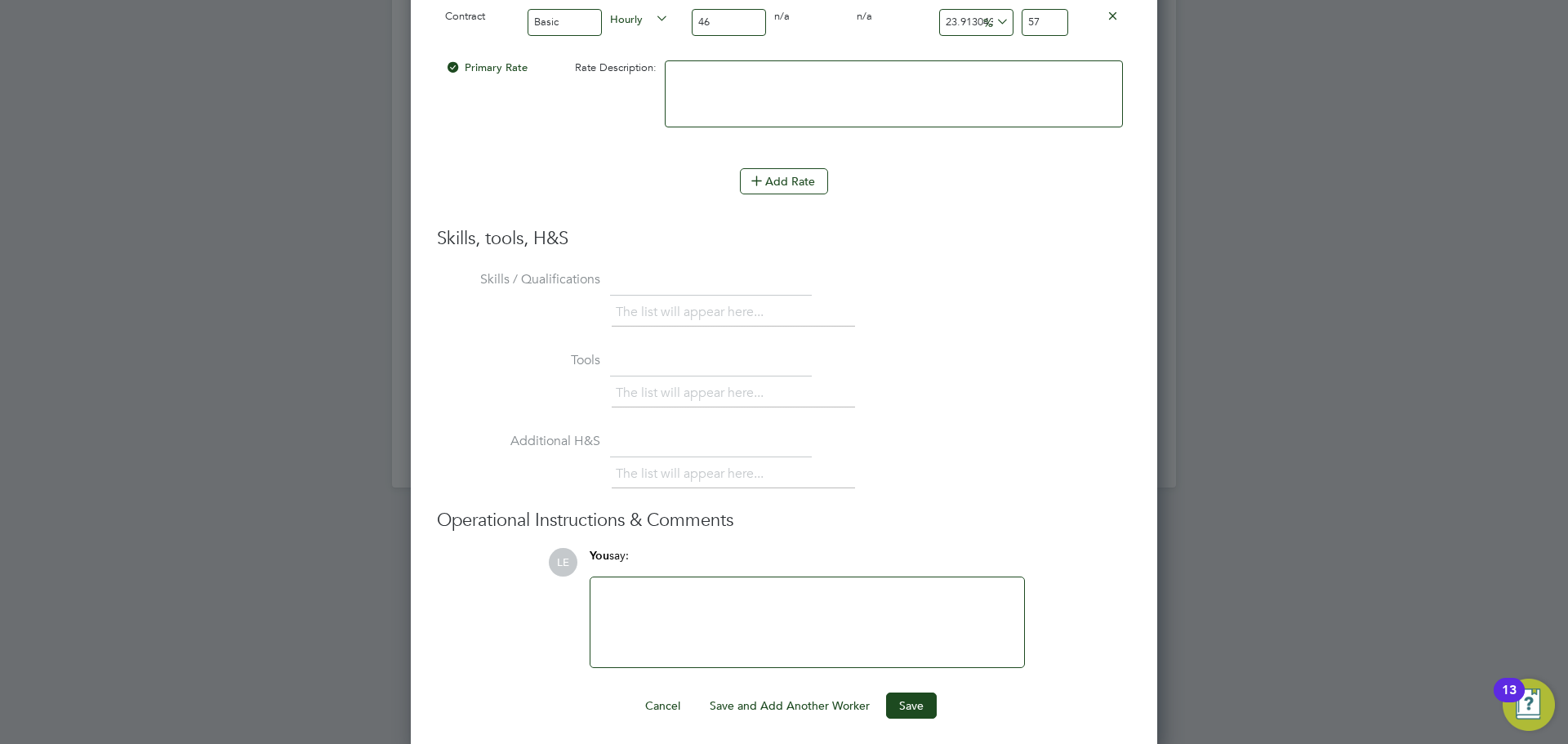
scroll to position [3605, 0]
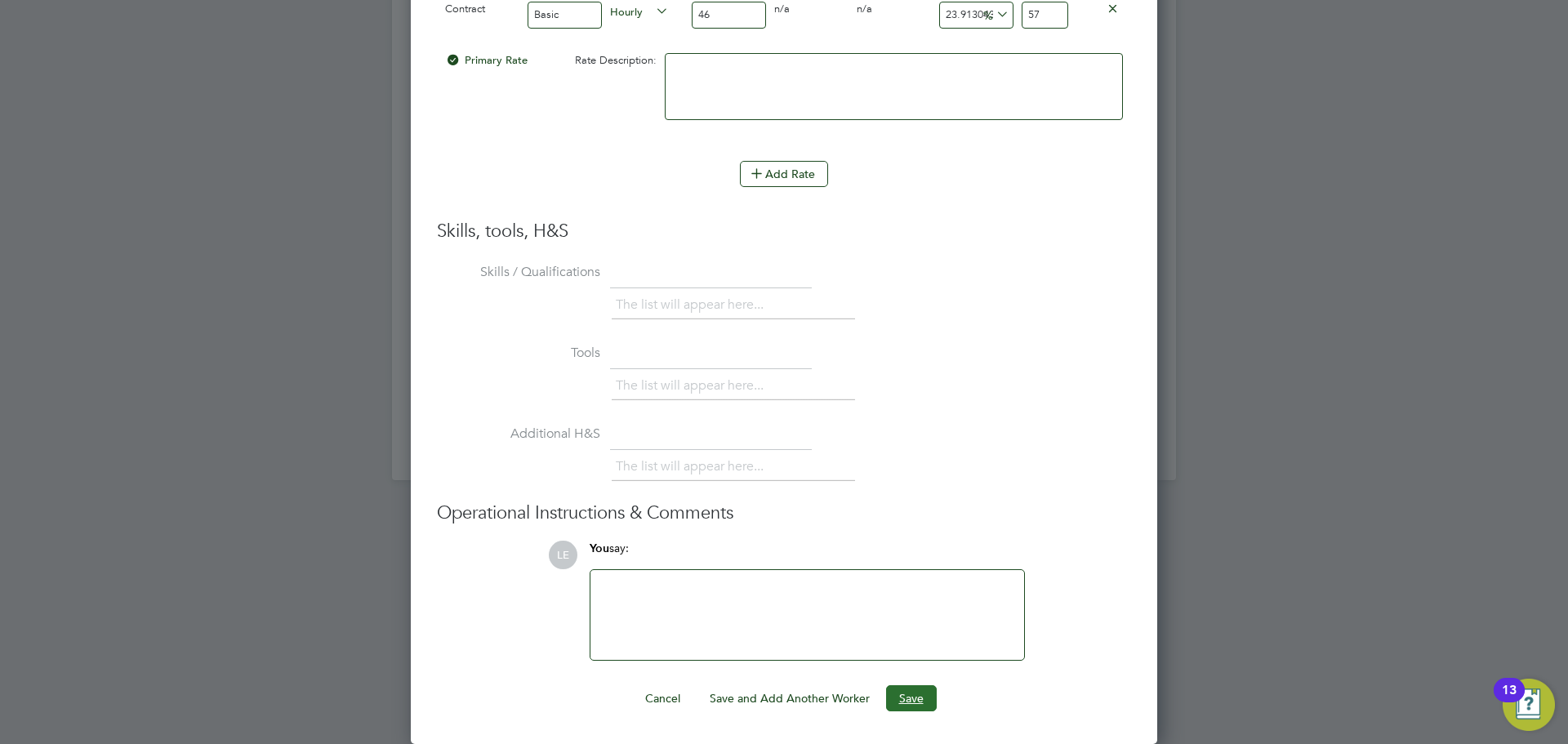
click at [915, 692] on button "Save" at bounding box center [911, 697] width 51 height 26
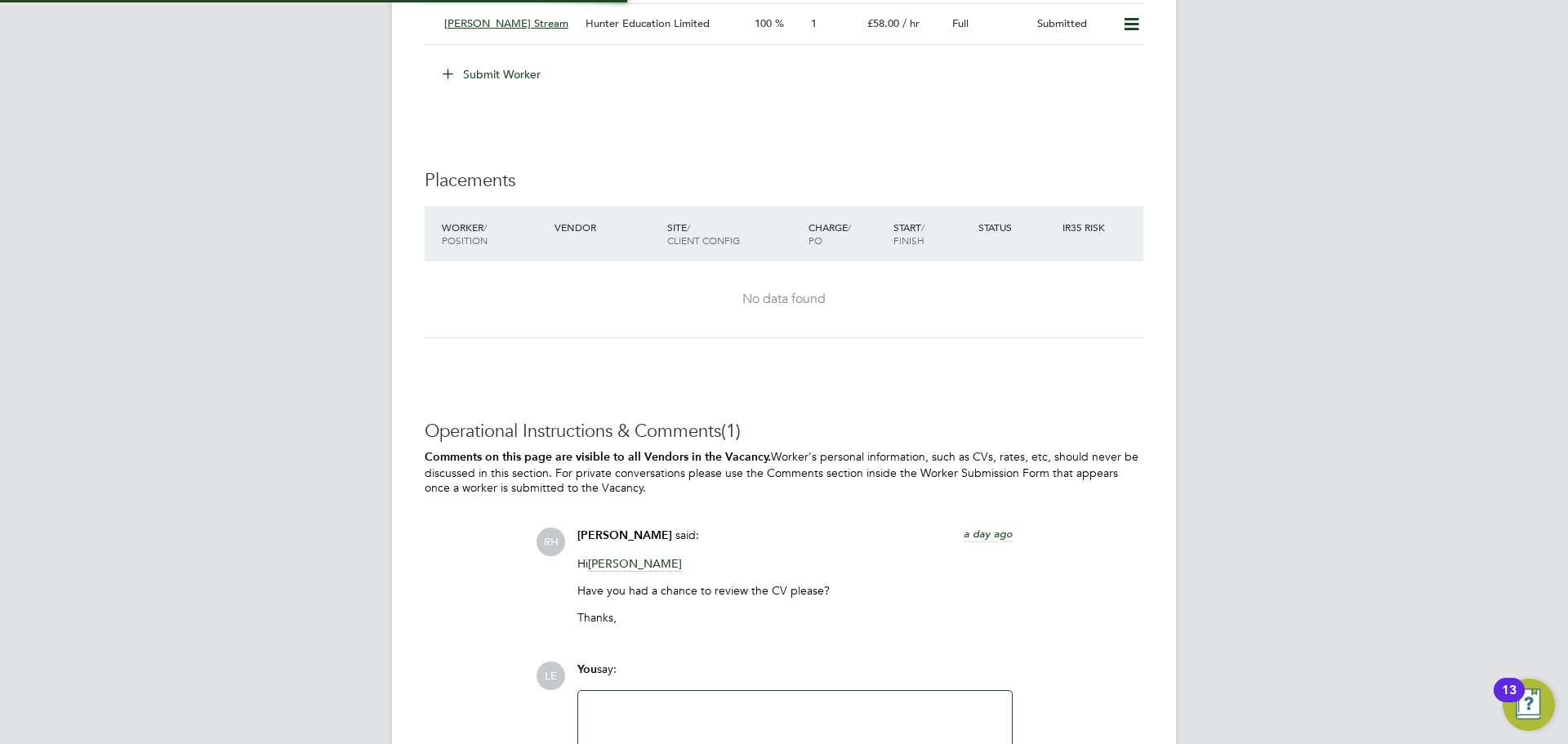
scroll to position [8, 8]
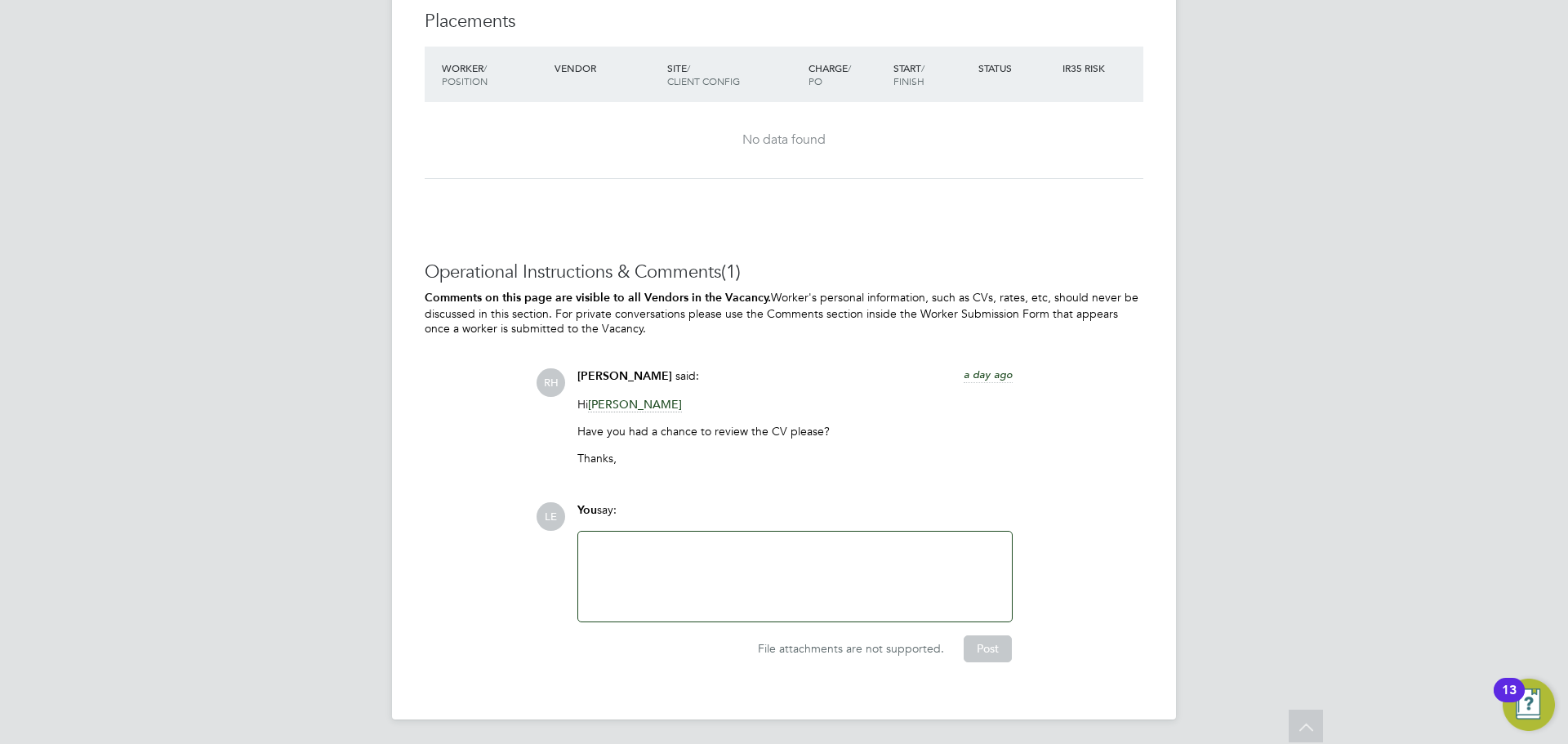
click at [687, 572] on div at bounding box center [795, 577] width 414 height 70
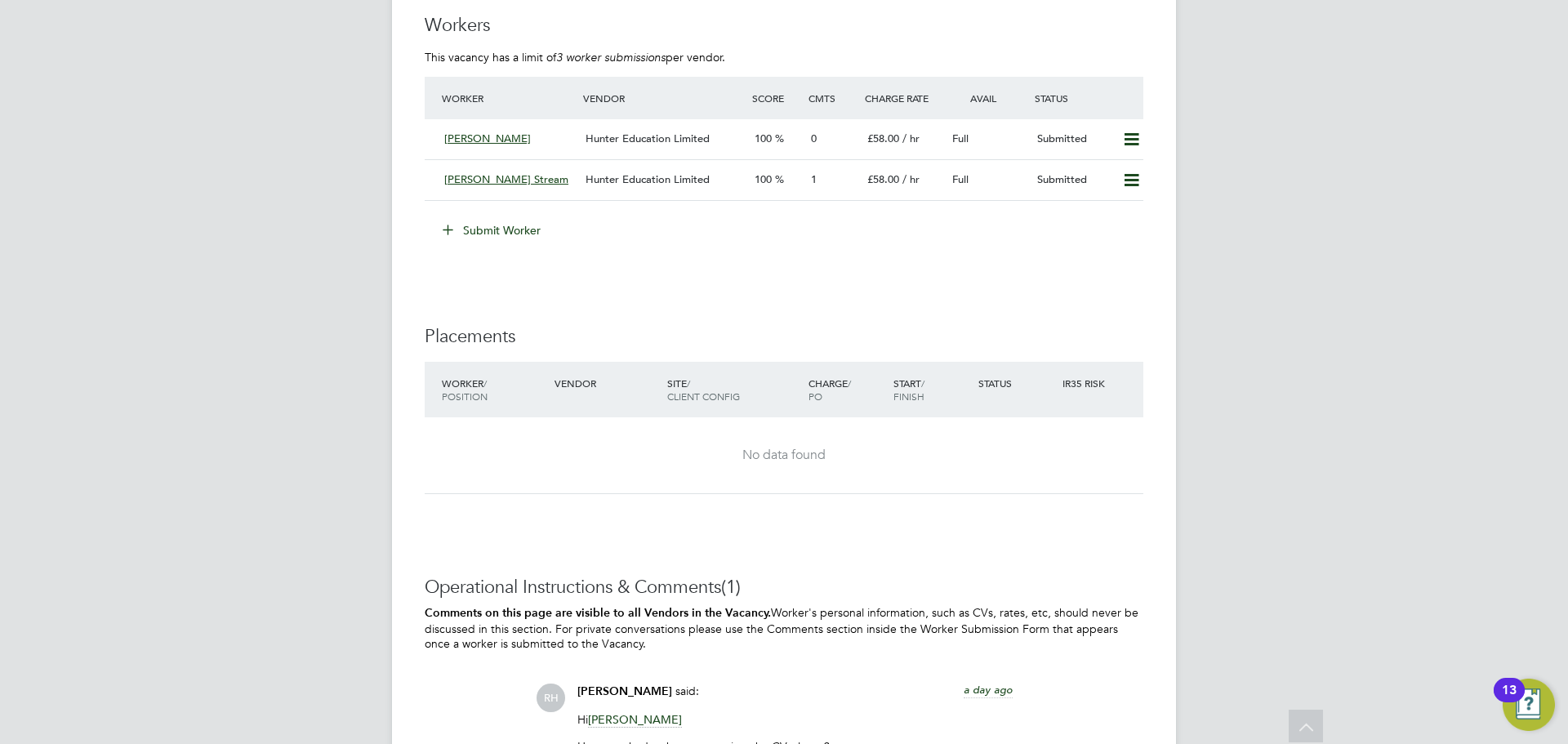
scroll to position [3500, 0]
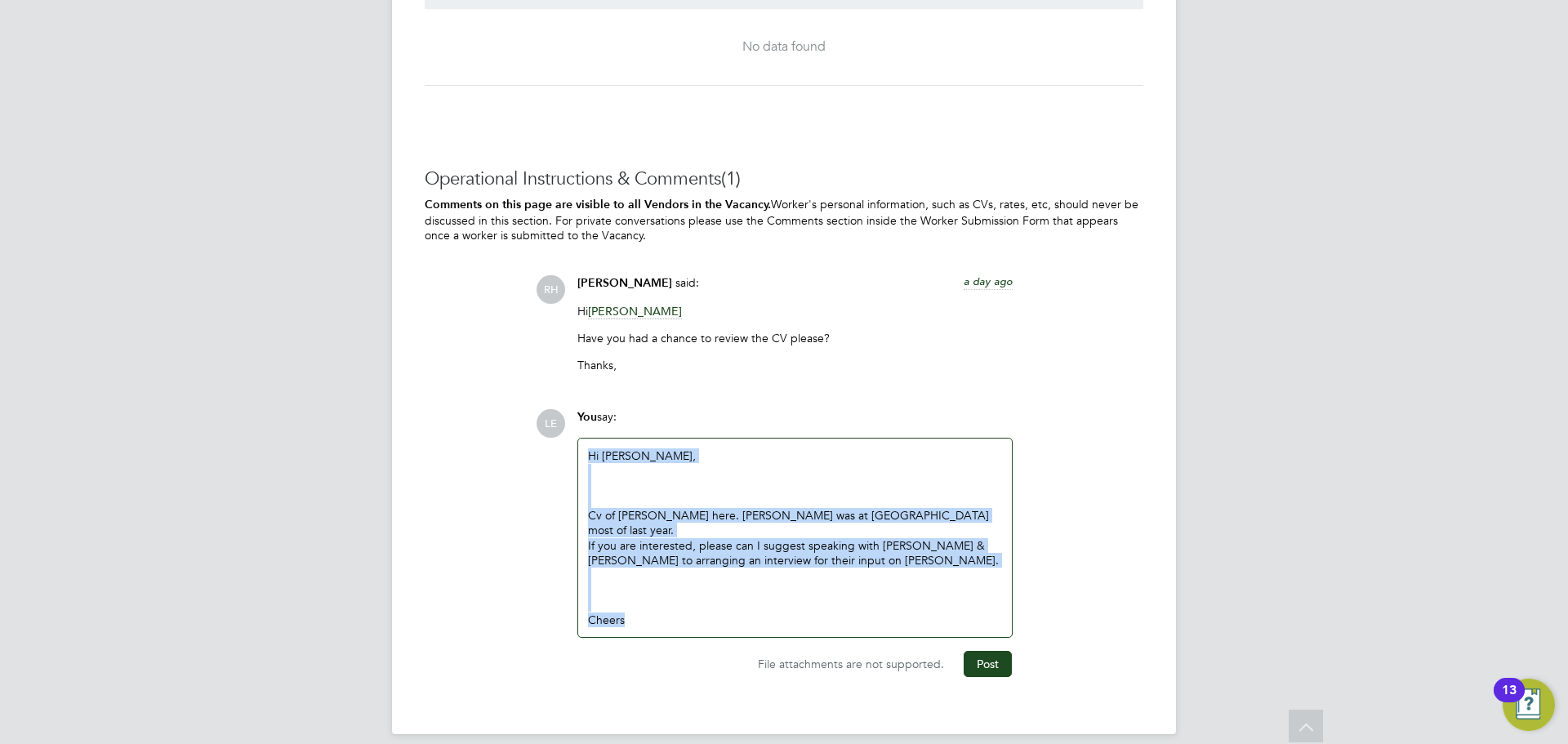
drag, startPoint x: 647, startPoint y: 602, endPoint x: 580, endPoint y: 453, distance: 163.4
click at [580, 453] on div "Hi Nathan, Cv of Andy here. Andy was at Rainham most of last year. If you are i…" at bounding box center [795, 537] width 433 height 197
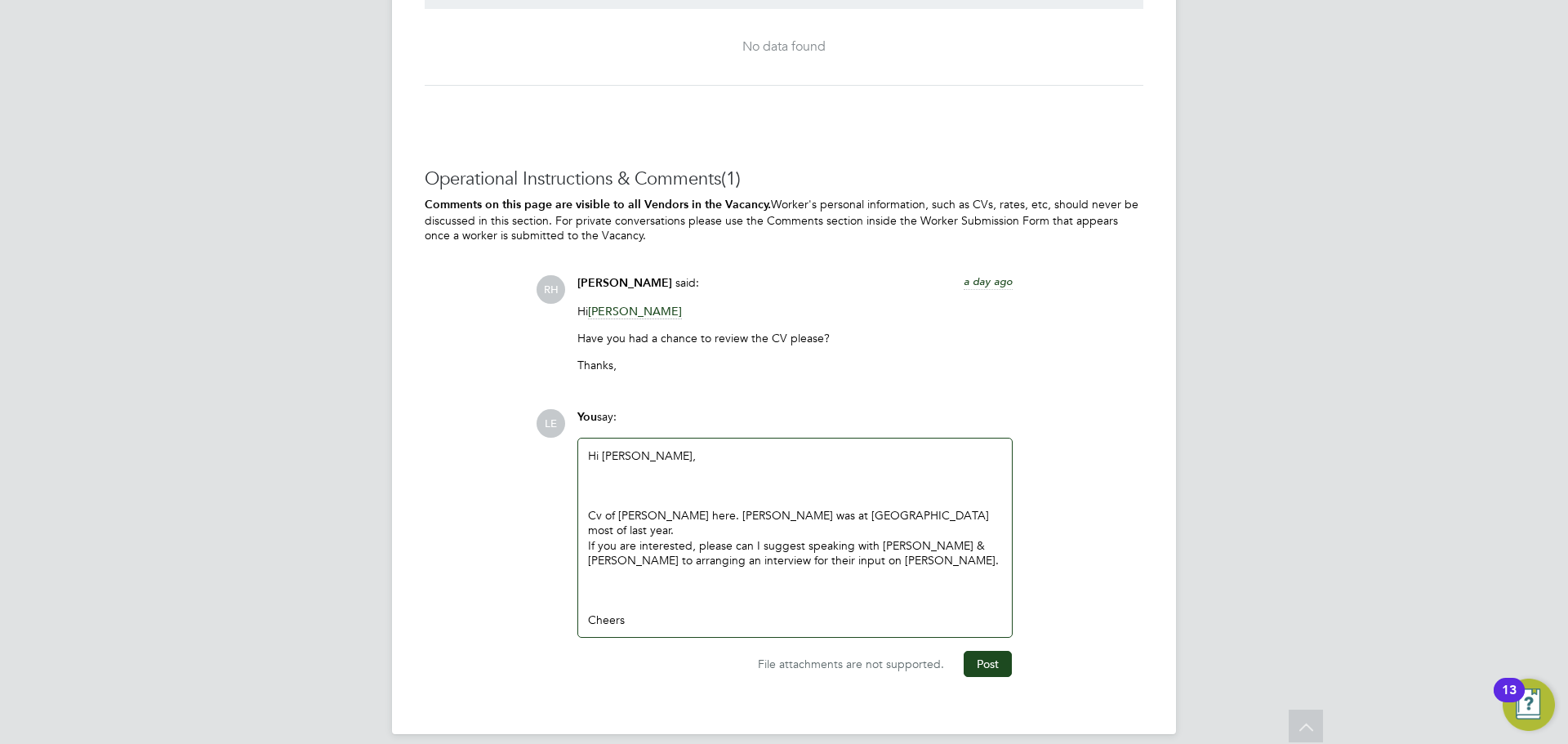
drag, startPoint x: 609, startPoint y: 445, endPoint x: 630, endPoint y: 513, distance: 71.2
click at [630, 512] on div "Cv of Andy here. Andy was at Rainham most of last year." at bounding box center [795, 516] width 414 height 45
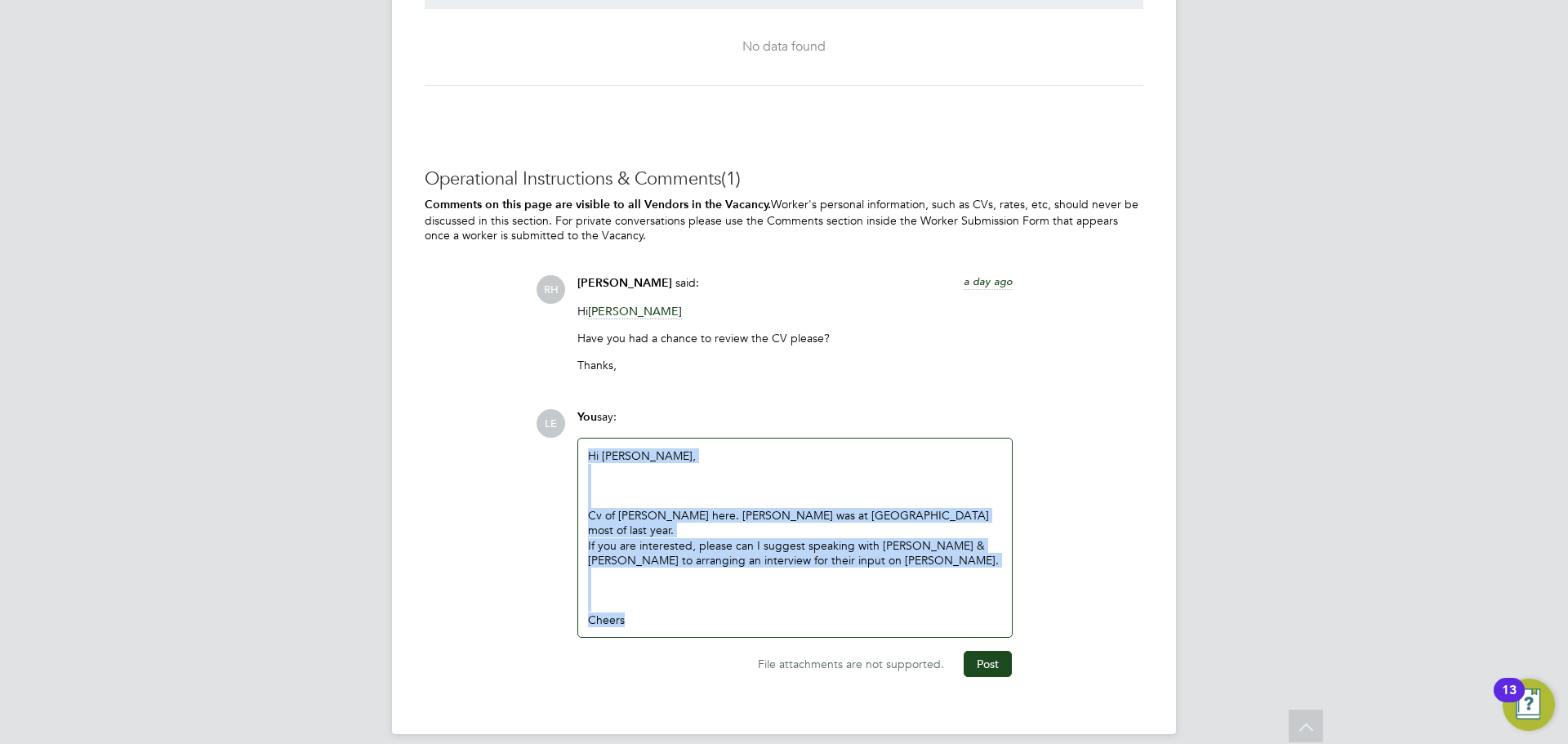
drag, startPoint x: 632, startPoint y: 607, endPoint x: 591, endPoint y: 456, distance: 156.5
click at [591, 456] on div "Hi Nathan, Cv of Andy here. Andy was at Rainham most of last year. If you are i…" at bounding box center [795, 537] width 414 height 178
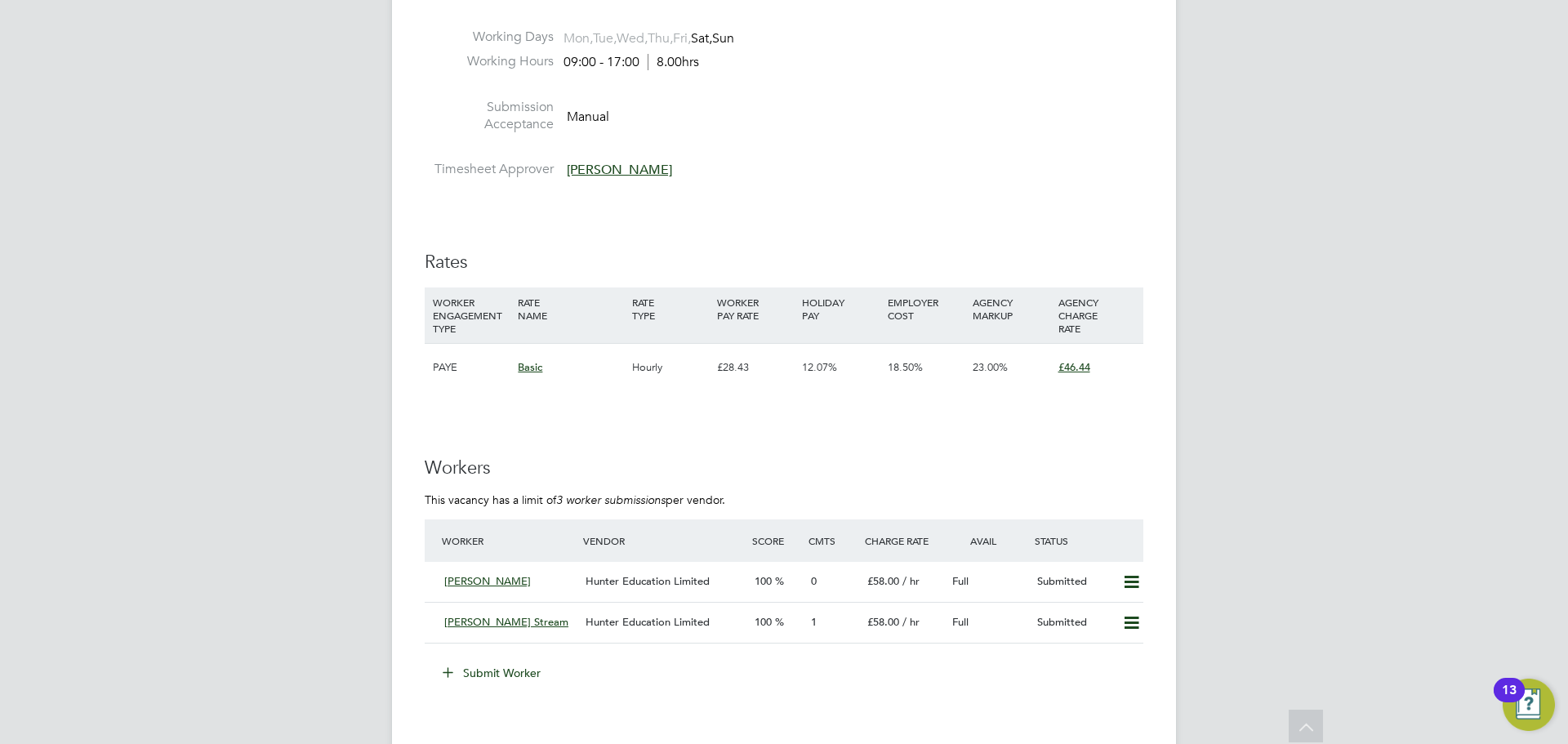
scroll to position [2590, 0]
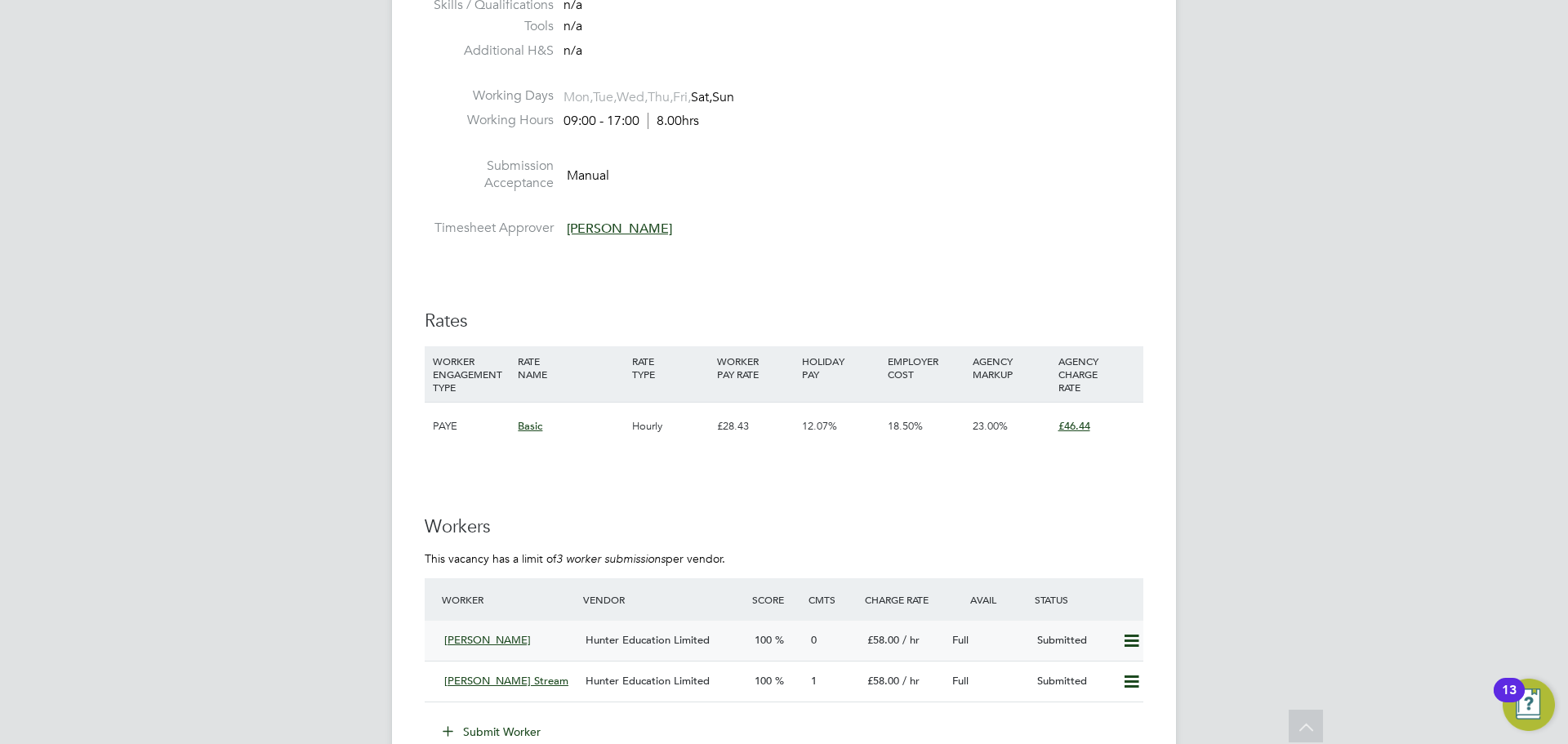
click at [556, 641] on div "Andrew Fraser" at bounding box center [508, 641] width 142 height 27
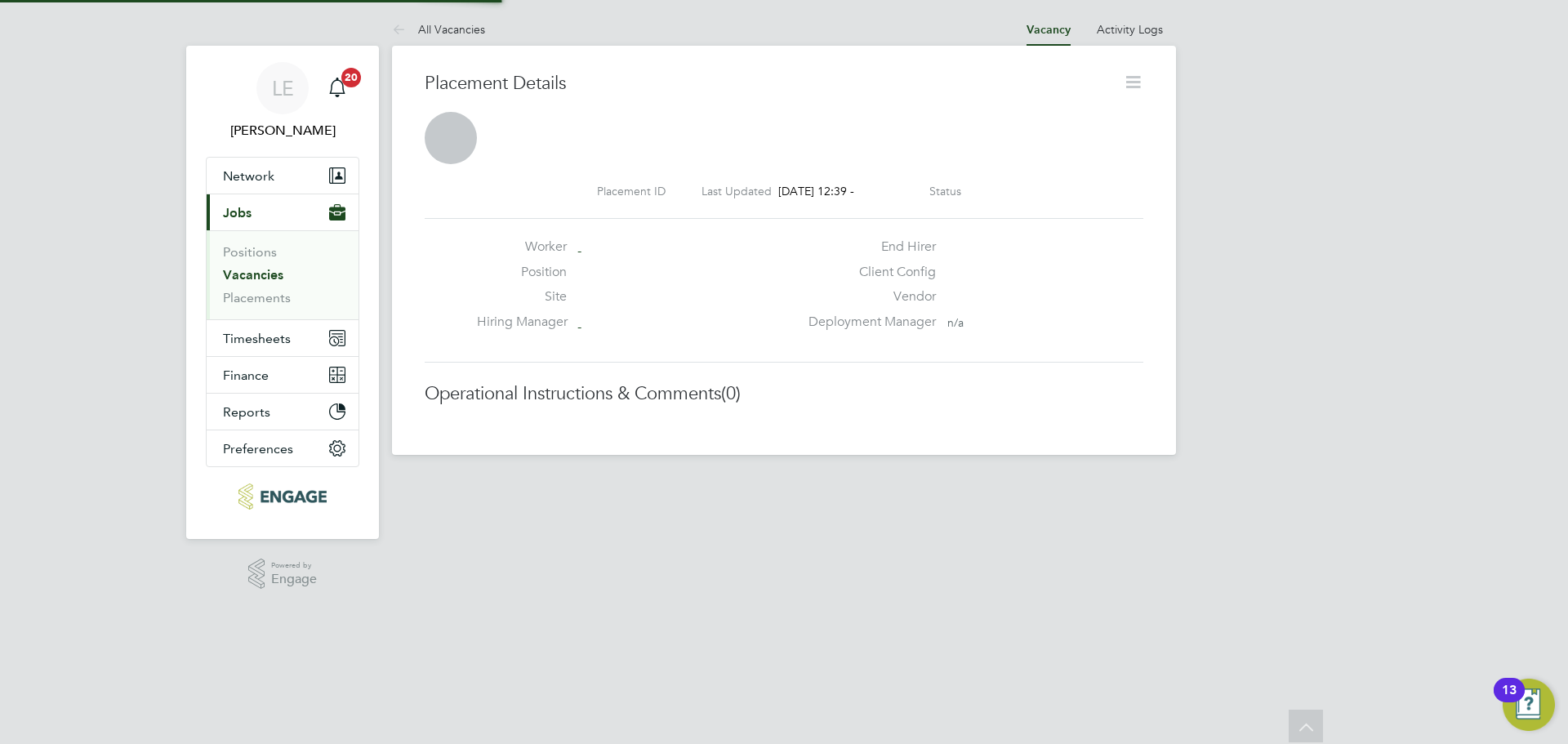
scroll to position [26, 322]
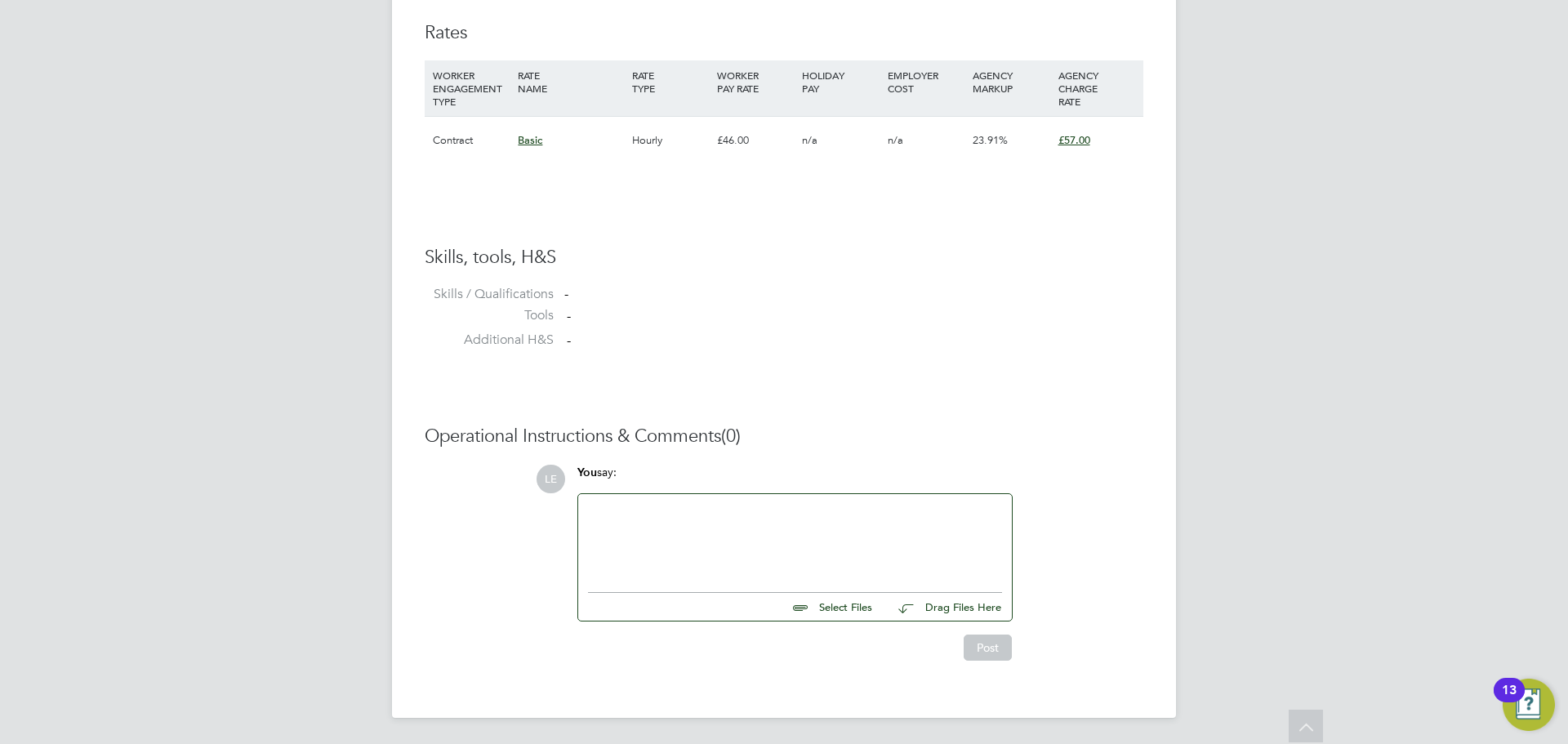
click at [736, 539] on div at bounding box center [795, 539] width 414 height 70
paste div
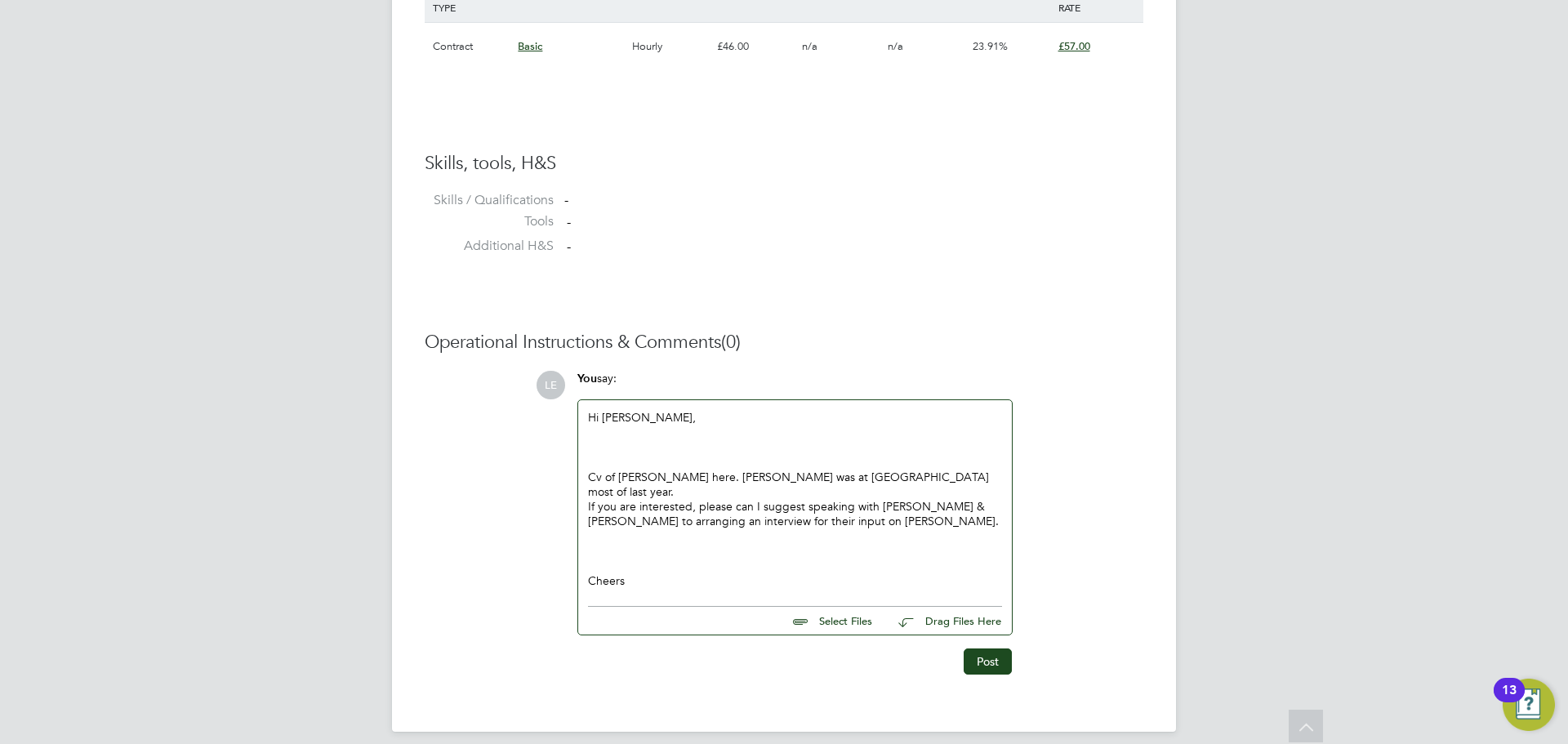
click at [818, 607] on input "file" at bounding box center [880, 617] width 245 height 22
type input "C:\fakepath\CV Andy F.docx"
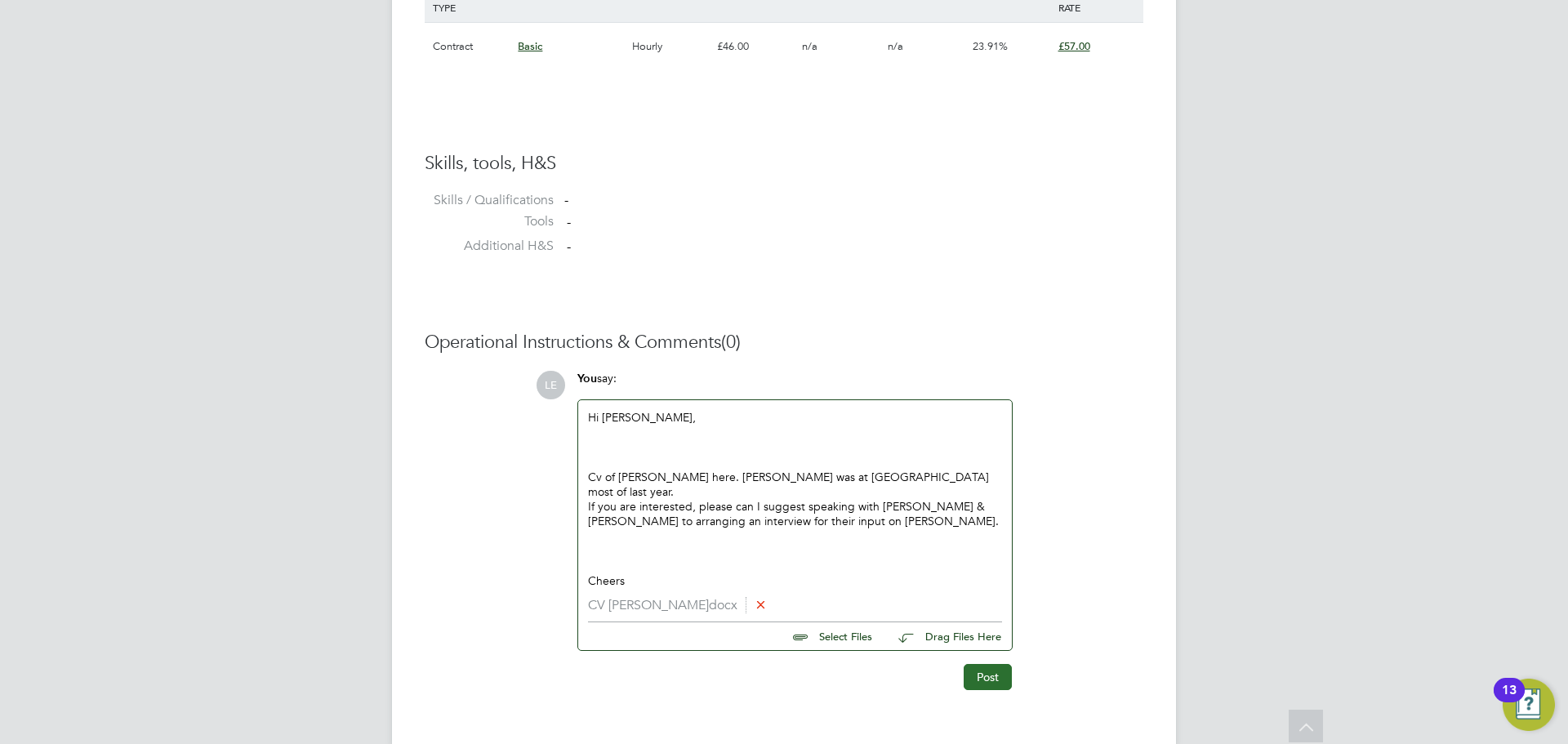
click at [981, 664] on button "Post" at bounding box center [988, 677] width 48 height 26
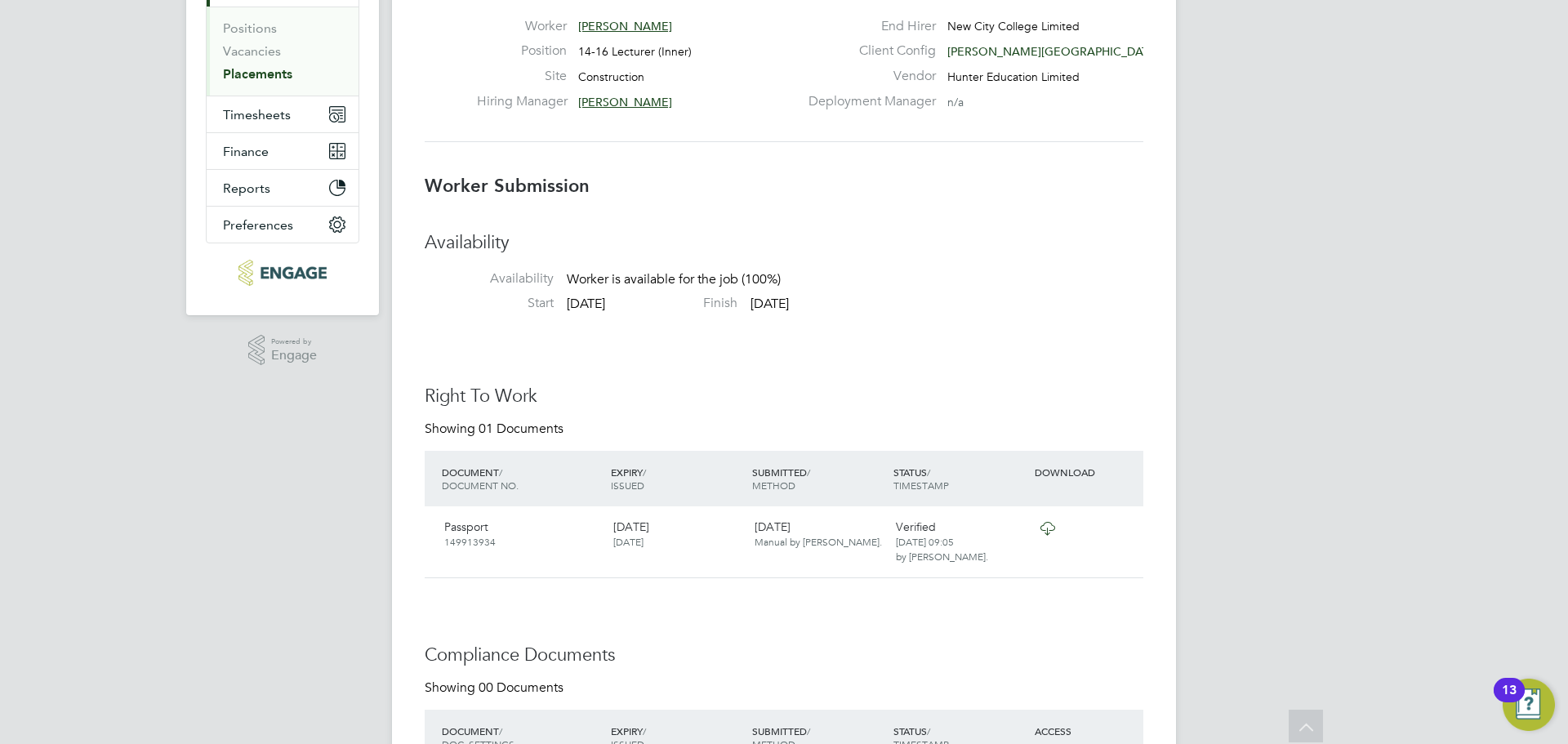
scroll to position [194, 0]
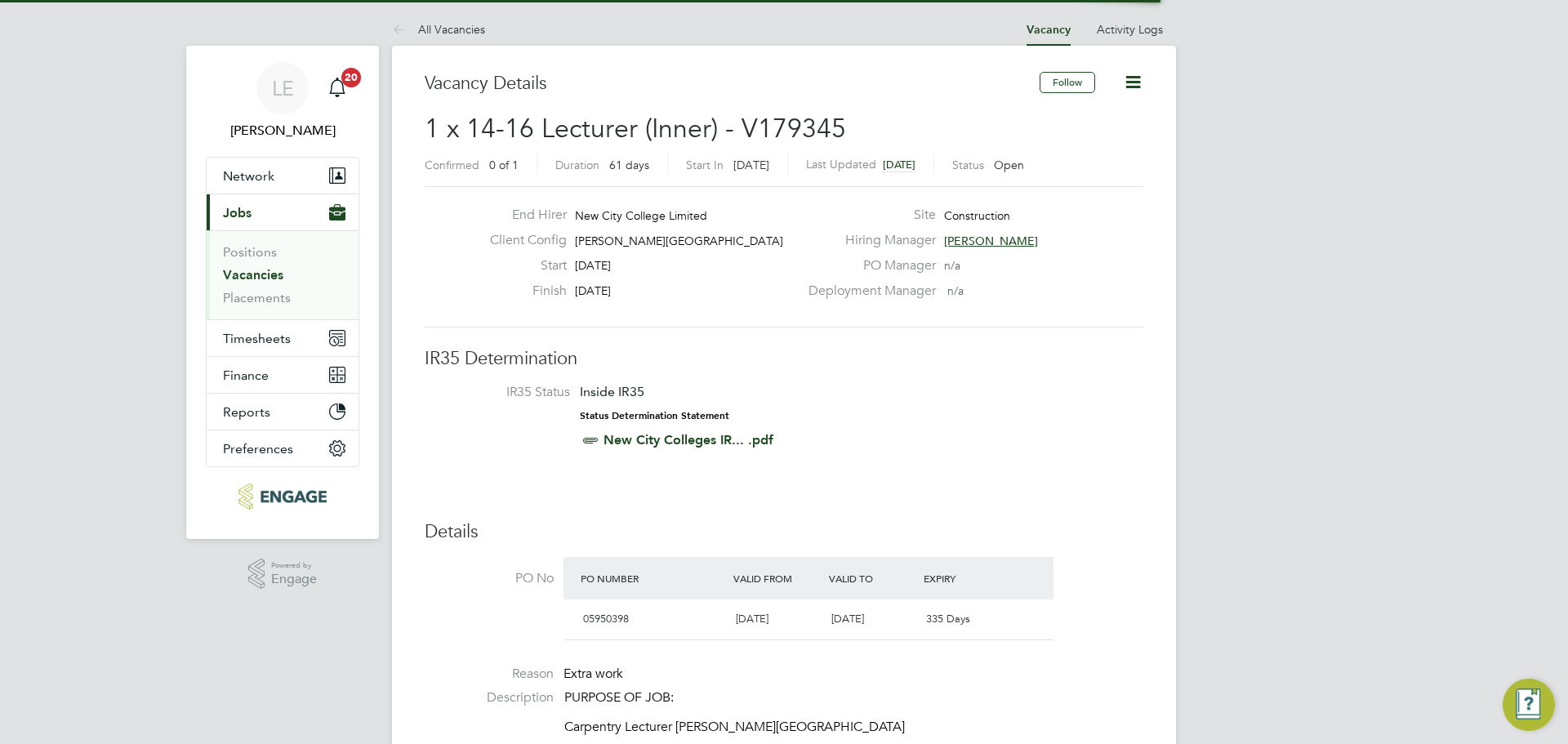
scroll to position [8, 8]
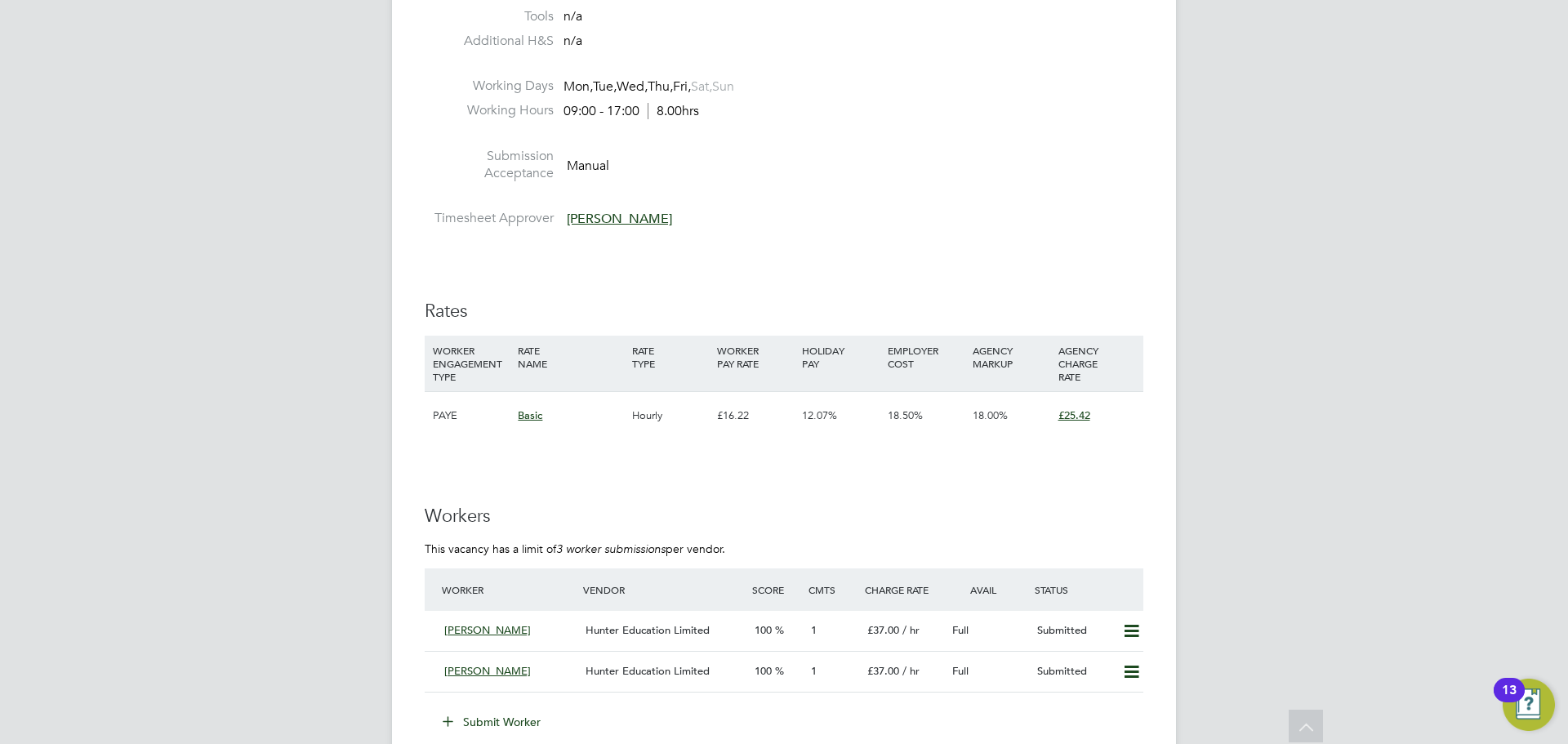
scroll to position [2368, 0]
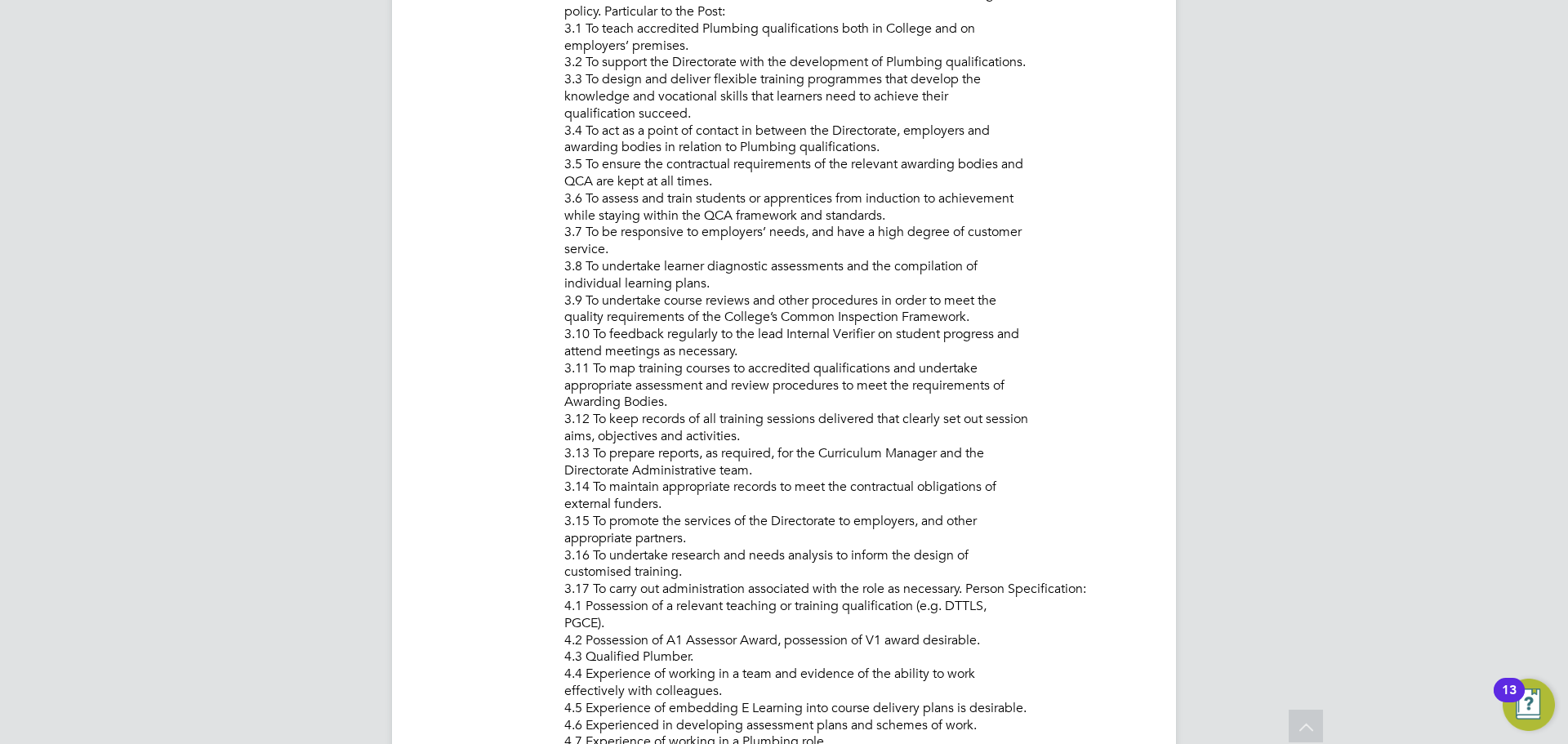
scroll to position [1551, 0]
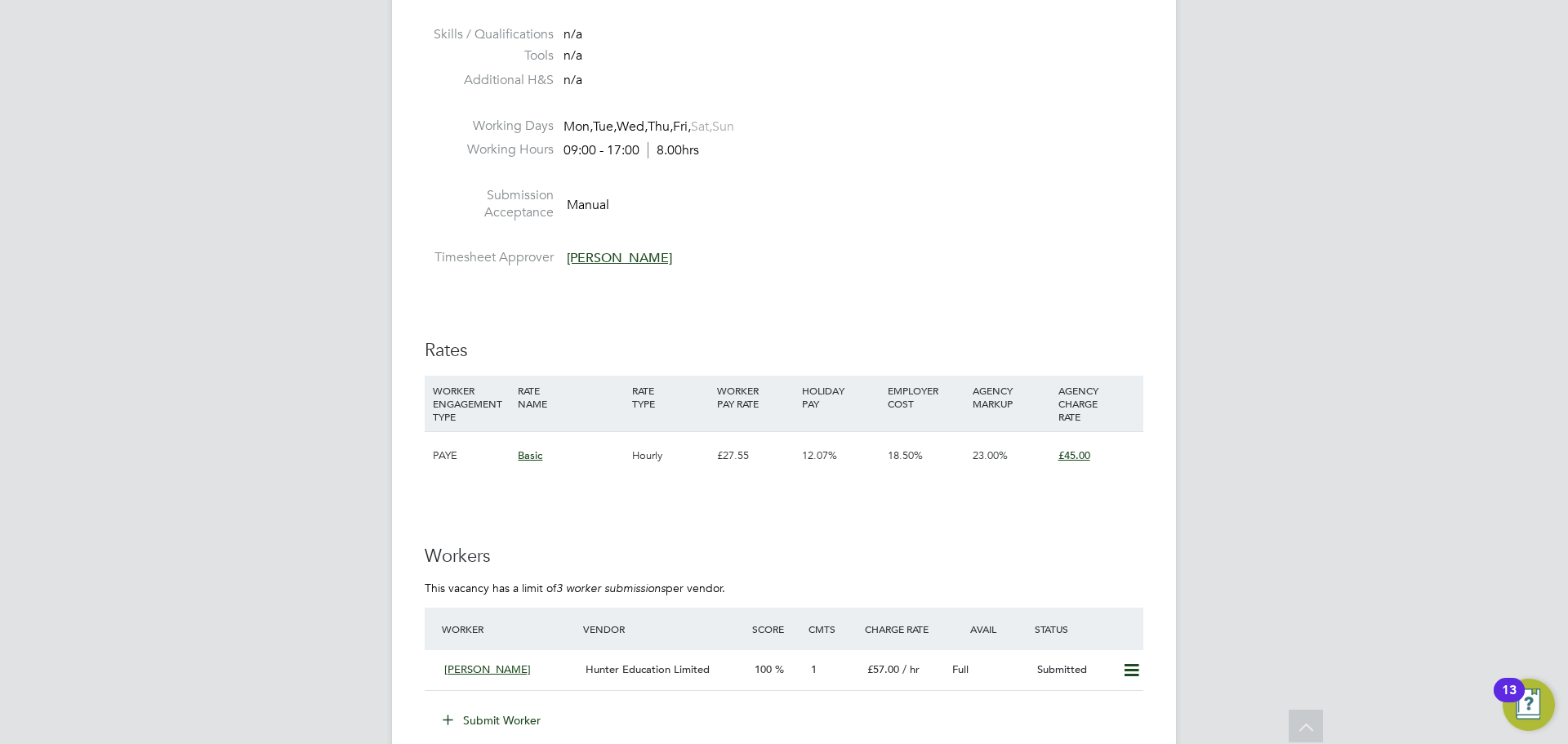
scroll to position [2694, 0]
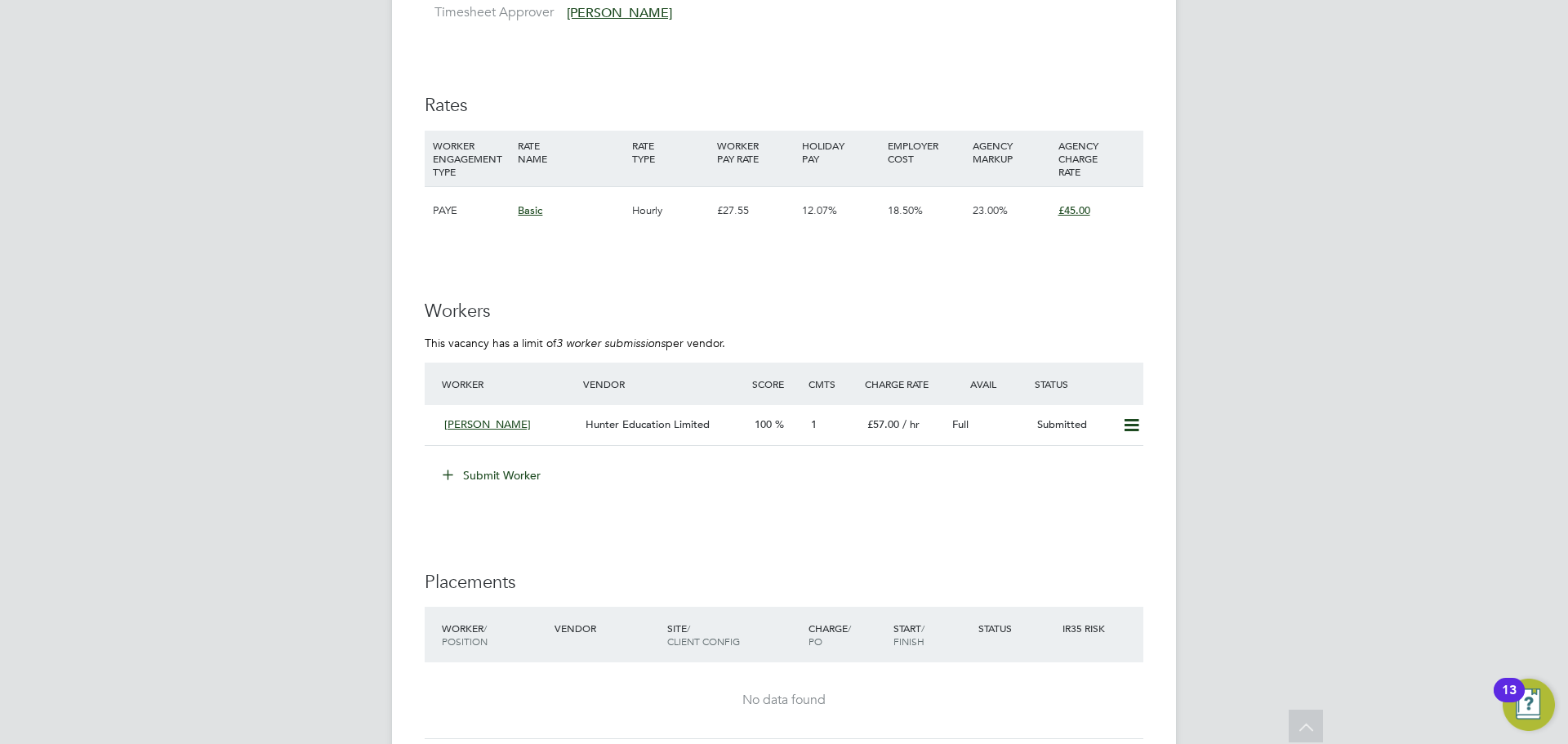
click at [508, 467] on button "Submit Worker" at bounding box center [492, 475] width 122 height 26
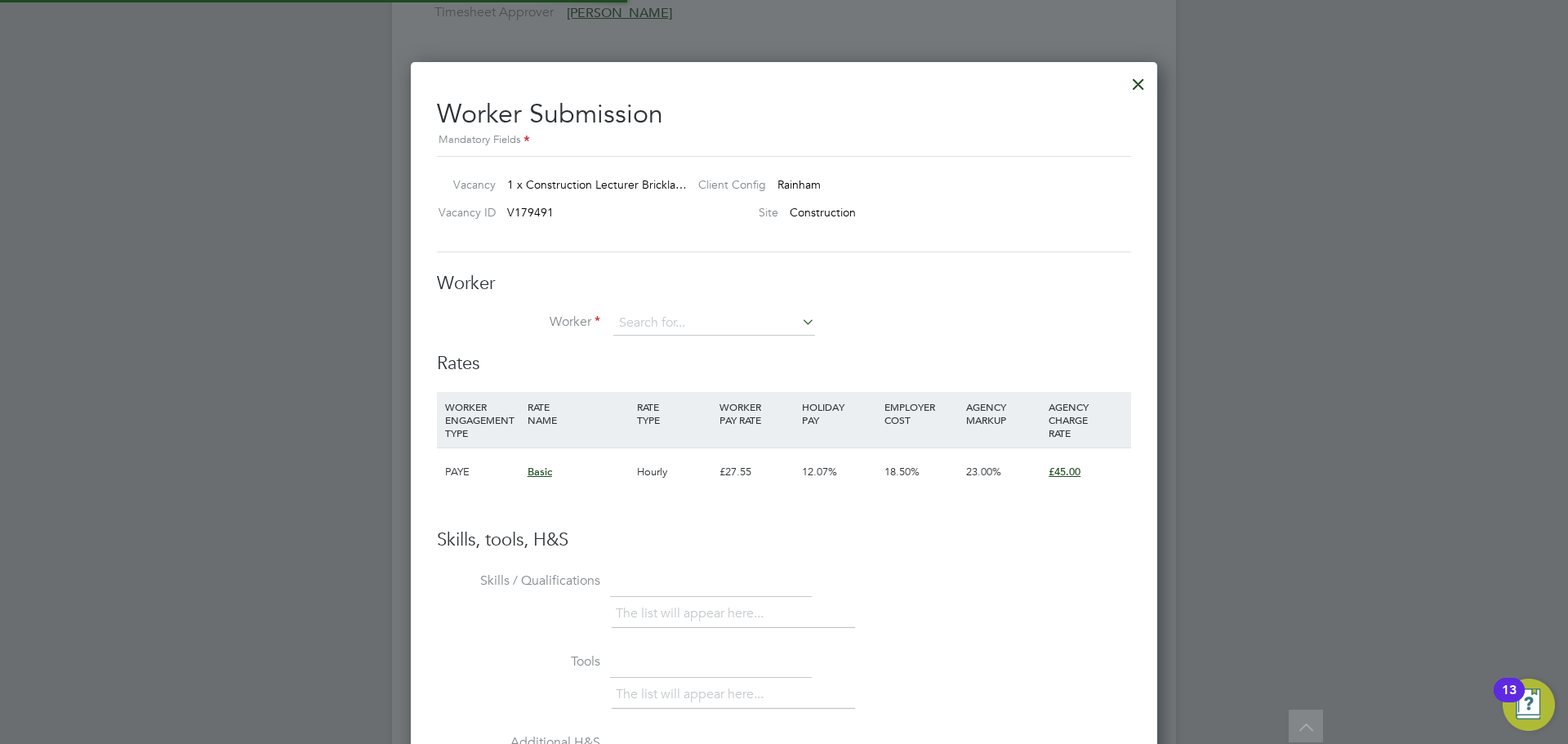
scroll to position [991, 747]
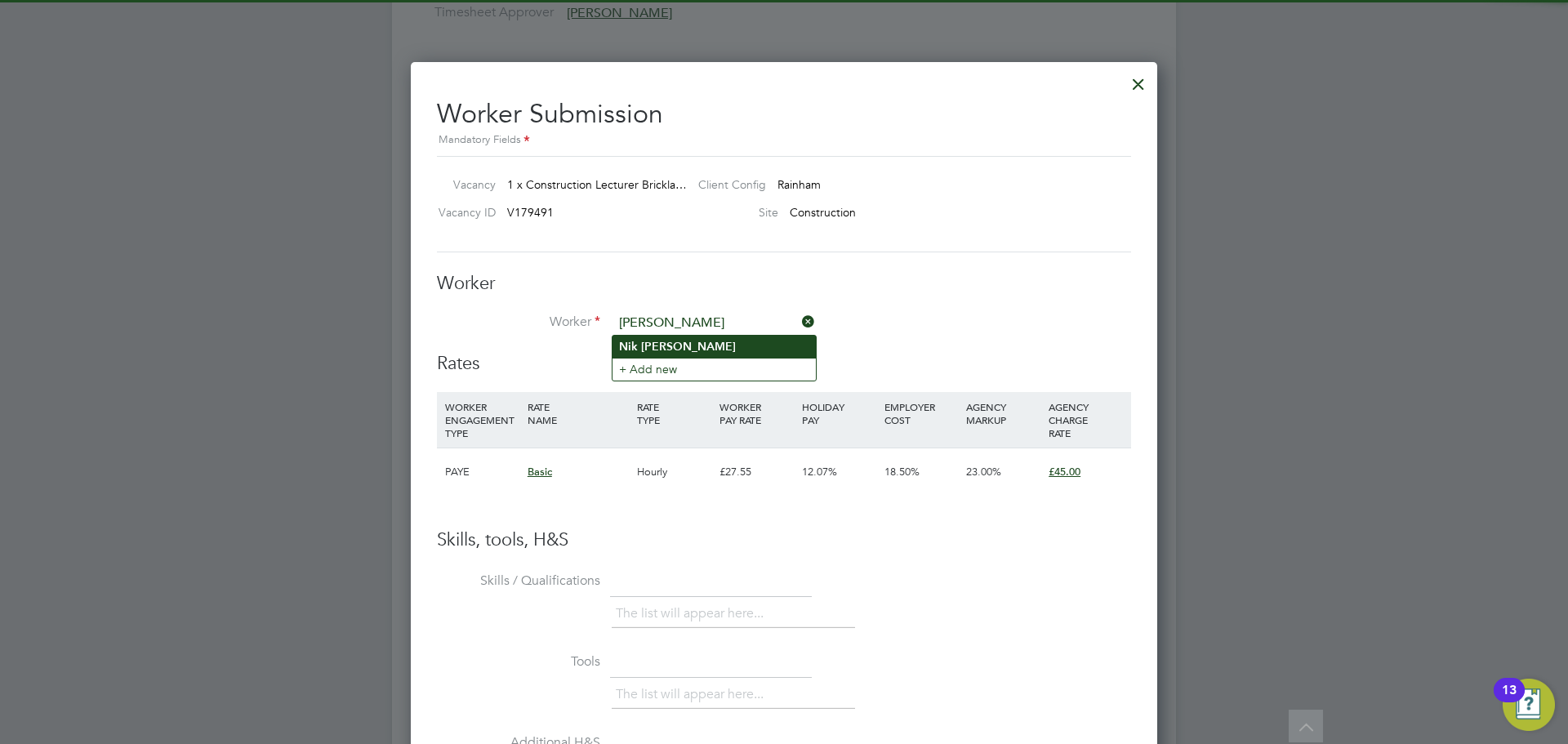
click at [682, 339] on li "[PERSON_NAME]" at bounding box center [714, 347] width 203 height 22
type input "[PERSON_NAME]"
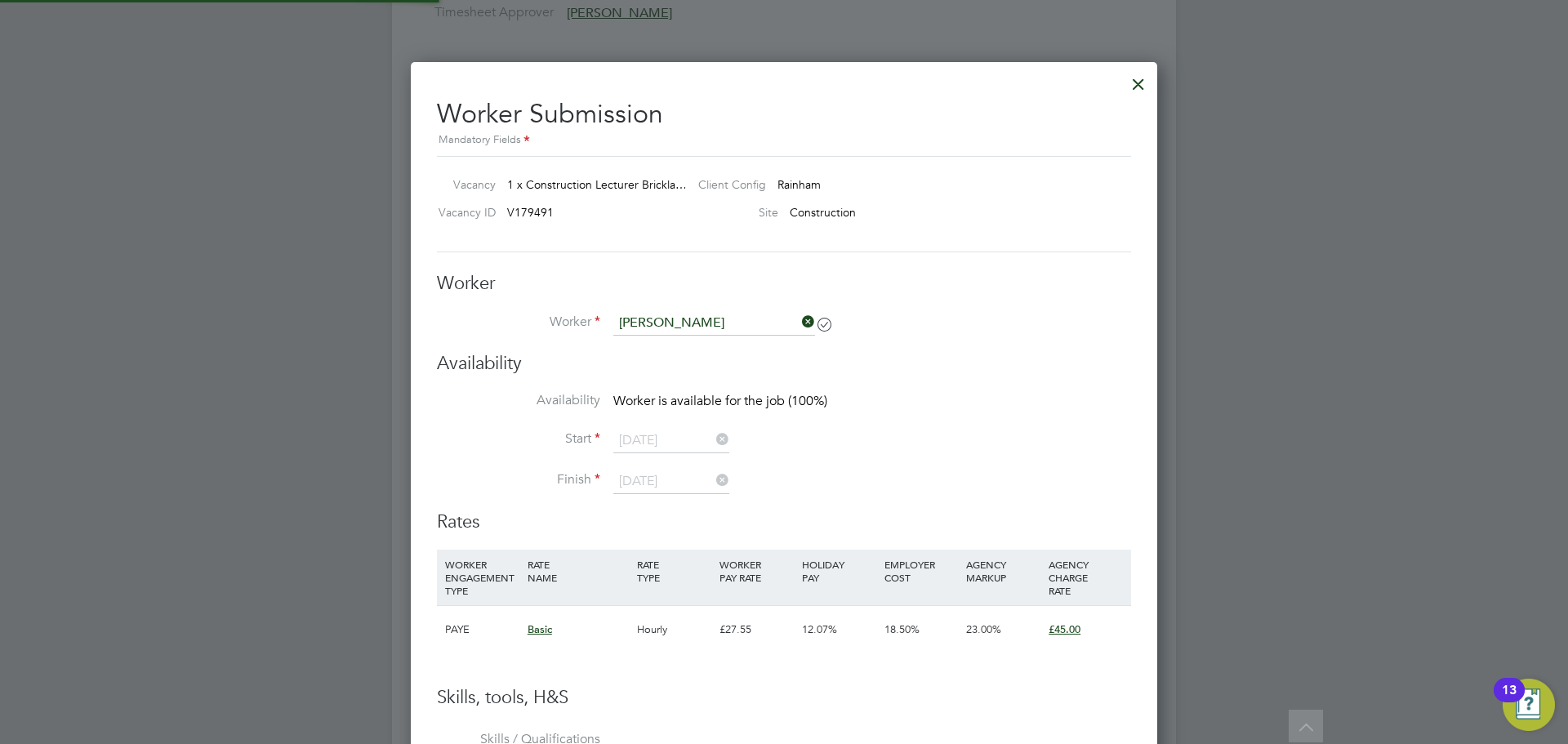
scroll to position [1331, 747]
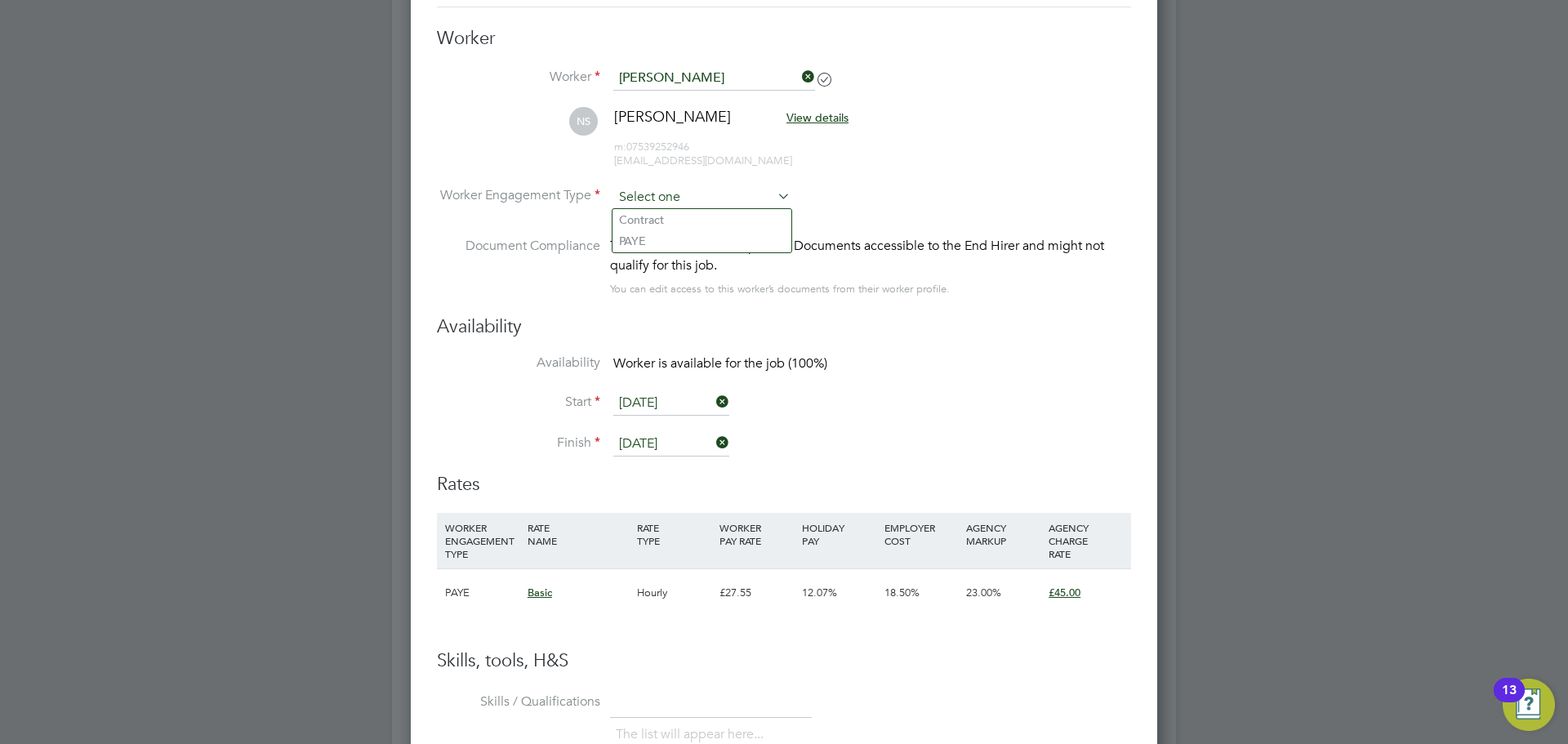
click at [695, 192] on input at bounding box center [702, 197] width 177 height 24
click at [688, 208] on ul "Contract PAYE" at bounding box center [702, 230] width 181 height 44
click at [692, 193] on input at bounding box center [702, 197] width 177 height 24
click at [674, 217] on li "Contract" at bounding box center [702, 219] width 179 height 21
type input "Contract"
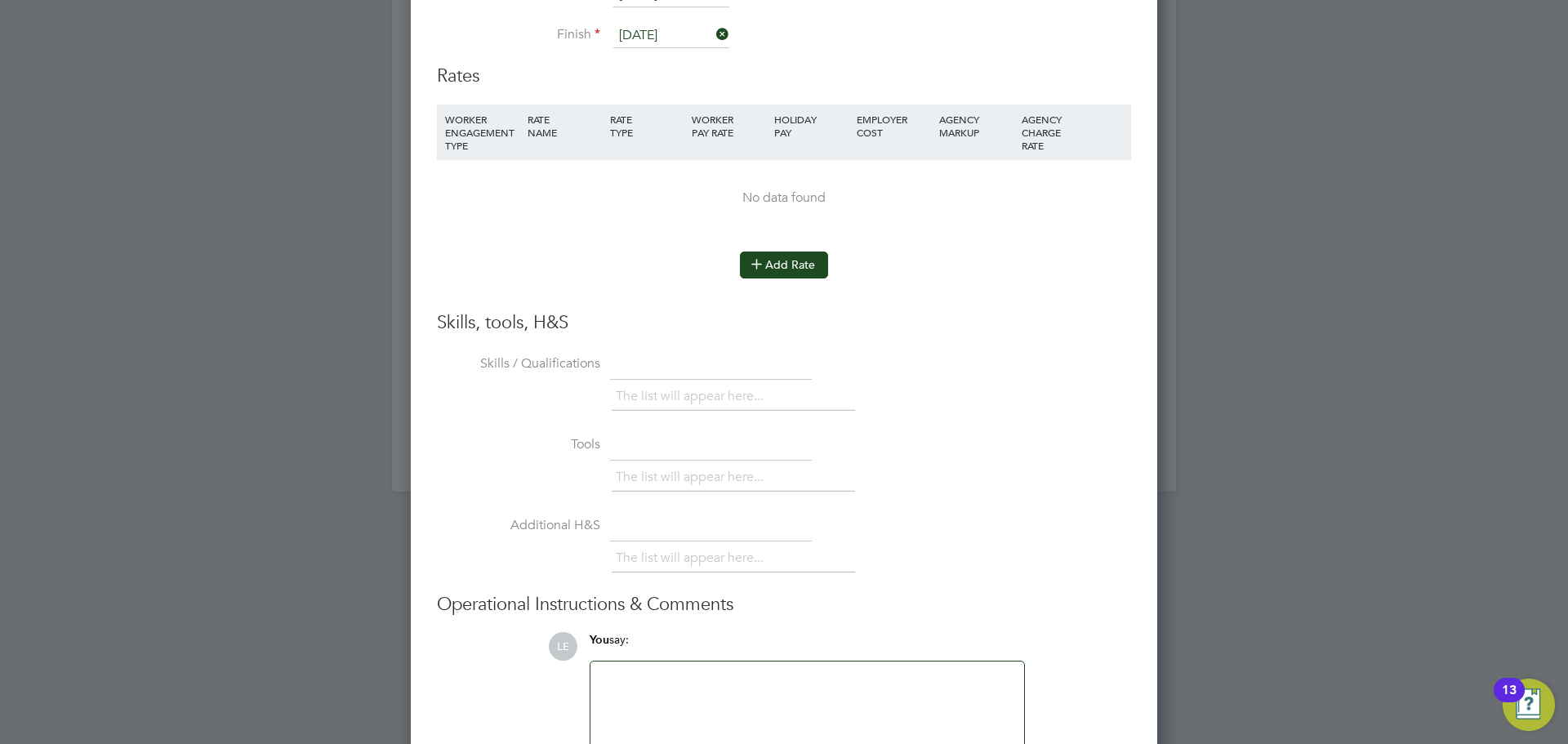
click at [806, 267] on button "Add Rate" at bounding box center [784, 264] width 88 height 26
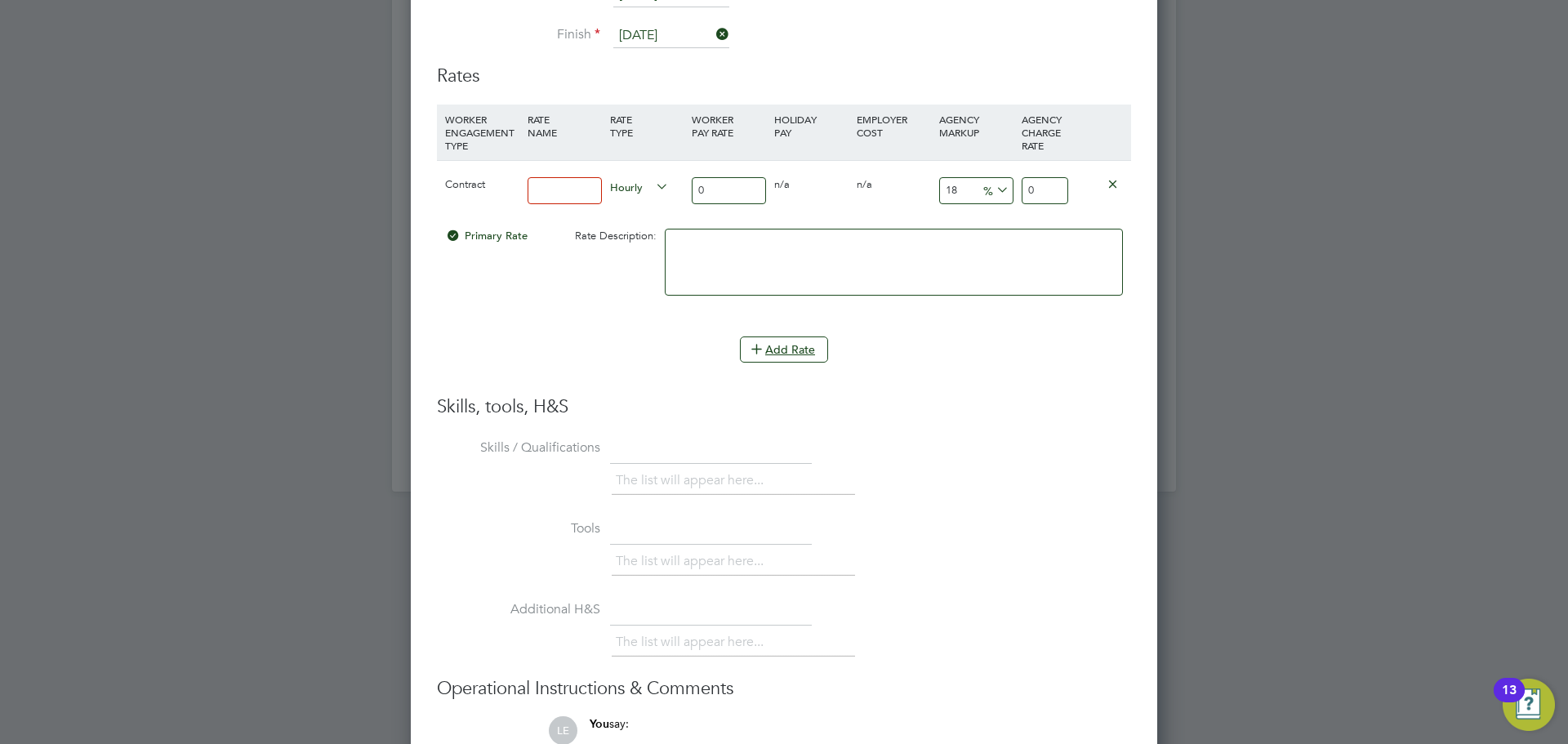
click at [572, 188] on input at bounding box center [564, 191] width 74 height 27
type input "N"
type input "BASIC"
drag, startPoint x: 708, startPoint y: 192, endPoint x: 626, endPoint y: 181, distance: 82.7
click at [627, 184] on div "Contract BASIC Hourly 0 0 n/a 0 n/a 18 0 % 0" at bounding box center [783, 190] width 694 height 61
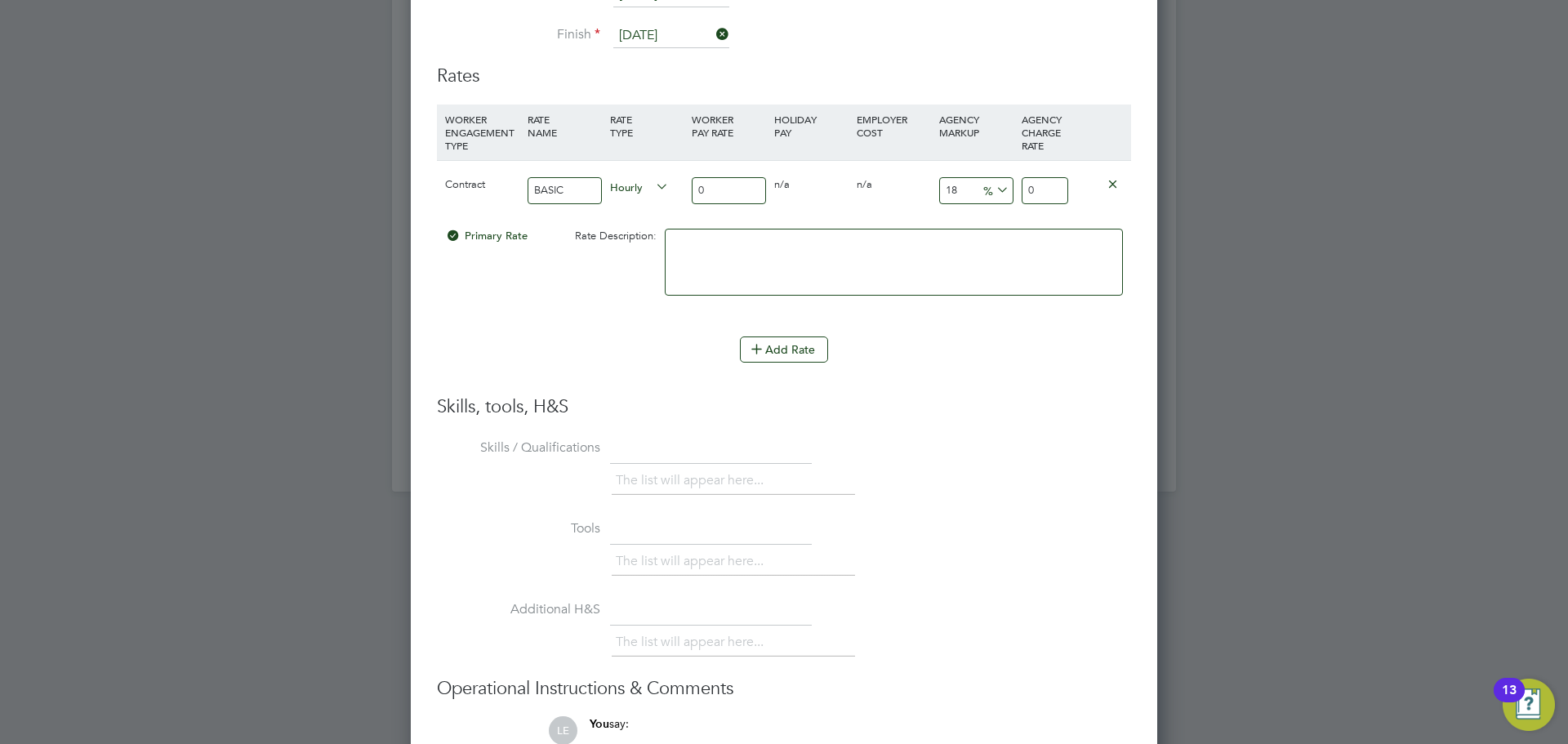
type input "5"
type input "5.9"
type input "57"
type input "67.26"
type input "57"
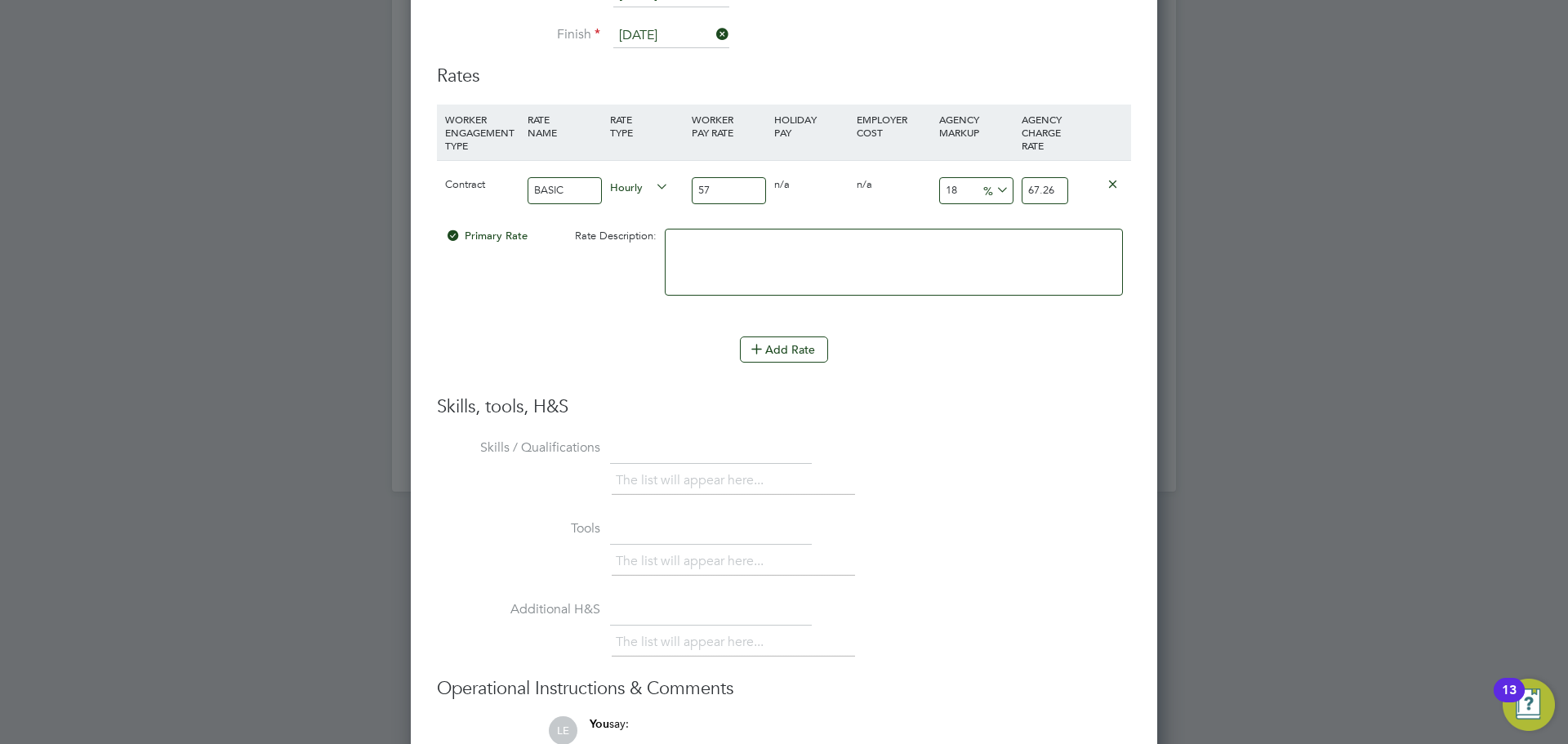
drag, startPoint x: 1059, startPoint y: 188, endPoint x: 1001, endPoint y: 185, distance: 58.1
click at [1001, 185] on div "Contract BASIC Hourly 57 0 n/a 0 n/a 18 10.26 % 67.26" at bounding box center [783, 190] width 694 height 61
type input "-91.2280701754386"
type input "5"
type input "1.7543859649122806"
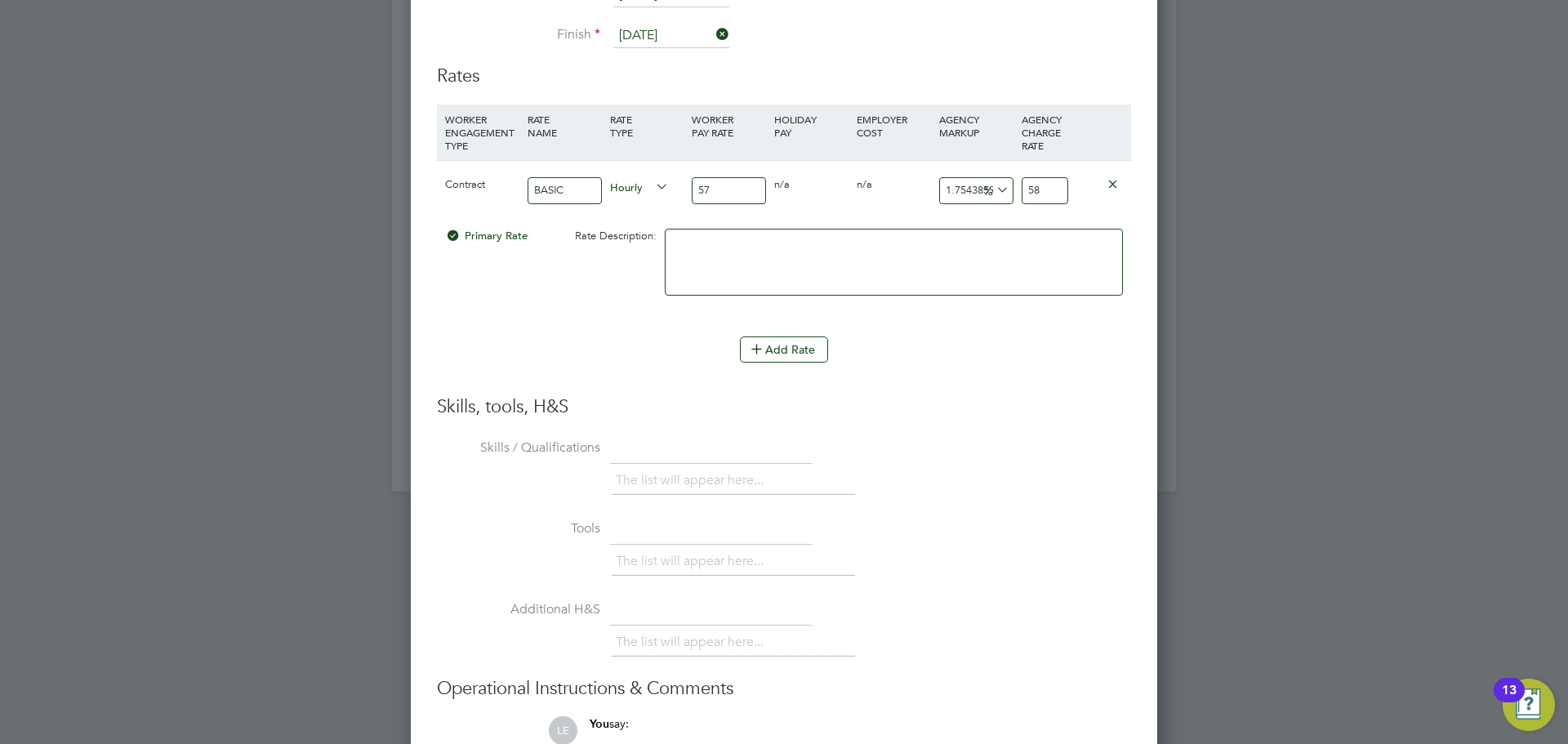
type input "58"
click at [957, 185] on input "1.7543859649122806" at bounding box center [976, 191] width 74 height 27
click at [721, 192] on input "57" at bounding box center [728, 191] width 74 height 27
type input "5"
type input "5.087719298245614"
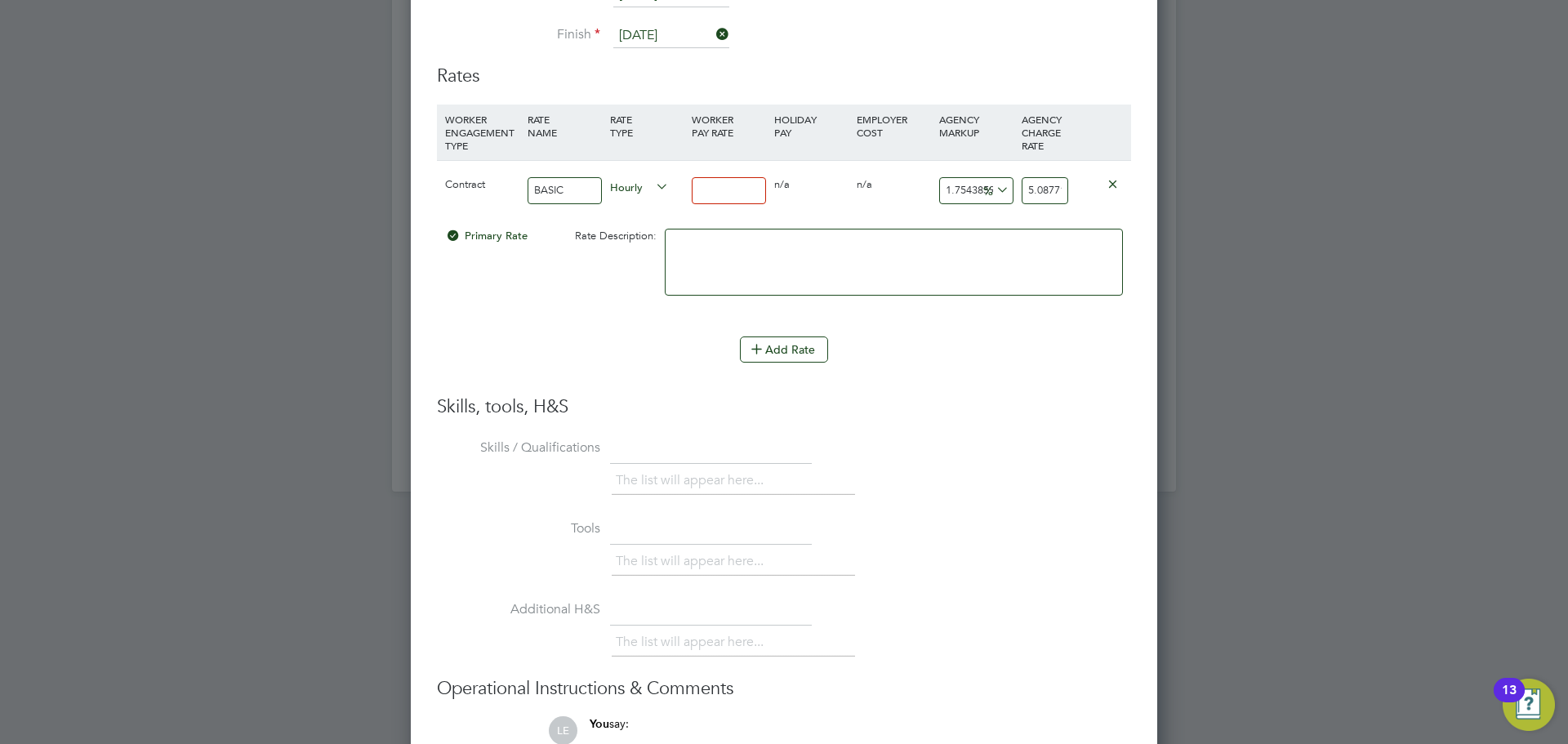
type input "4"
type input "4.0701754385964914"
type input "47"
type input "47.824561403508774"
type input "47"
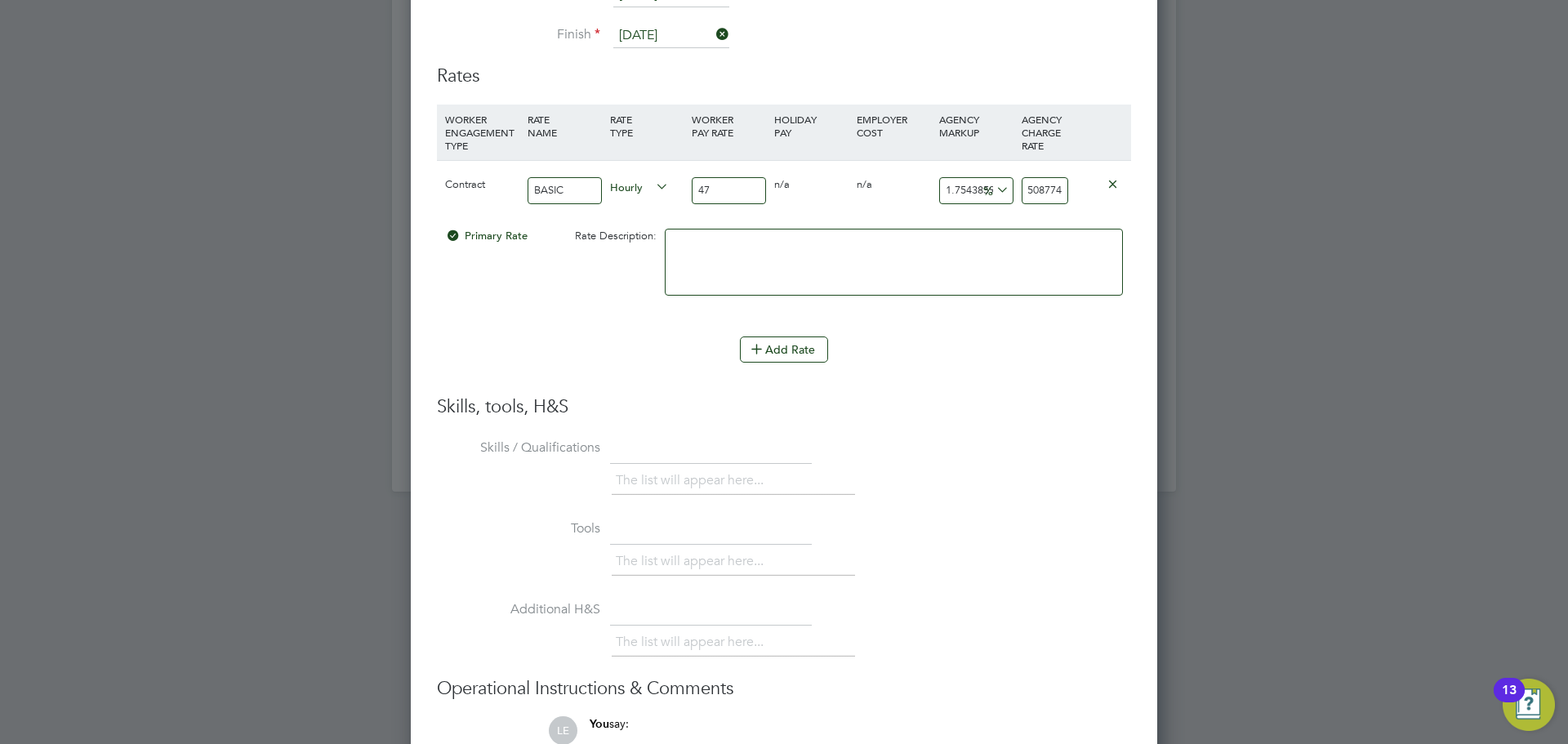
drag, startPoint x: 1026, startPoint y: 188, endPoint x: 1156, endPoint y: 181, distance: 130.2
click at [1135, 184] on div "Worker Submission Mandatory Fields Vacancy 1 x Construction Lecturer Brickla… C…" at bounding box center [784, 163] width 747 height 1510
type input "-89.36170212765957"
type input "5"
type input "23.404255319148938"
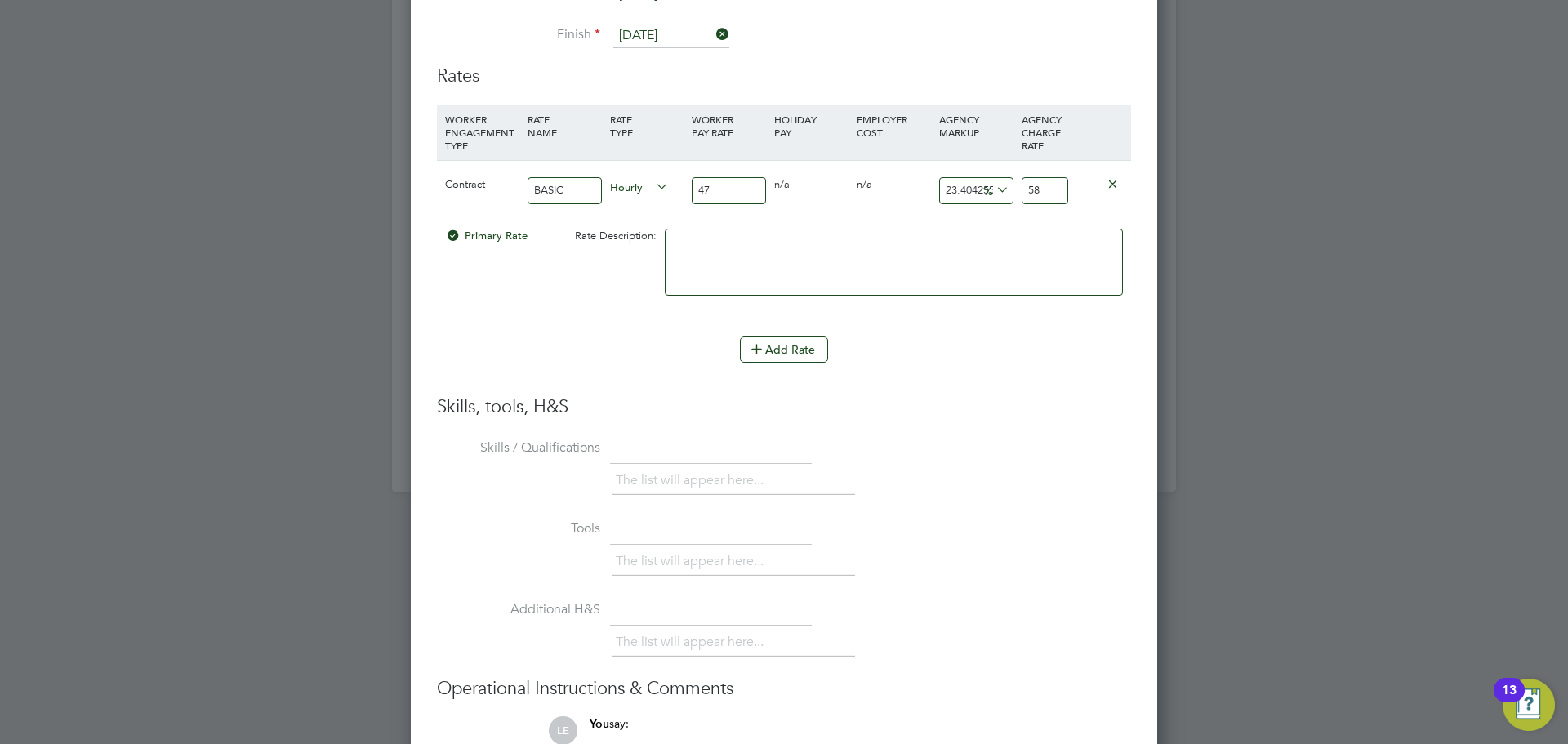
type input "58"
click at [573, 327] on li "WORKER ENGAGEMENT TYPE RATE NAME RATE TYPE WORKER PAY RATE HOLIDAY PAY EMPLOYER…" at bounding box center [783, 220] width 694 height 232
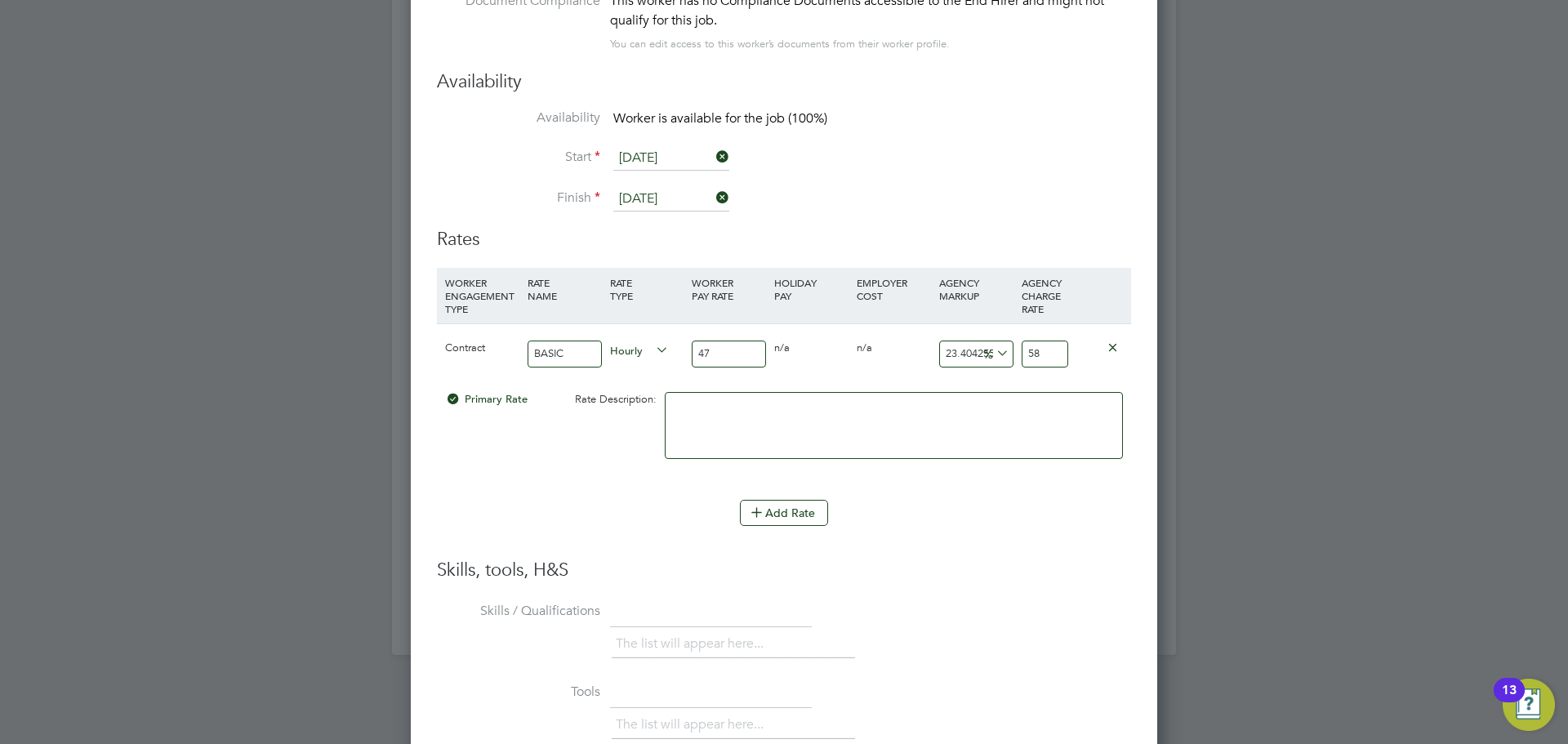
click at [595, 495] on li "WORKER ENGAGEMENT TYPE RATE NAME RATE TYPE WORKER PAY RATE HOLIDAY PAY EMPLOYER…" at bounding box center [783, 383] width 694 height 232
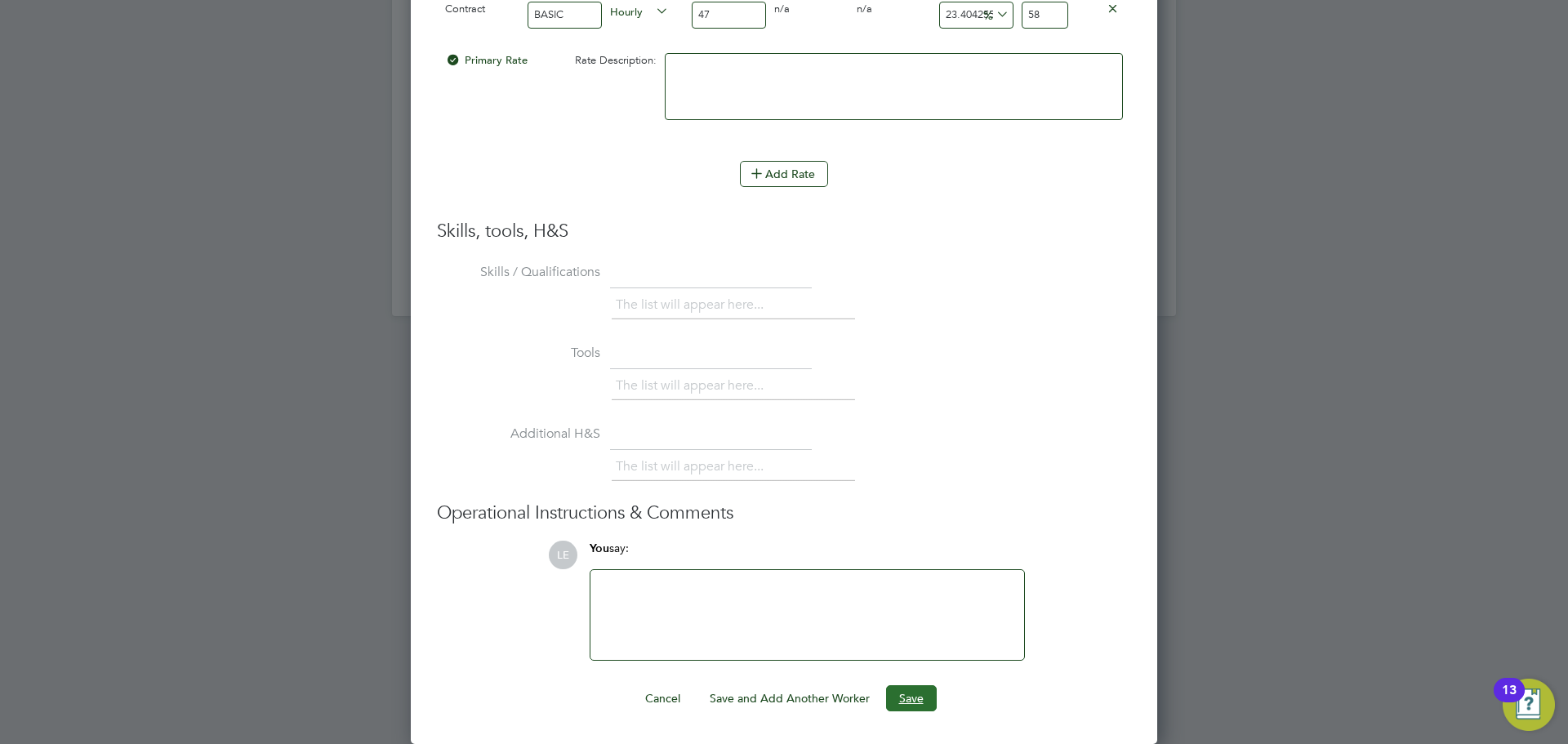
click at [914, 687] on button "Save" at bounding box center [911, 697] width 51 height 26
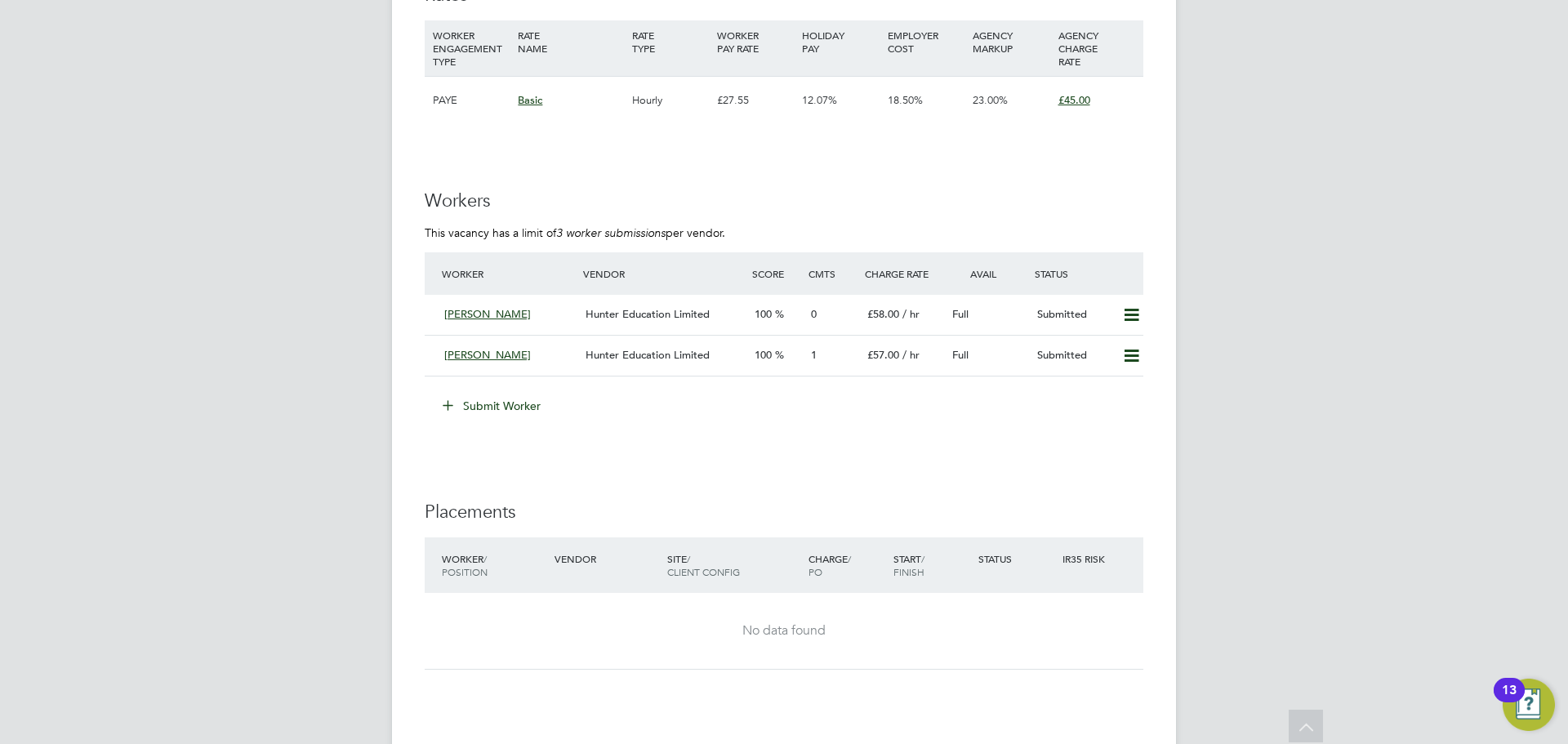
scroll to position [2776, 0]
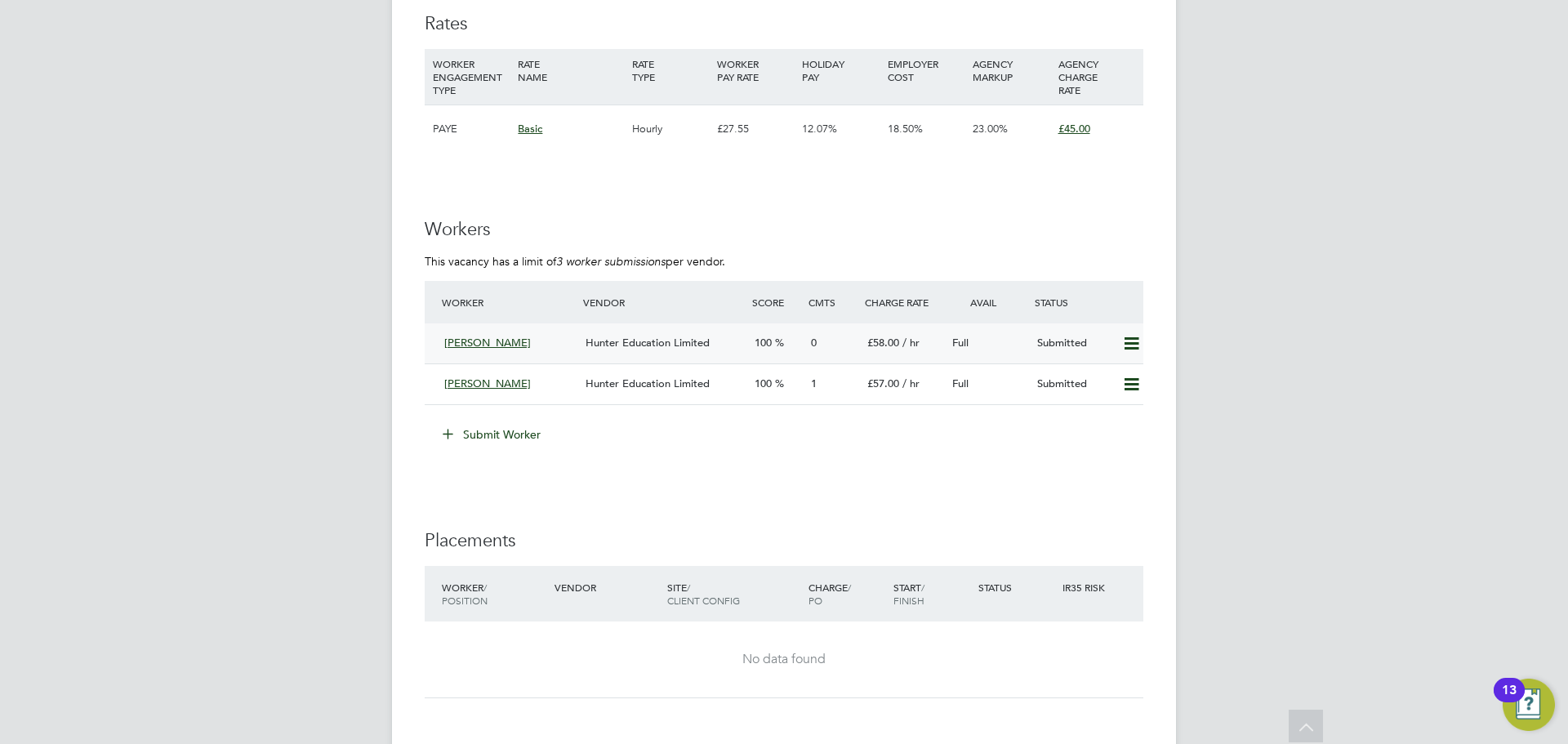
click at [545, 337] on div "[PERSON_NAME]" at bounding box center [508, 343] width 142 height 27
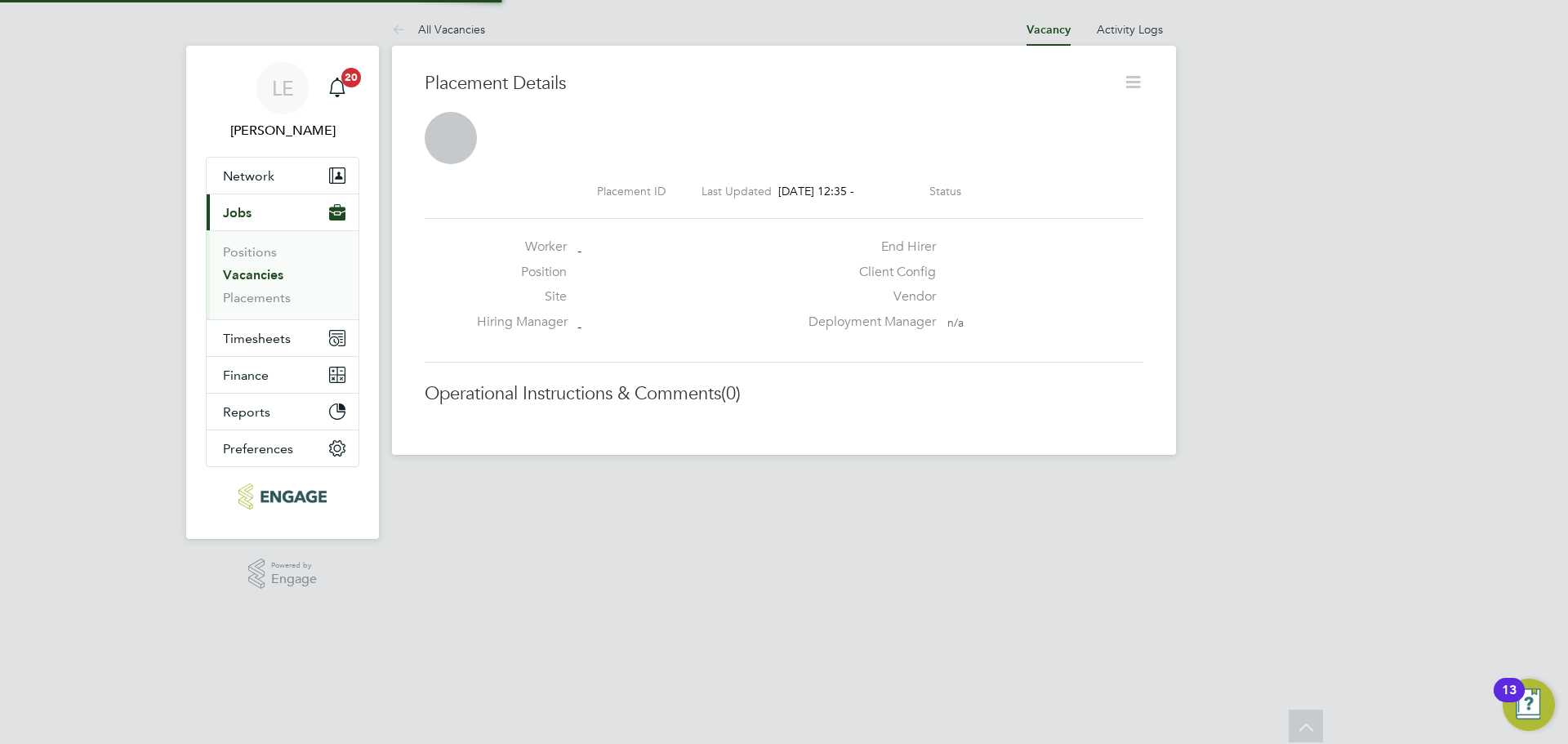
scroll to position [8, 8]
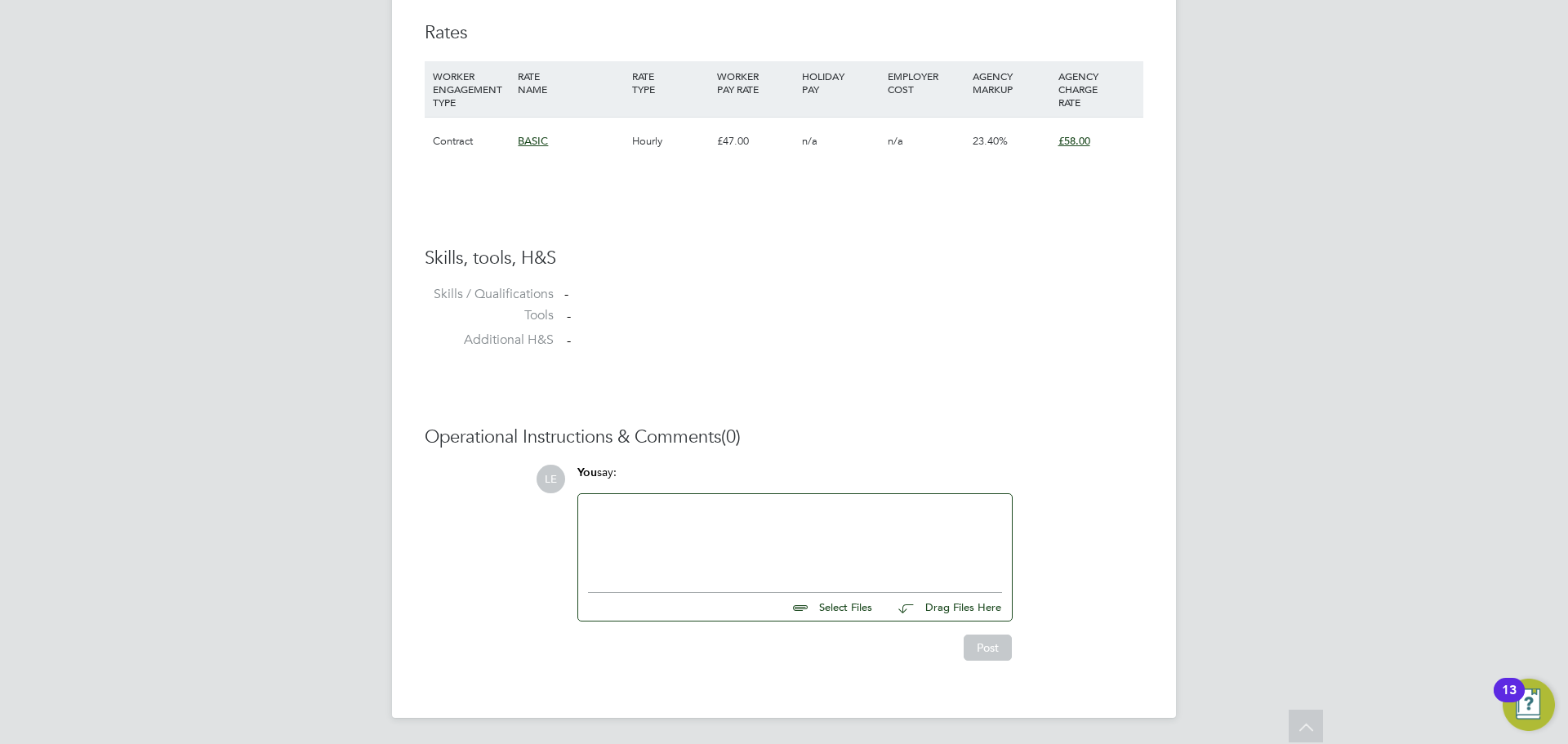
click at [625, 516] on div at bounding box center [795, 539] width 414 height 70
click at [708, 557] on div "Please find attached cv." at bounding box center [795, 556] width 414 height 15
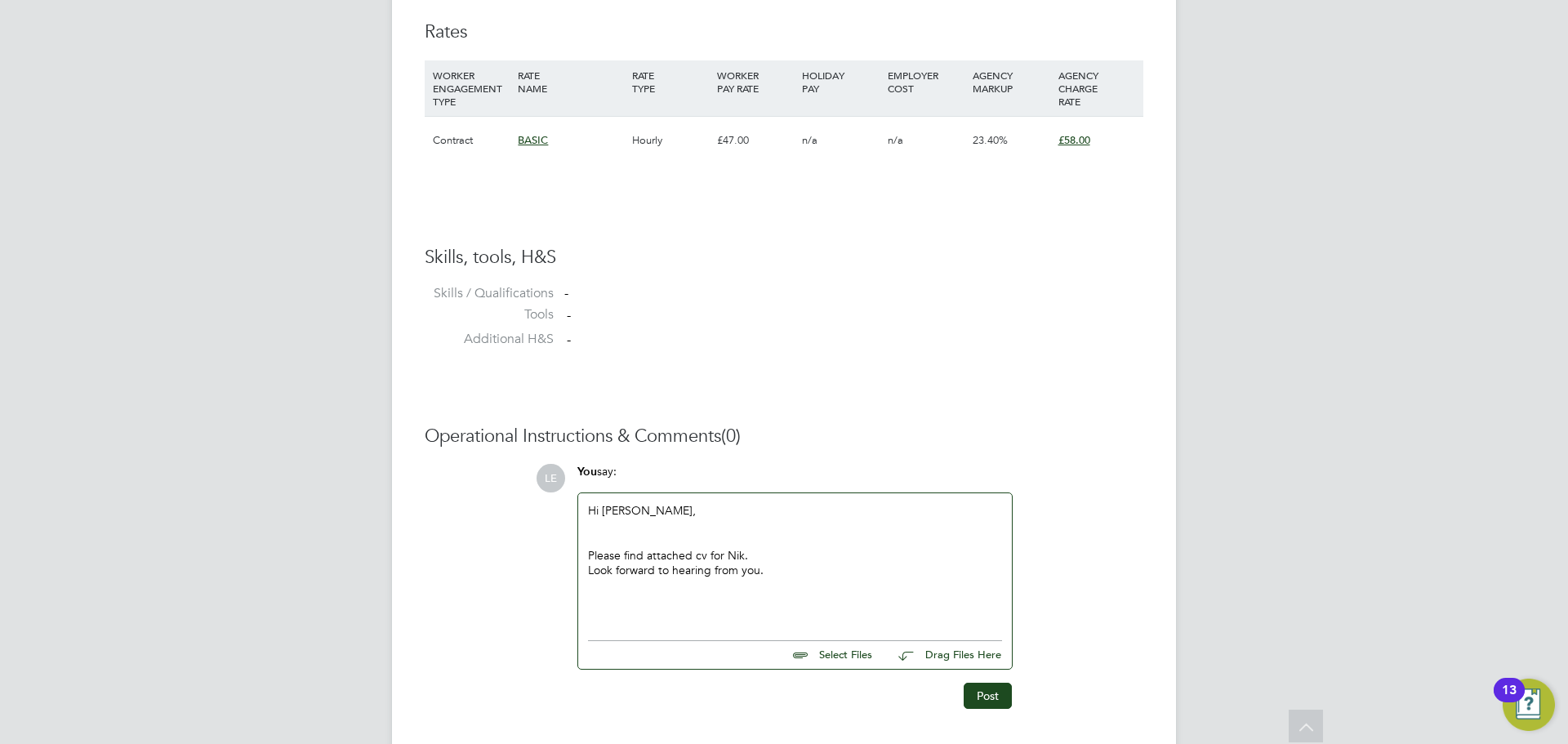
click at [631, 514] on div "Hi Ian, Please find attached cv for Nik. Look forward to hearing from you." at bounding box center [795, 562] width 414 height 119
click at [831, 652] on input "file" at bounding box center [880, 652] width 245 height 22
type input "C:\fakepath\CV NIK.docx"
click at [996, 706] on button "Post" at bounding box center [988, 711] width 48 height 26
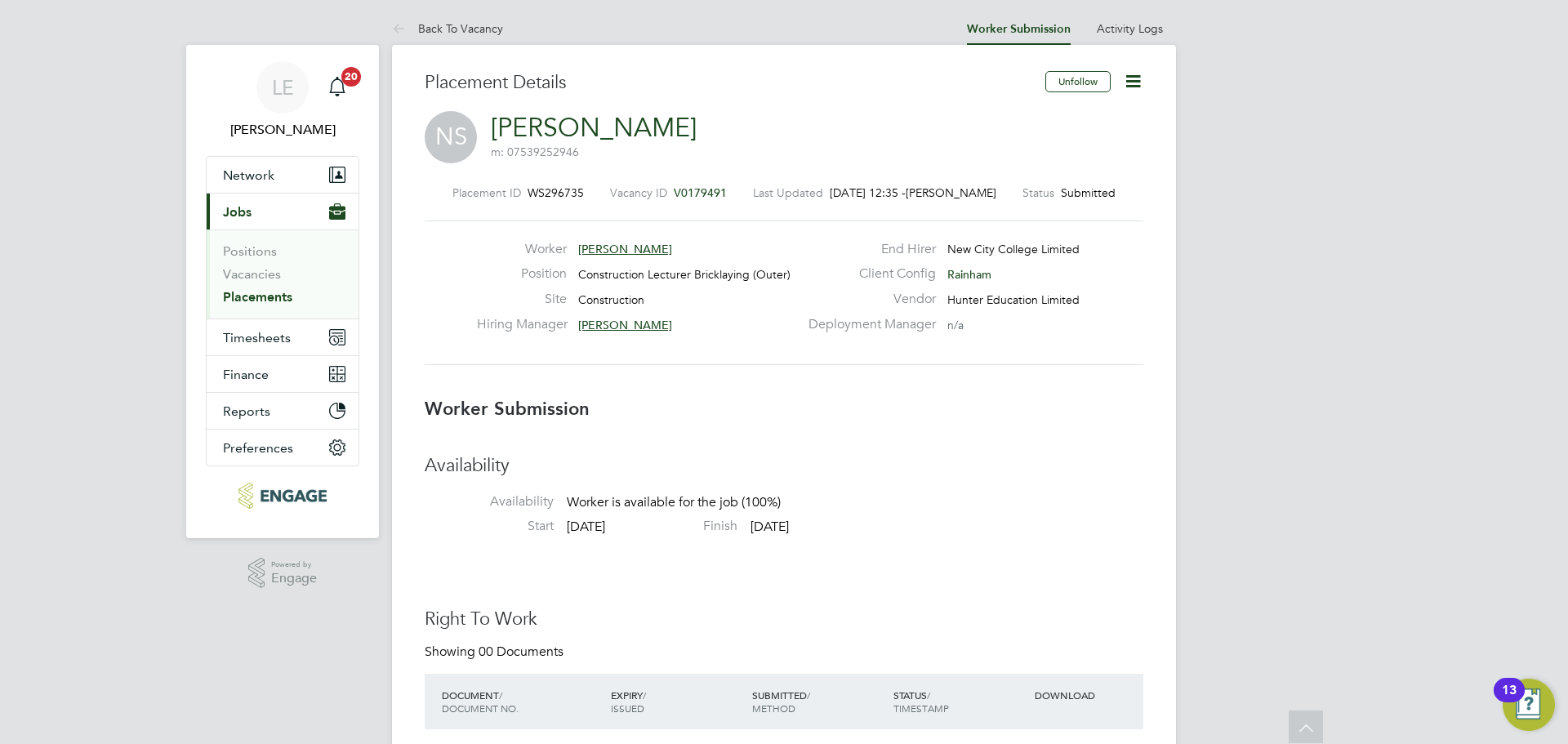
scroll to position [0, 0]
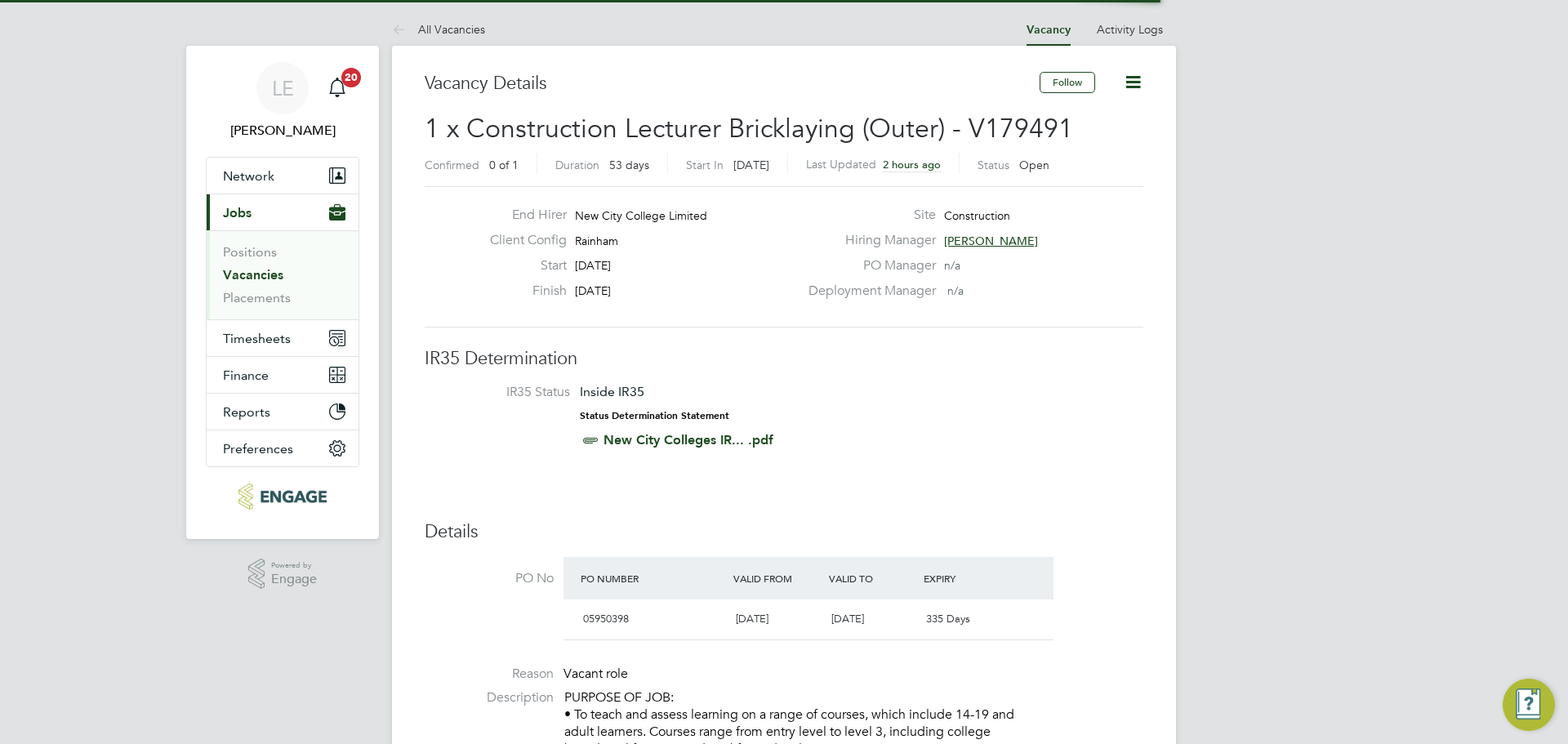
scroll to position [27, 153]
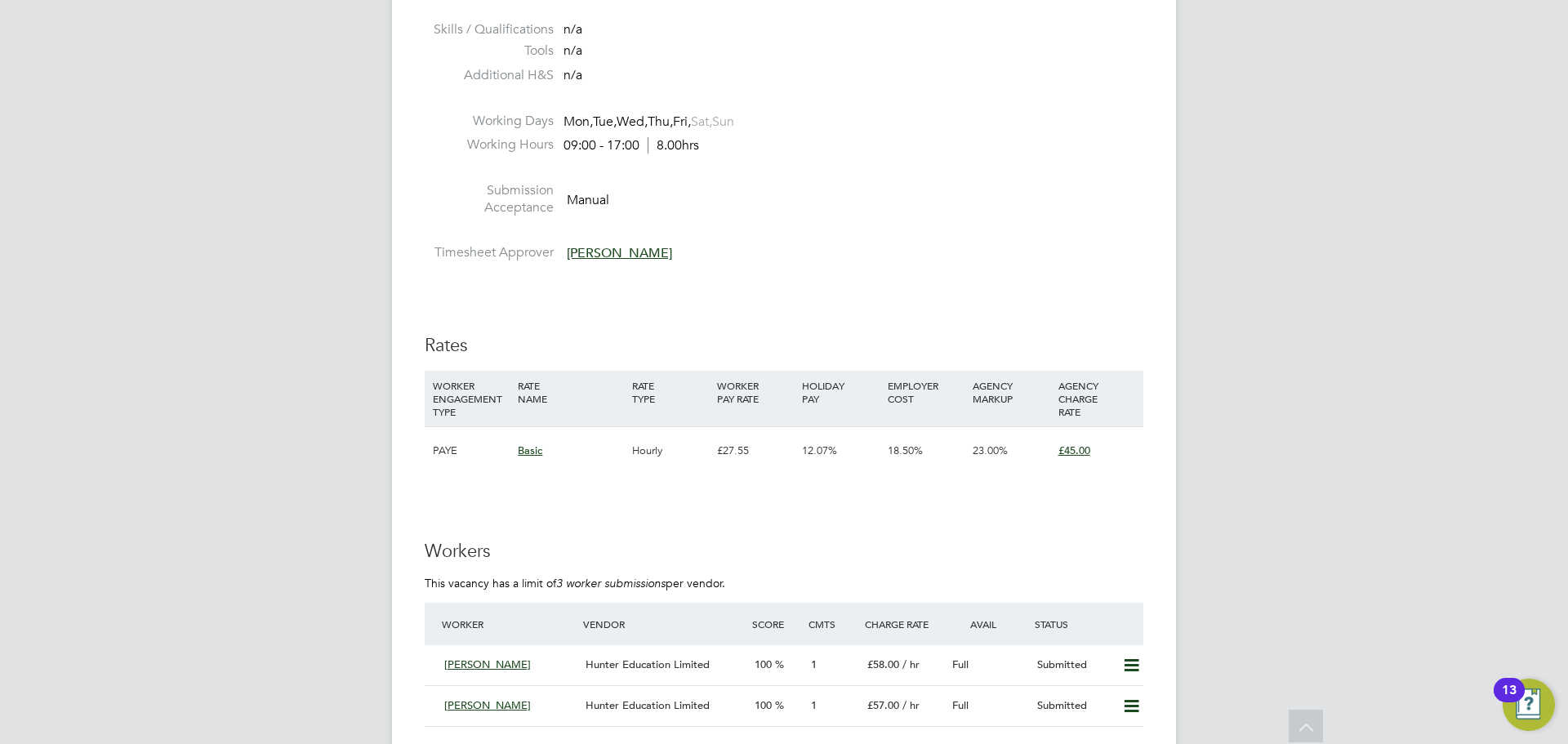
scroll to position [2449, 0]
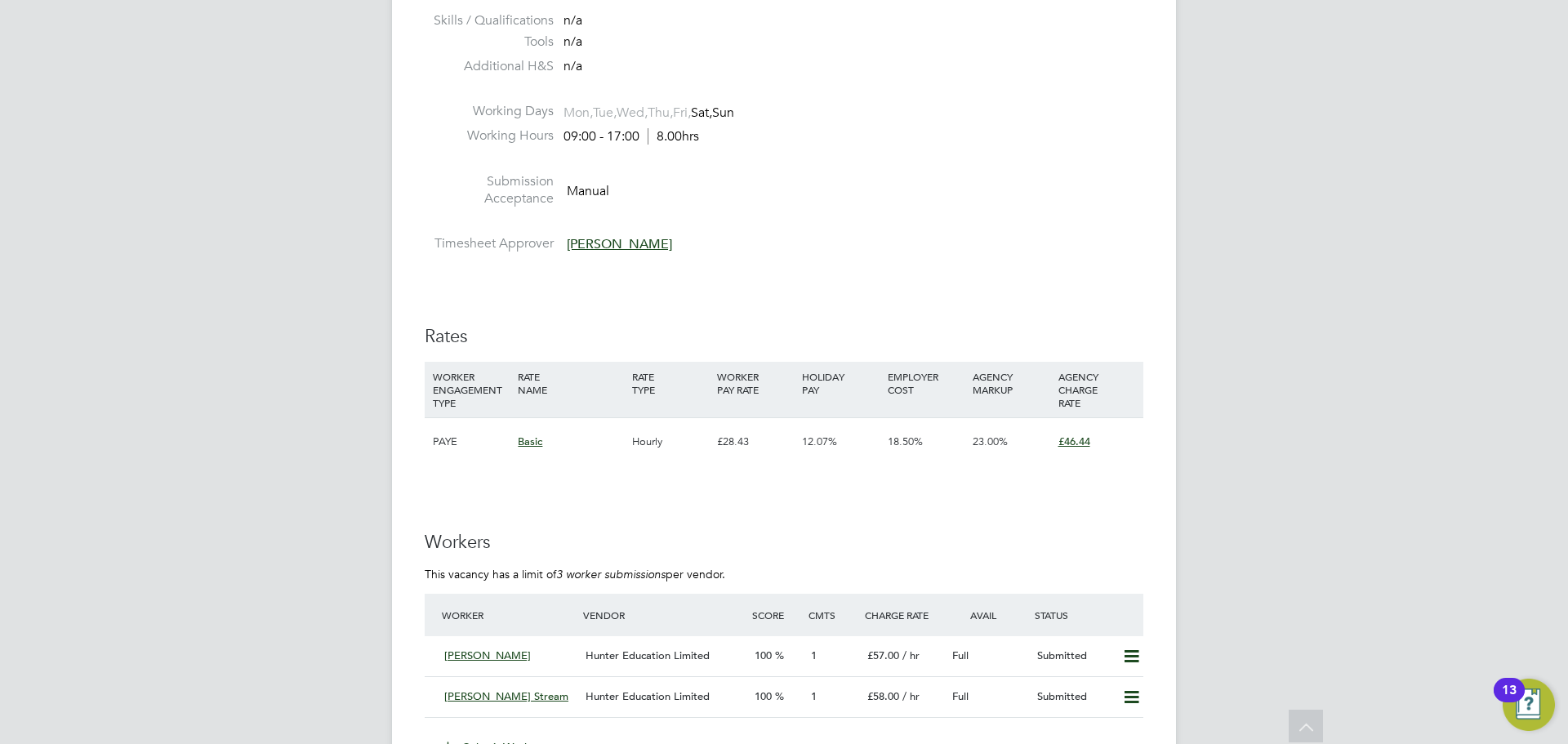
scroll to position [2286, 0]
